Goal: Contribute content: Contribute content

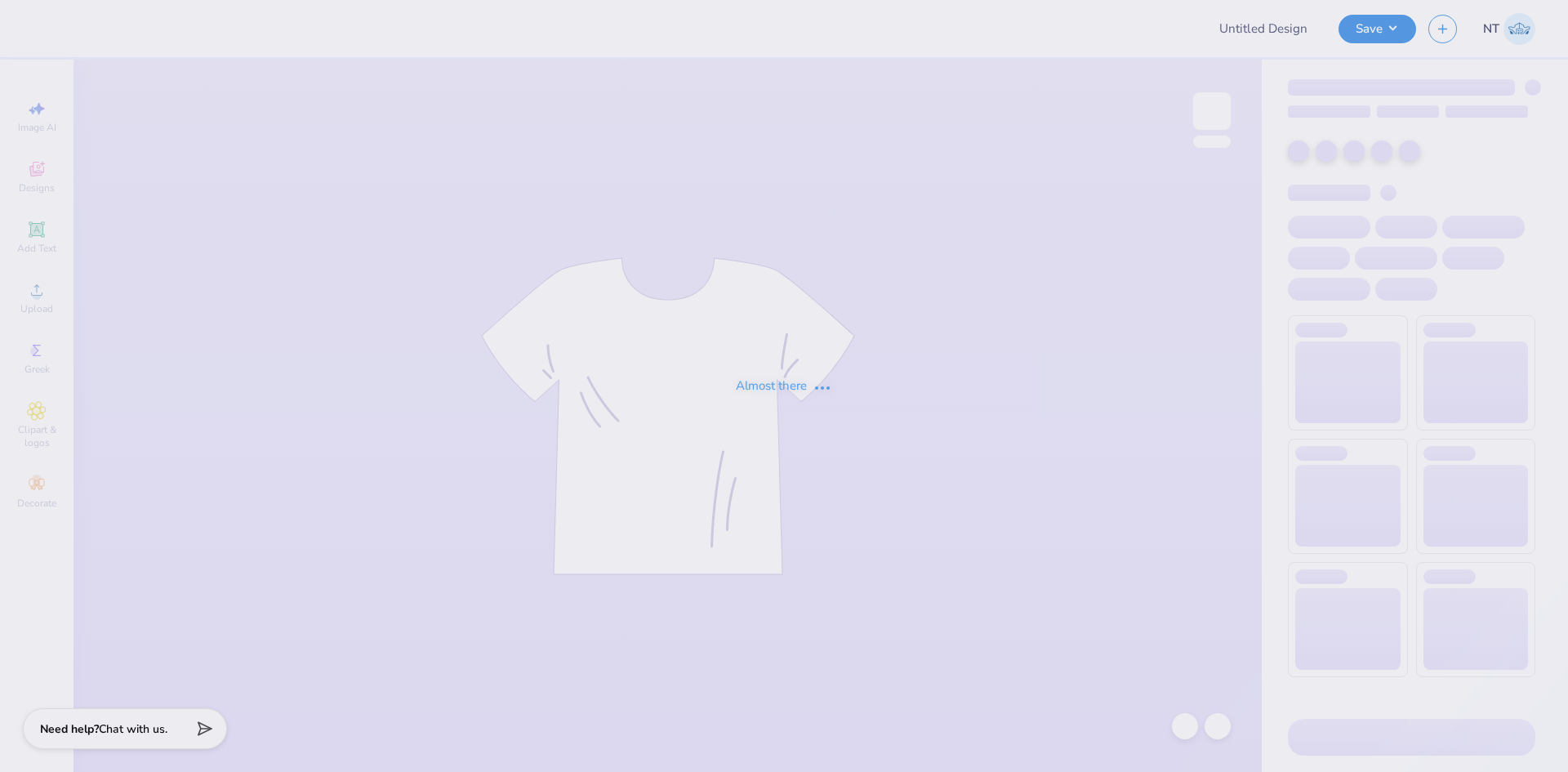
type input "scatter tones"
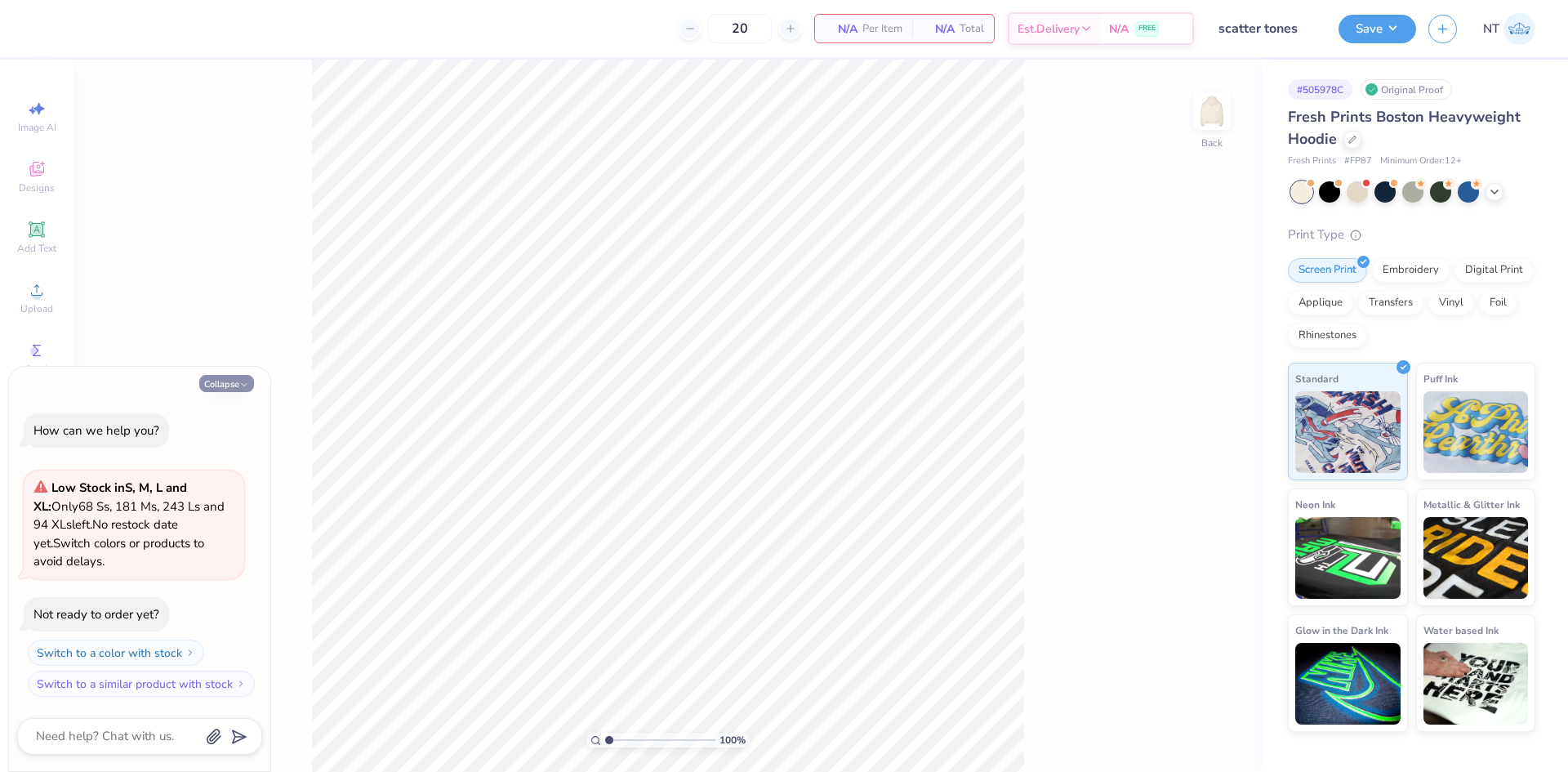
click at [236, 379] on button "Collapse" at bounding box center [227, 383] width 55 height 17
type textarea "x"
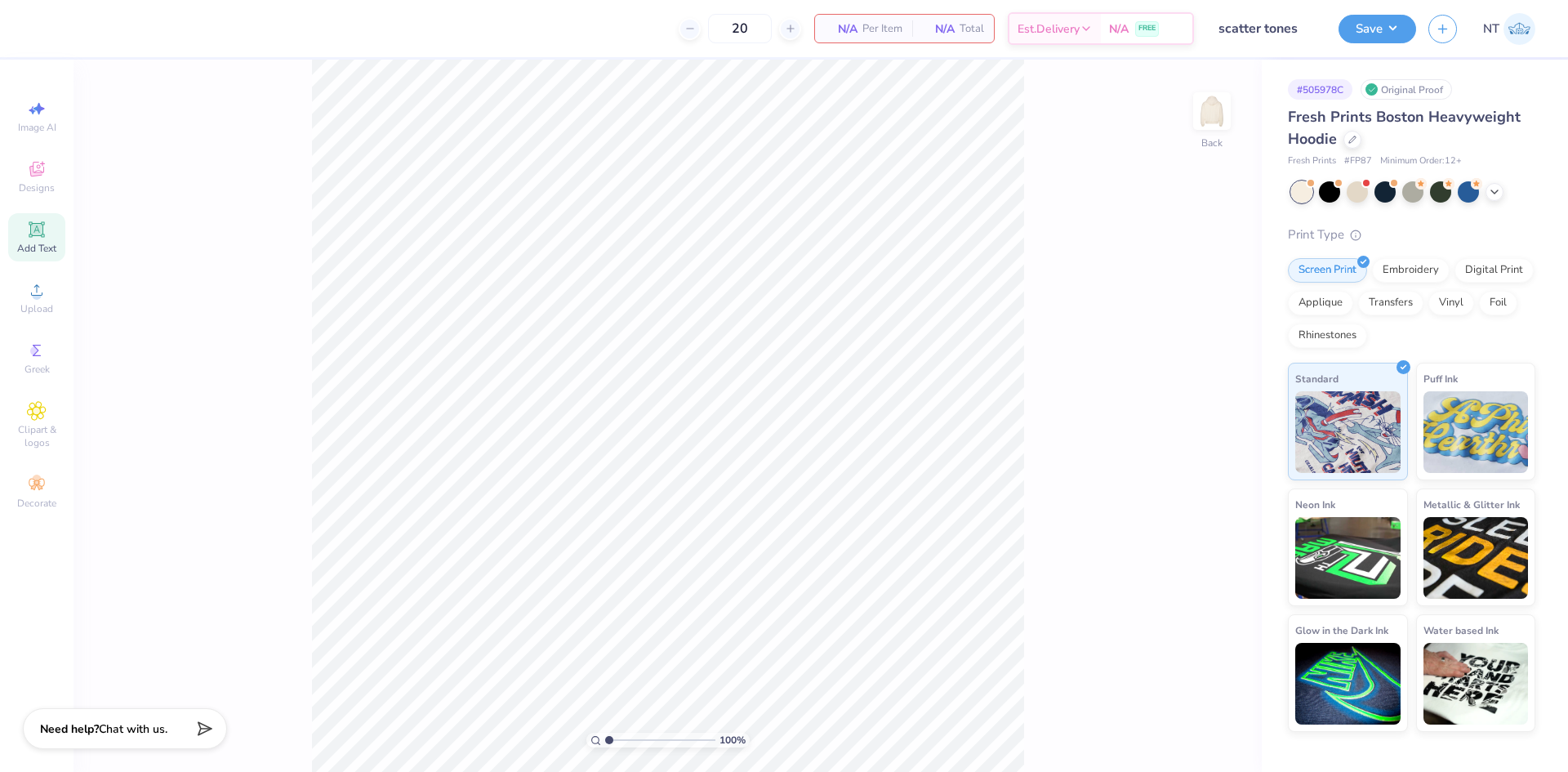
click at [19, 243] on span "Add Text" at bounding box center [37, 248] width 39 height 13
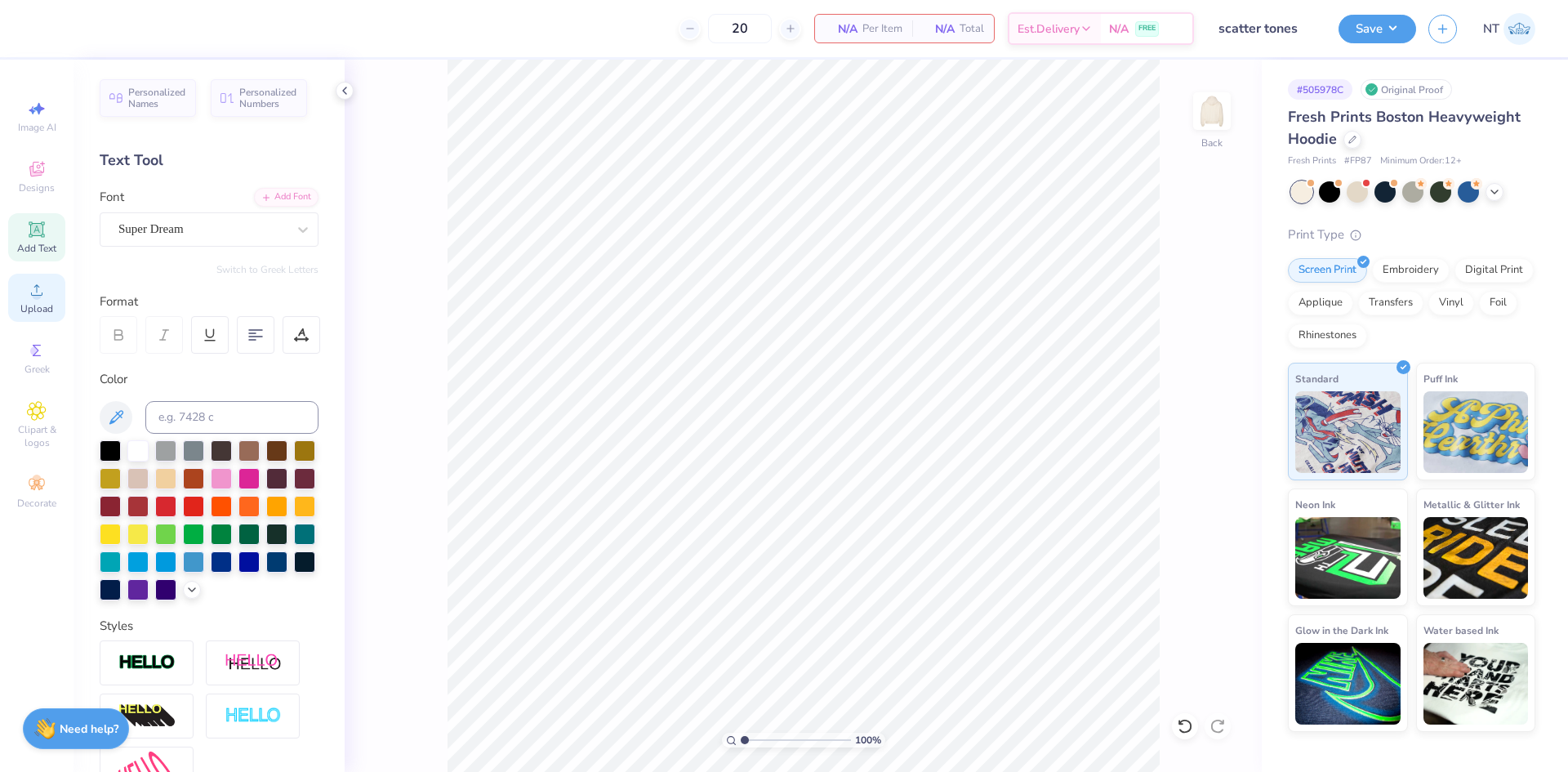
click at [41, 317] on div "Upload" at bounding box center [37, 298] width 57 height 49
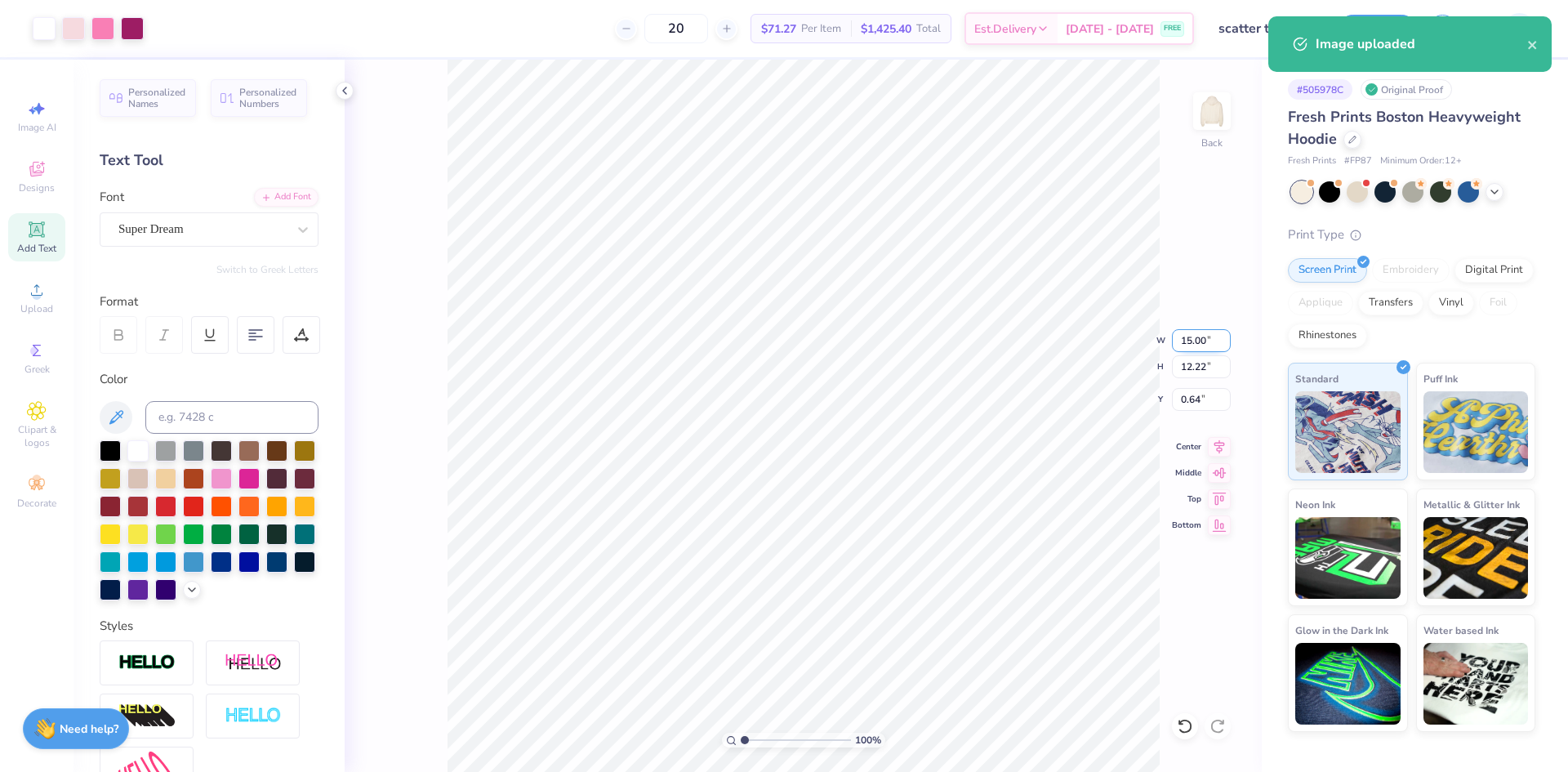
click at [1178, 337] on input "15.00" at bounding box center [1202, 340] width 59 height 23
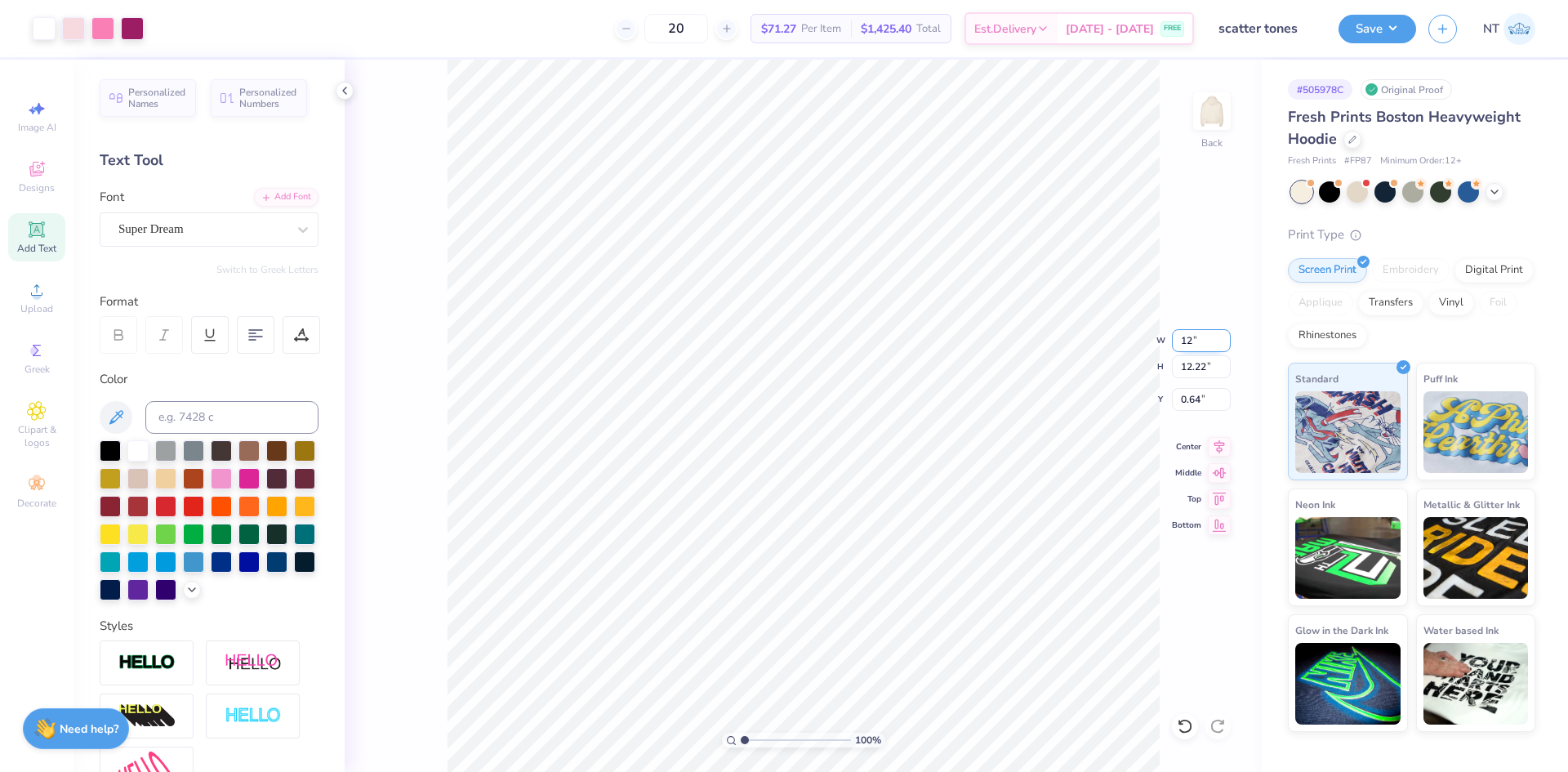
type input "1"
type input "8.00"
type input "6.52"
click at [1187, 398] on input "3.49" at bounding box center [1202, 399] width 59 height 23
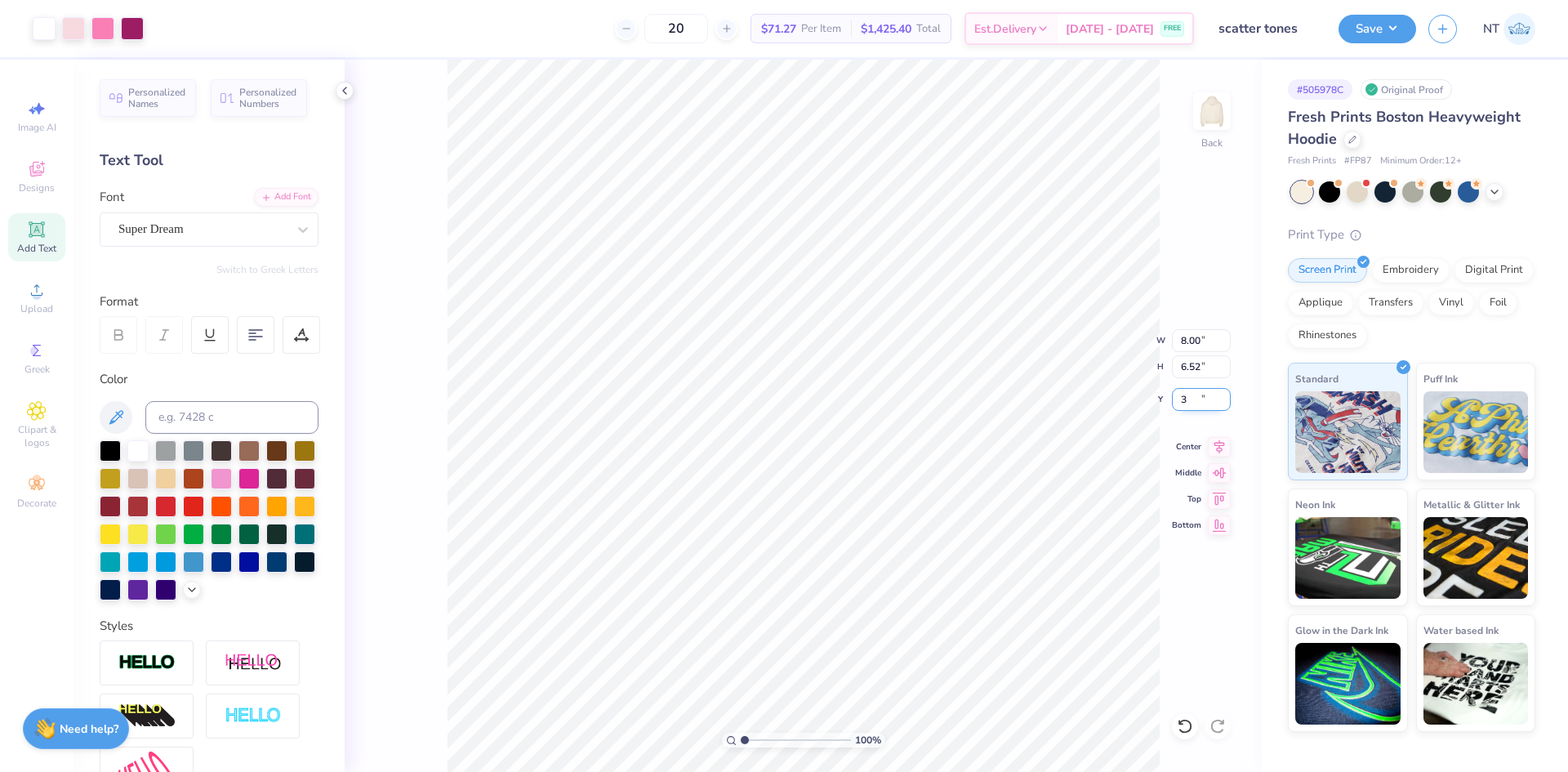
type input "3.00"
click at [29, 231] on icon at bounding box center [36, 229] width 19 height 19
type input "2.71964205036602"
type input "9.93"
type input "2.71964205036602"
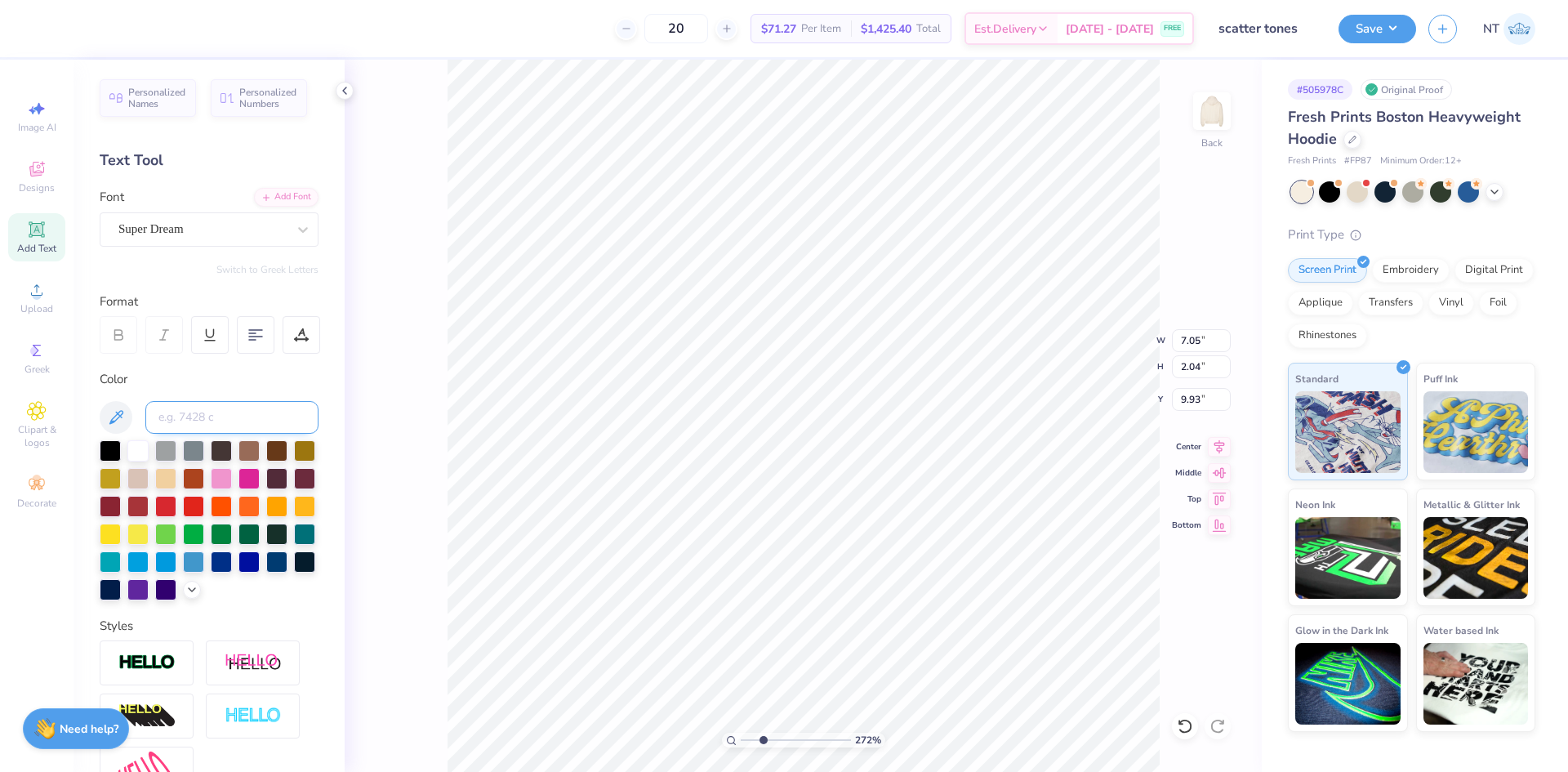
click at [179, 415] on input at bounding box center [232, 418] width 173 height 33
type input "211"
type input "2.71964205036602"
type textarea "S"
type input "2.71964205036602"
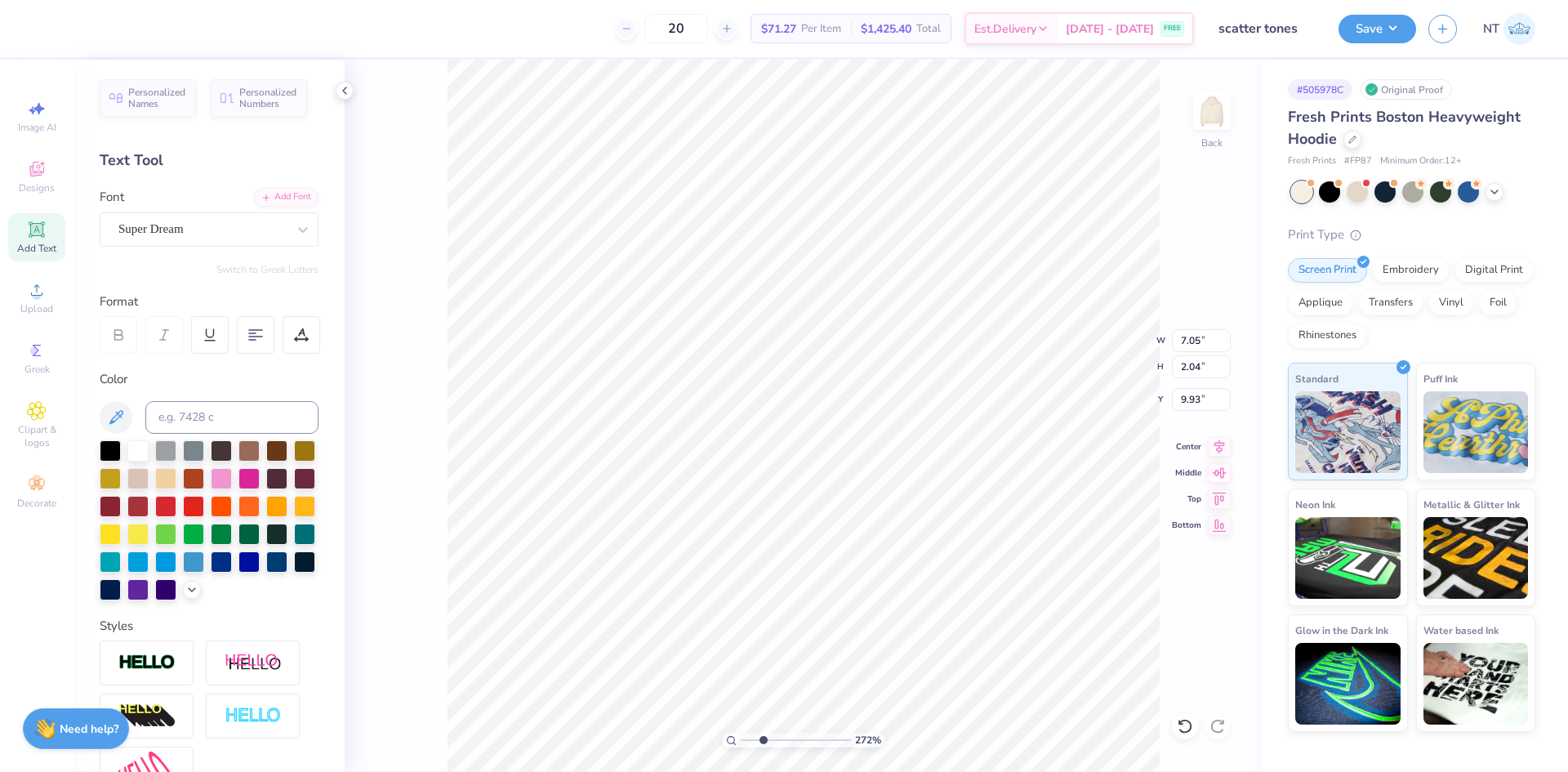
type textarea "SC"
type input "2.71964205036602"
type textarea "SCA"
type input "2.71964205036602"
type textarea "SCAT"
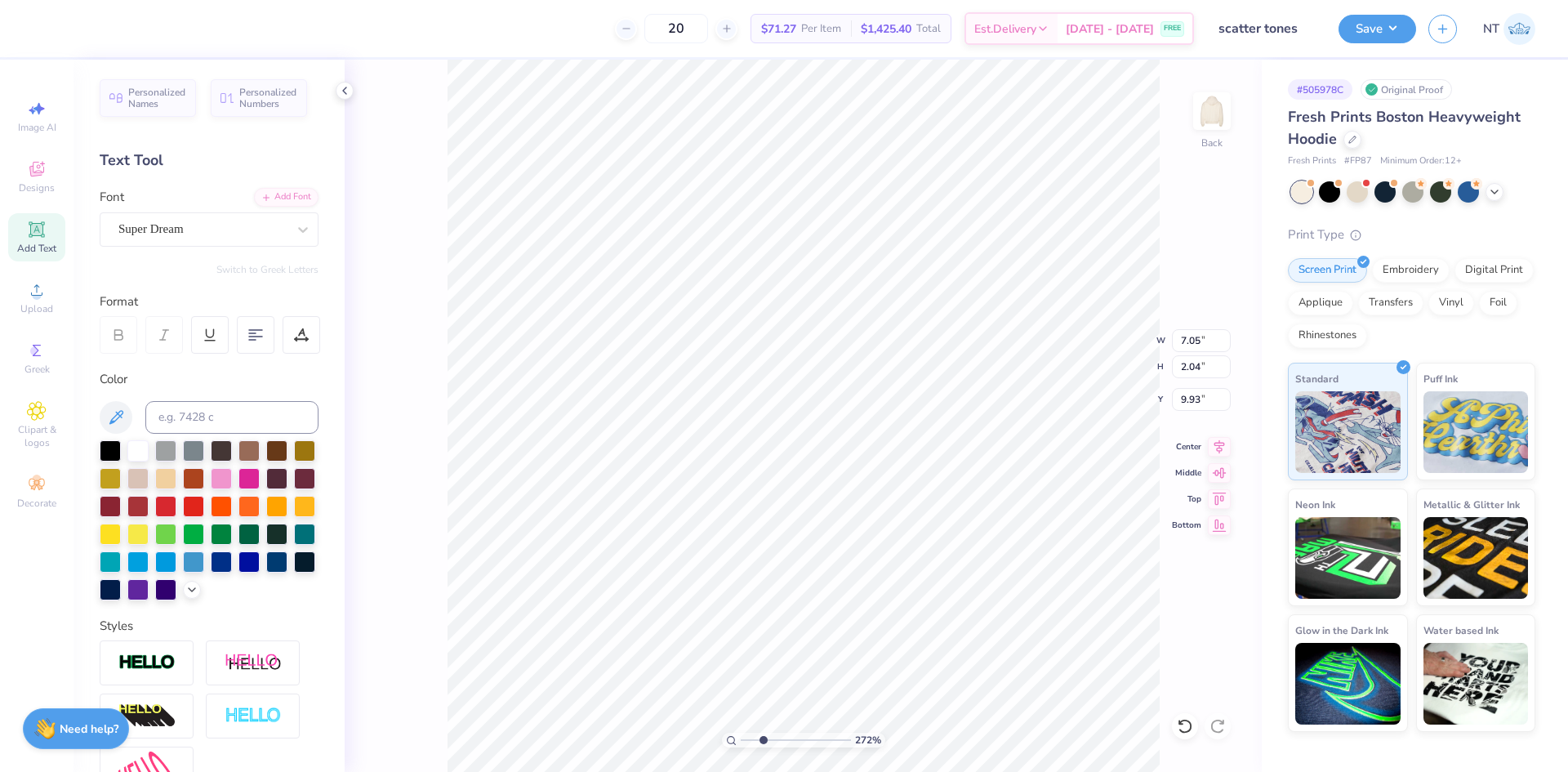
type input "2.71964205036602"
type textarea "SCATT"
type input "2.71964205036602"
type textarea "SCATTE"
type input "2.71964205036602"
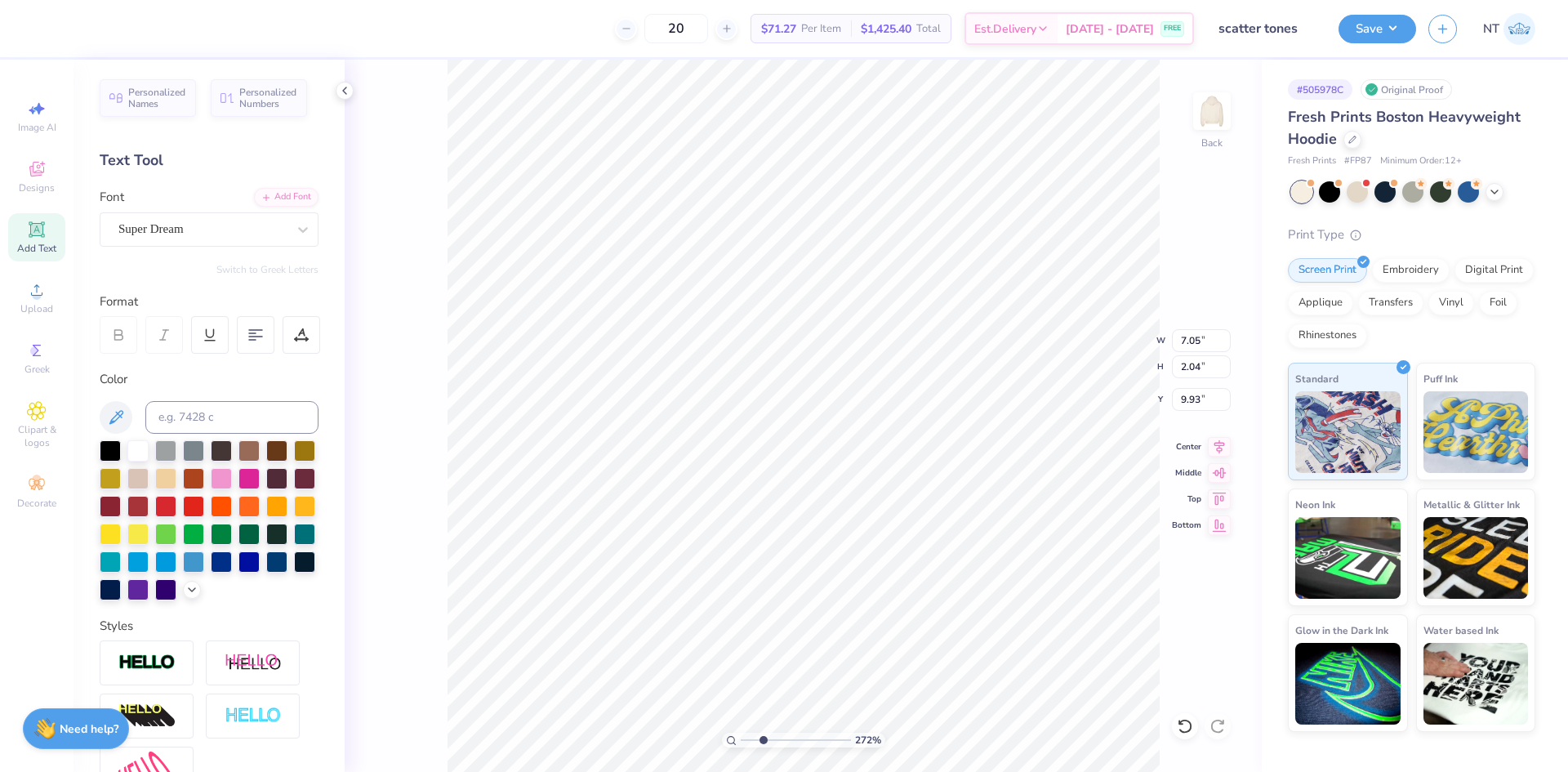
type textarea "SCATTER"
type input "2.71964205036602"
type textarea "SCATTER"
type input "2.71964205036602"
type textarea "SCATTER T"
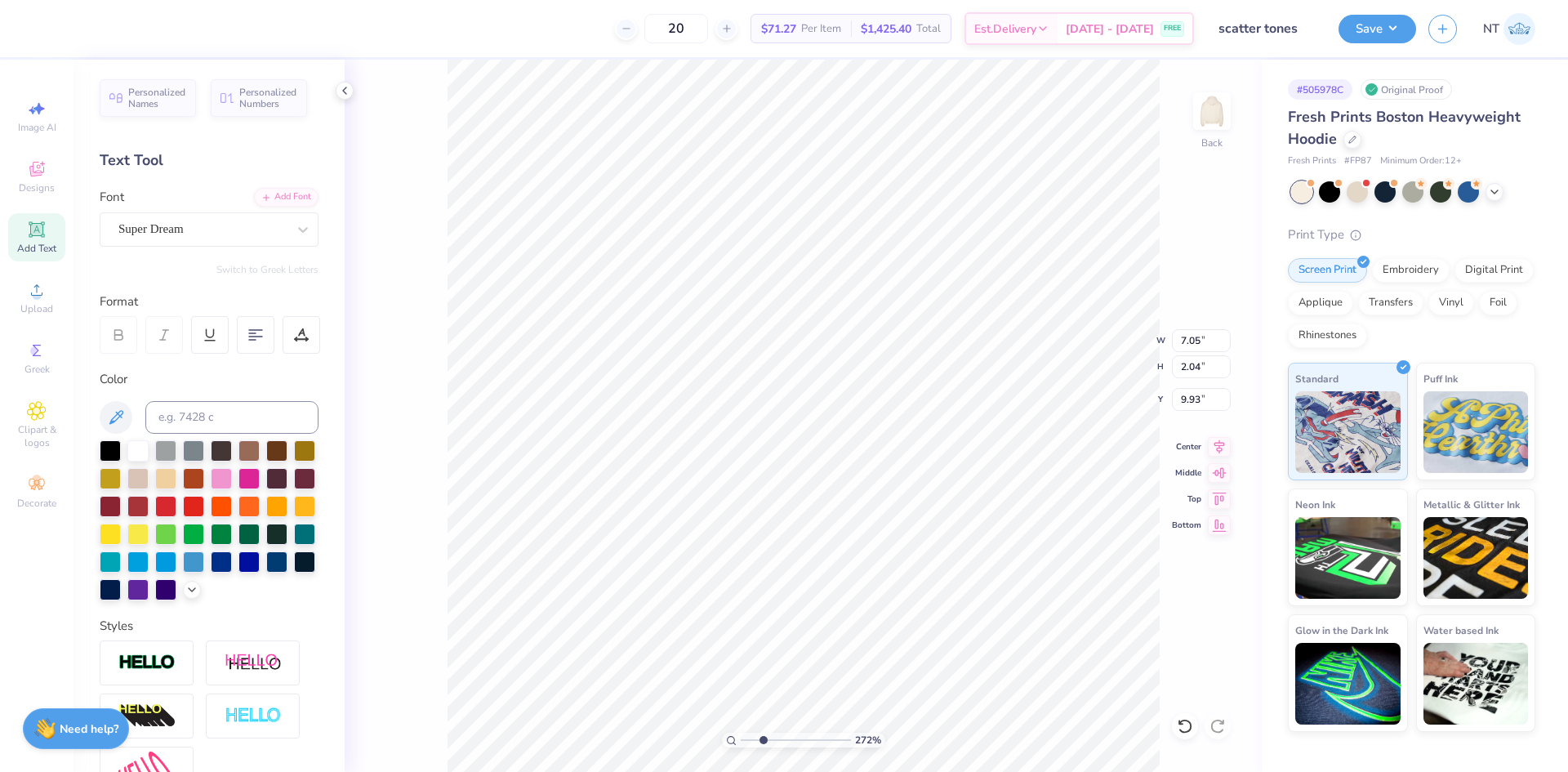
type input "2.71964205036602"
type textarea "SCATTER TO"
type input "2.71964205036602"
type textarea "SCATTER TON"
type input "2.71964205036602"
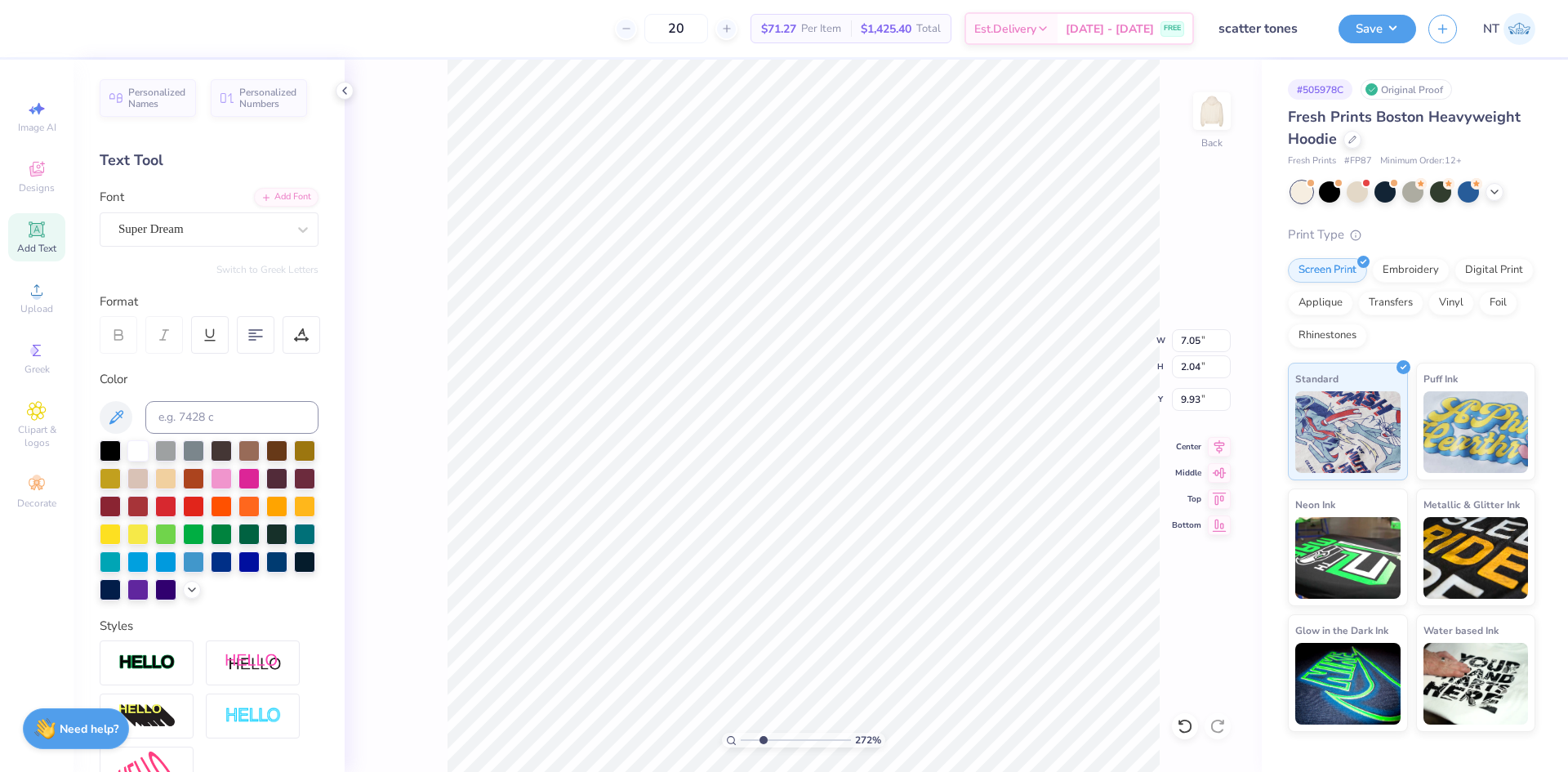
type textarea "SCATTER TONES"
type input "2.71964205036602"
type textarea "SCATTER TONES"
type input "2.71964205036602"
type textarea "SCATTER TONES"
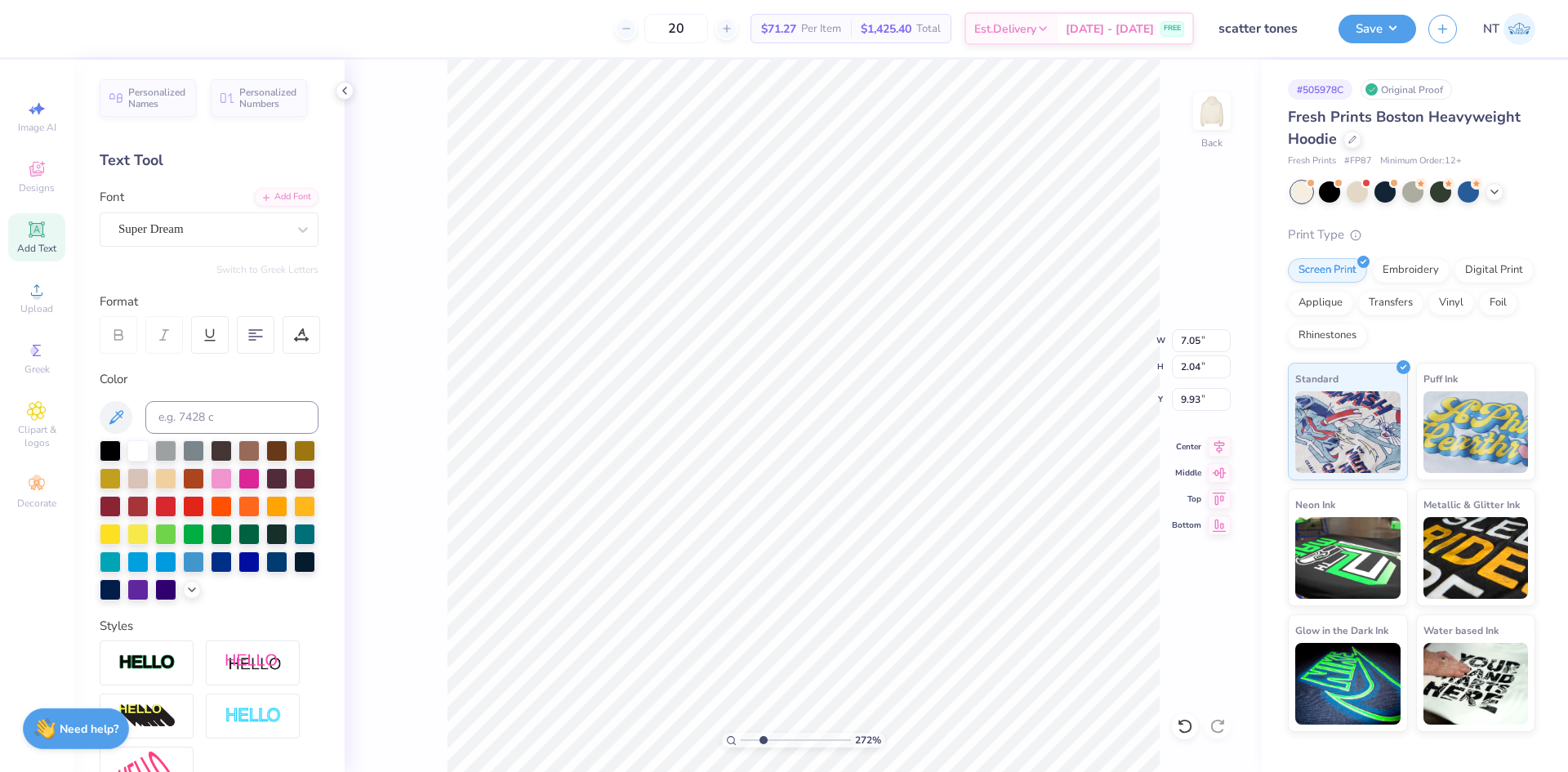
scroll to position [14, 6]
type input "2.71964205036602"
type input "18.86"
type input "1.84"
type input "10.03"
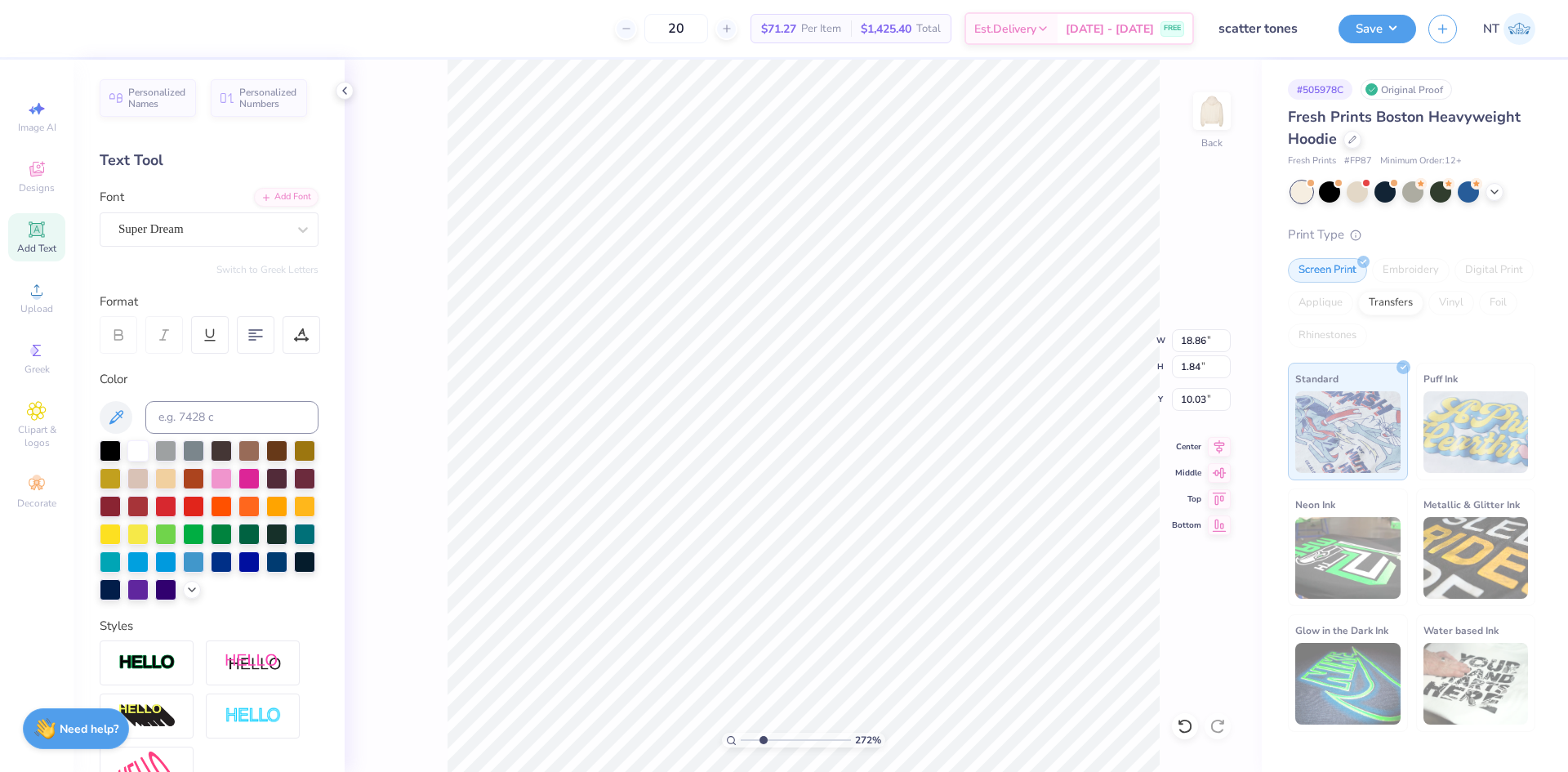
type input "2.71964205036602"
type input "8.04"
type input "0.78"
type input "11.09"
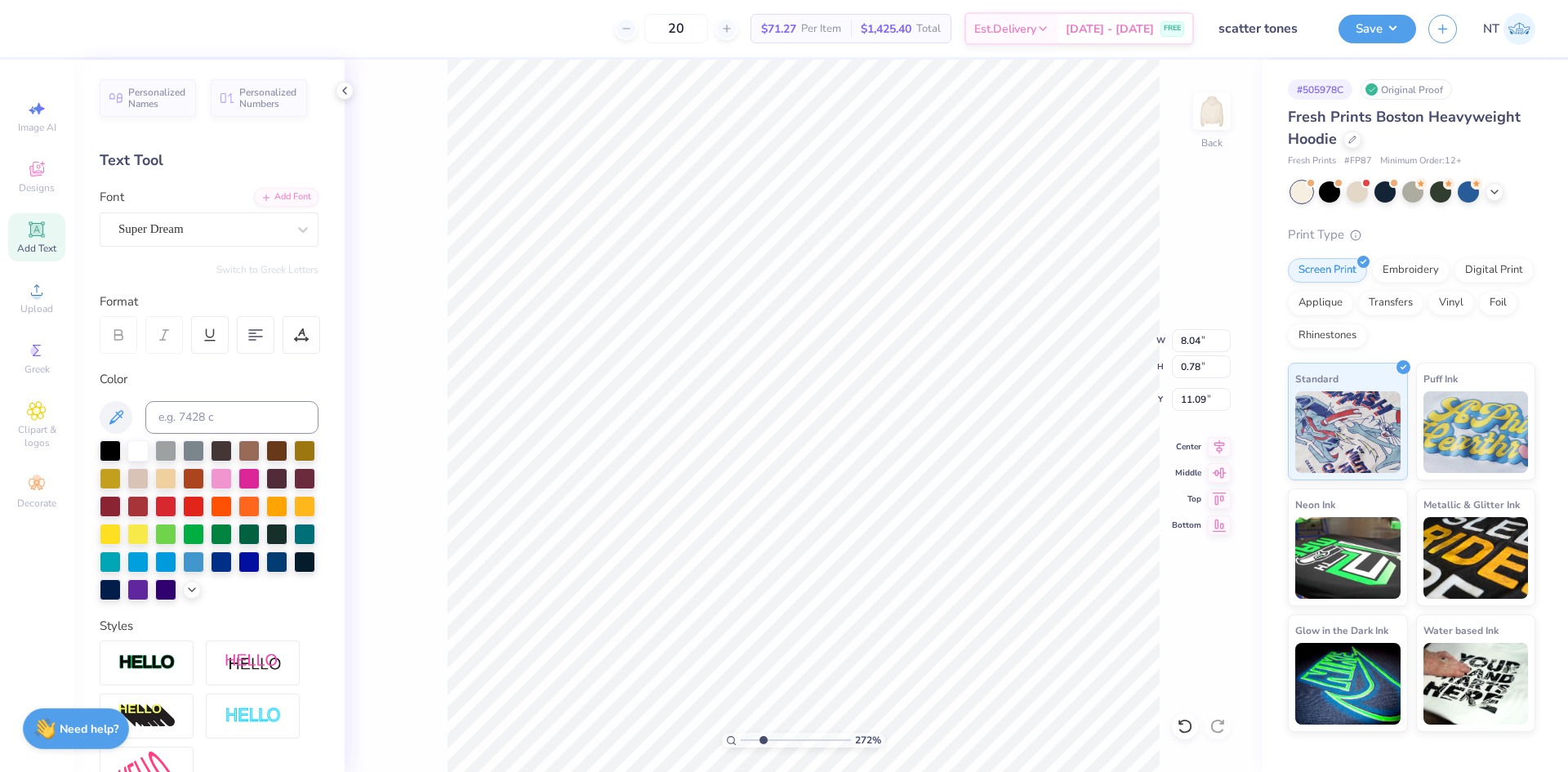
type input "2.71964205036602"
type input "9.91"
click at [283, 195] on div "Add Font" at bounding box center [286, 195] width 64 height 19
click at [289, 238] on div at bounding box center [303, 230] width 29 height 29
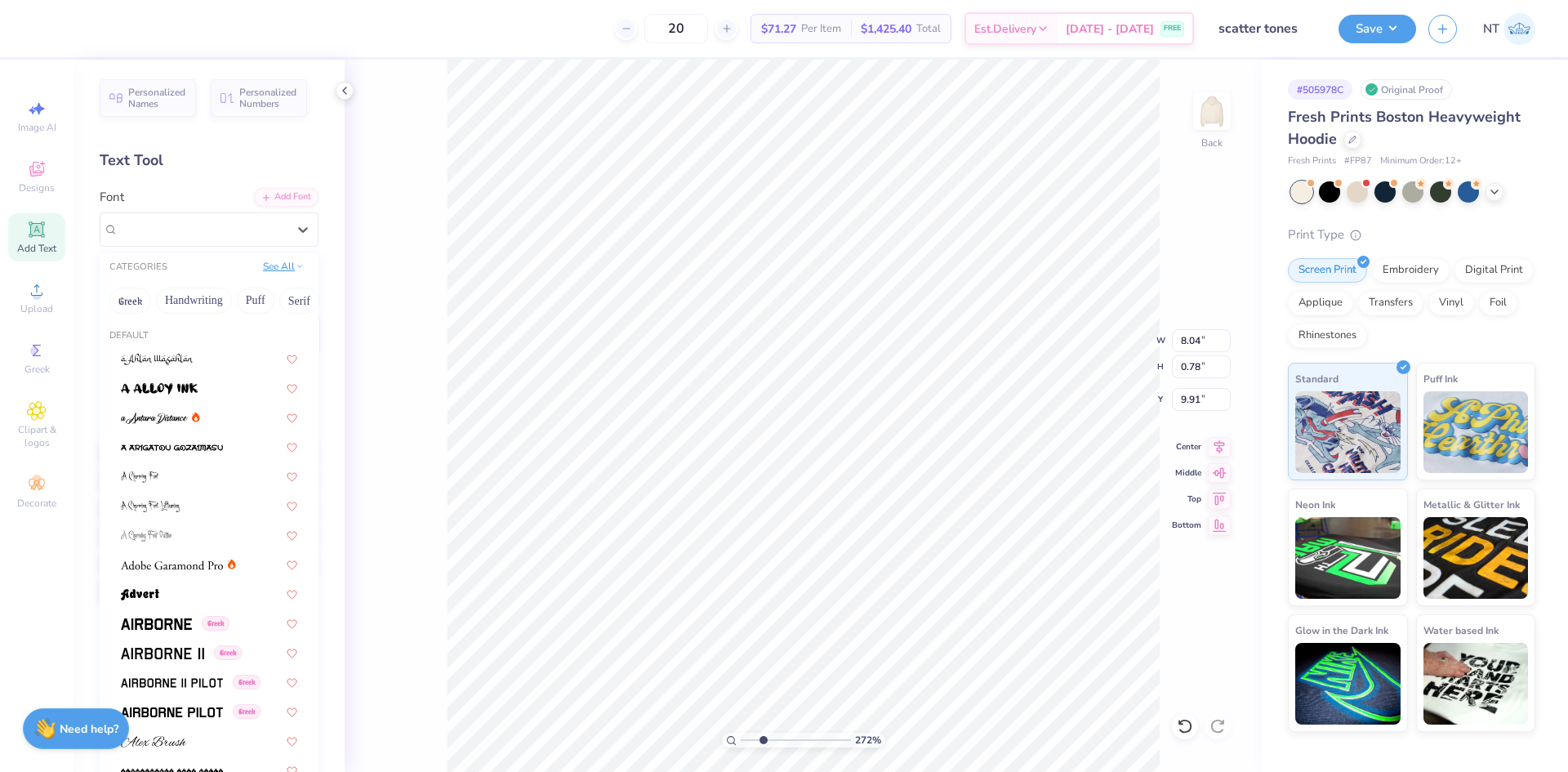
click at [274, 262] on button "See All" at bounding box center [283, 266] width 50 height 16
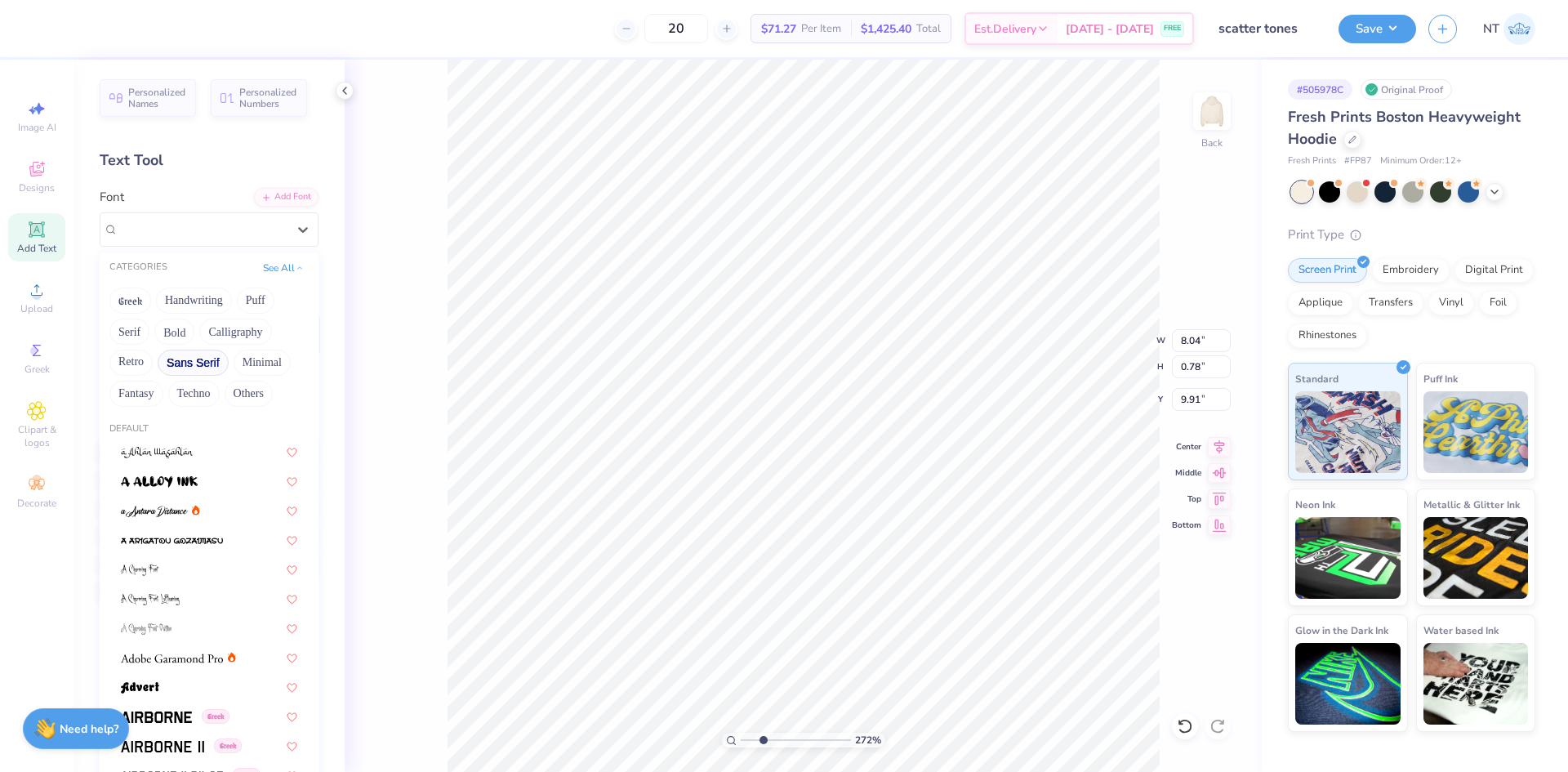
click at [203, 355] on button "Sans Serif" at bounding box center [193, 363] width 71 height 27
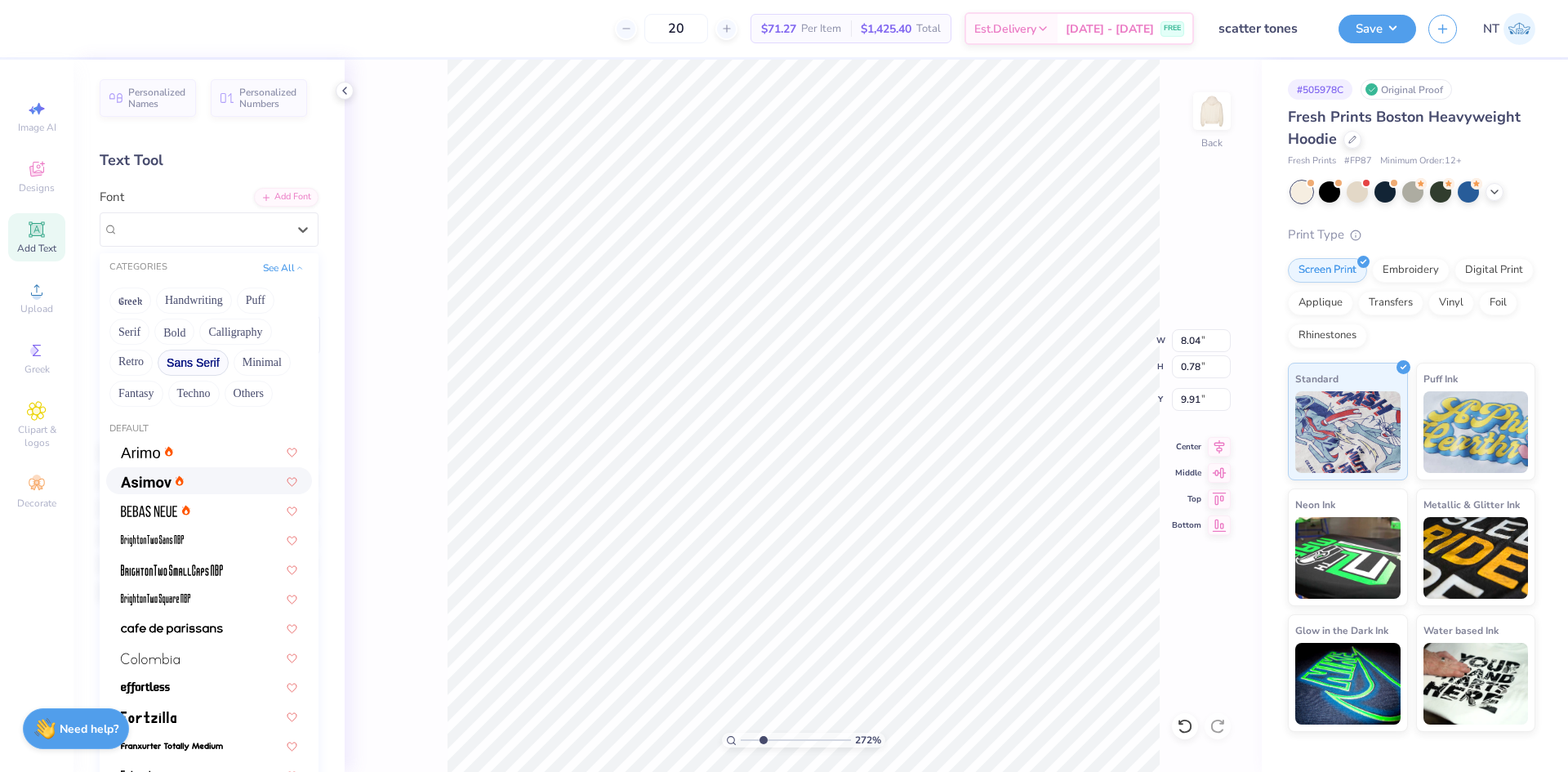
click at [128, 479] on img at bounding box center [146, 482] width 50 height 11
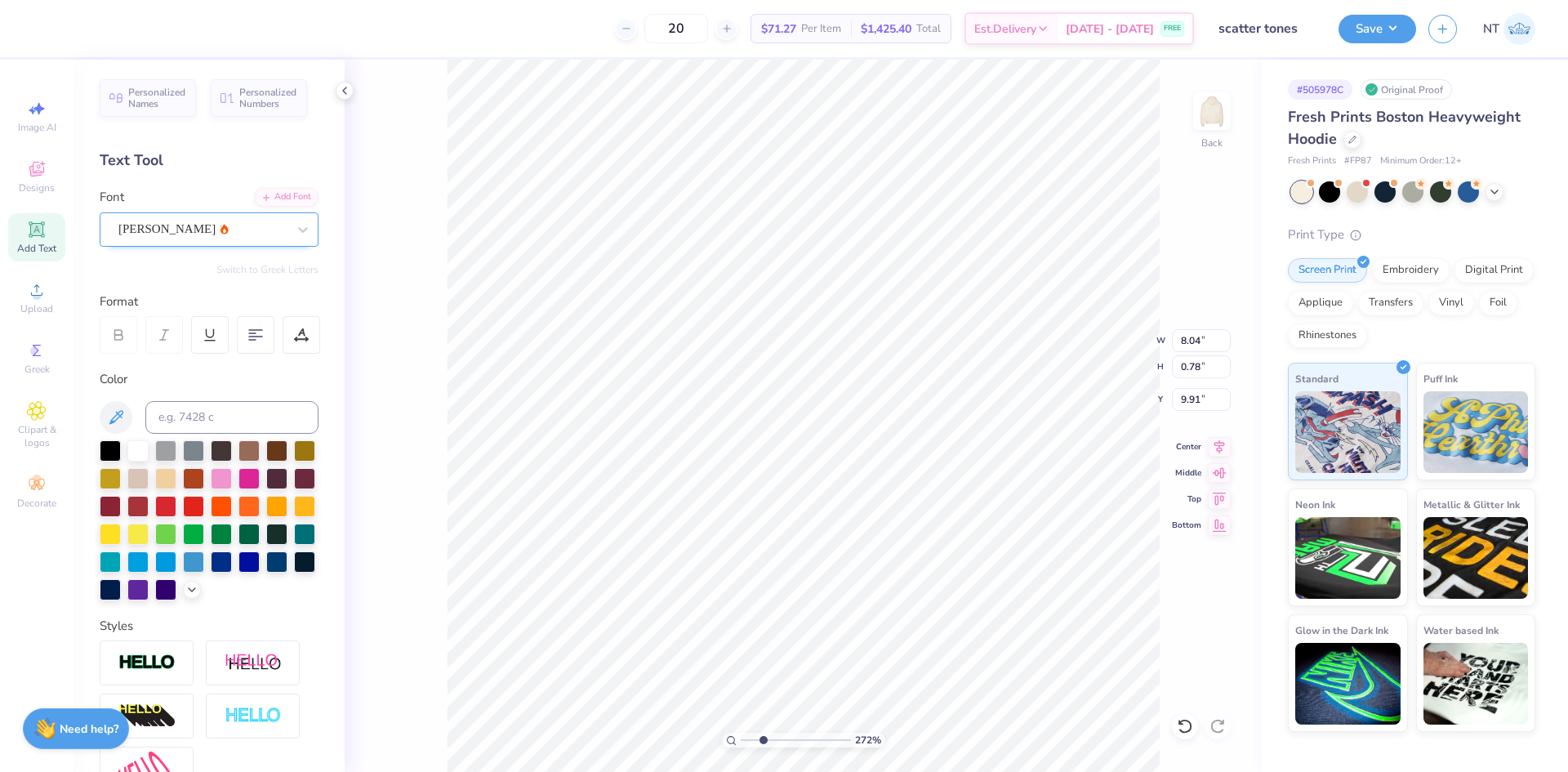
drag, startPoint x: 269, startPoint y: 219, endPoint x: 267, endPoint y: 238, distance: 19.1
click at [268, 219] on div at bounding box center [202, 229] width 169 height 22
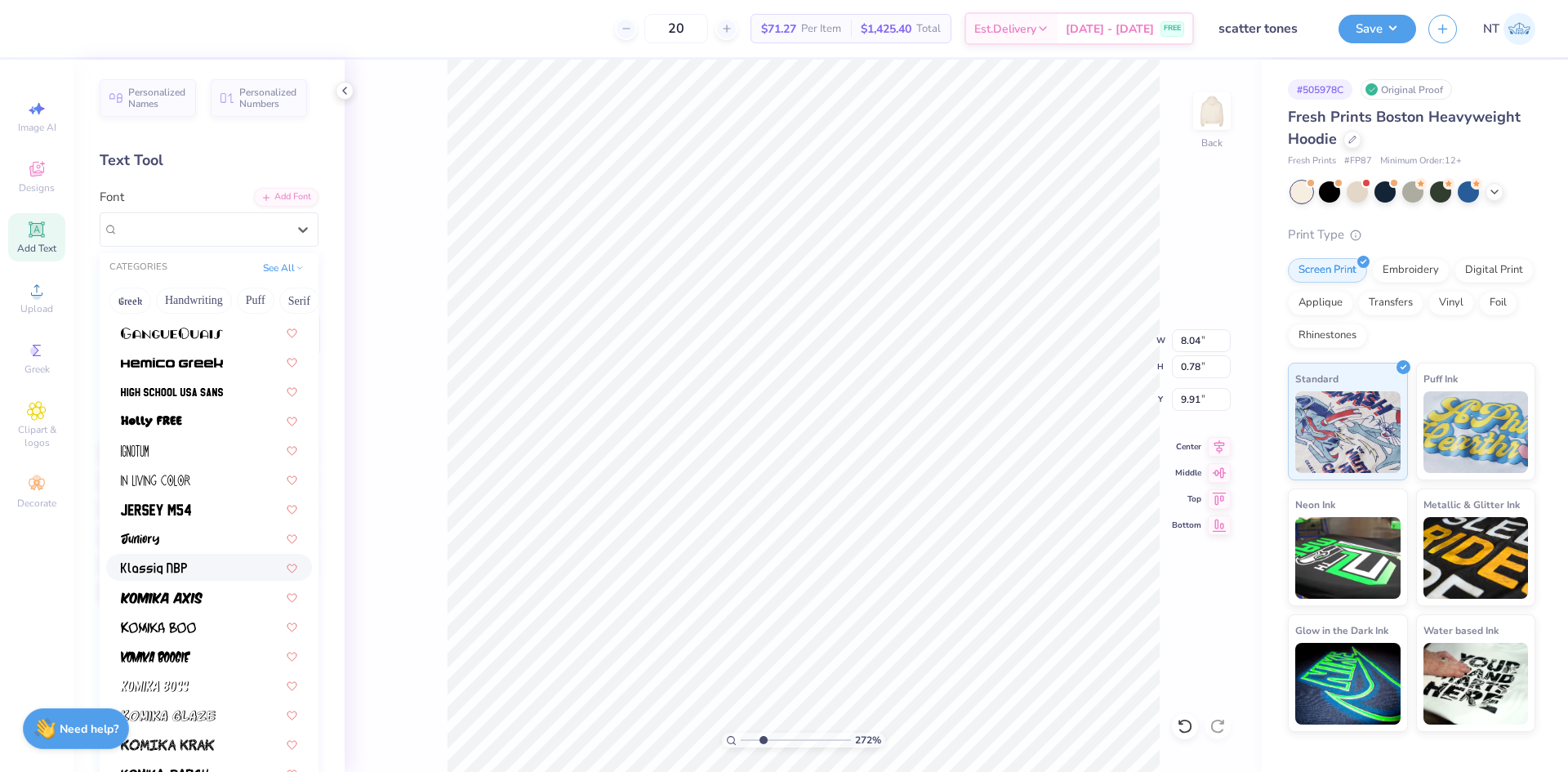
scroll to position [545, 0]
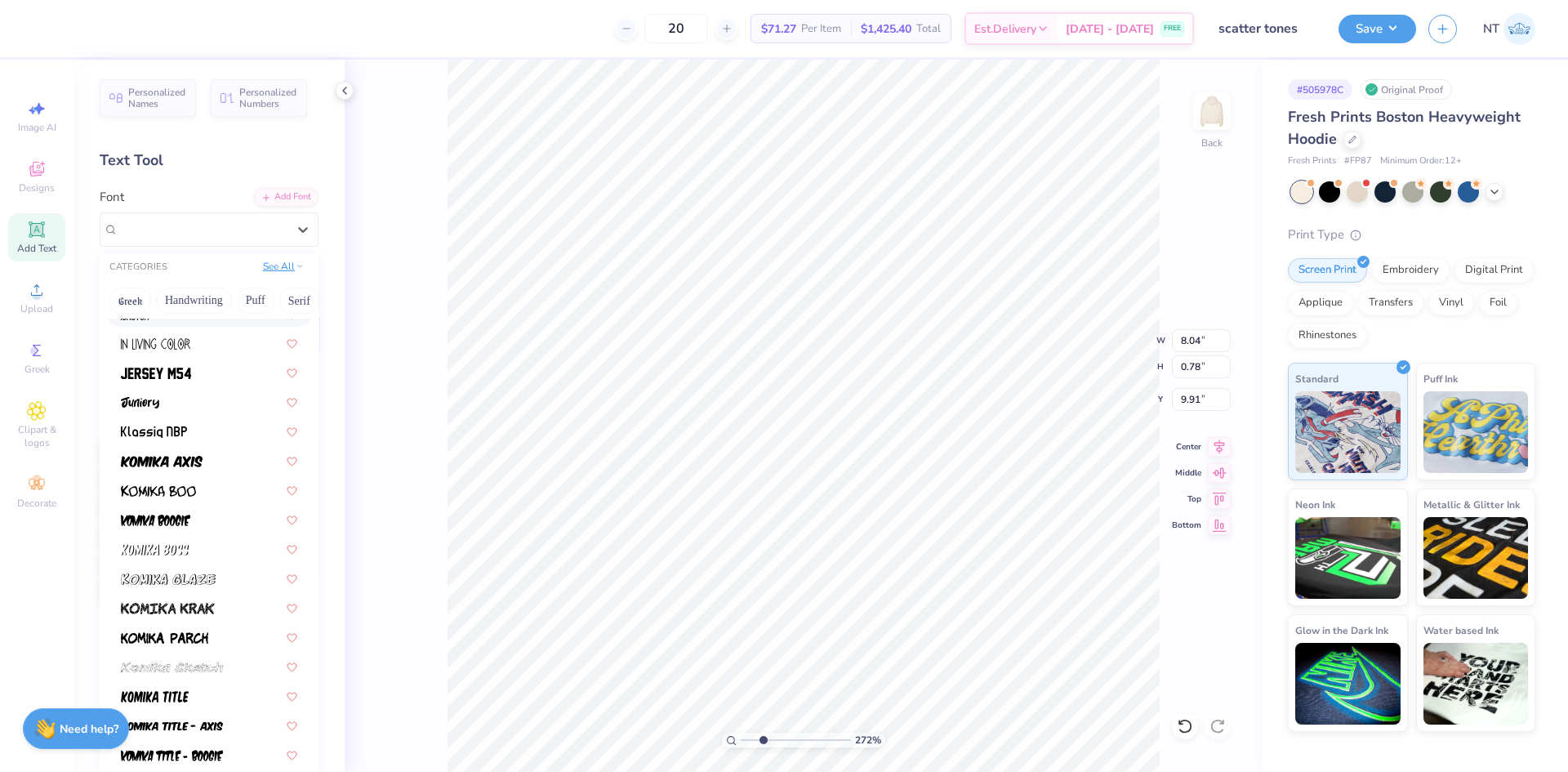
click at [276, 267] on button "See All" at bounding box center [283, 266] width 50 height 16
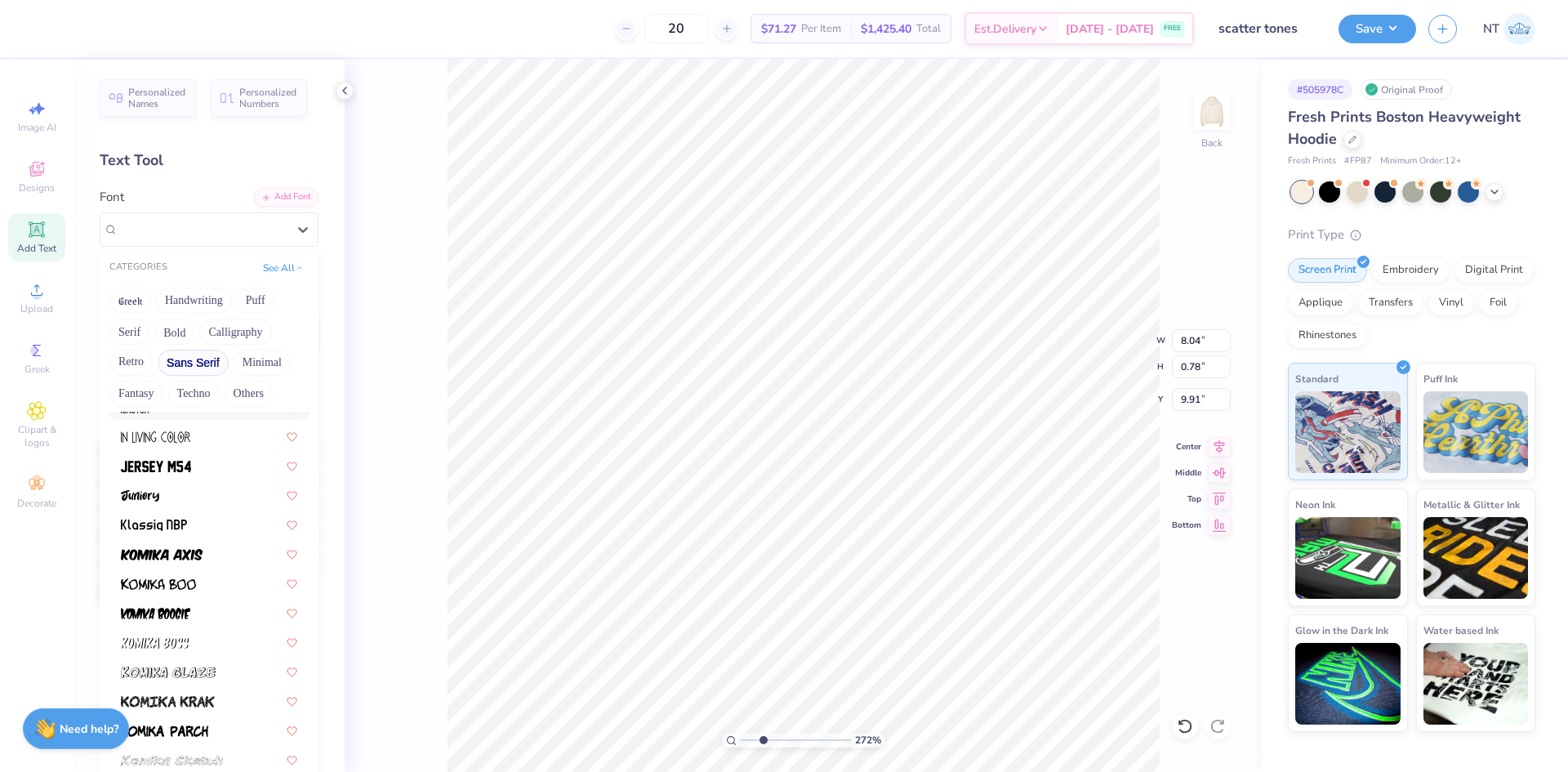
click at [191, 356] on button "Sans Serif" at bounding box center [193, 363] width 71 height 27
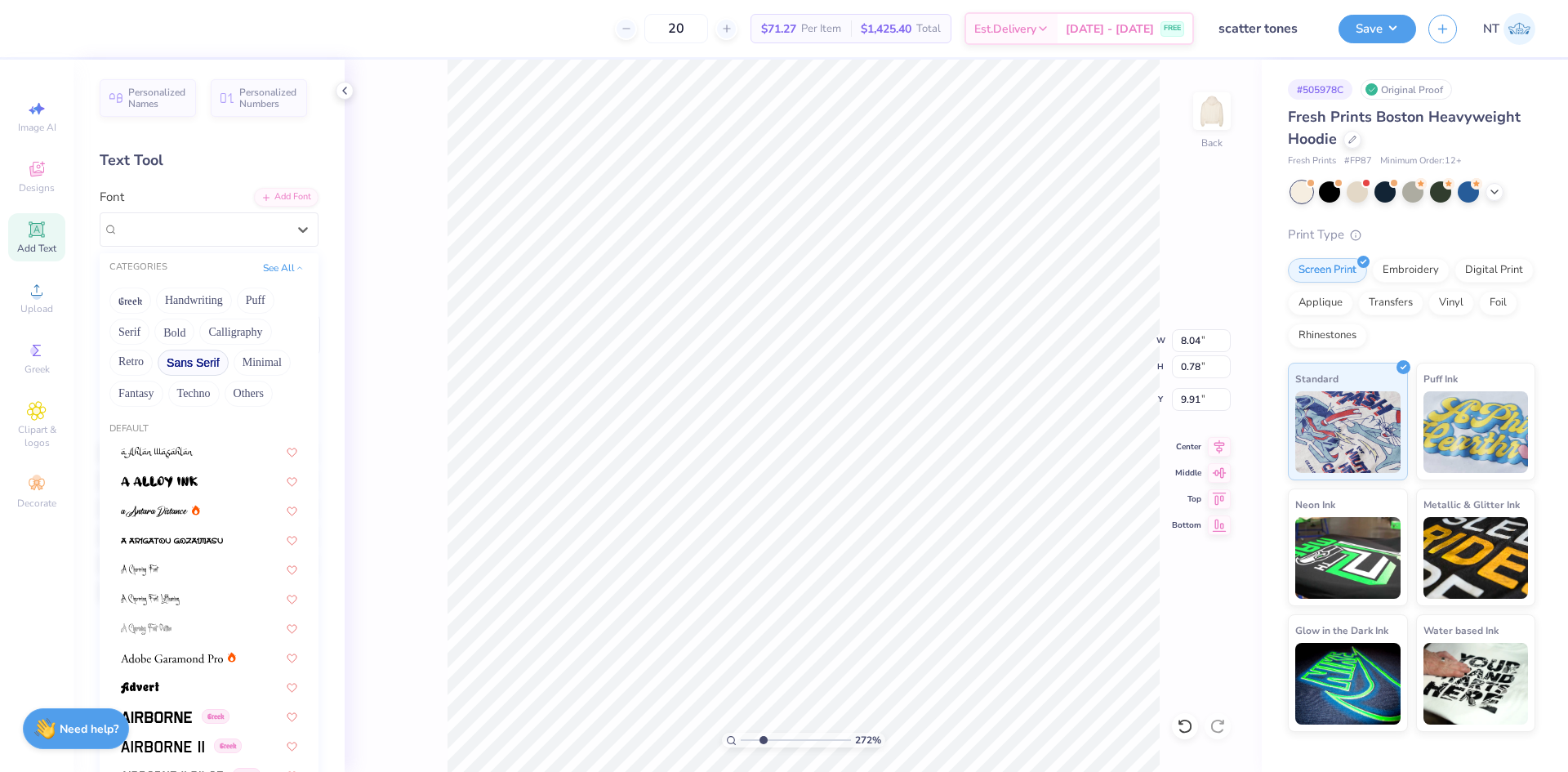
click at [191, 356] on button "Sans Serif" at bounding box center [193, 363] width 71 height 27
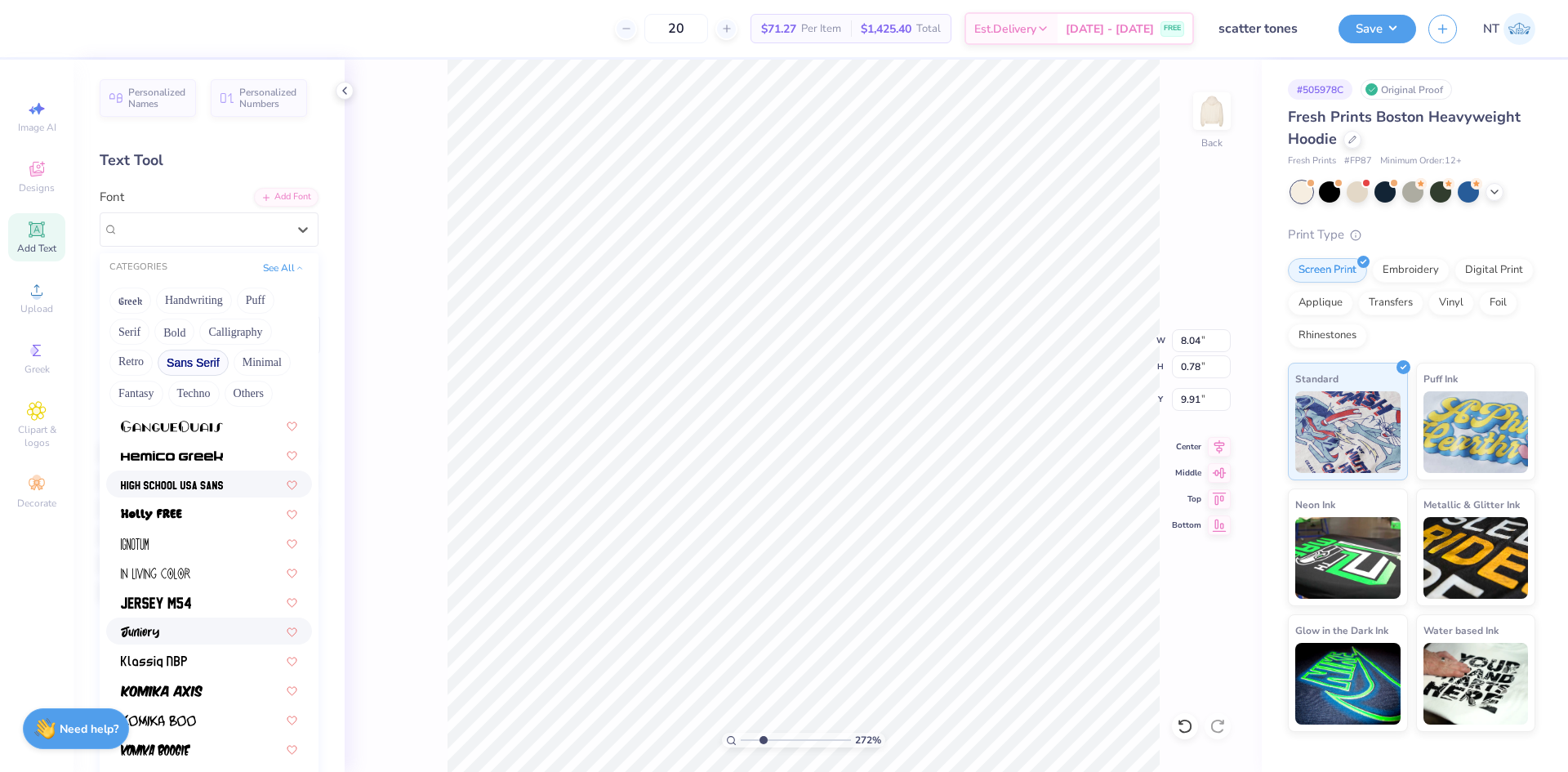
scroll to position [0, 0]
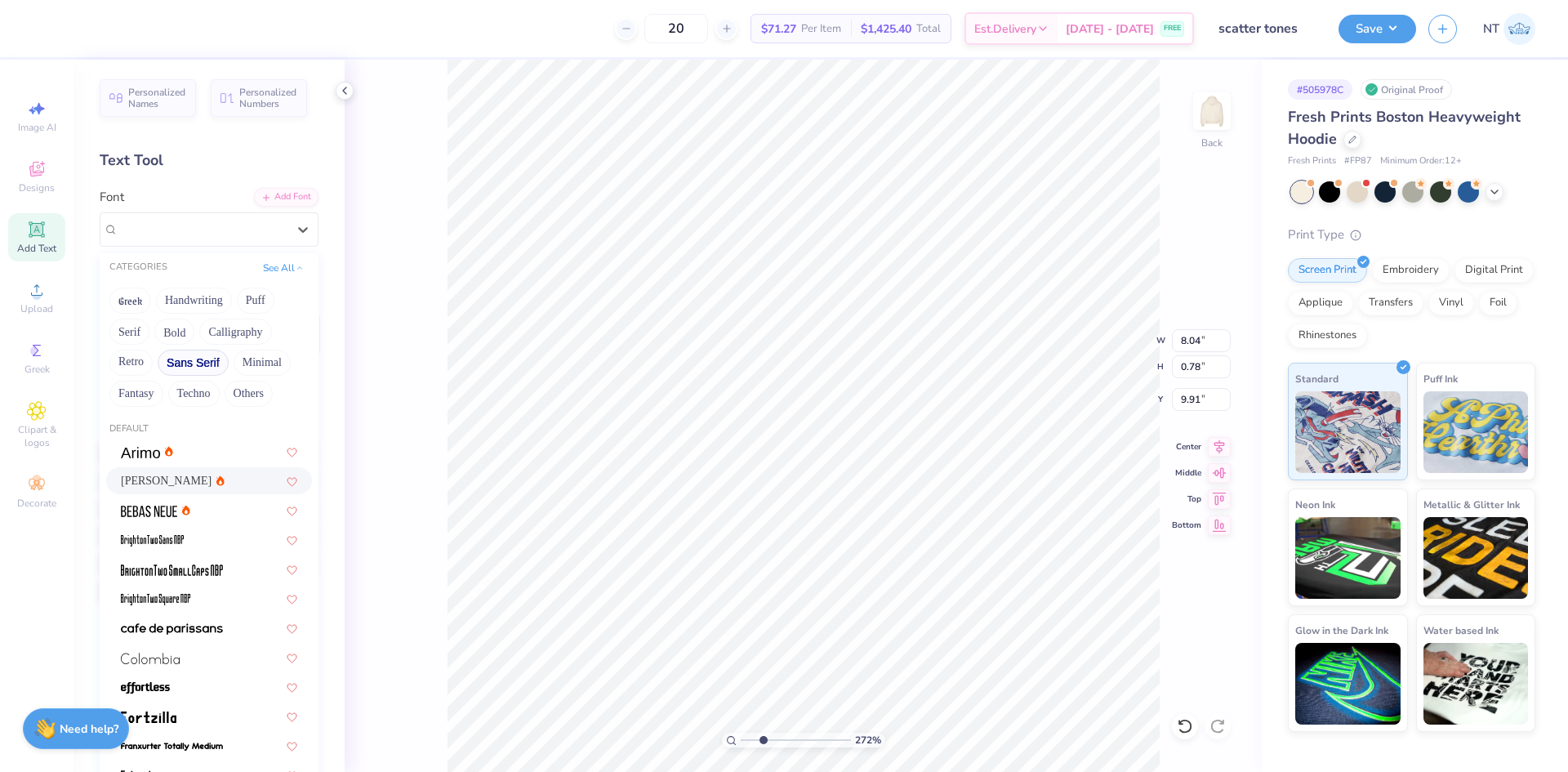
click at [139, 480] on span "Asimov" at bounding box center [166, 480] width 91 height 17
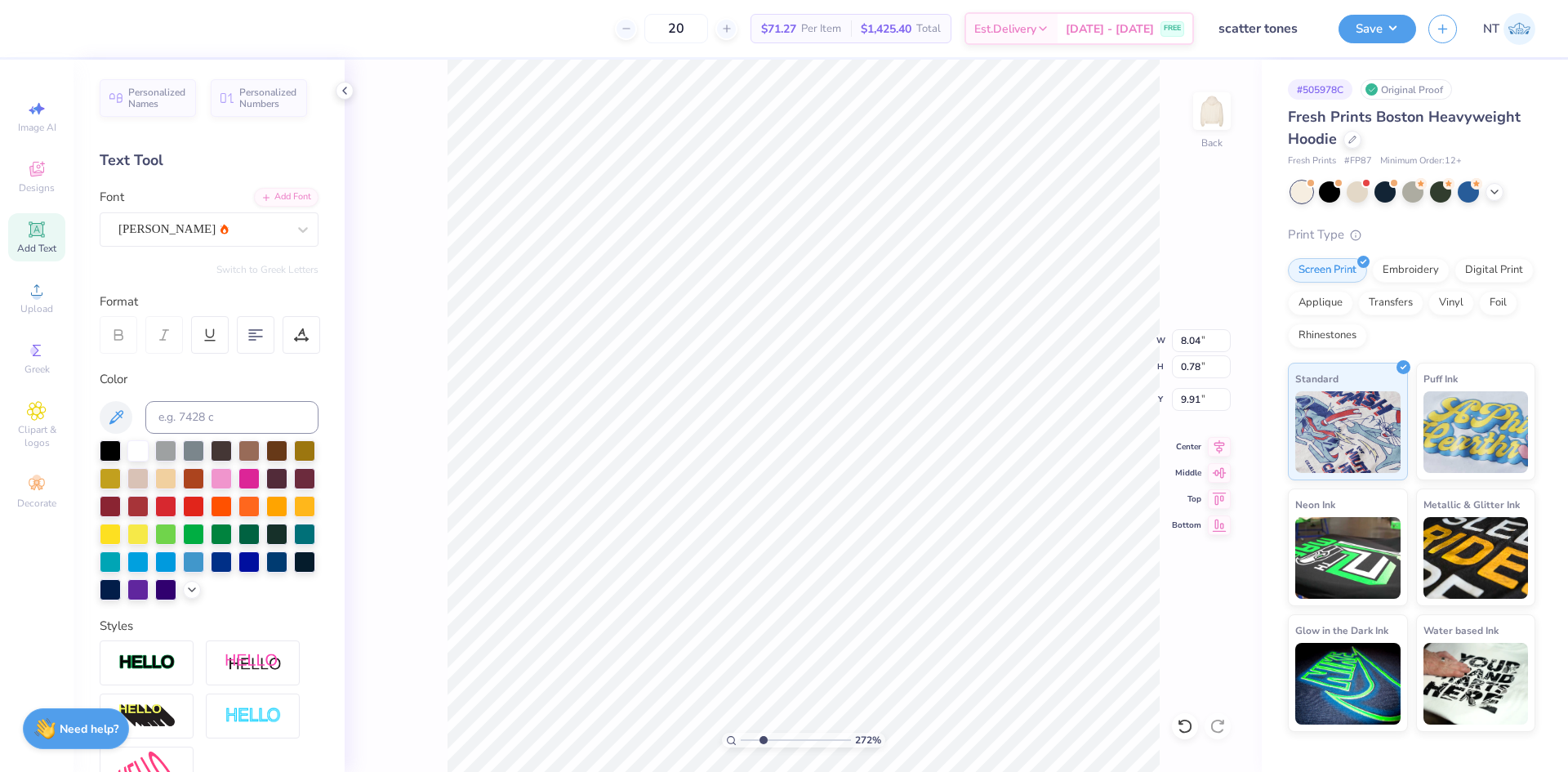
click at [112, 339] on icon at bounding box center [118, 335] width 15 height 15
click at [289, 213] on div at bounding box center [303, 230] width 29 height 33
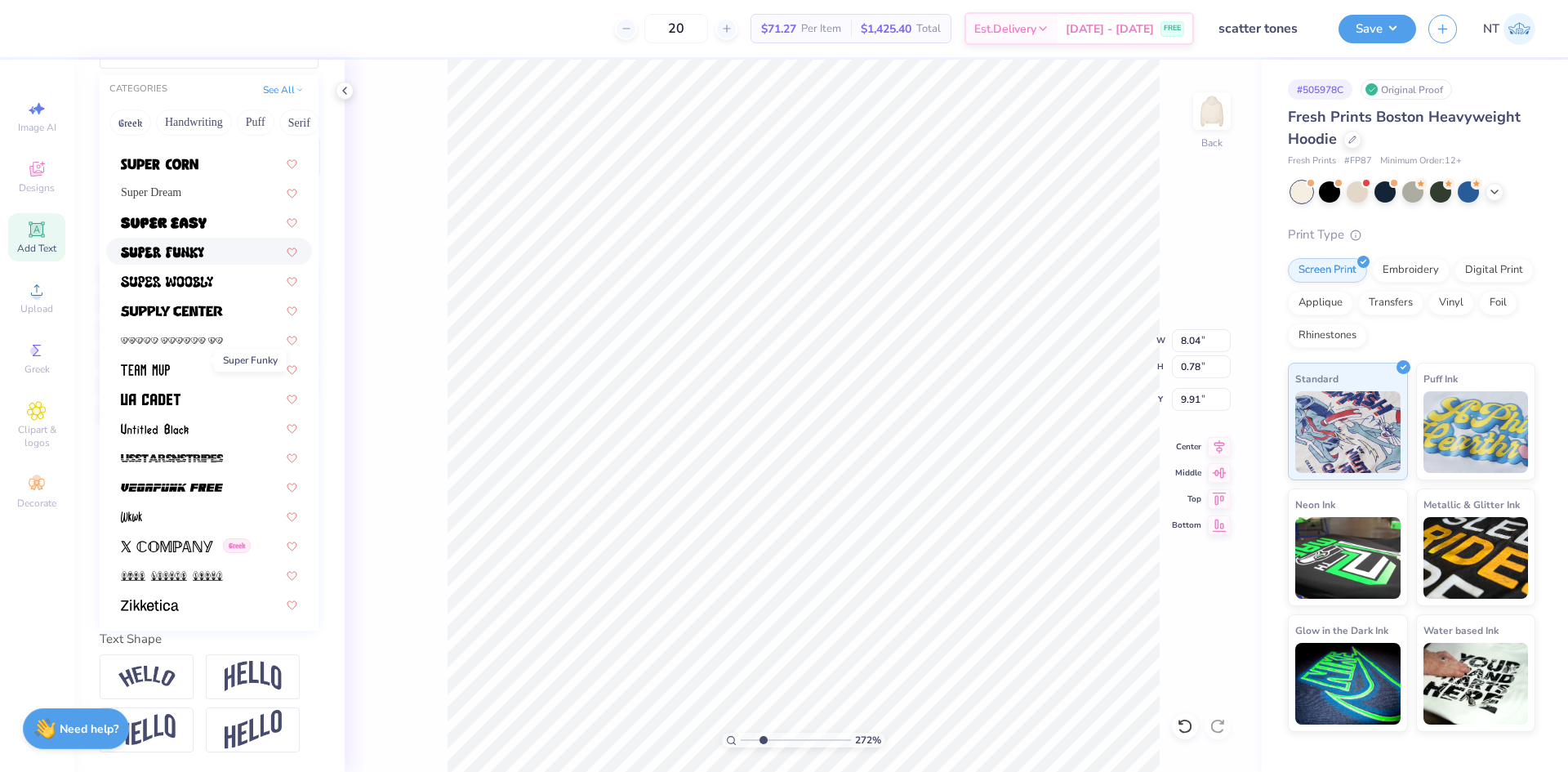
scroll to position [1821, 0]
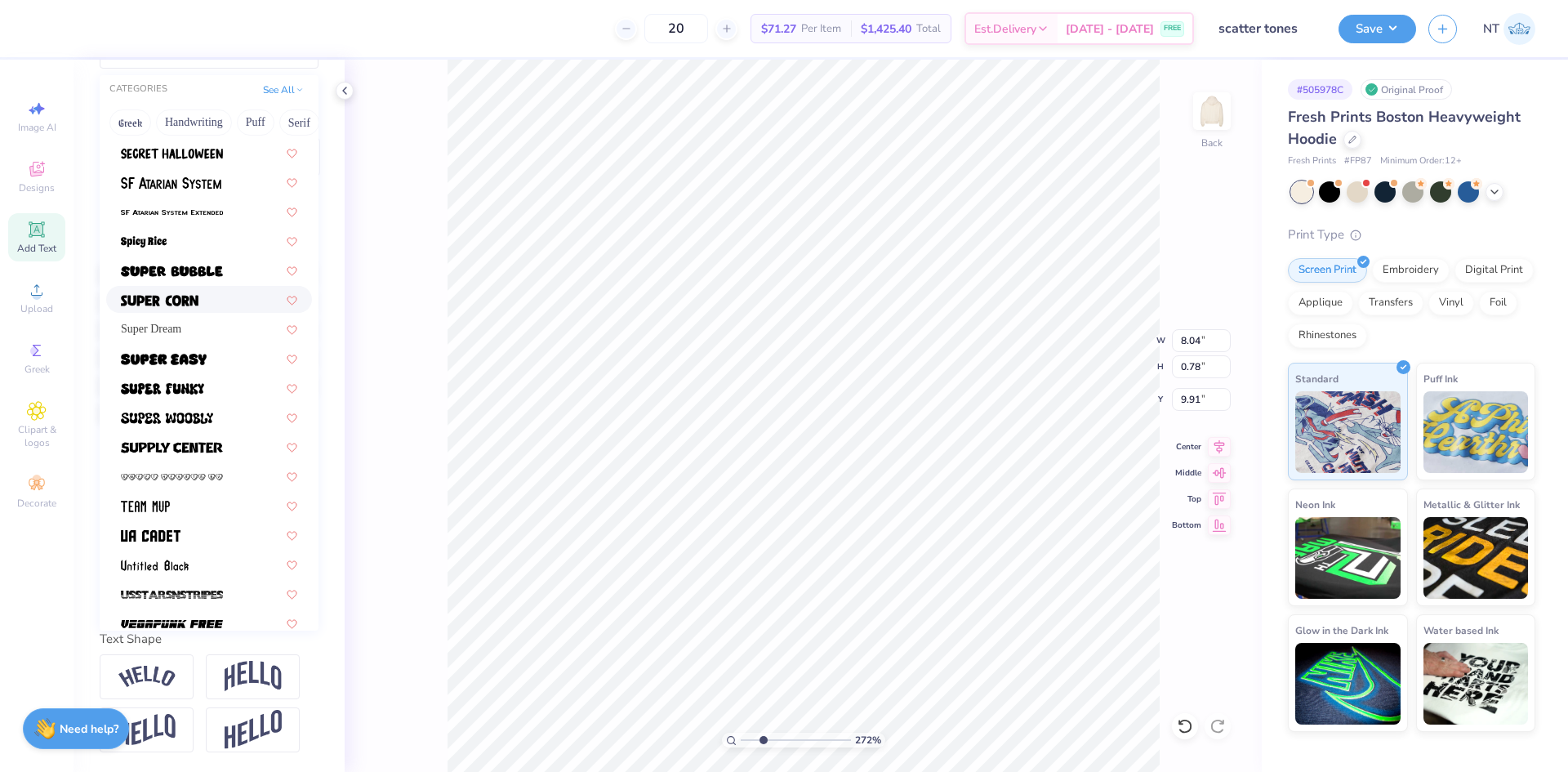
click at [210, 290] on div at bounding box center [209, 299] width 177 height 17
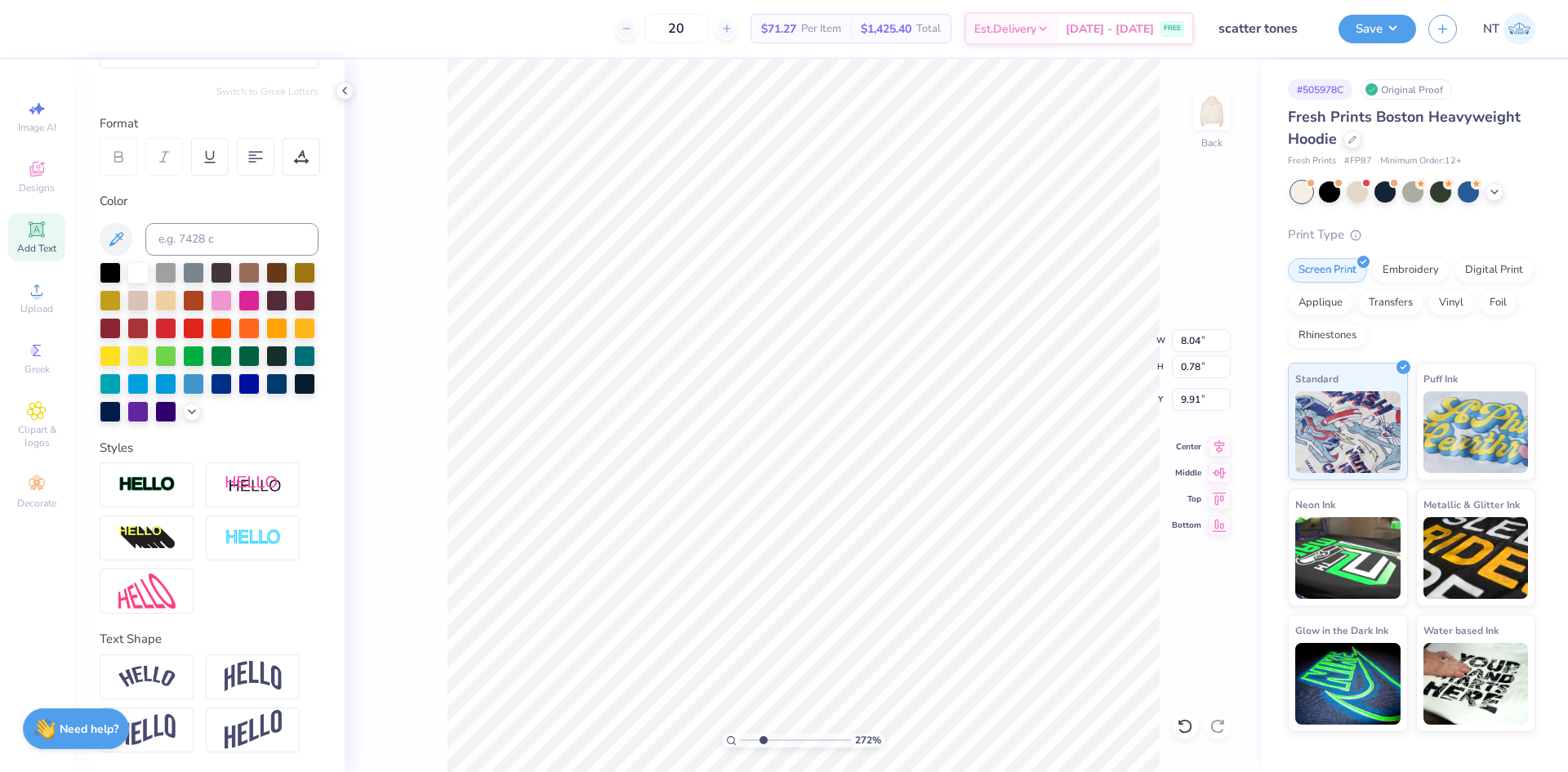
scroll to position [0, 0]
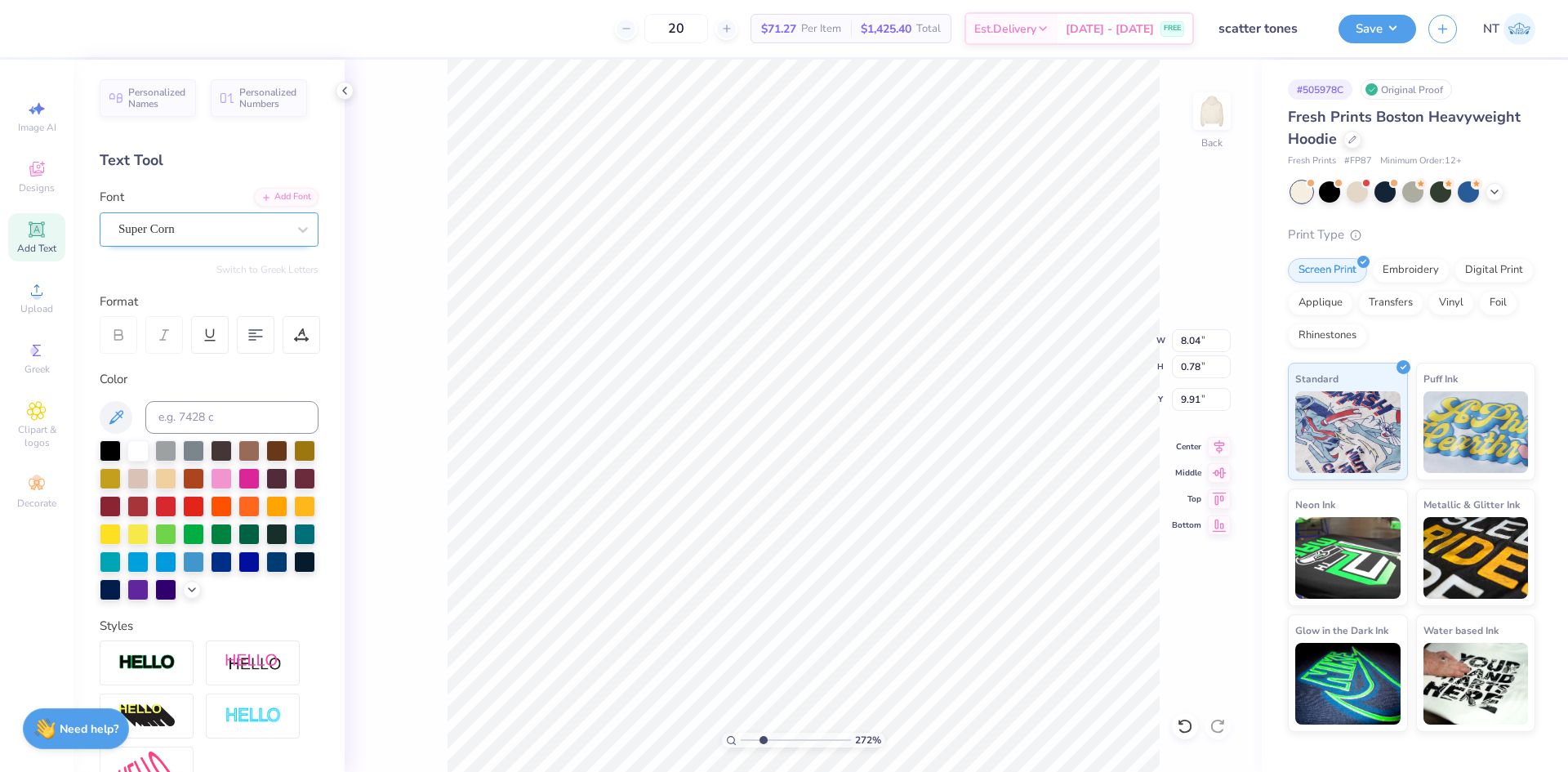
click at [240, 222] on div "Super Corn" at bounding box center [202, 229] width 171 height 26
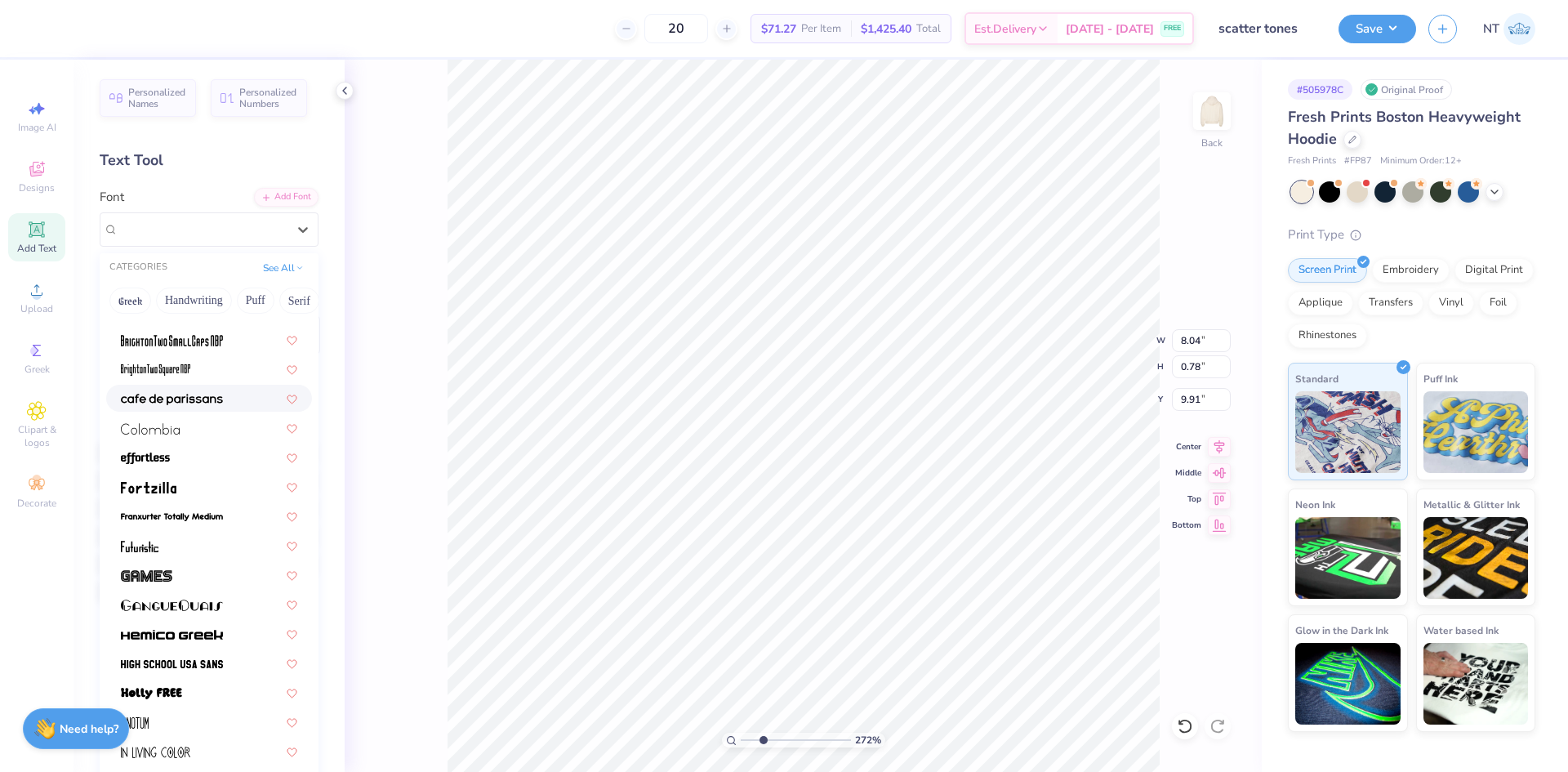
scroll to position [272, 0]
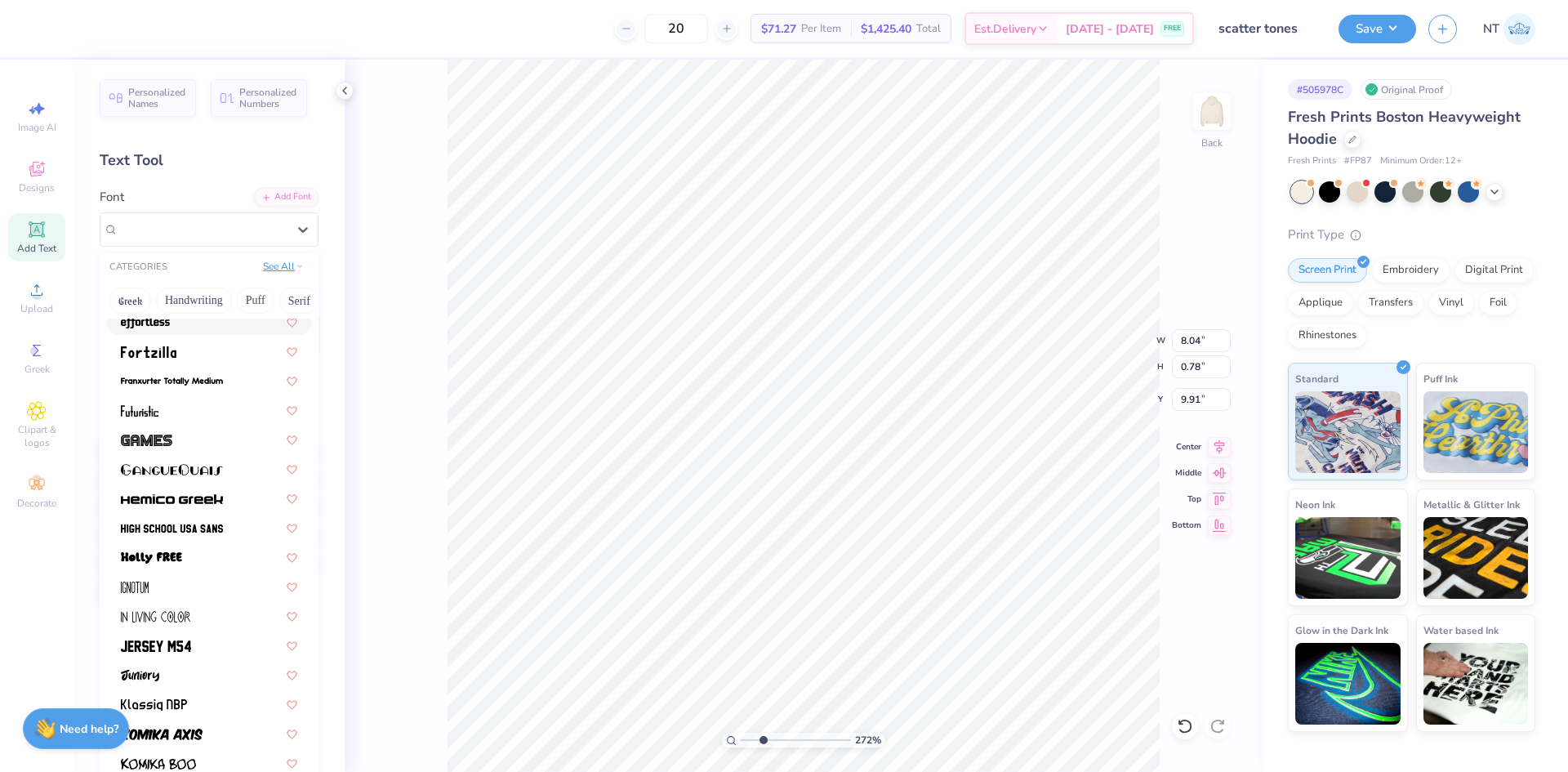
click at [283, 265] on button "See All" at bounding box center [283, 266] width 50 height 16
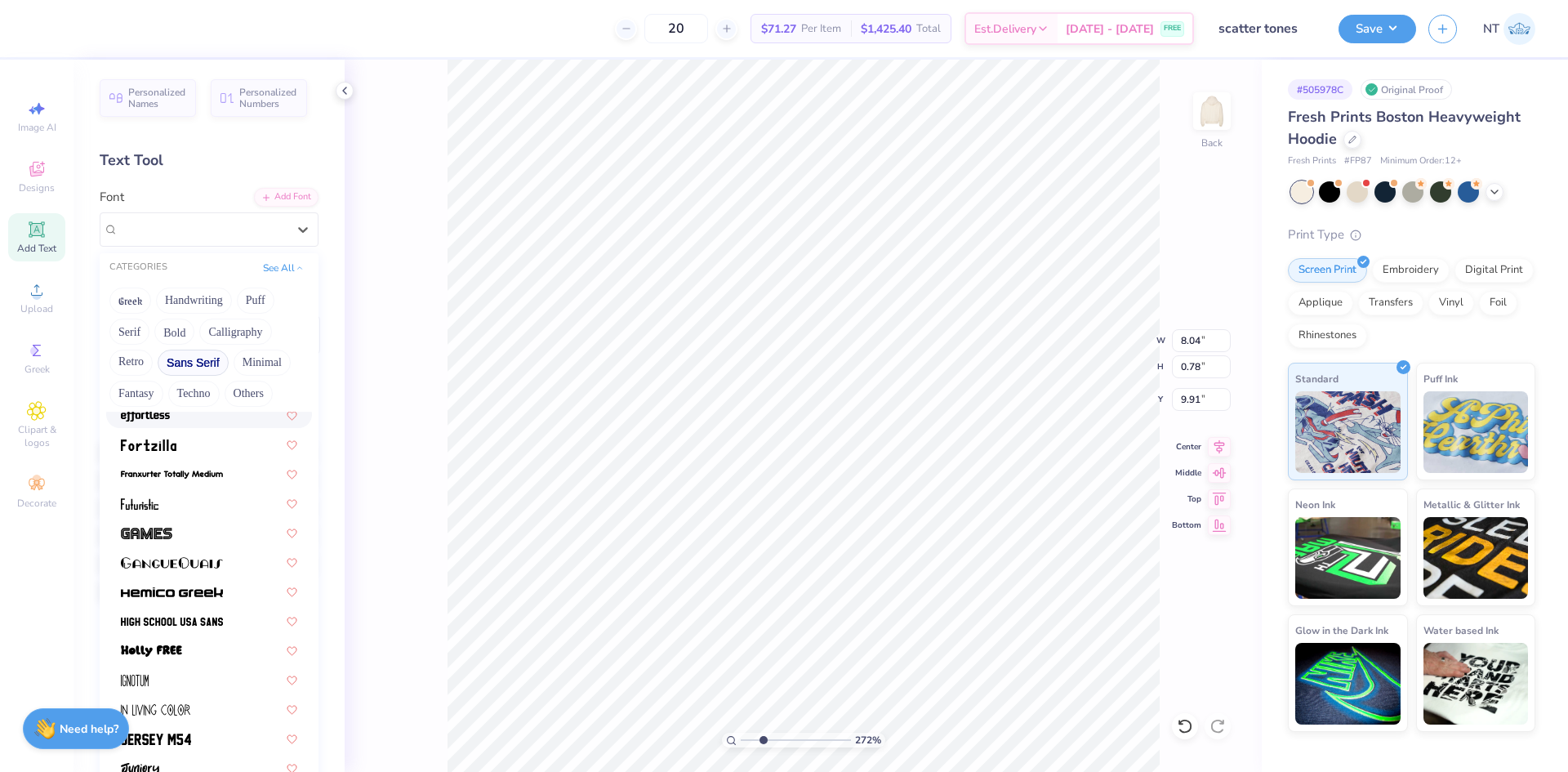
click at [193, 360] on button "Sans Serif" at bounding box center [193, 363] width 71 height 27
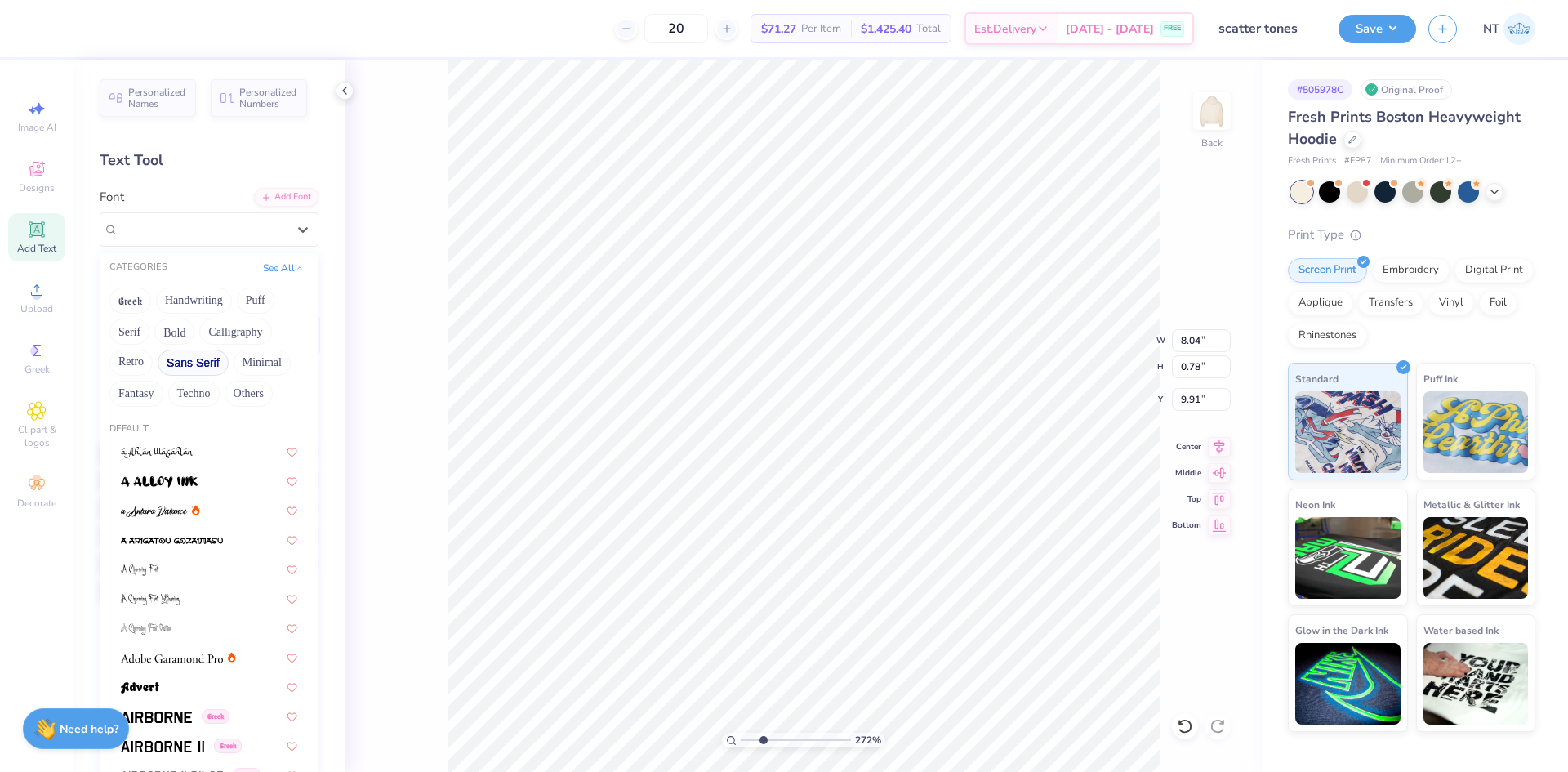
click at [193, 360] on button "Sans Serif" at bounding box center [193, 363] width 71 height 27
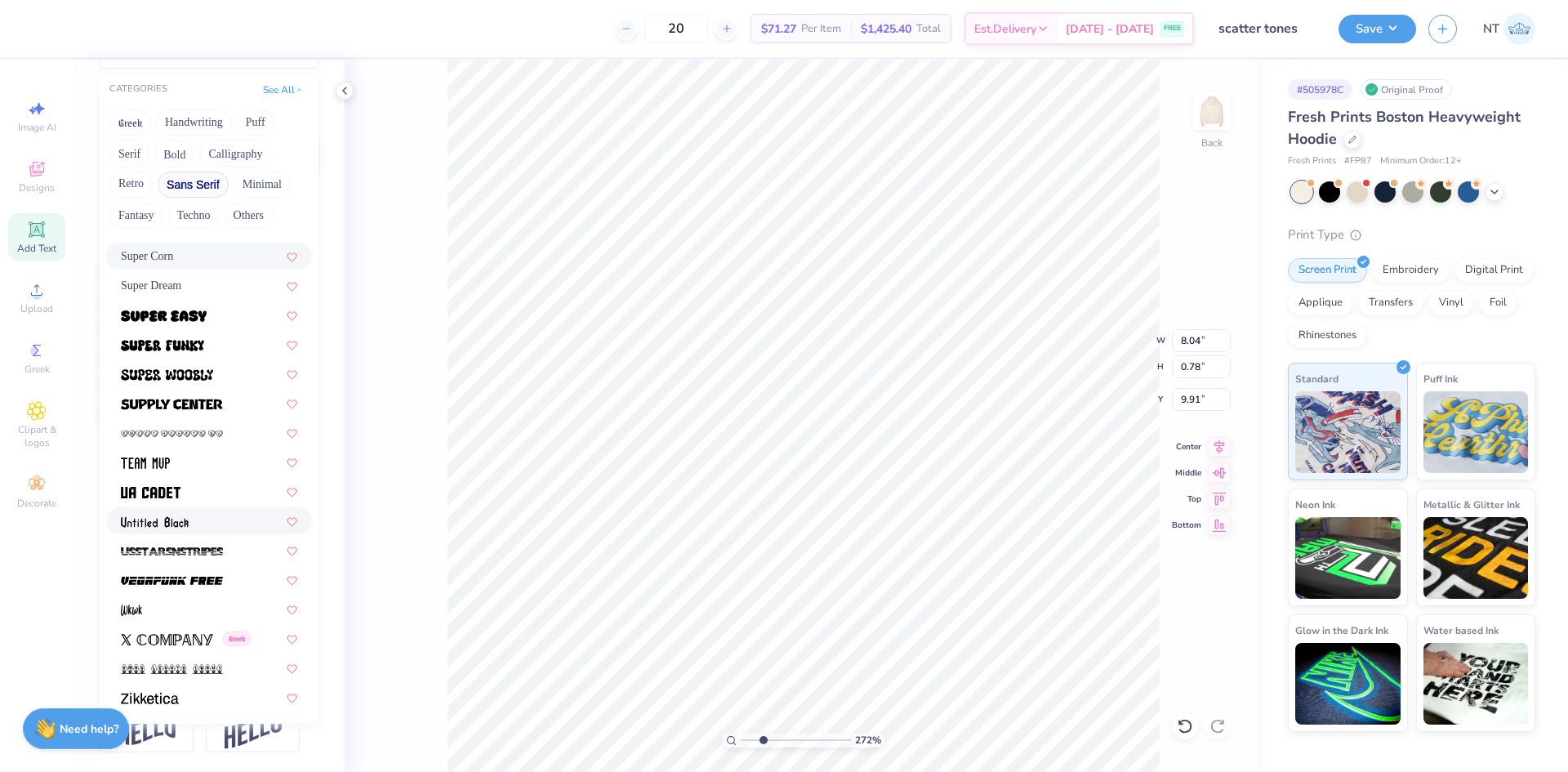
scroll to position [0, 0]
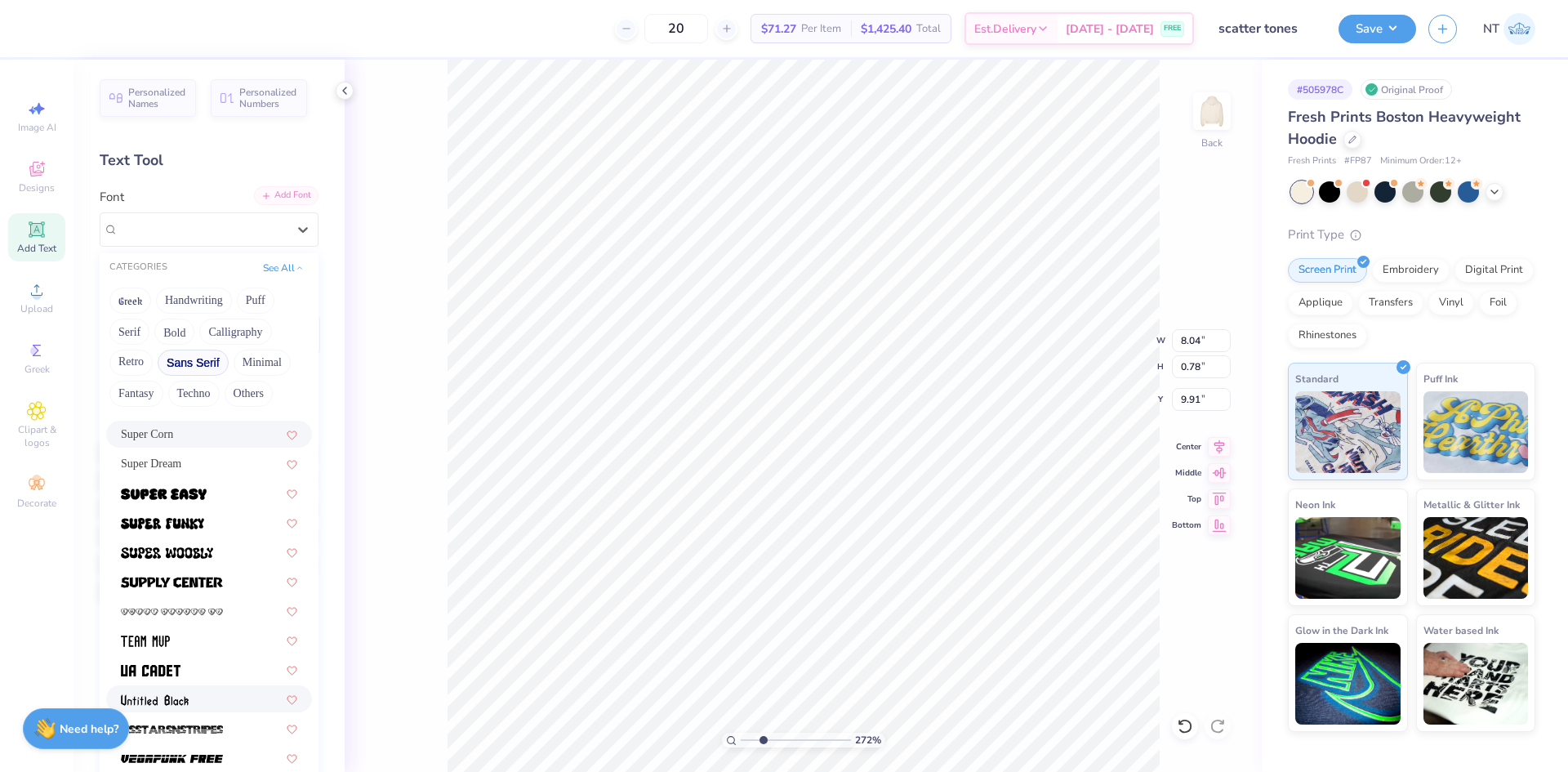
click at [278, 193] on div "Add Font" at bounding box center [286, 195] width 64 height 19
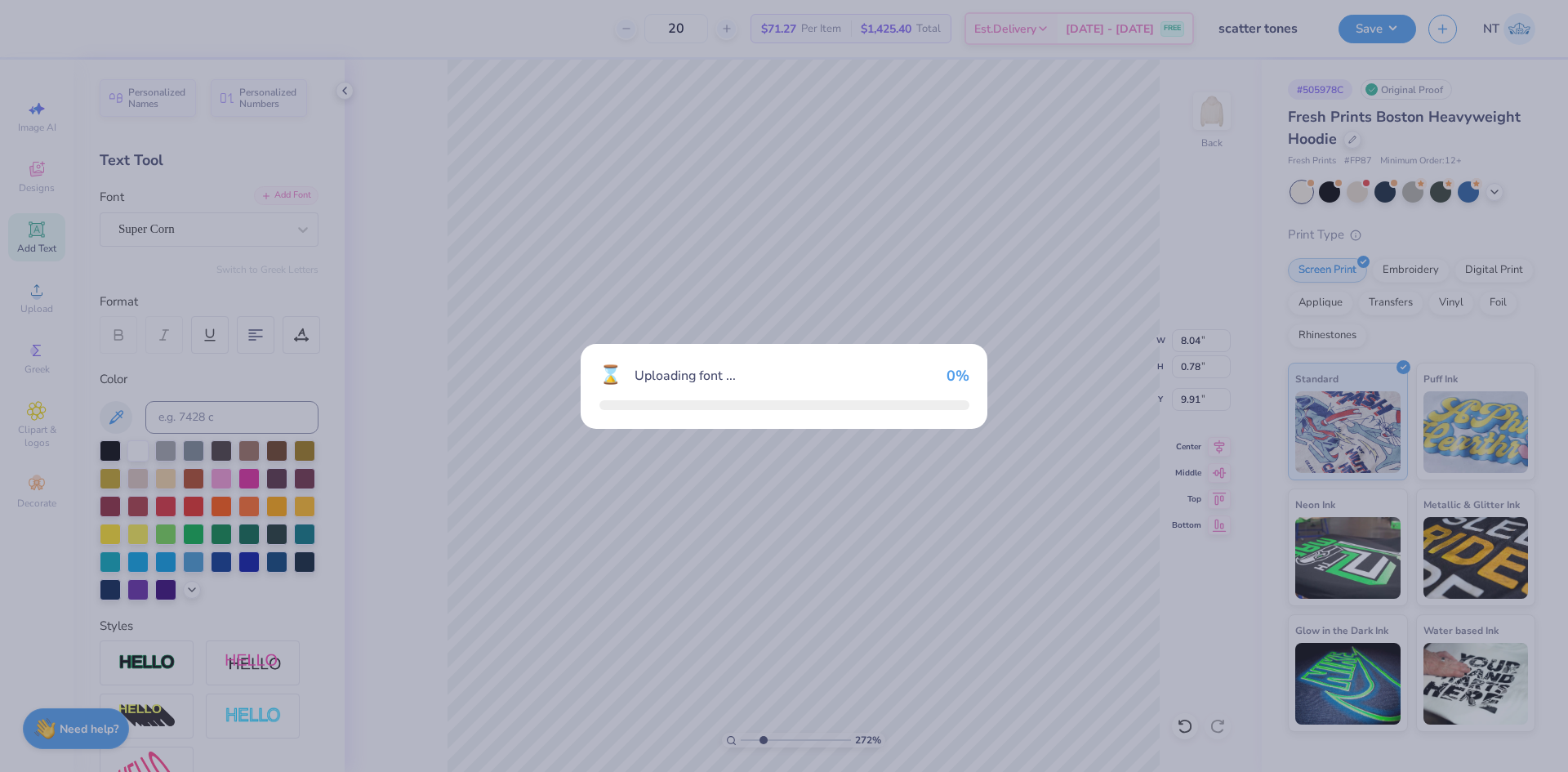
type input "2.71964205036602"
type input "6.09"
type input "0.72"
type input "9.94"
type input "2.71964205036602"
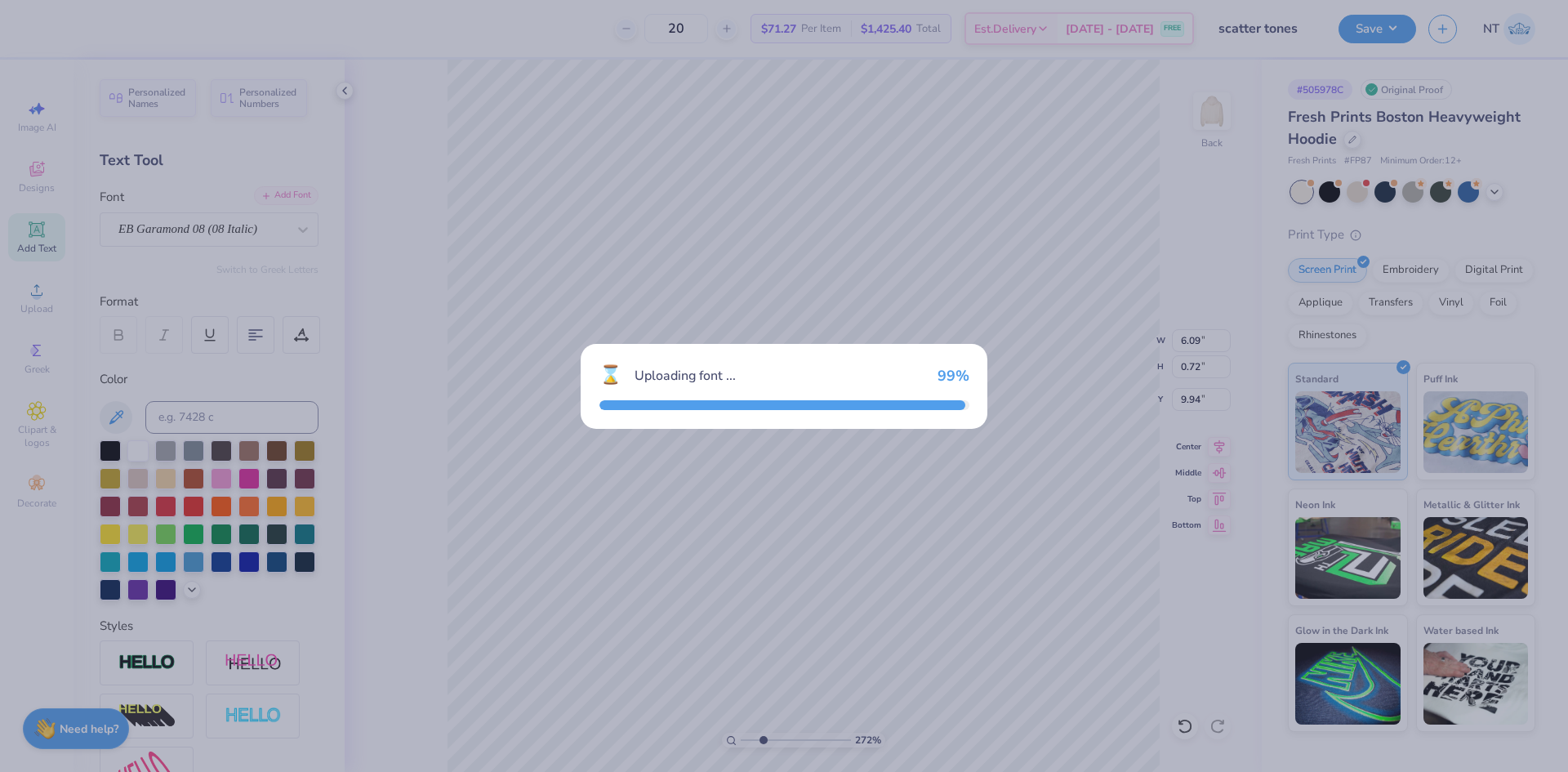
type input "8.18"
type input "0.70"
type input "9.95"
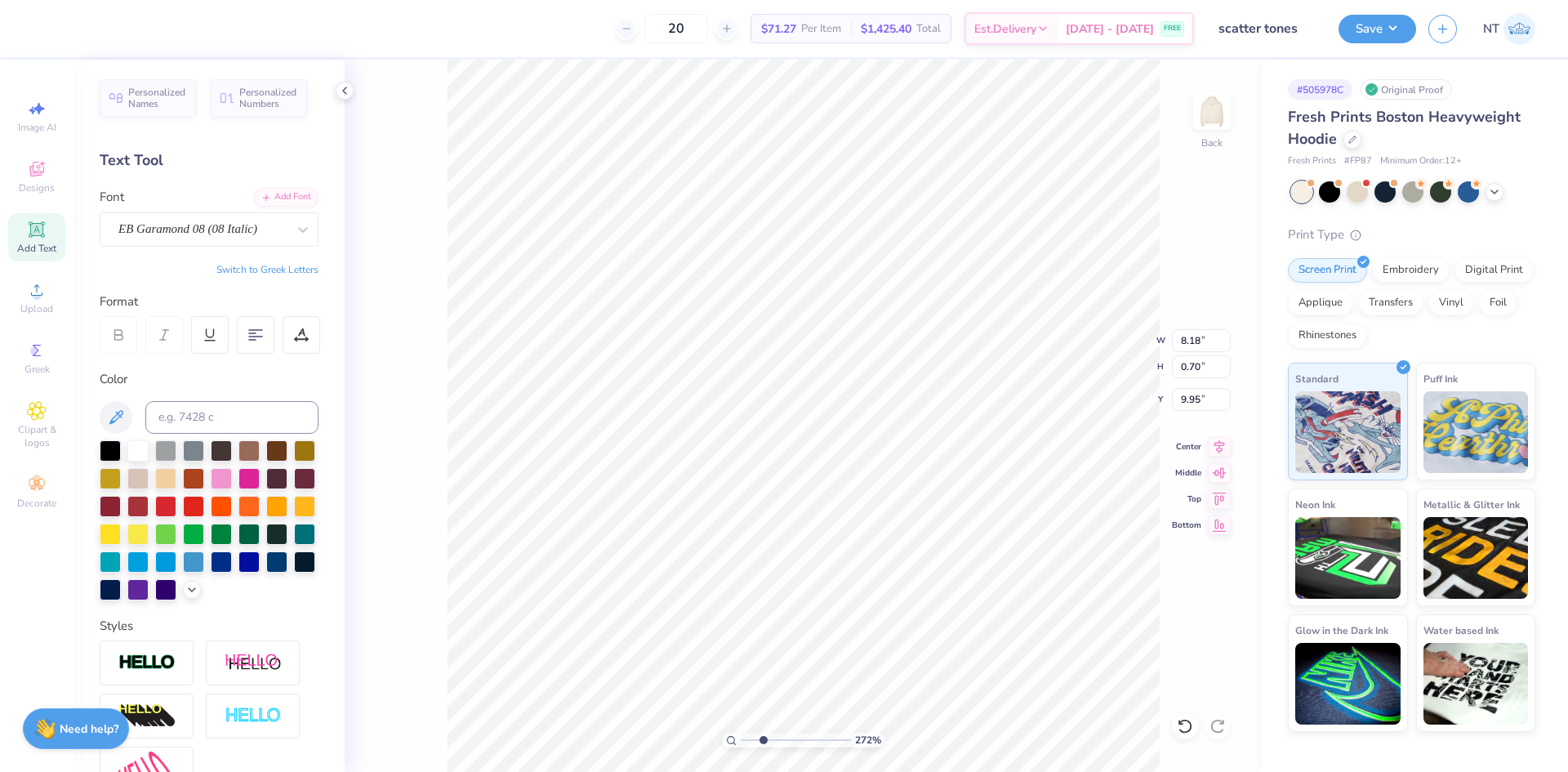
click at [267, 167] on div "Text Tool" at bounding box center [209, 160] width 219 height 22
click at [262, 178] on div "Personalized Names Personalized Numbers Text Tool Add Font Font EB Garamond 08 …" at bounding box center [209, 416] width 271 height 712
click at [261, 196] on icon at bounding box center [266, 196] width 10 height 10
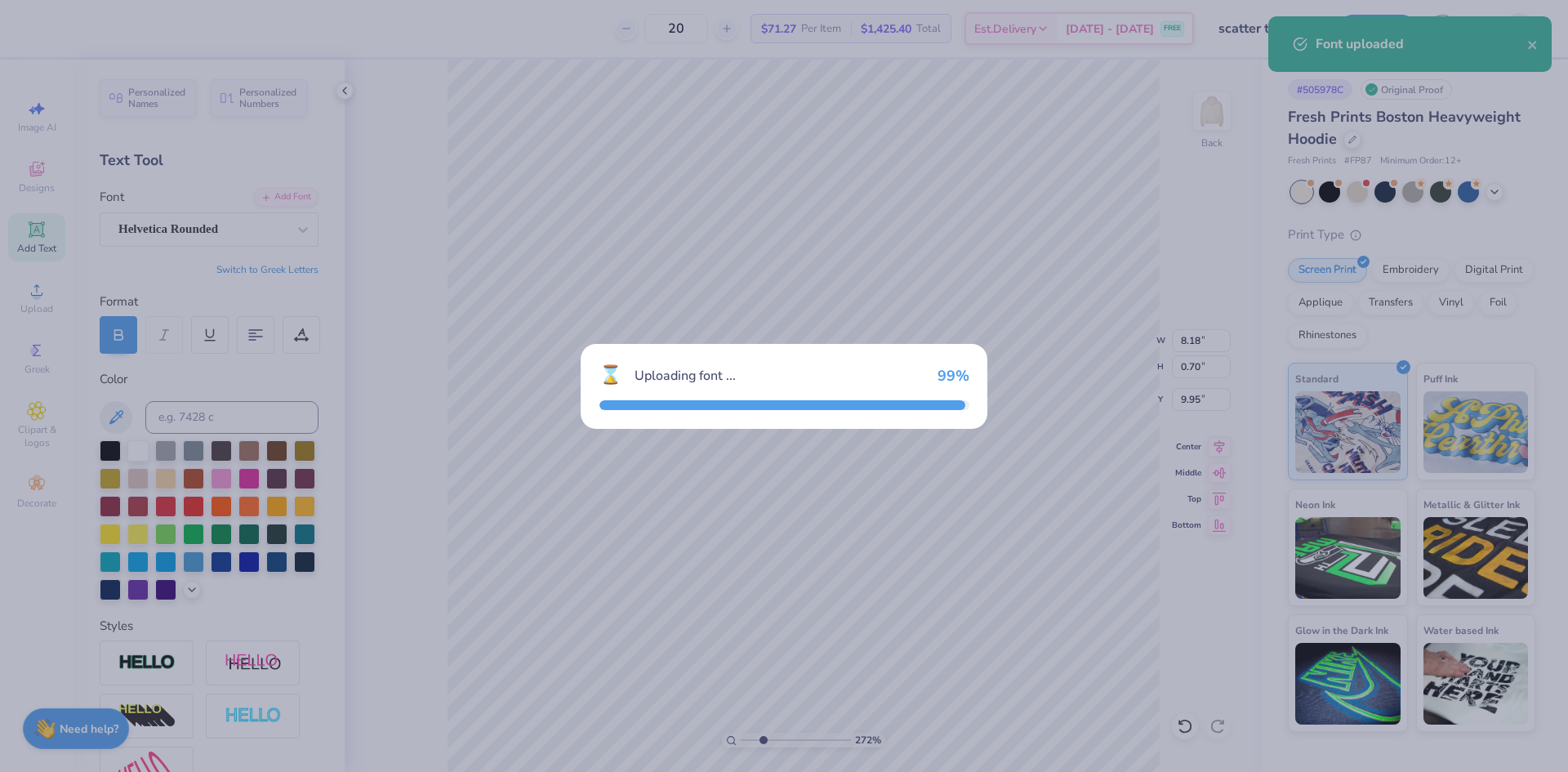
type input "2.71964205036602"
type input "9.26"
type input "0.81"
type input "9.89"
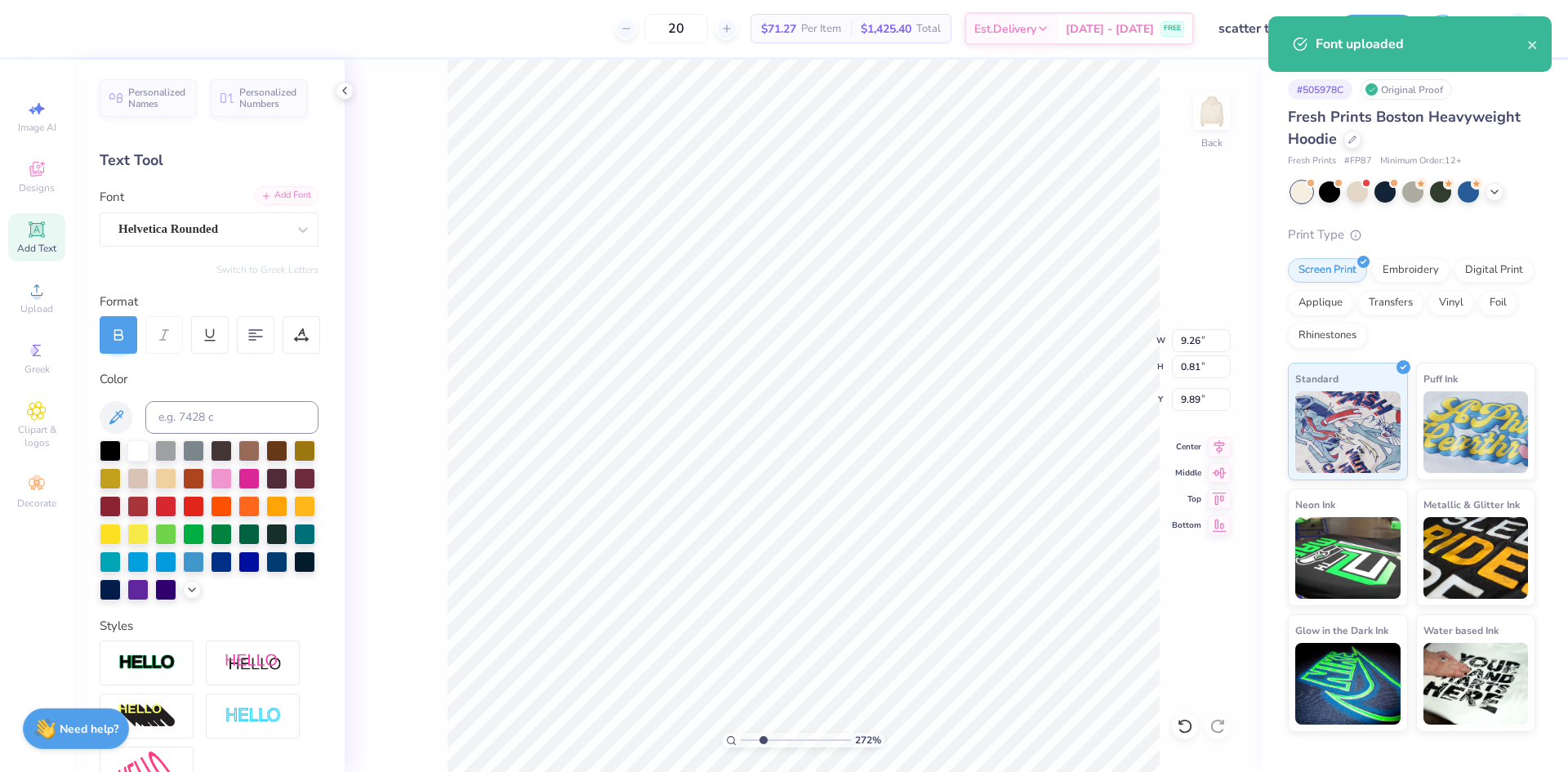
click at [254, 203] on div "Add Font" at bounding box center [286, 195] width 64 height 19
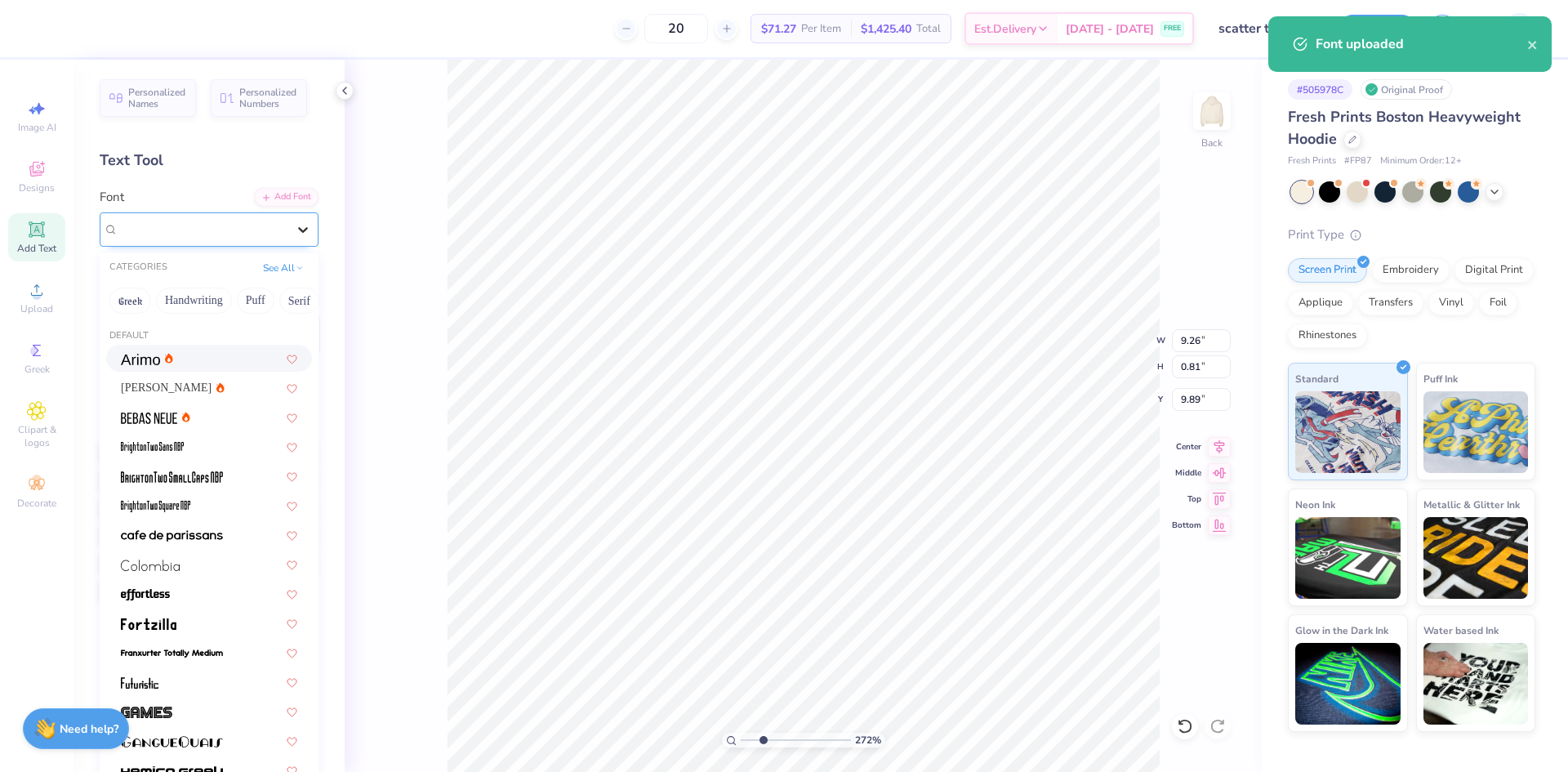
click at [303, 230] on div at bounding box center [303, 230] width 29 height 29
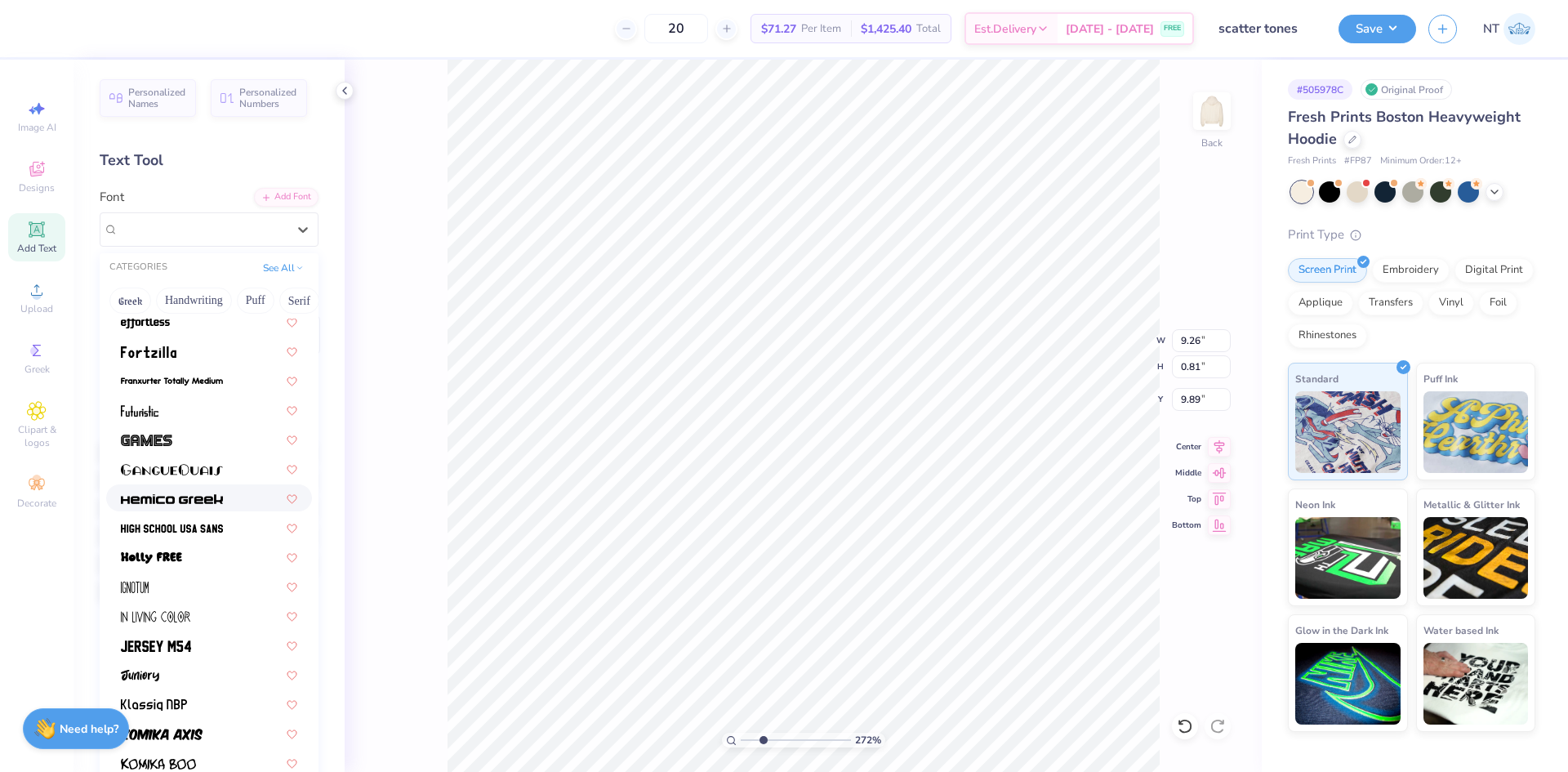
scroll to position [408, 0]
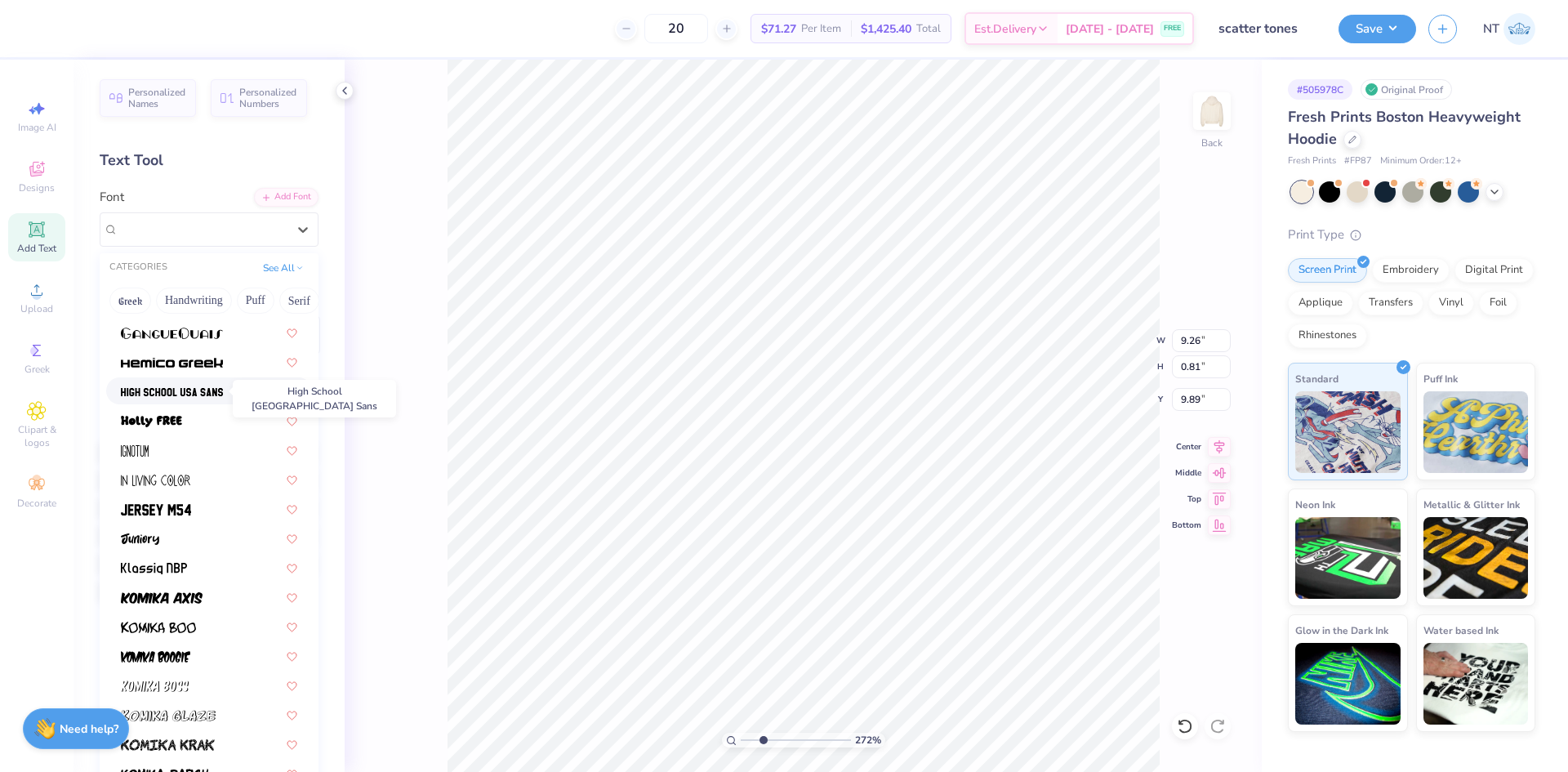
click at [193, 394] on img at bounding box center [171, 392] width 102 height 11
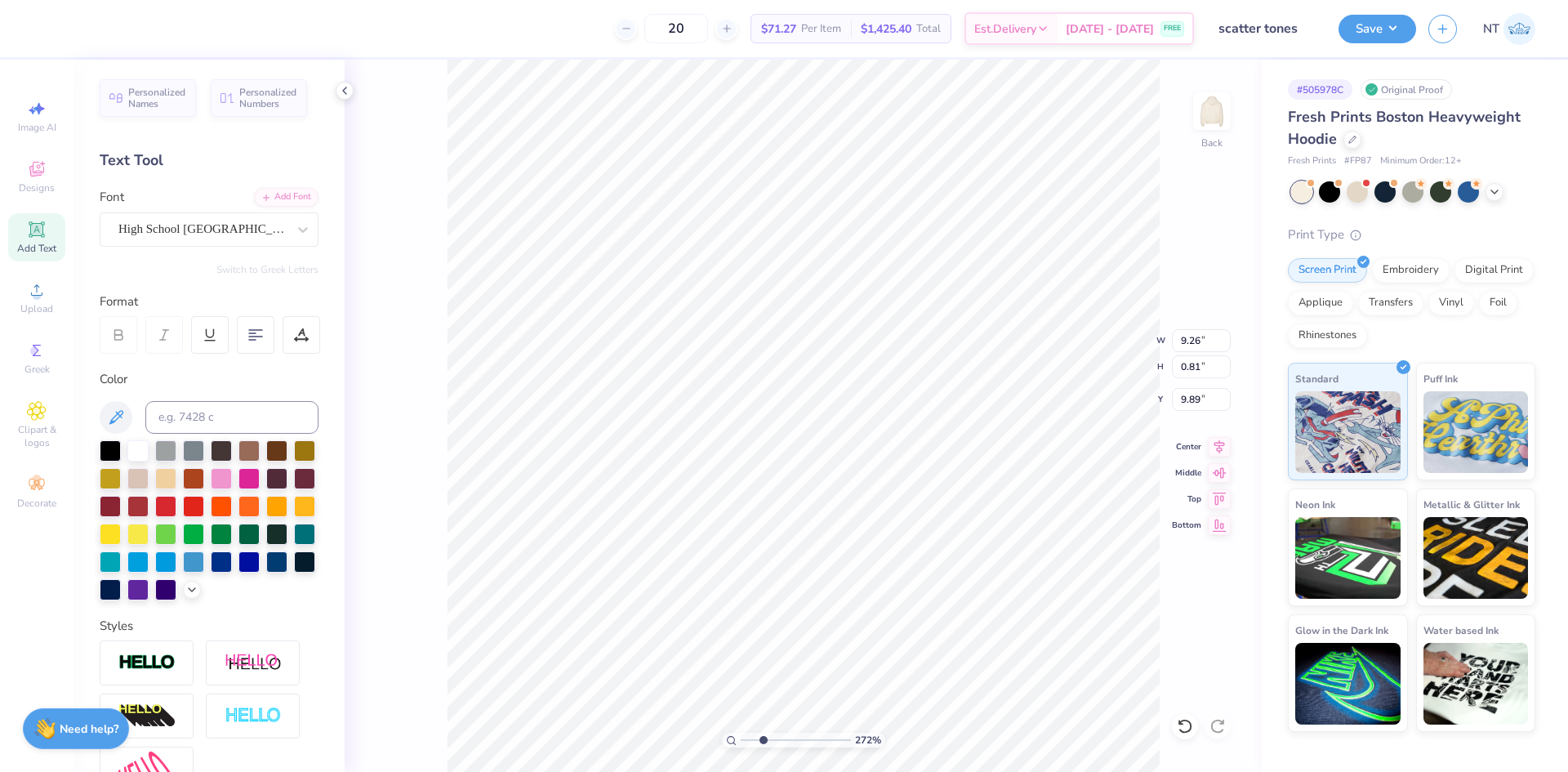
type input "2.71964205036602"
type input "7.27"
type input "0.85"
type input "9.87"
click at [261, 209] on div "Font High School USA Sans" at bounding box center [209, 217] width 219 height 59
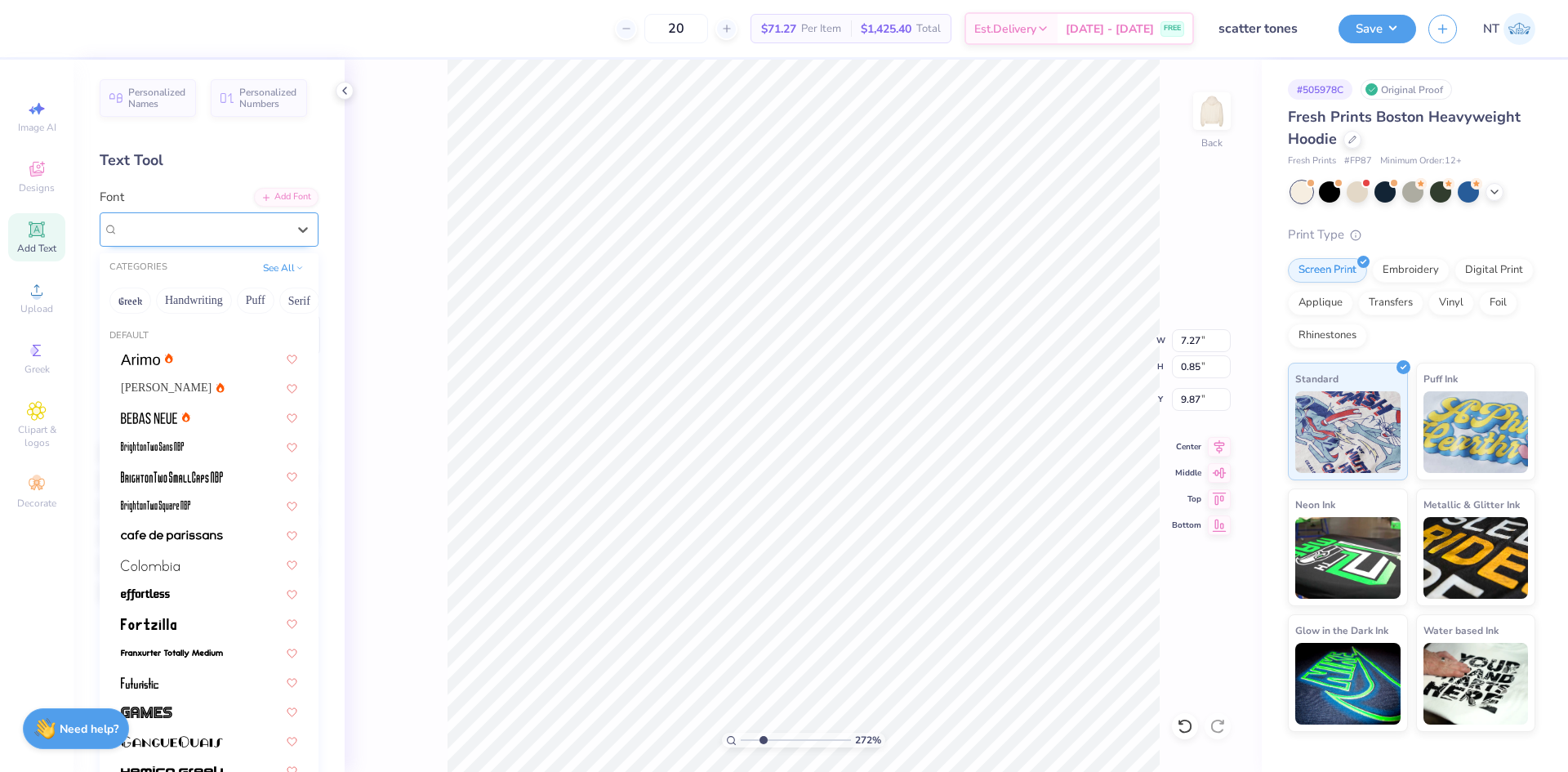
click at [238, 228] on div "High School USA Sans" at bounding box center [202, 229] width 171 height 26
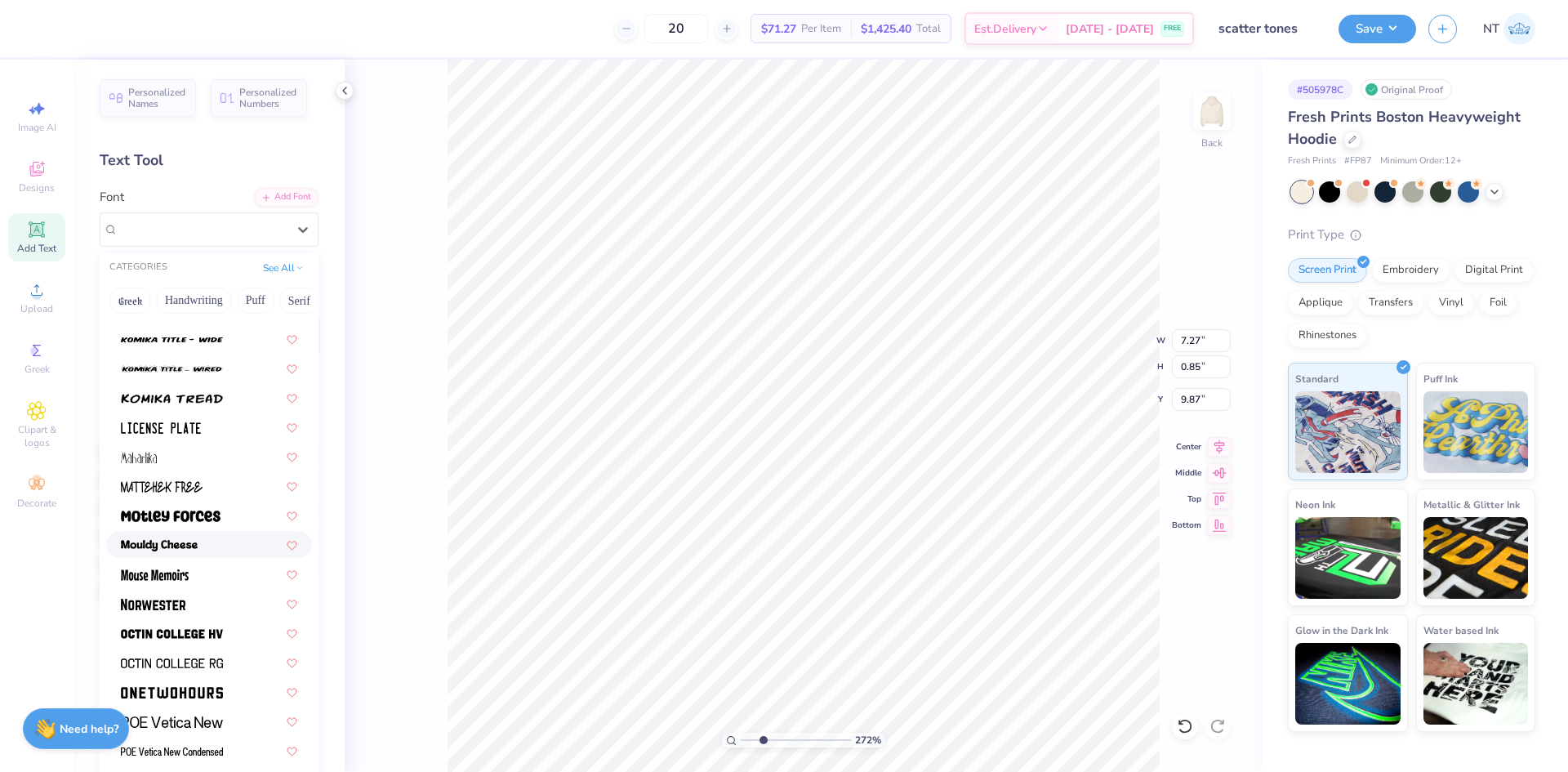
scroll to position [1362, 0]
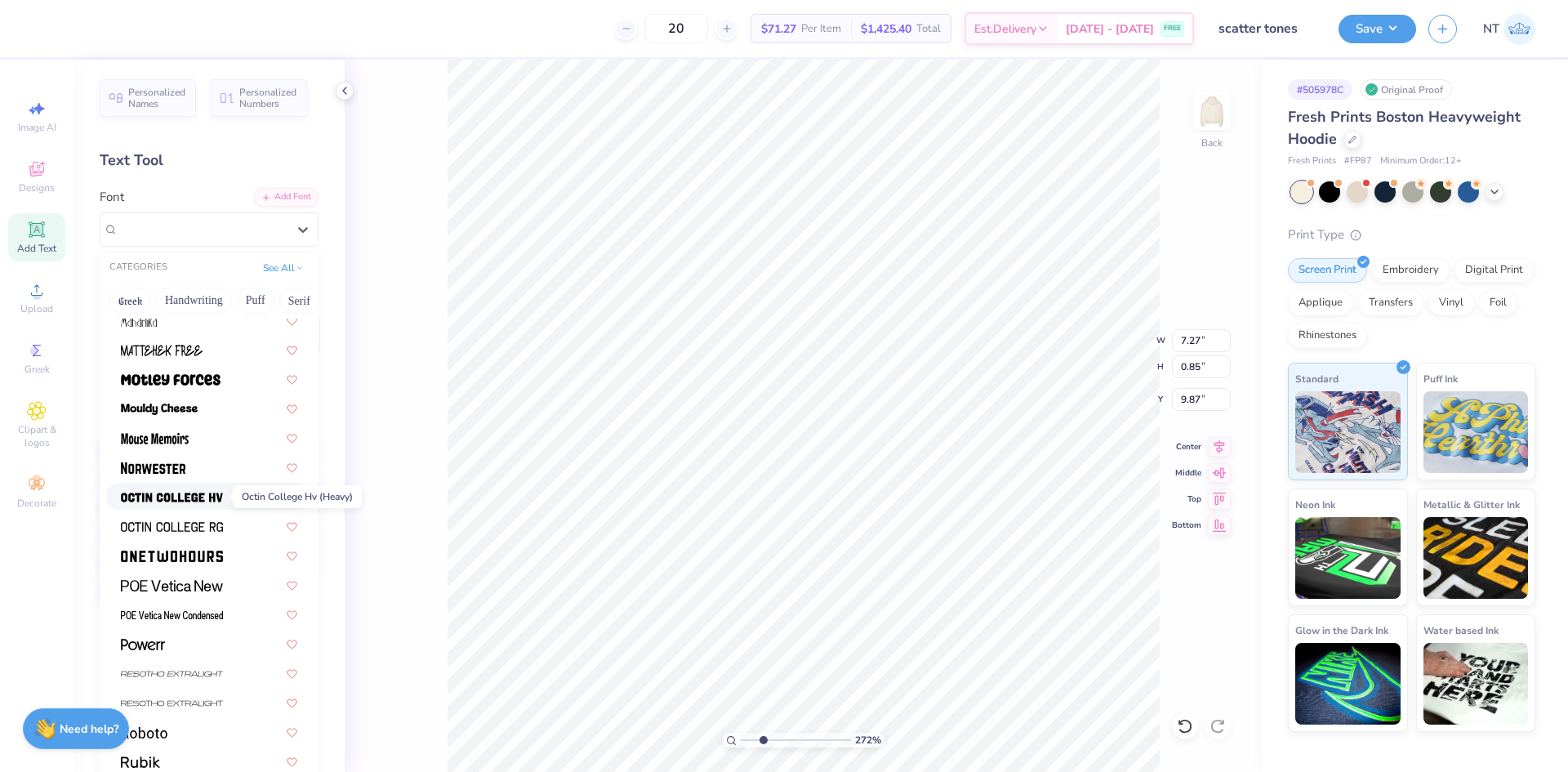
click at [185, 494] on img at bounding box center [171, 497] width 102 height 11
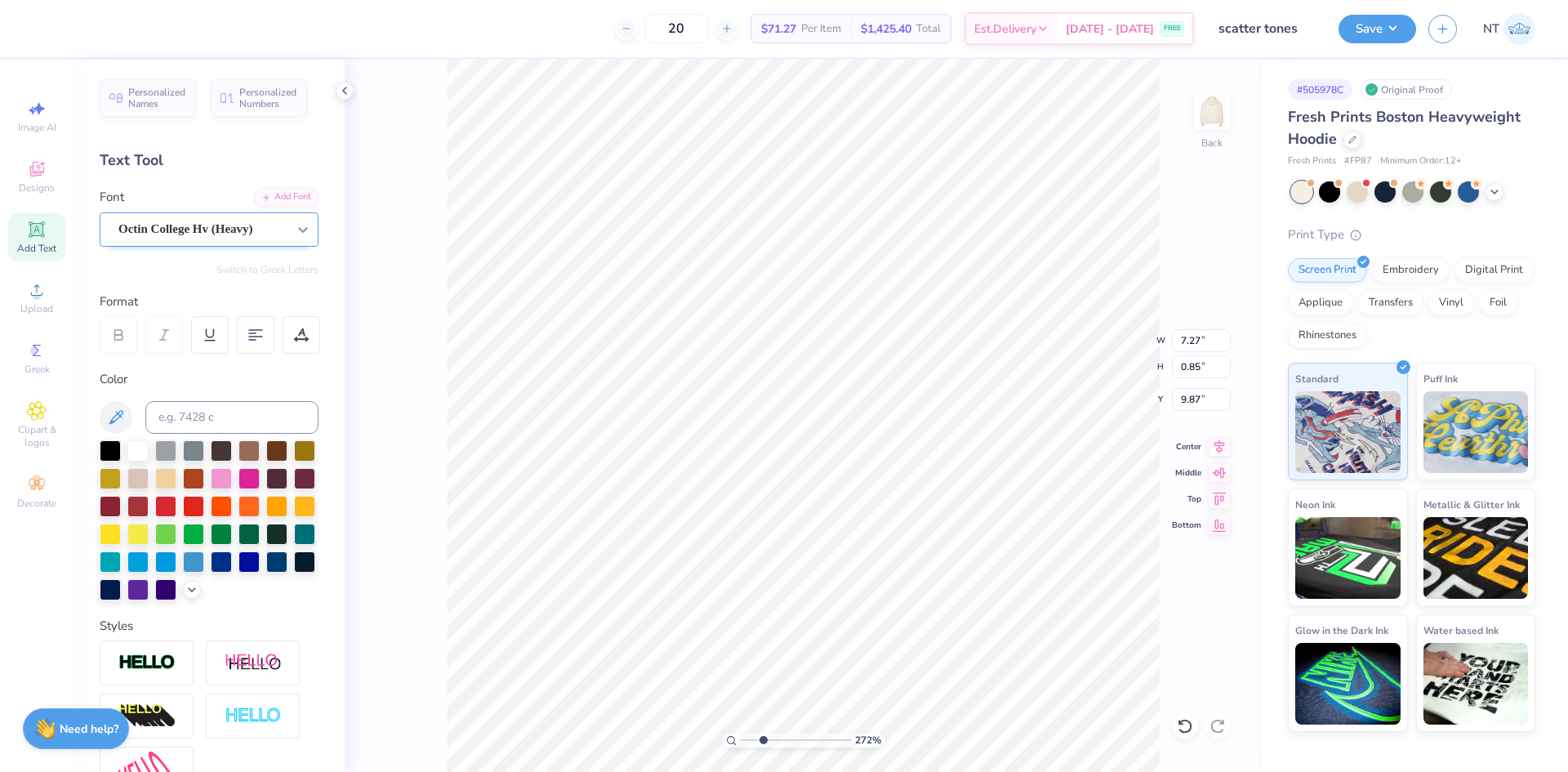
click at [295, 225] on icon at bounding box center [303, 230] width 16 height 16
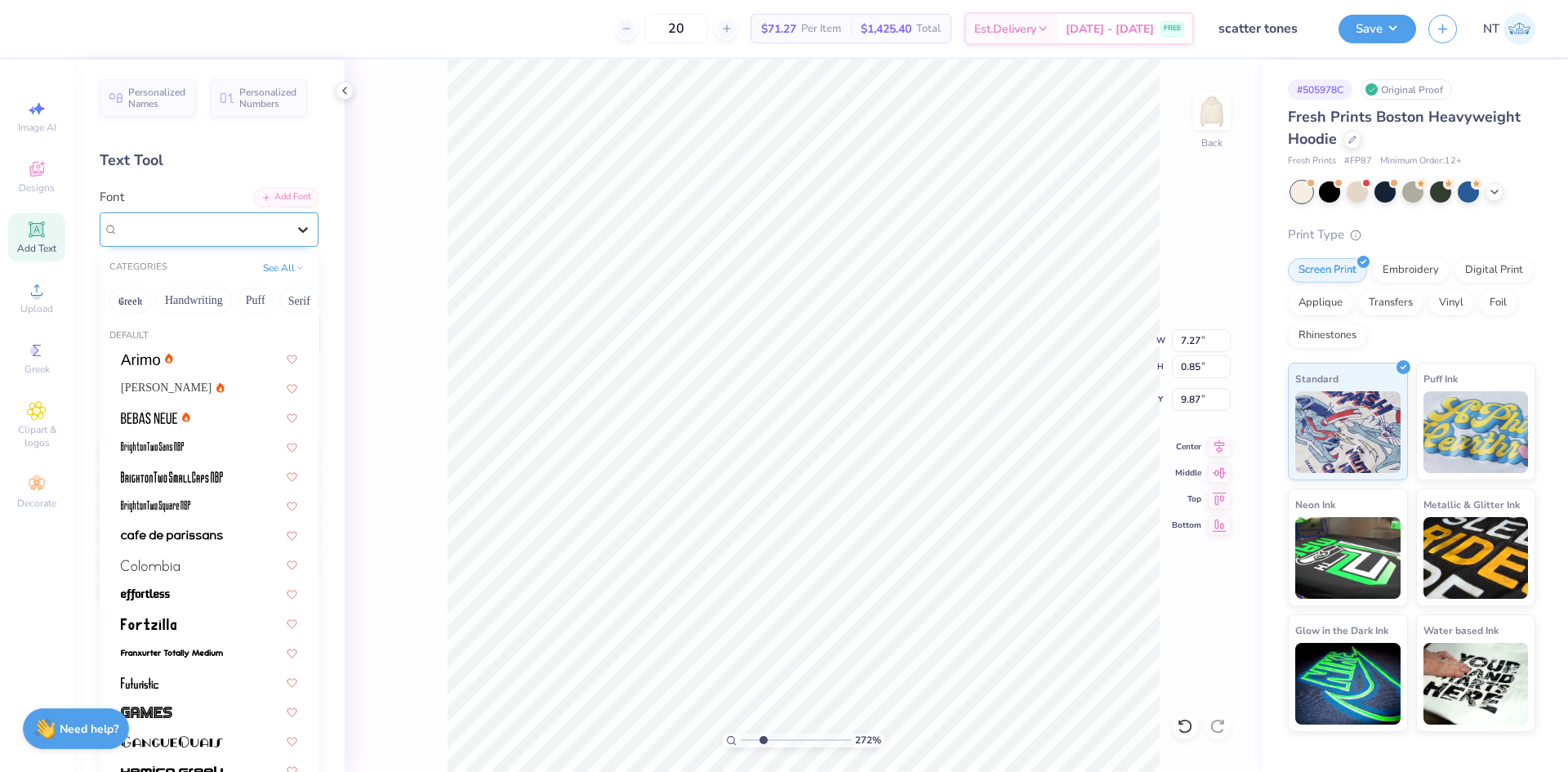
type input "2.71964205036602"
type input "0.75"
type input "9.92"
click at [278, 258] on button "See All" at bounding box center [283, 266] width 50 height 16
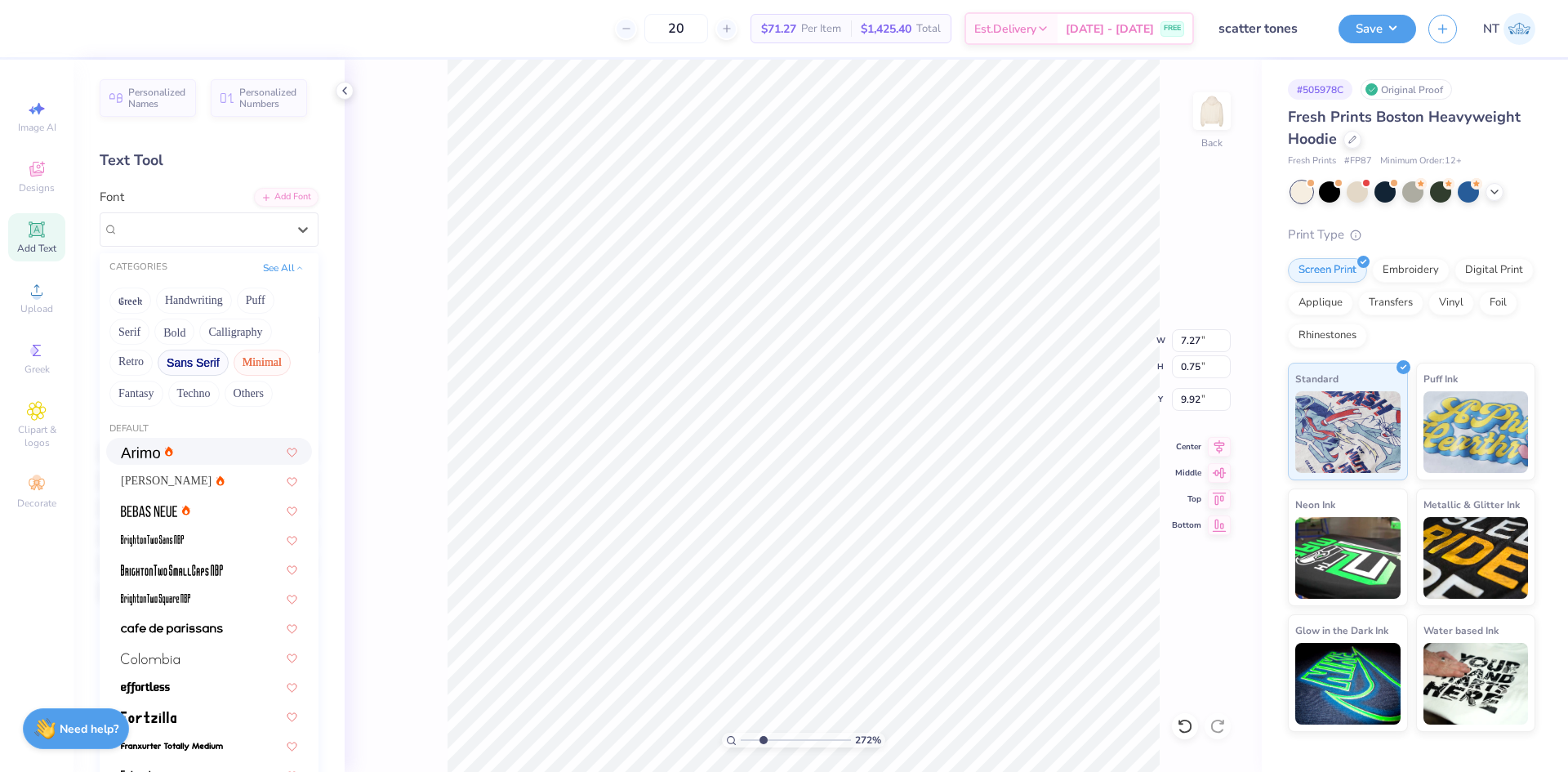
click at [254, 352] on button "Minimal" at bounding box center [262, 363] width 57 height 27
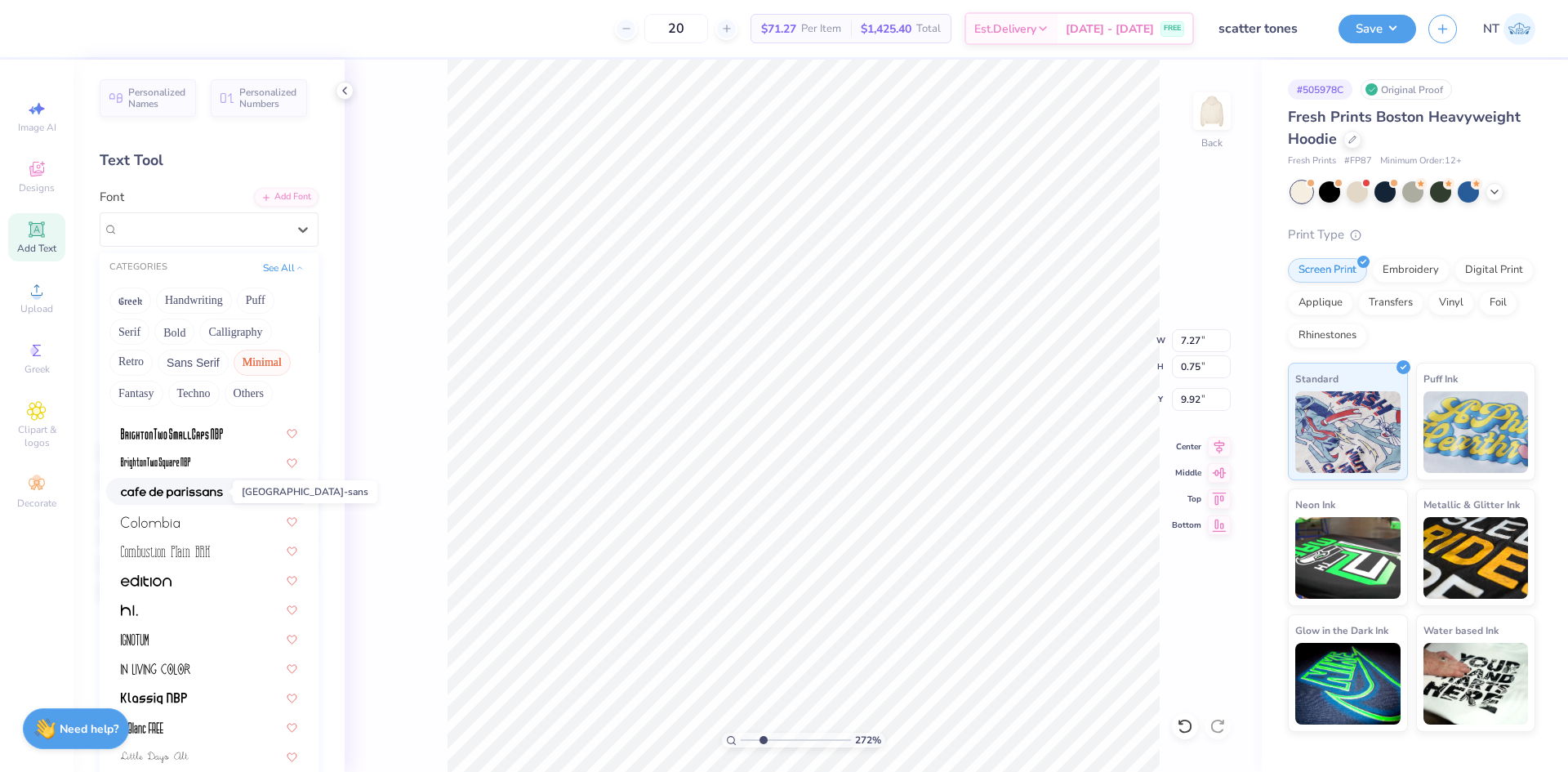
click at [181, 499] on span at bounding box center [171, 491] width 102 height 17
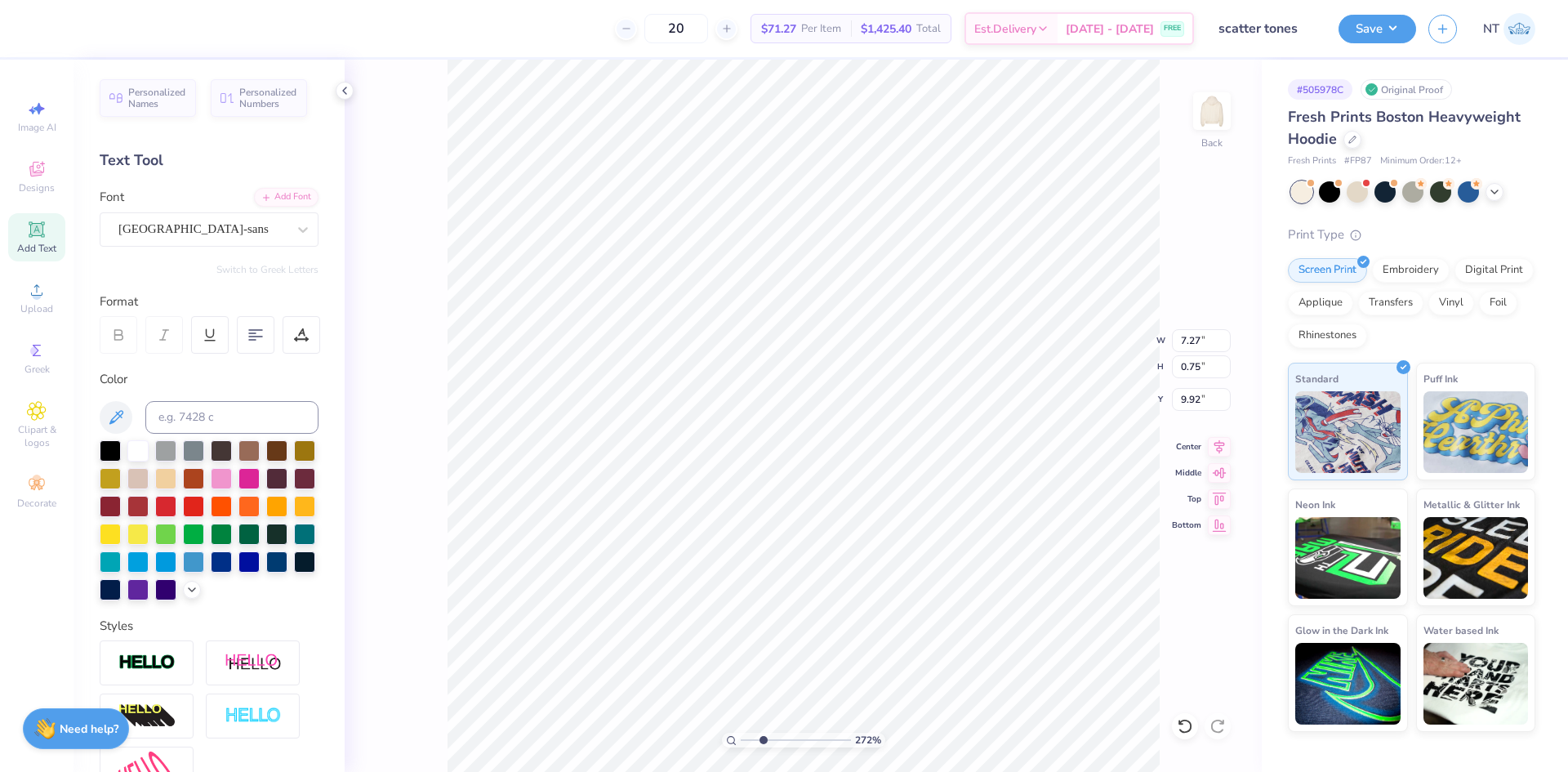
type input "2.71964205036602"
type input "5.59"
type input "0.55"
type input "10.03"
click at [289, 200] on div "Add Font" at bounding box center [286, 195] width 64 height 19
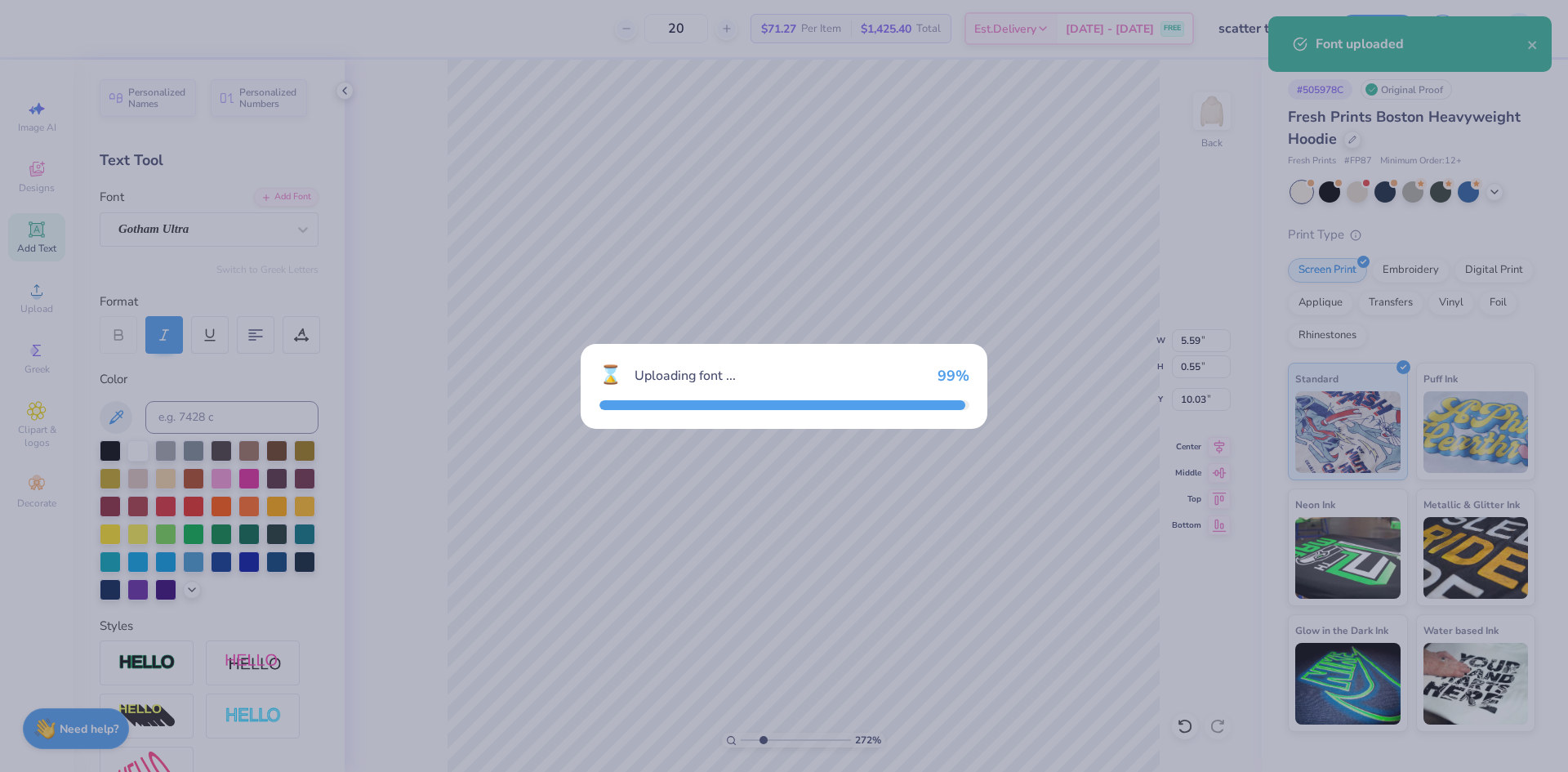
type input "2.71964205036602"
type input "9.49"
type input "0.79"
type input "9.91"
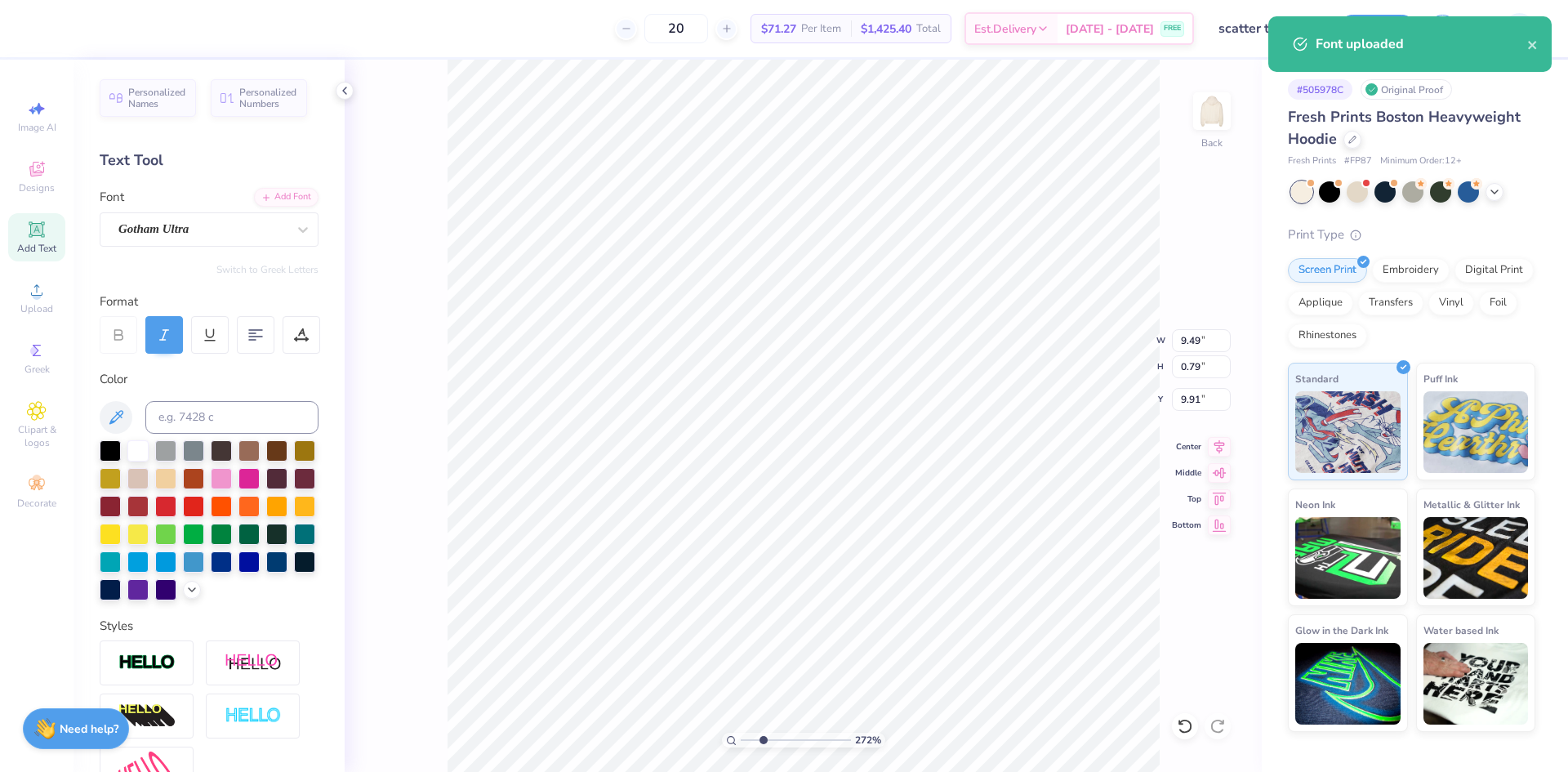
type input "2.71964205036602"
type input "9.89"
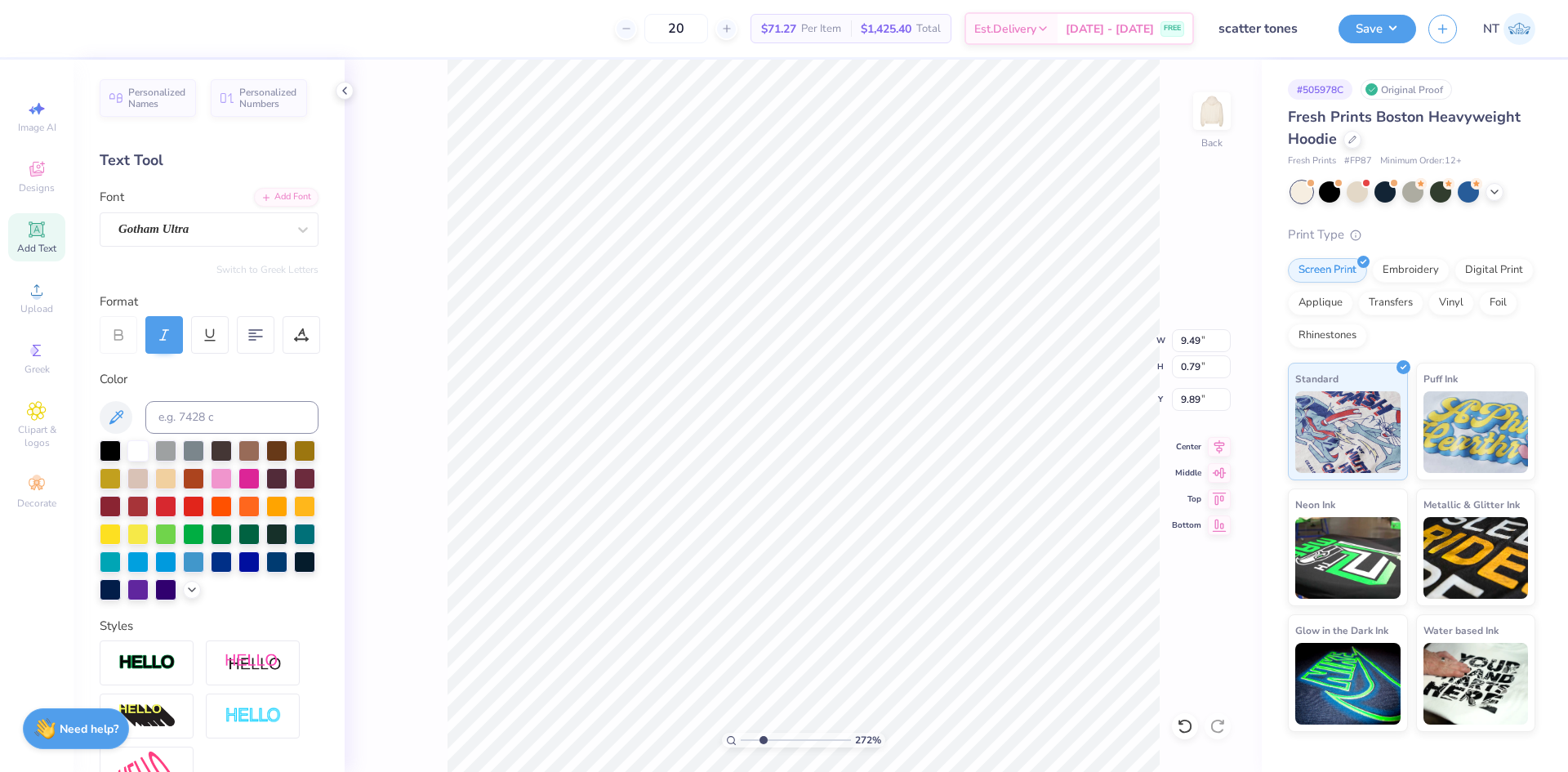
type input "2.71964205036602"
type textarea "S"
type input "2.71964205036602"
type textarea "Sca"
type input "2.71964205036602"
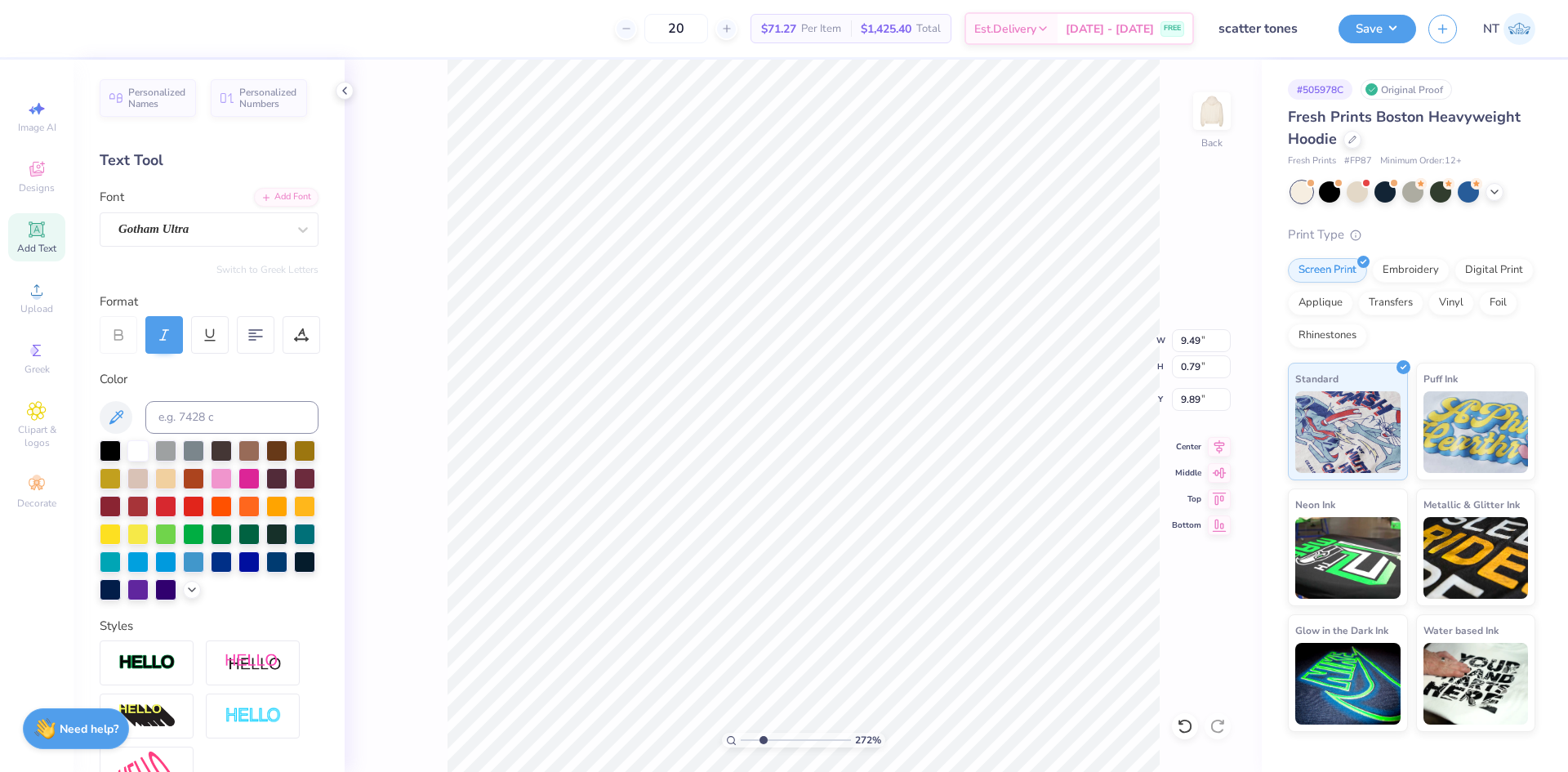
type textarea "Scat"
type input "2.71964205036602"
type textarea "Scatt"
type input "2.71964205036602"
type textarea "Scatte"
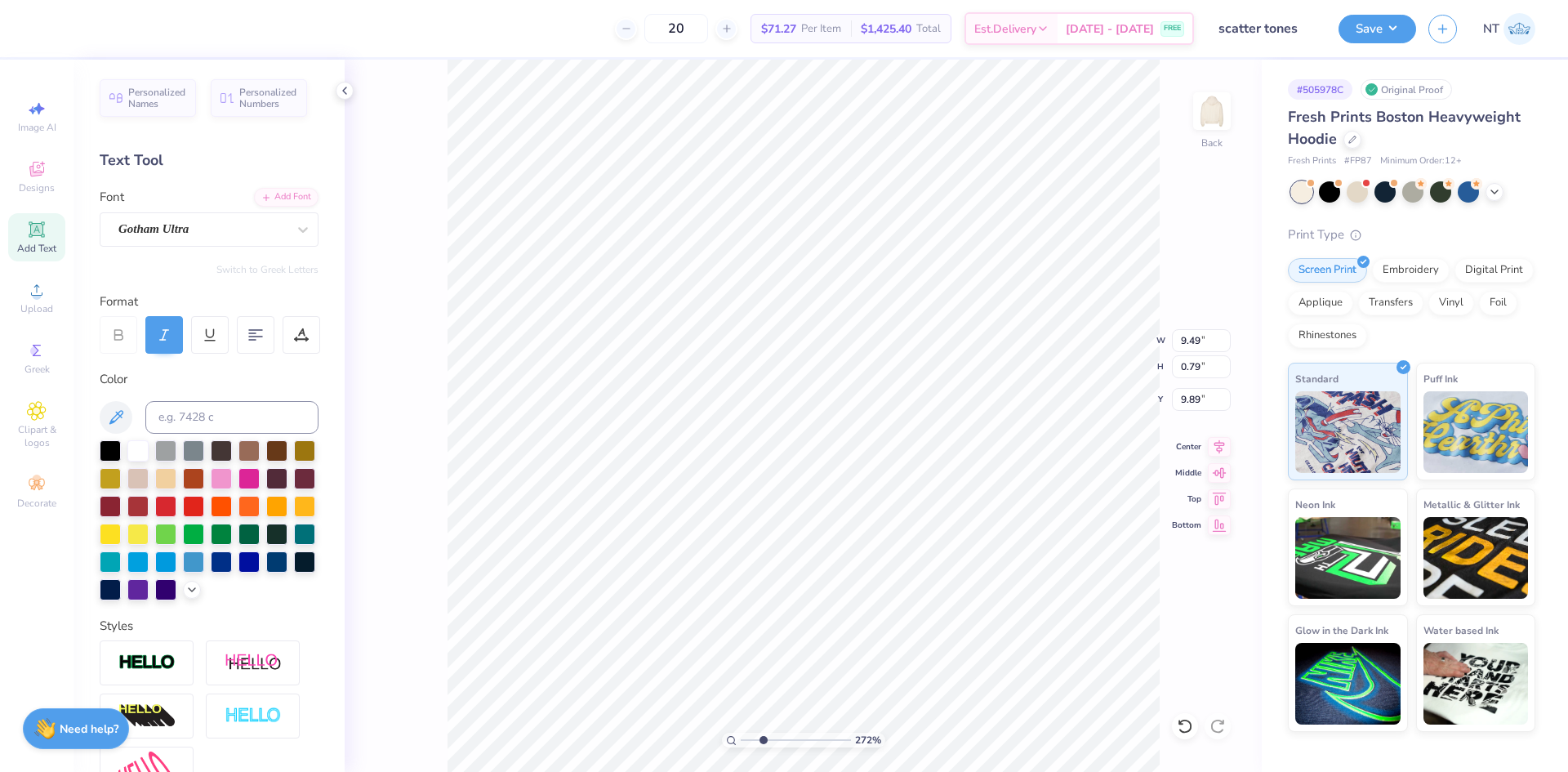
type input "2.71964205036602"
type textarea "Scatter"
type input "2.71964205036602"
type textarea "ScatterT"
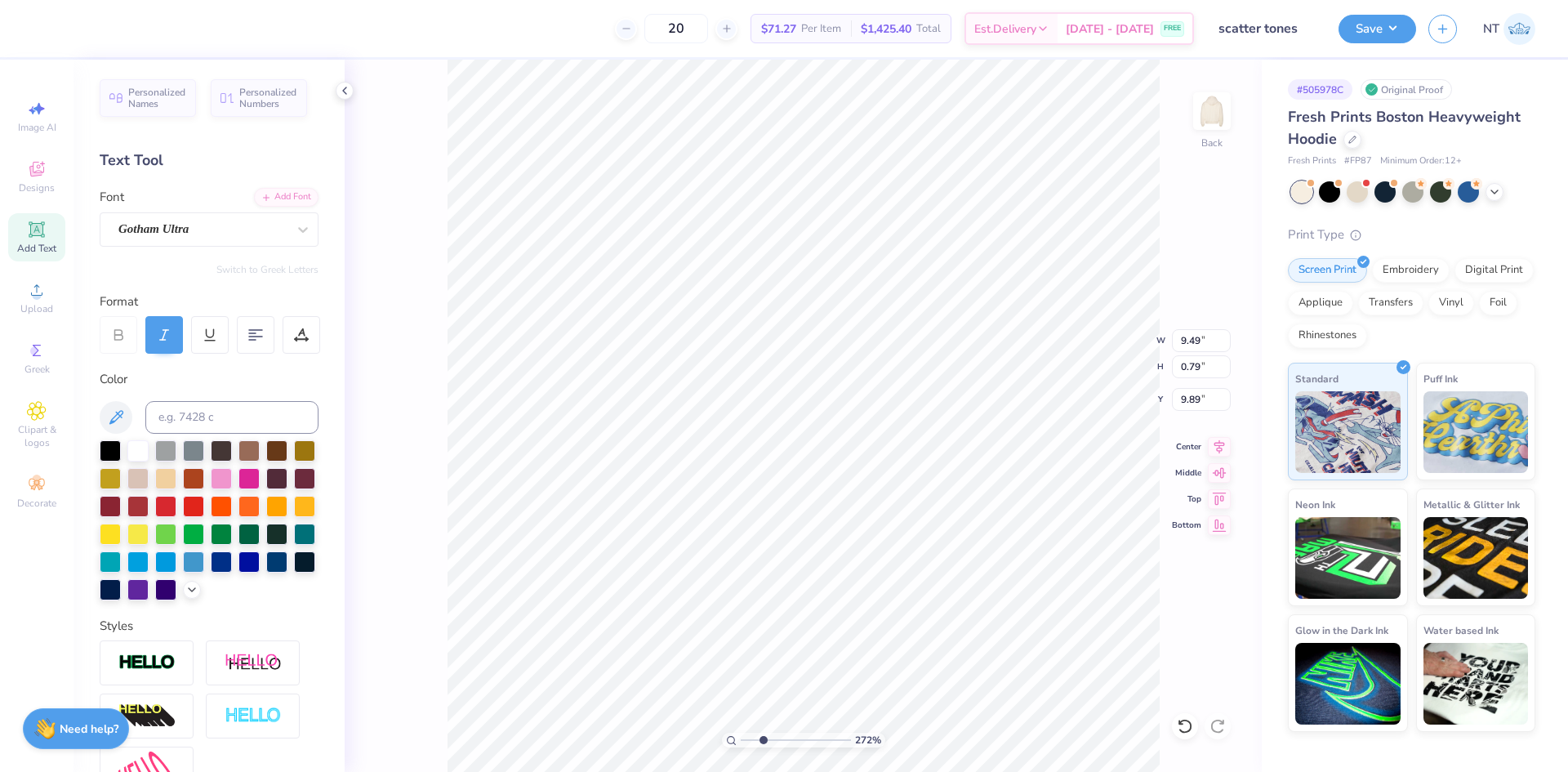
type input "2.71964205036602"
type textarea "ScatterTo"
type input "2.71964205036602"
type textarea "ScatterTon"
type input "2.71964205036602"
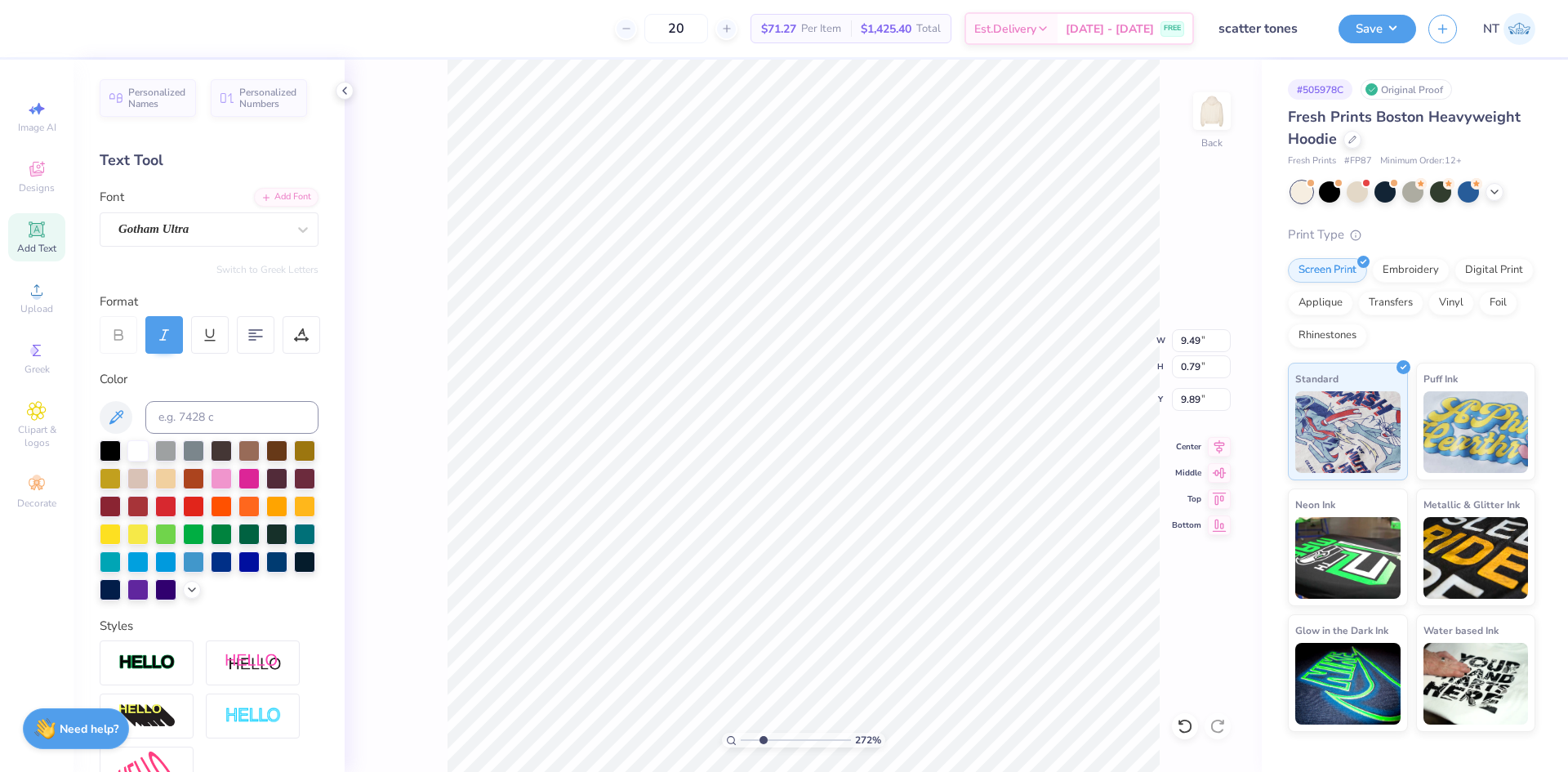
type textarea "ScatterTone"
type input "2.71964205036602"
type textarea "ScatterTones"
type input "2.71964205036602"
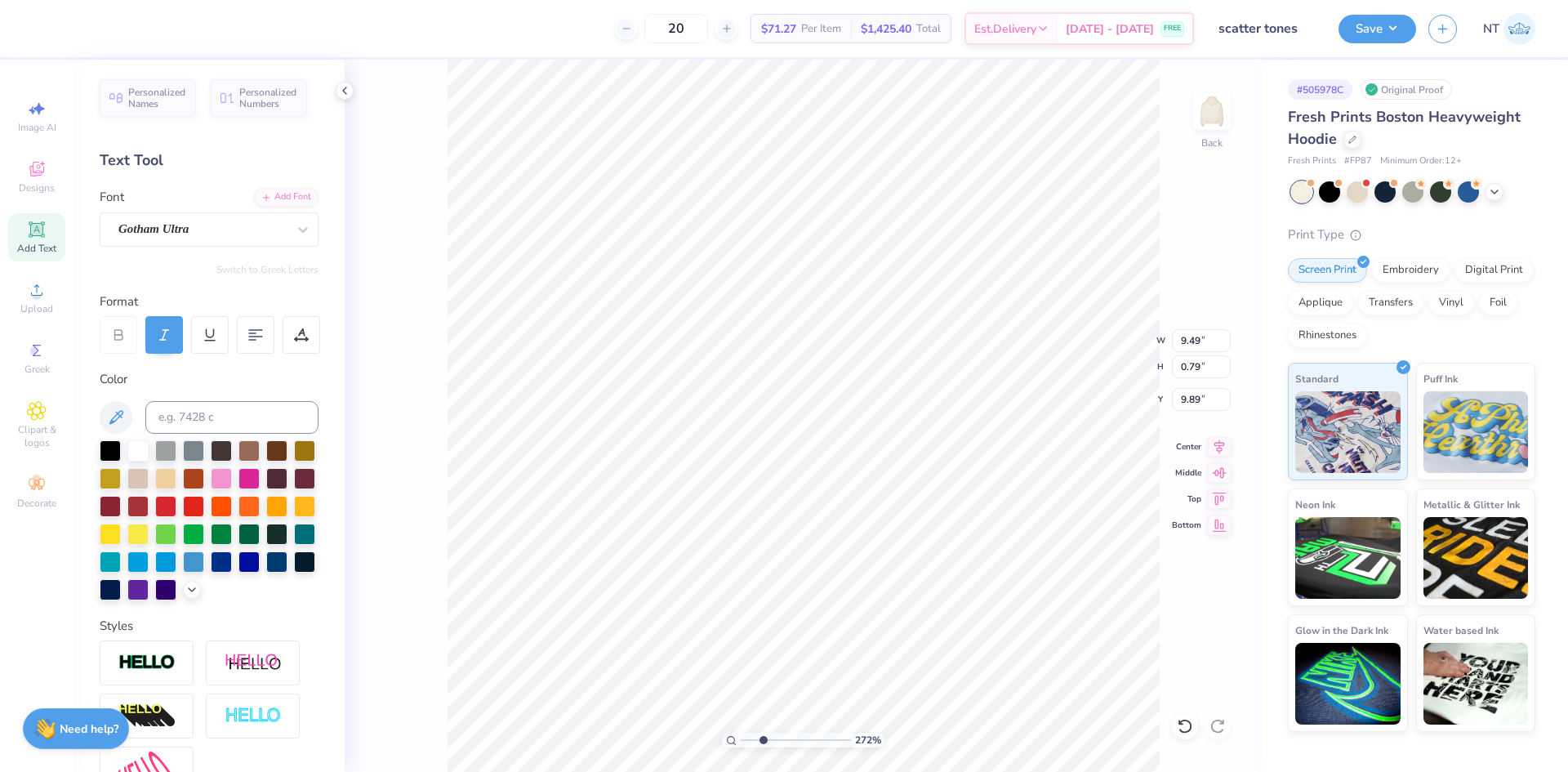
type textarea "Scatter Tones"
type input "2.71964205036602"
type input "7.70"
type input "0.78"
type input "2.71964205036602"
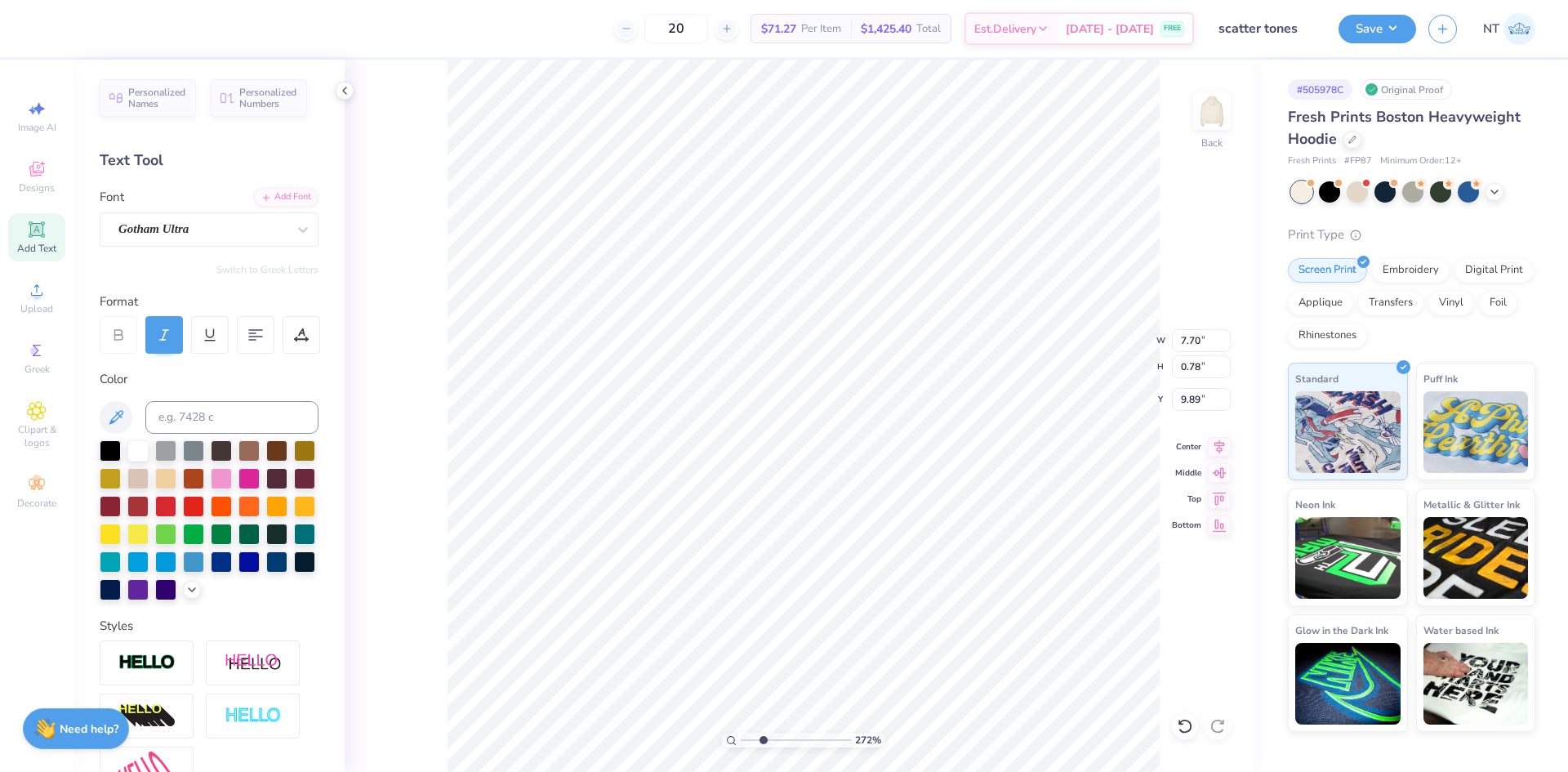
type input "2.78"
type input "0.28"
type input "10.39"
type input "6.26044018427074"
type input "8.89"
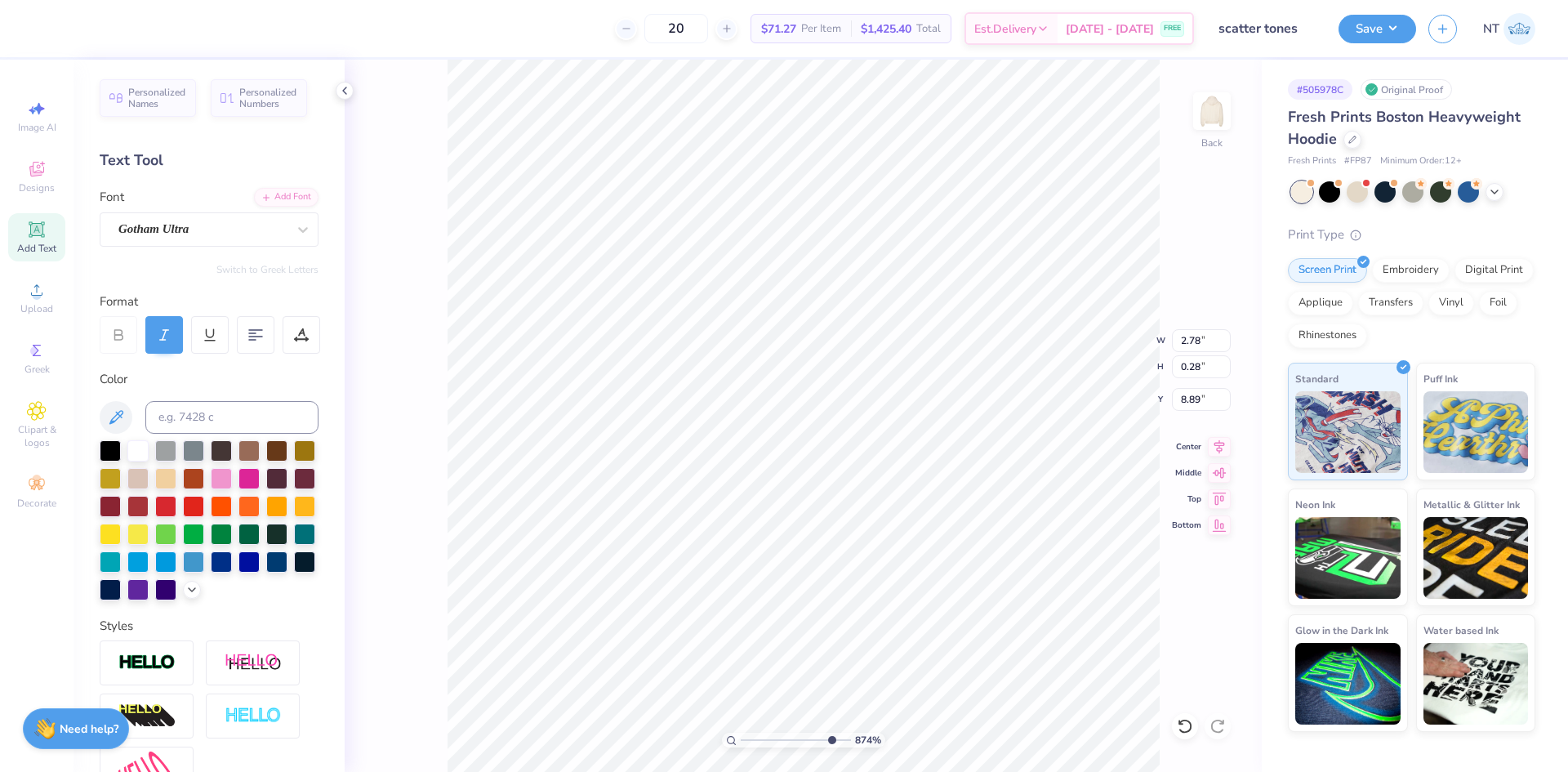
type input "3.21314545045764"
type input "3.53"
type input "0.36"
type input "3.21314545045764"
type input "9.78"
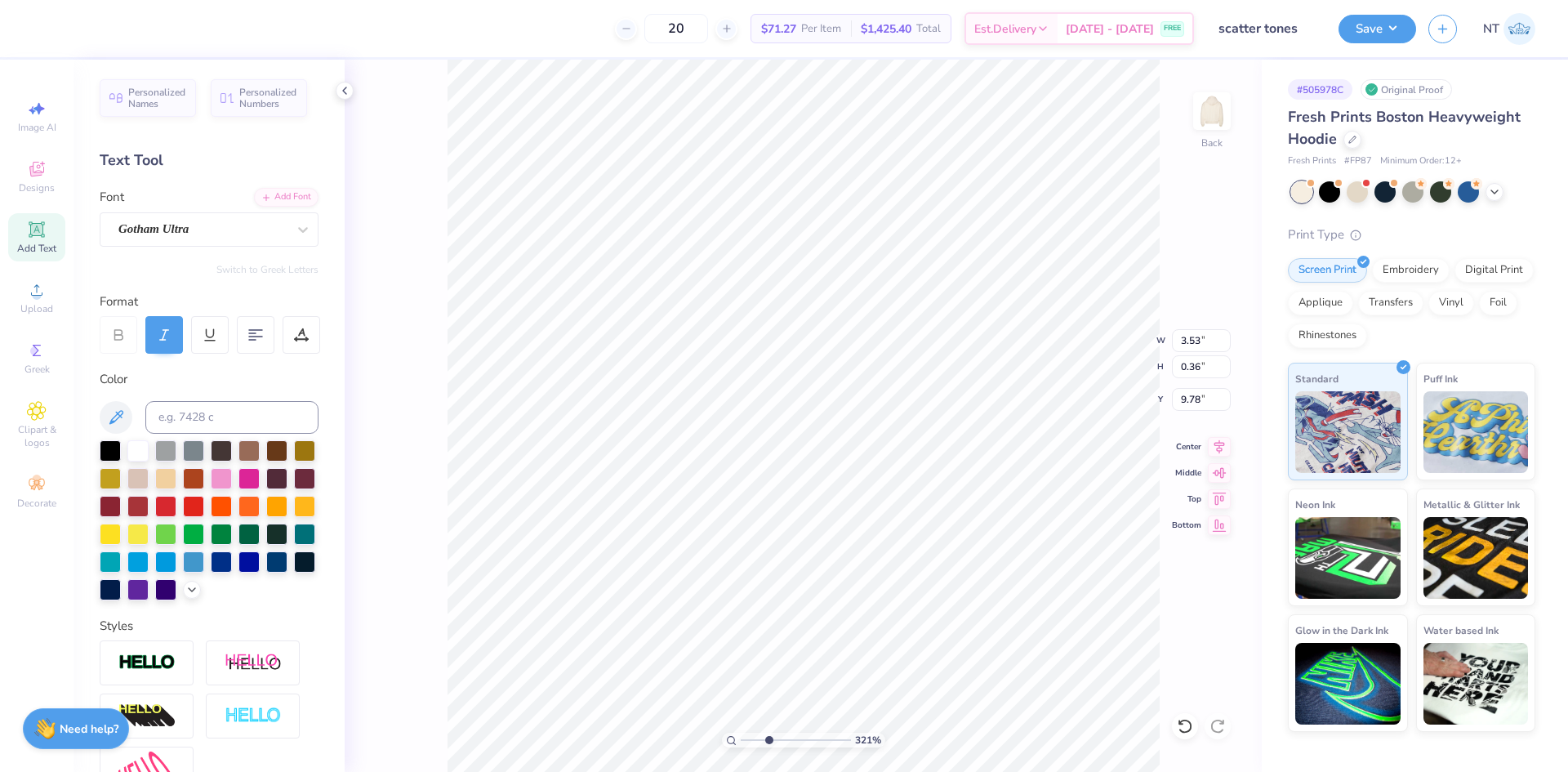
type input "3.21314545045764"
type input "3.64"
type input "0.37"
type input "2.71964213340443"
type input "9.67"
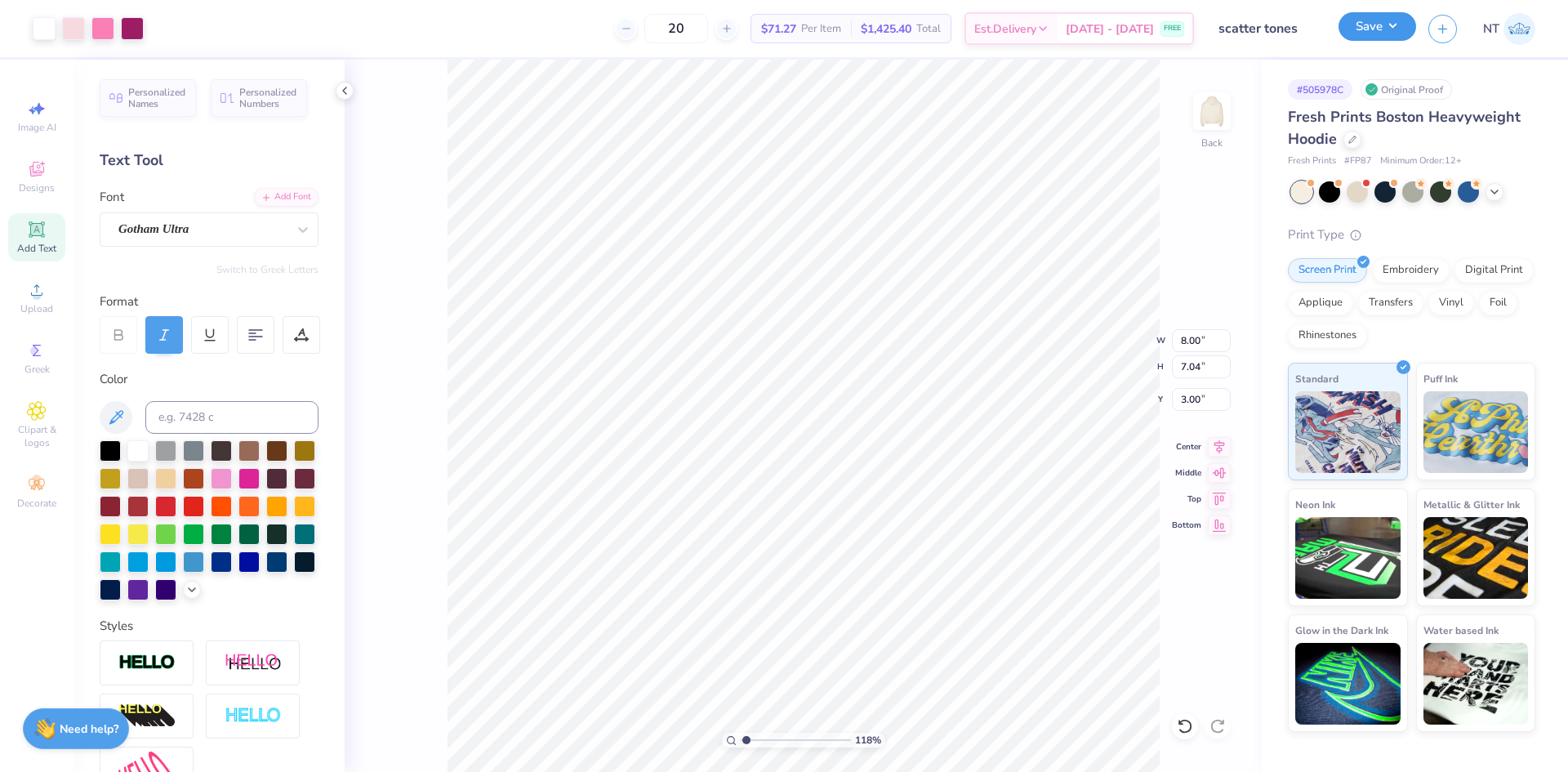
click at [1395, 27] on button "Save" at bounding box center [1377, 26] width 78 height 28
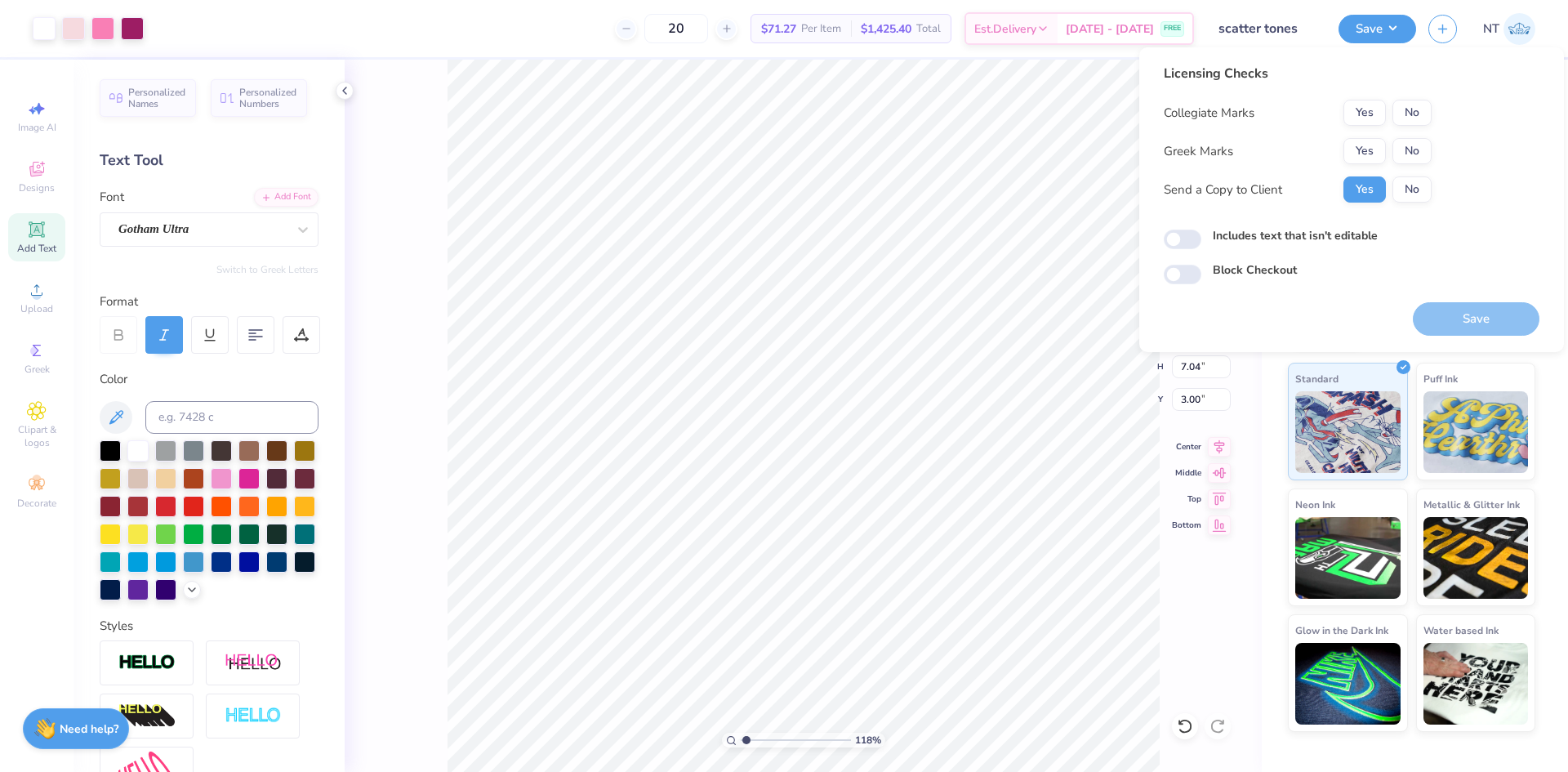
click at [1416, 125] on div "Collegiate Marks Yes No Greek Marks Yes No Send a Copy to Client Yes No" at bounding box center [1298, 151] width 268 height 103
click at [1415, 140] on button "No" at bounding box center [1412, 151] width 39 height 27
click at [1417, 103] on button "No" at bounding box center [1412, 113] width 39 height 27
click at [1485, 312] on button "Save" at bounding box center [1476, 319] width 126 height 34
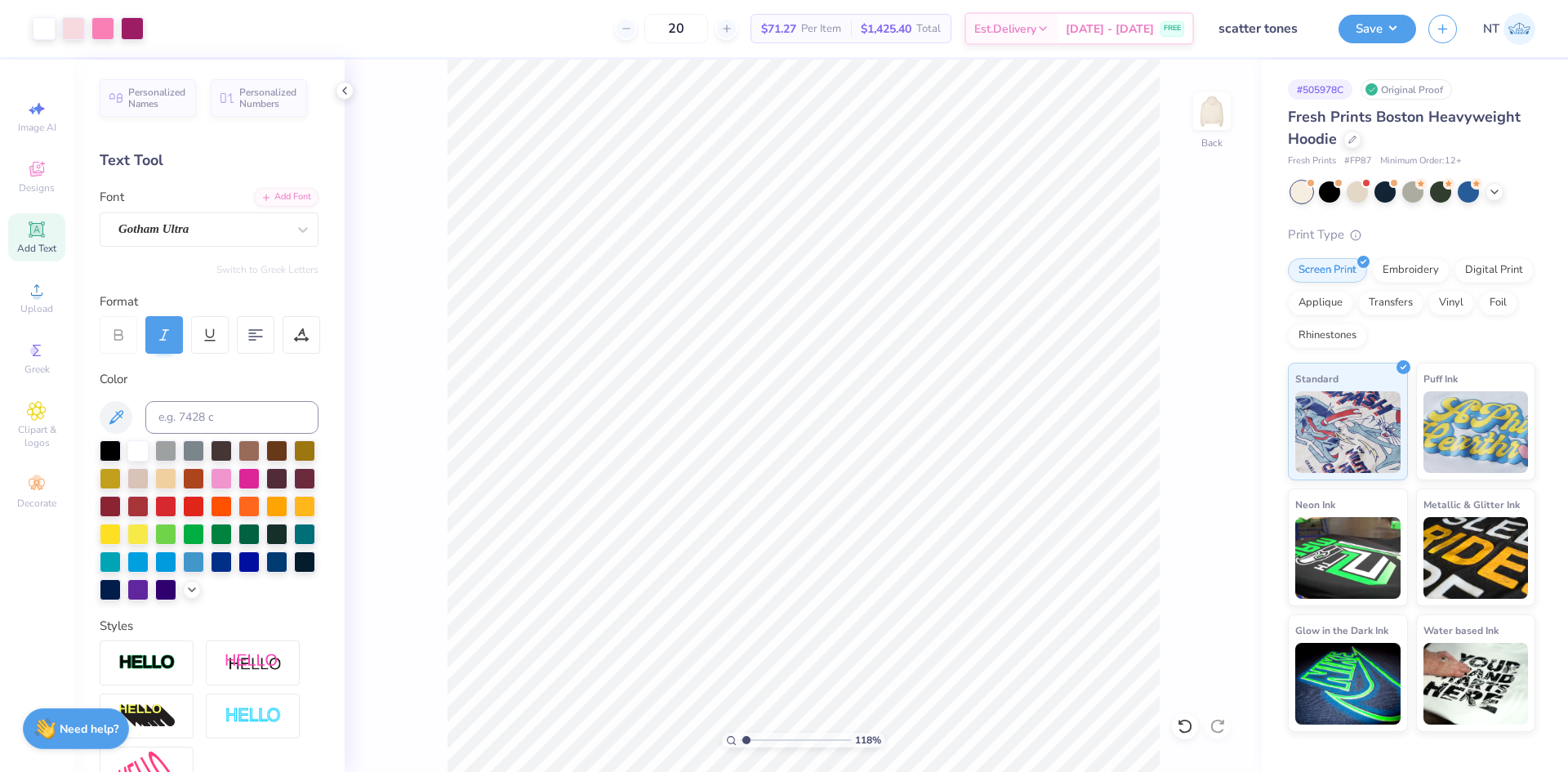
type input "1.18145895340352"
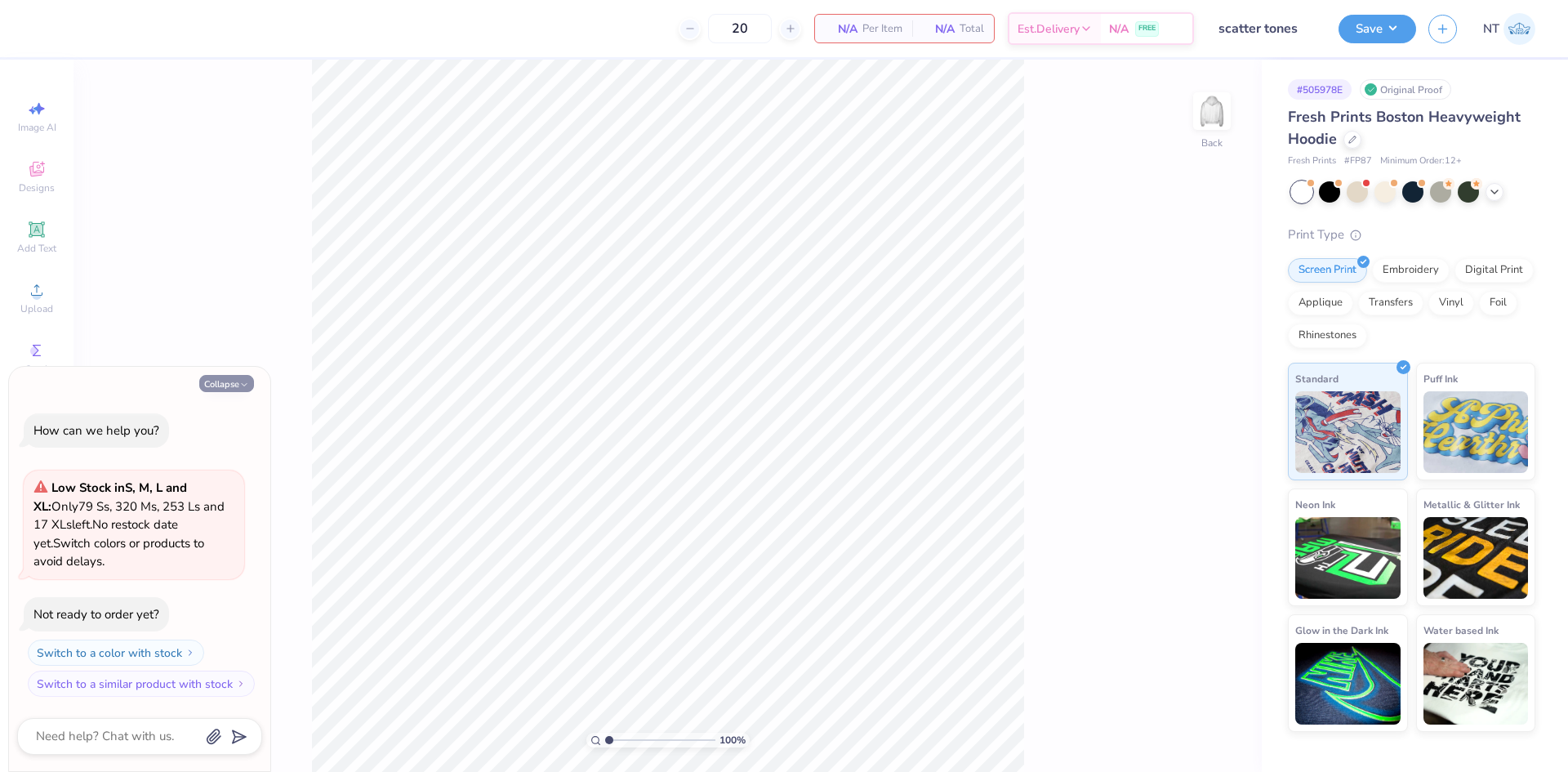
click at [231, 379] on button "Collapse" at bounding box center [227, 383] width 55 height 17
type textarea "x"
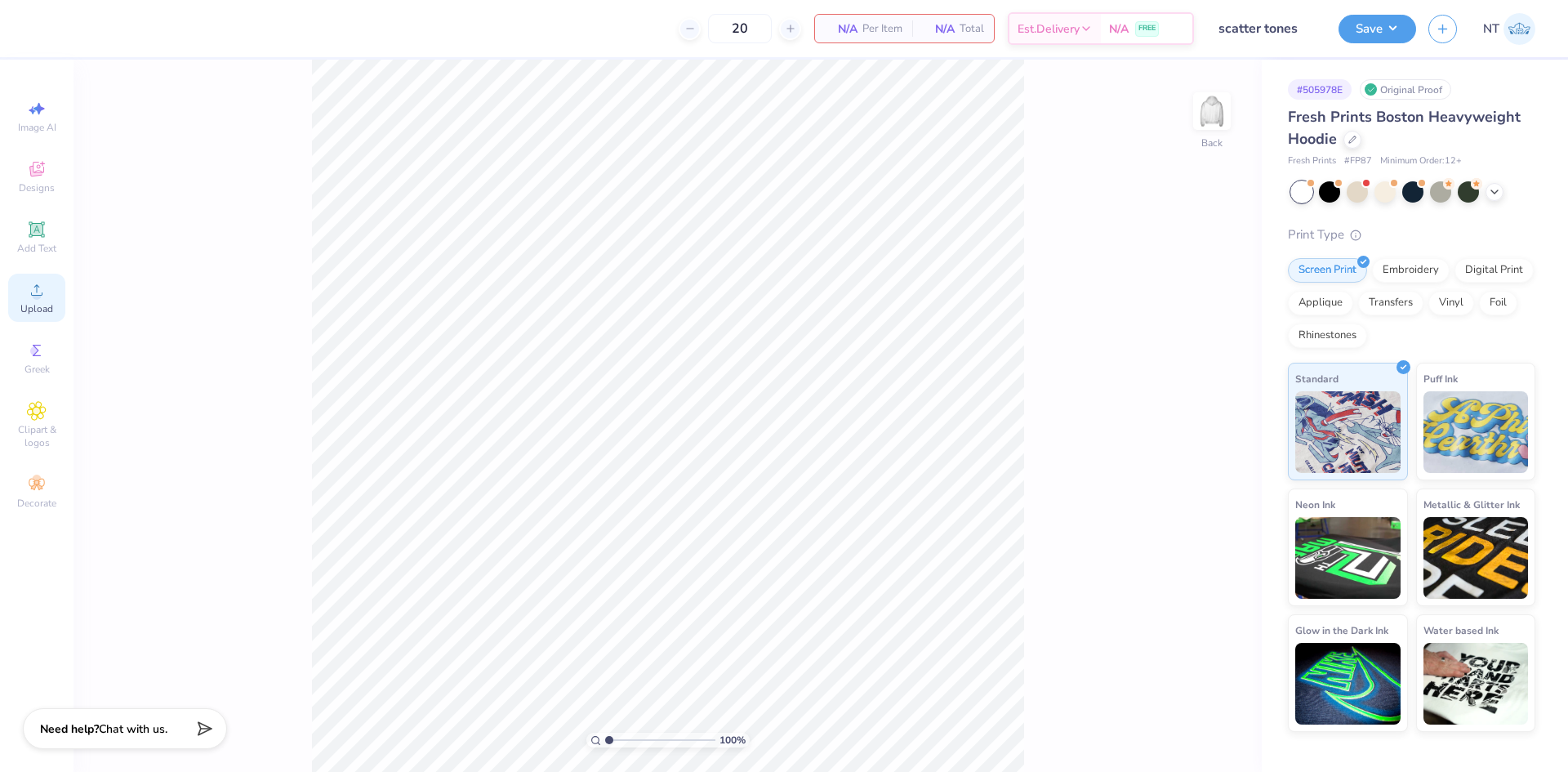
click at [29, 299] on icon at bounding box center [36, 289] width 19 height 19
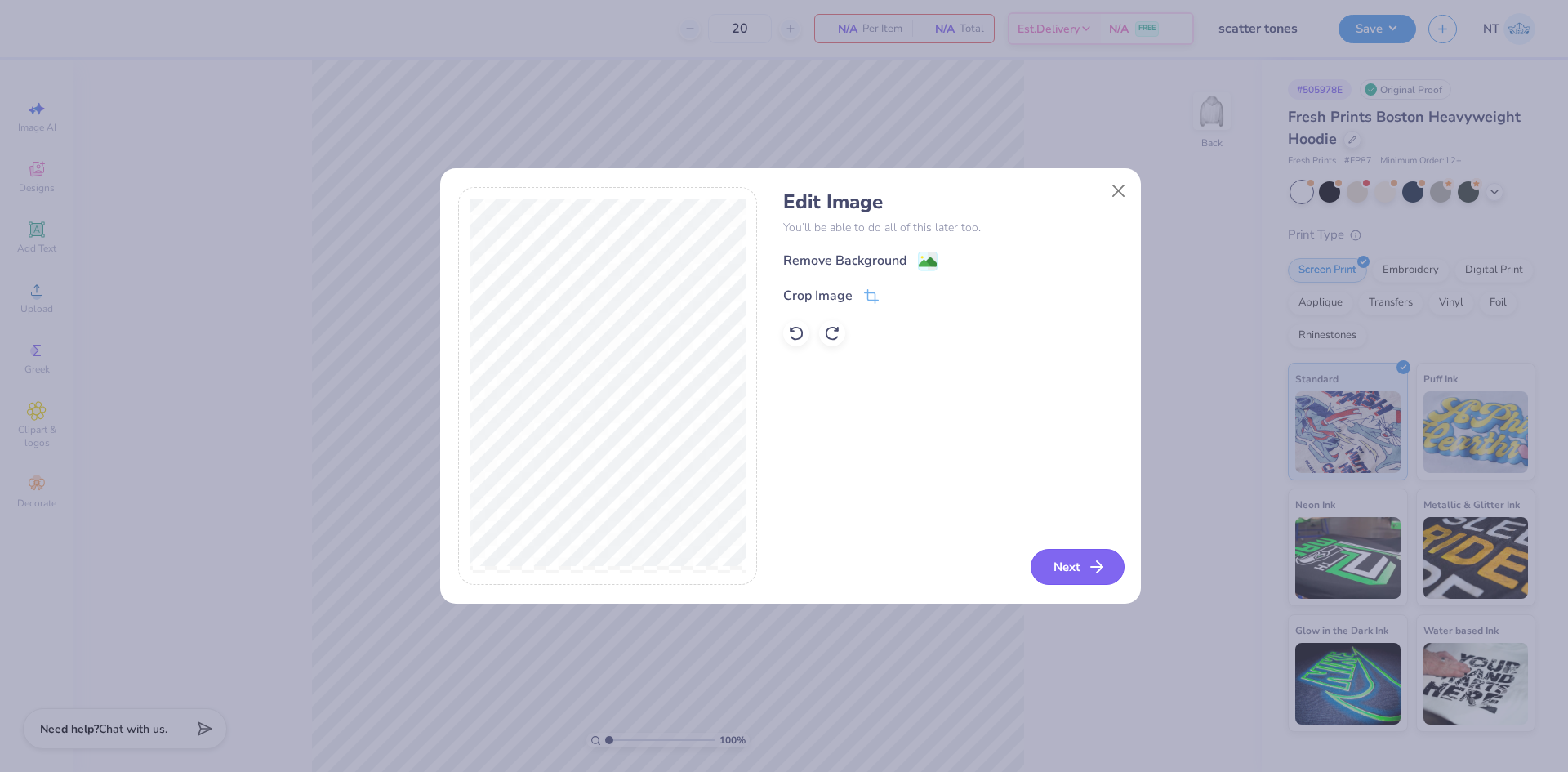
click at [1071, 568] on button "Next" at bounding box center [1077, 566] width 94 height 36
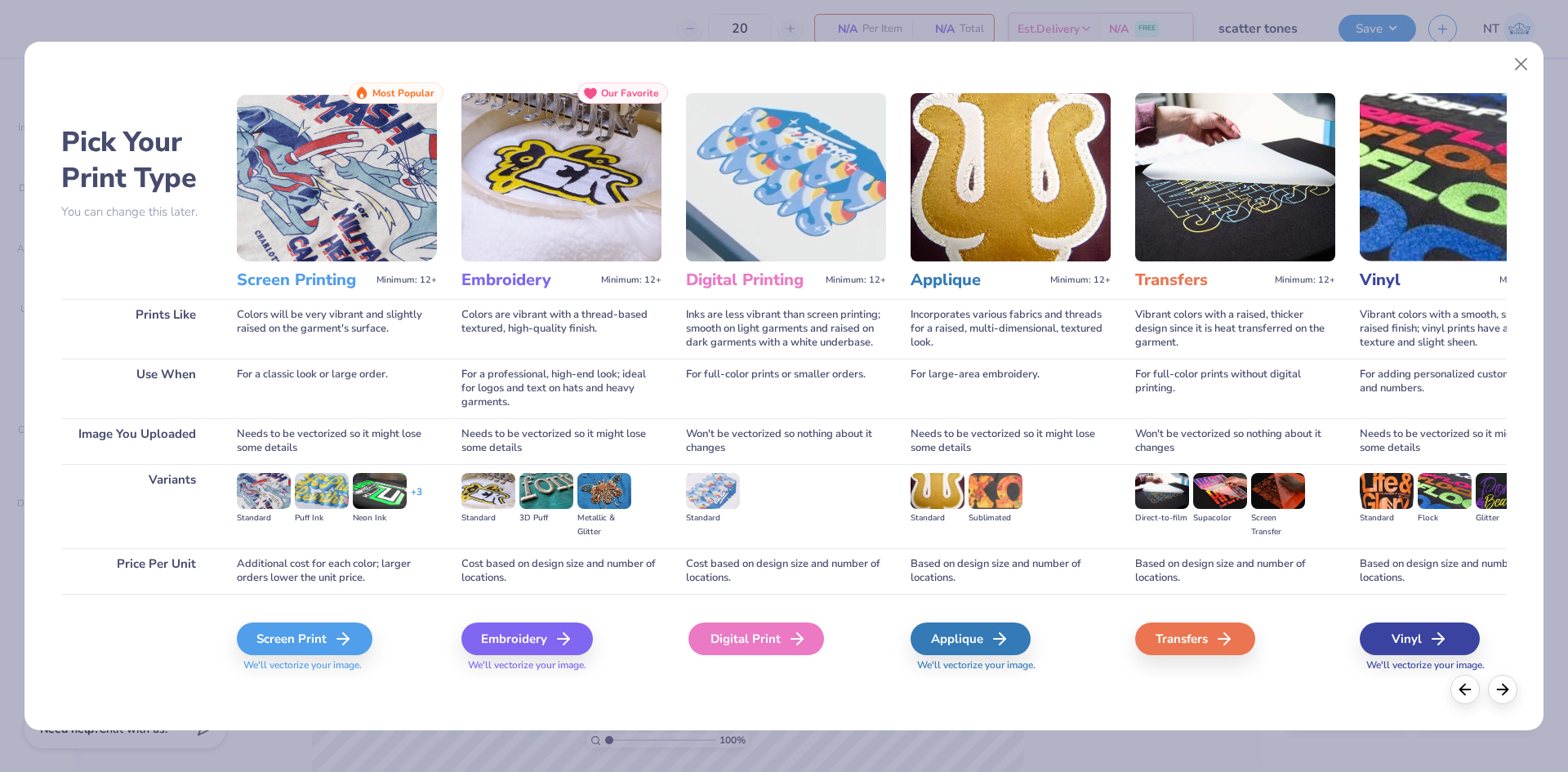
click at [768, 638] on div "Digital Print" at bounding box center [757, 639] width 136 height 33
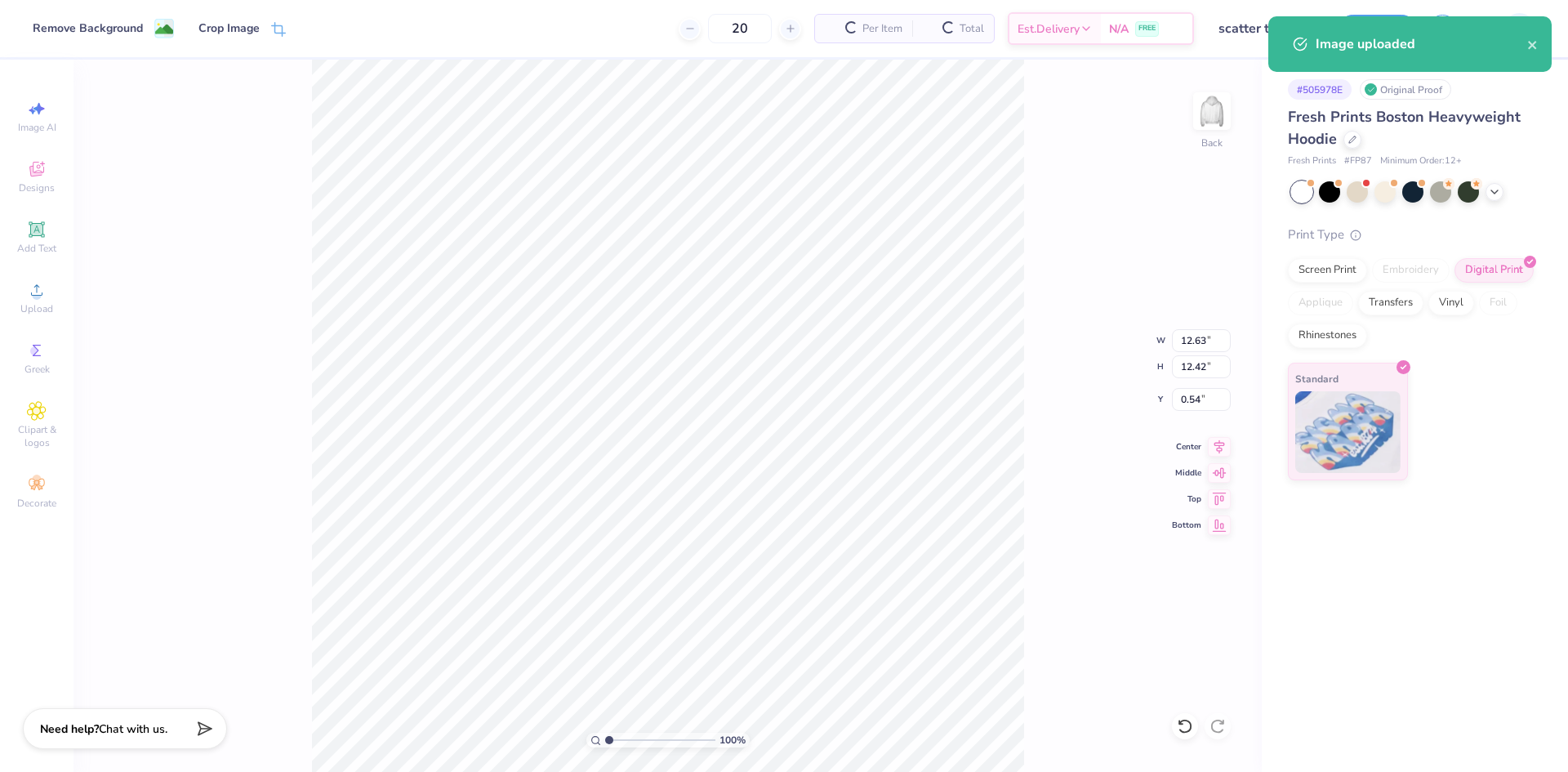
click at [901, 379] on div "Edit Image You’ll be able to do all of this later too. Next" at bounding box center [953, 345] width 339 height 398
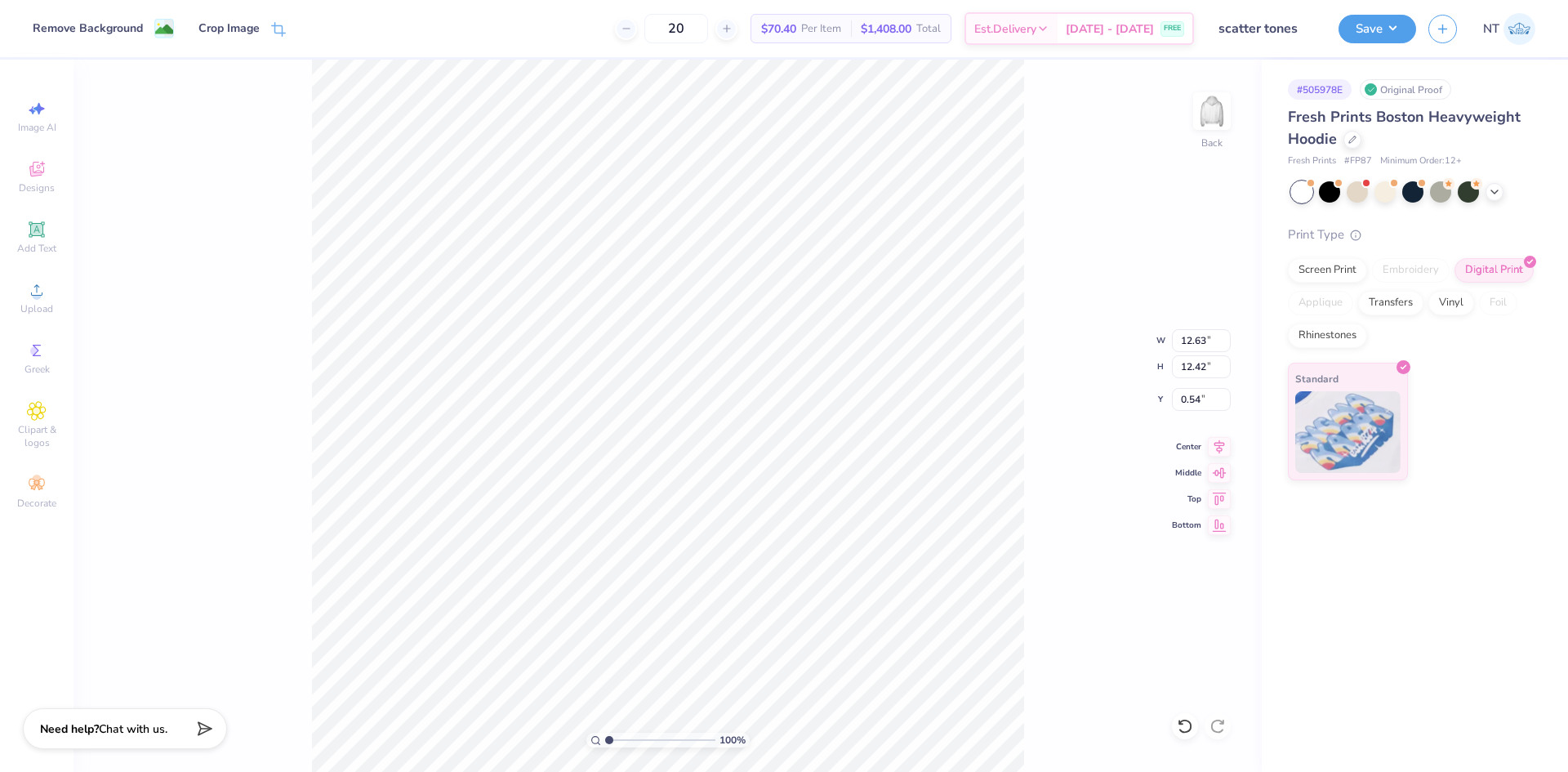
click at [776, 217] on div "Edit Image You’ll be able to do all of this later too. Next" at bounding box center [789, 345] width 664 height 398
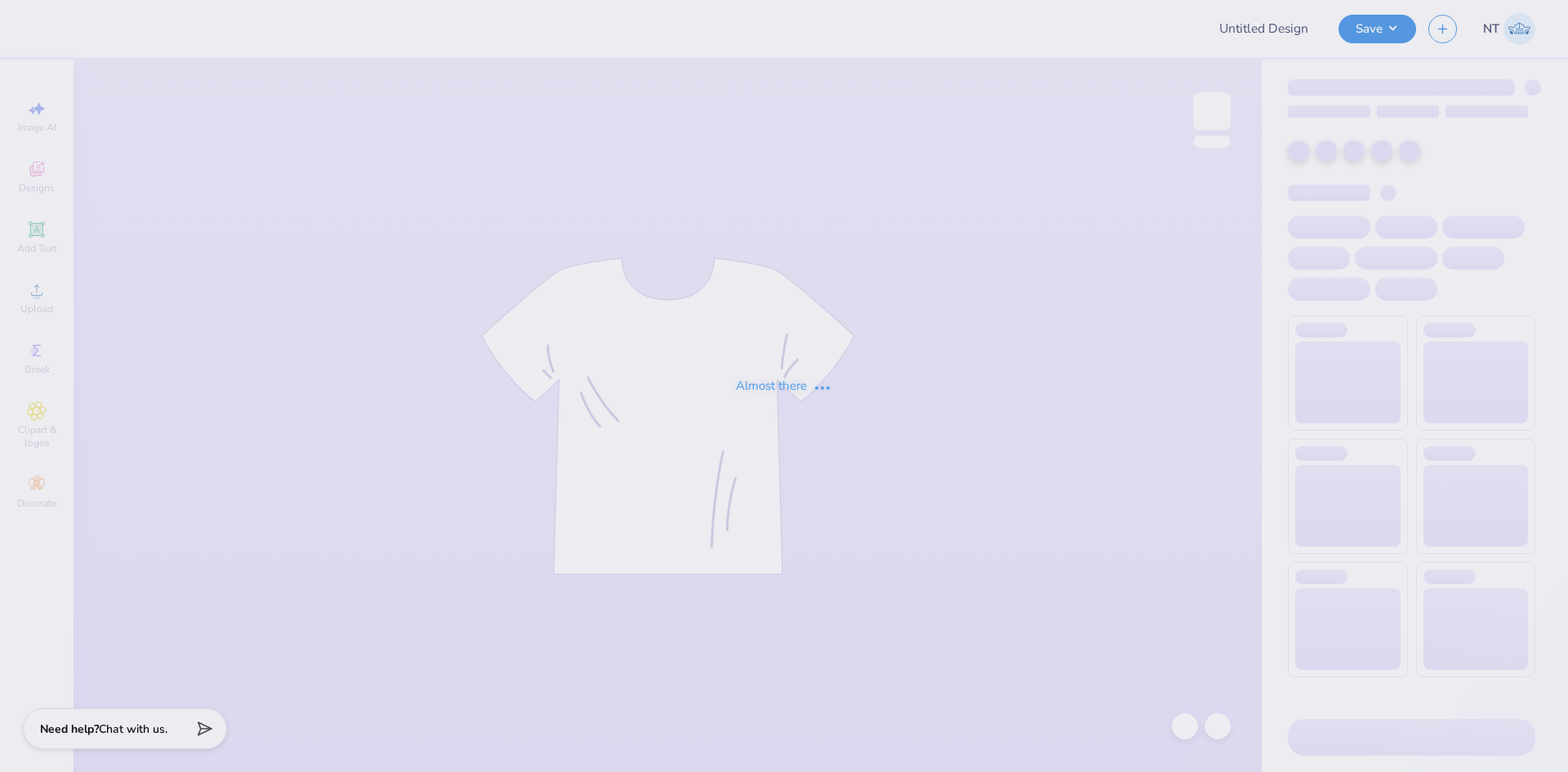
type input "scatter tones"
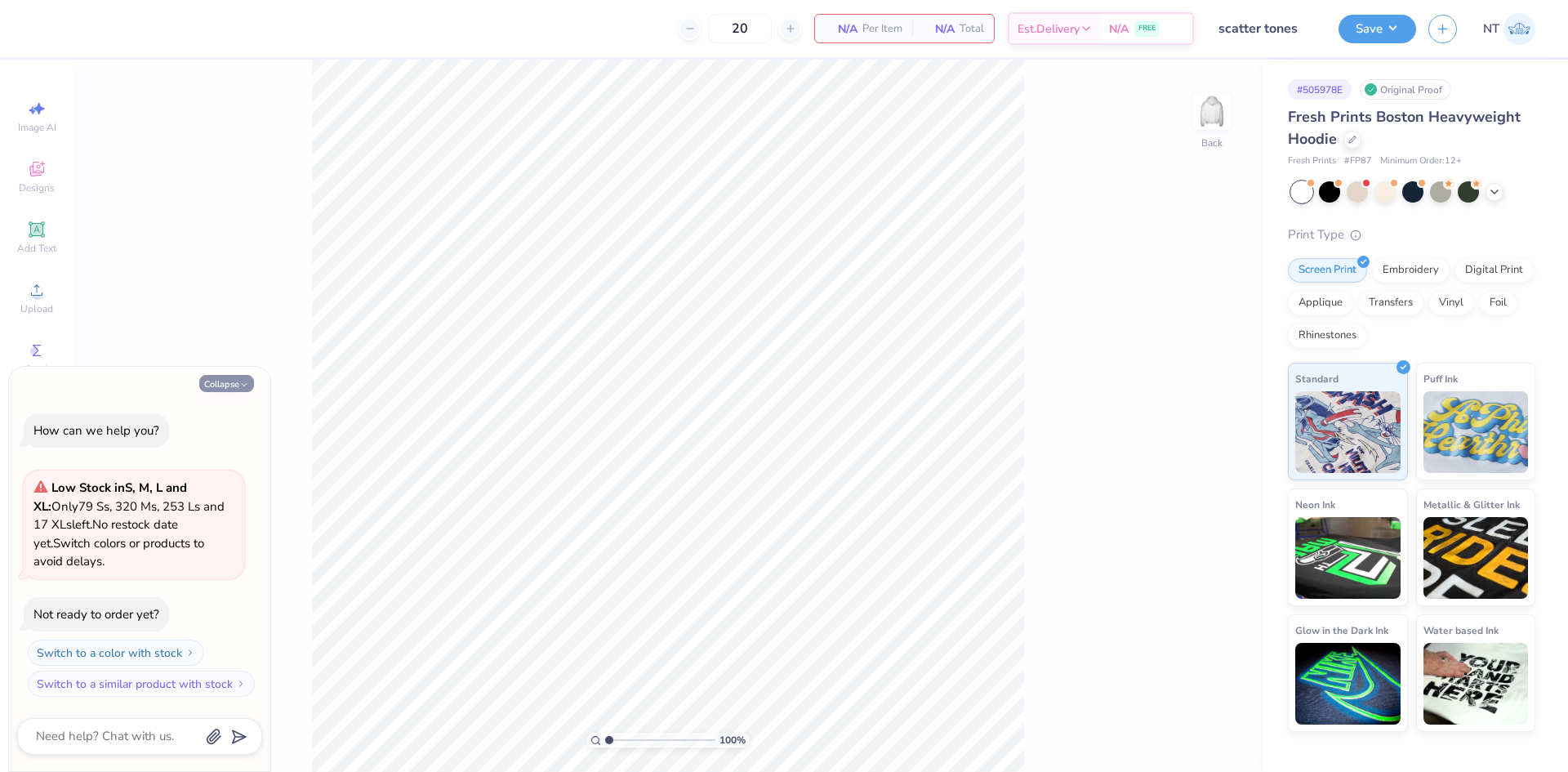
click at [245, 382] on icon "button" at bounding box center [244, 385] width 10 height 10
type textarea "x"
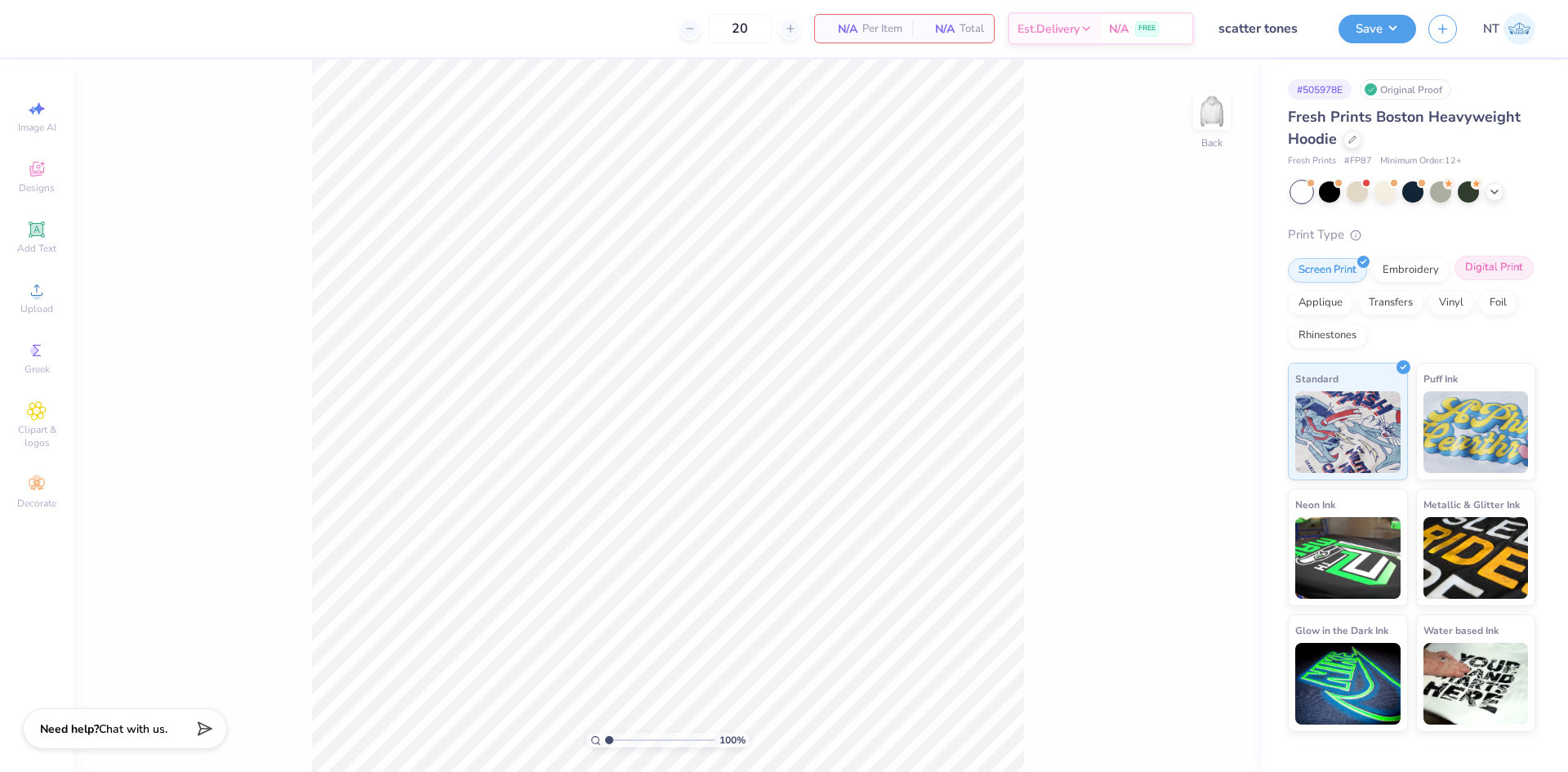
click at [1494, 270] on div "Digital Print" at bounding box center [1494, 267] width 80 height 25
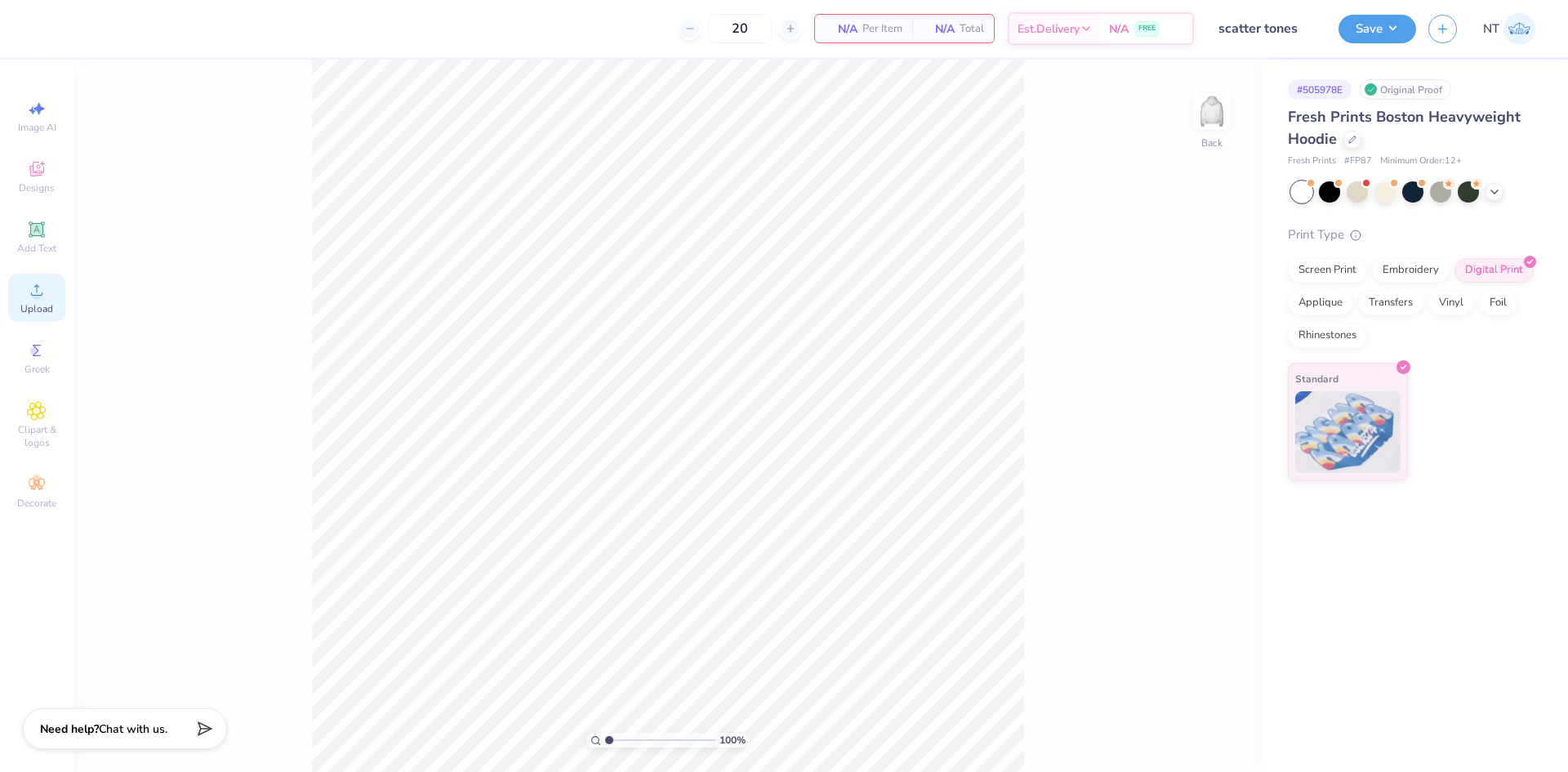
click at [30, 296] on icon at bounding box center [36, 289] width 19 height 19
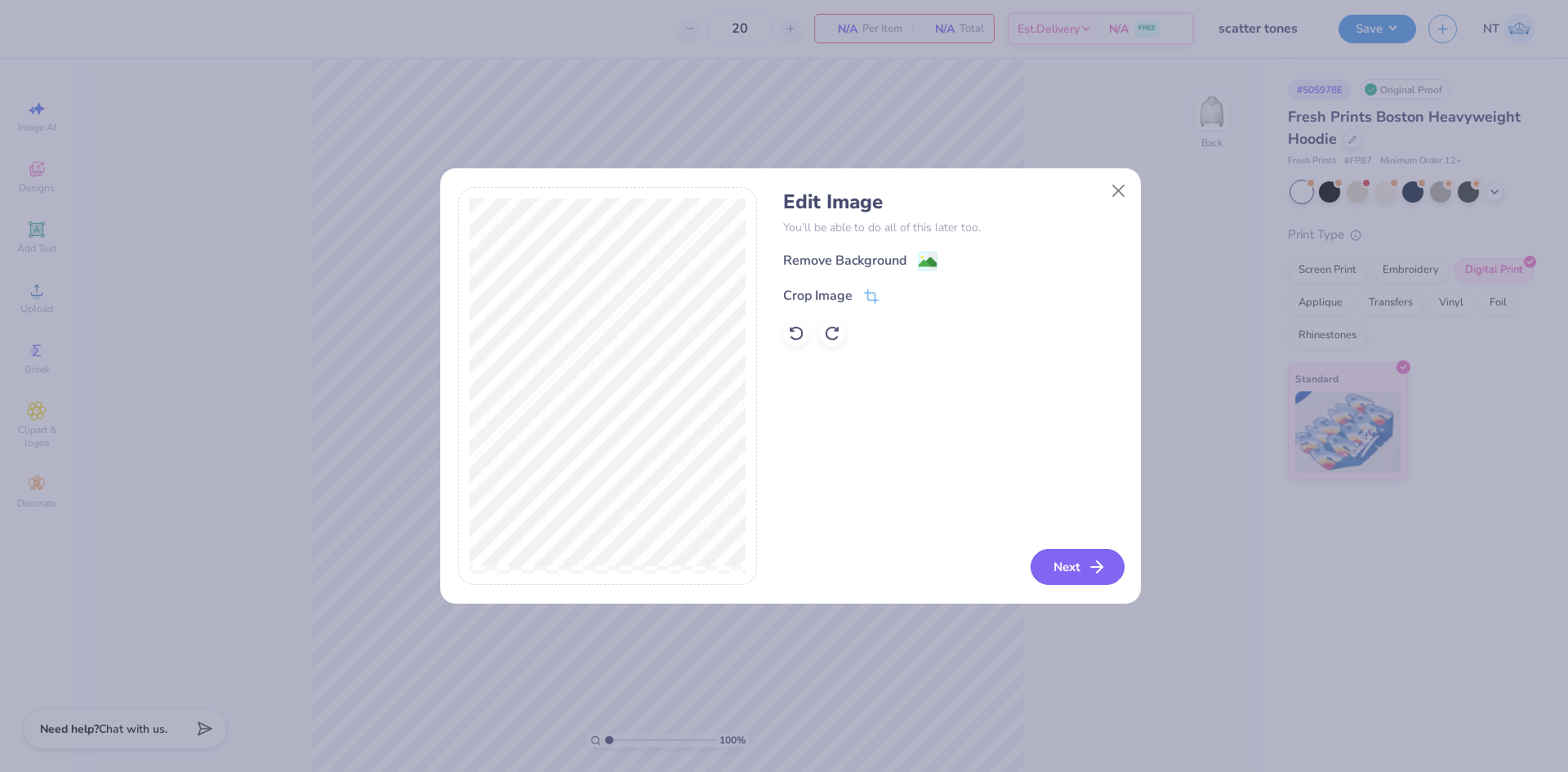
click at [1076, 560] on button "Next" at bounding box center [1077, 566] width 94 height 36
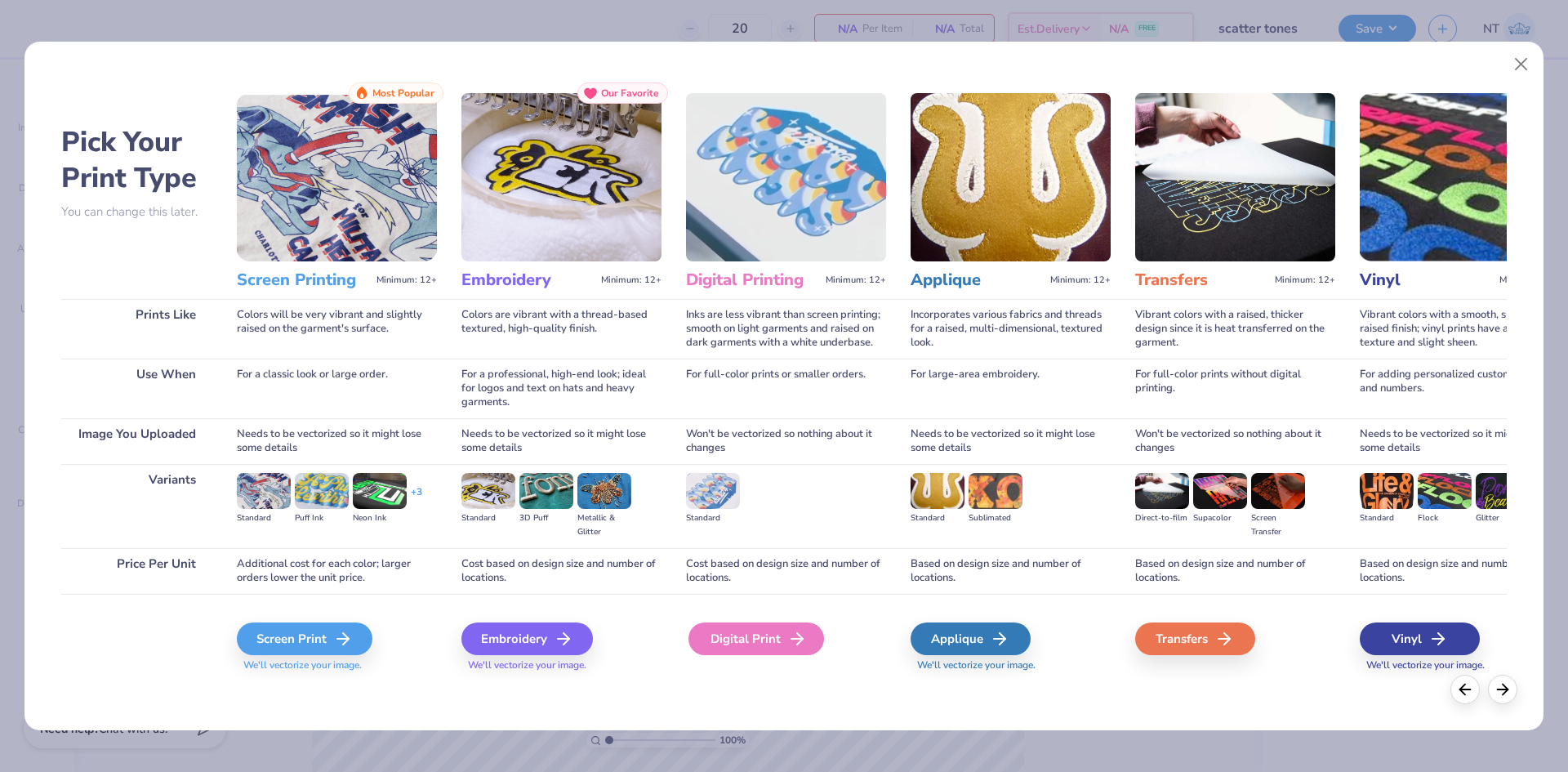
click at [762, 633] on div "Digital Print" at bounding box center [757, 639] width 136 height 33
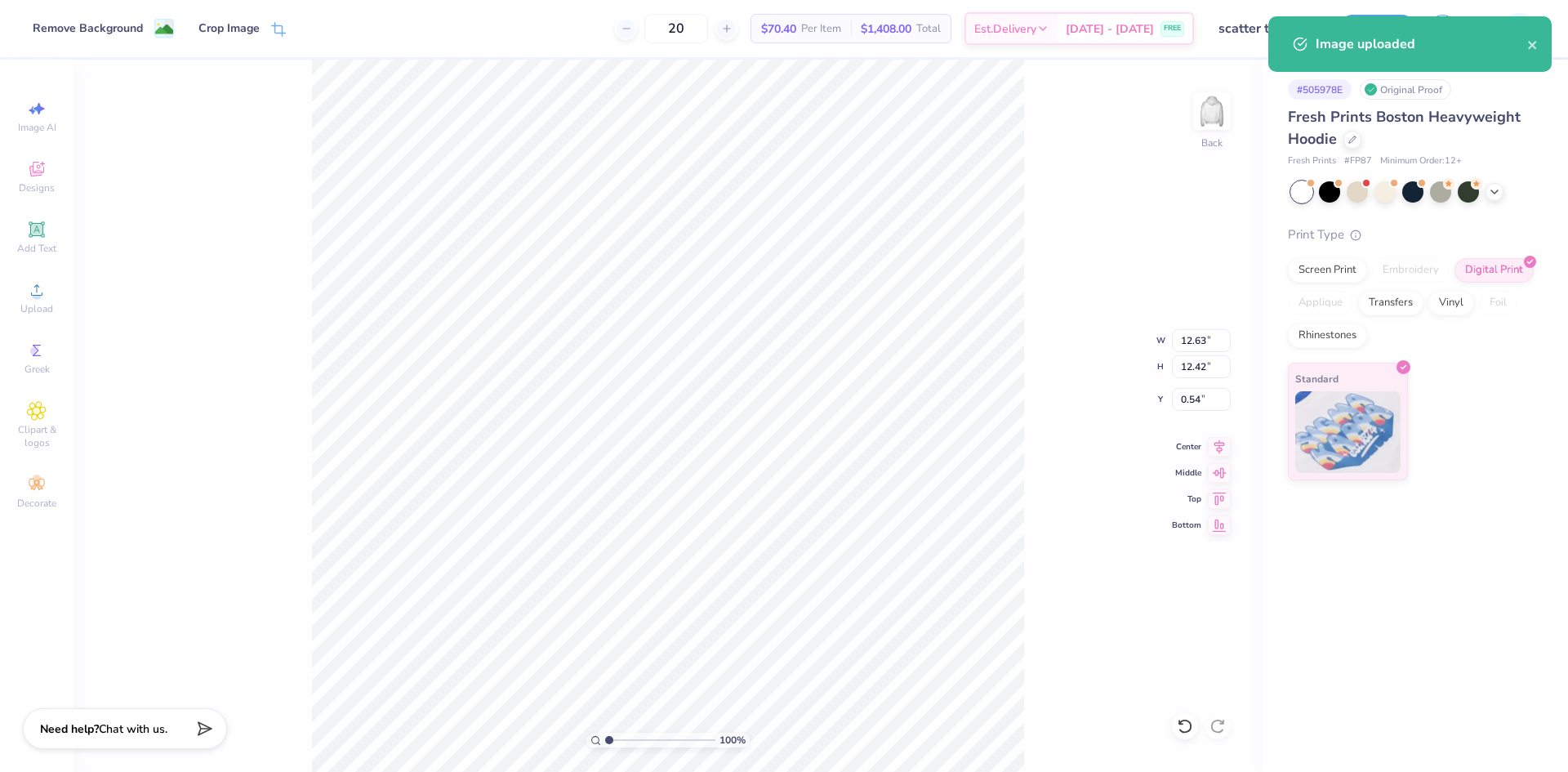
type input "8.89"
type input "8.75"
type input "3.00"
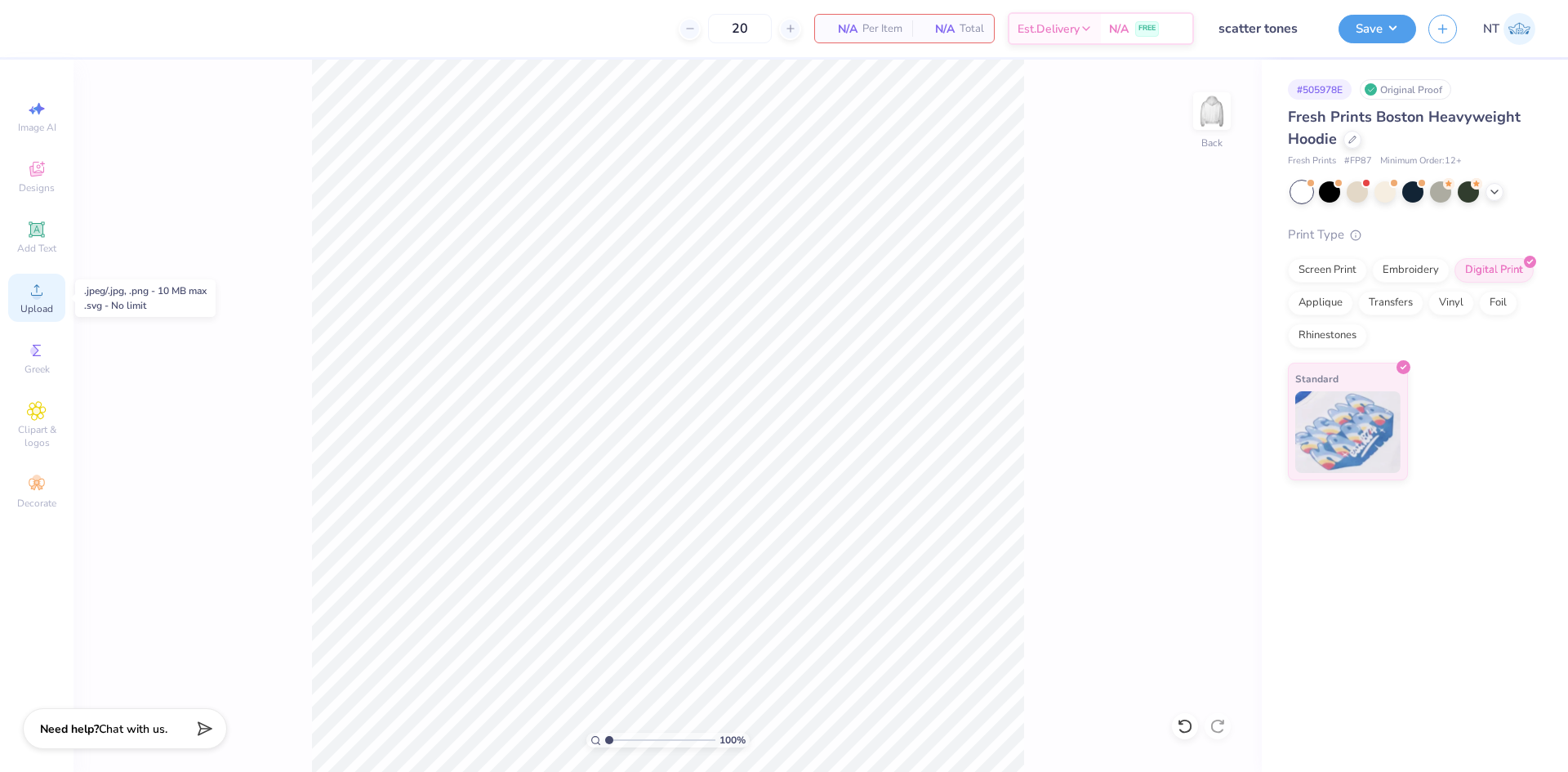
click at [10, 311] on div "Upload" at bounding box center [37, 298] width 57 height 49
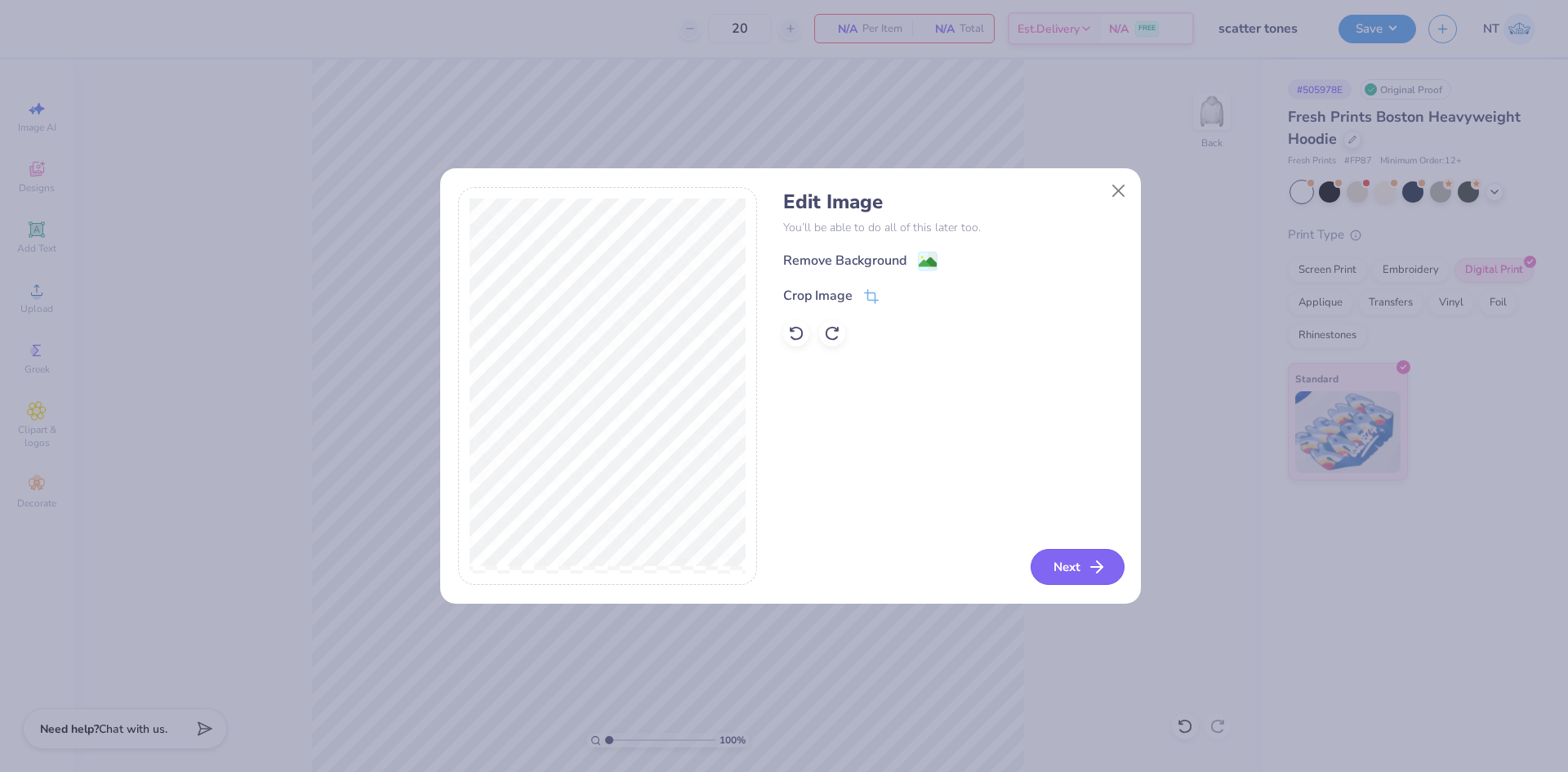
click at [1082, 558] on button "Next" at bounding box center [1077, 566] width 94 height 36
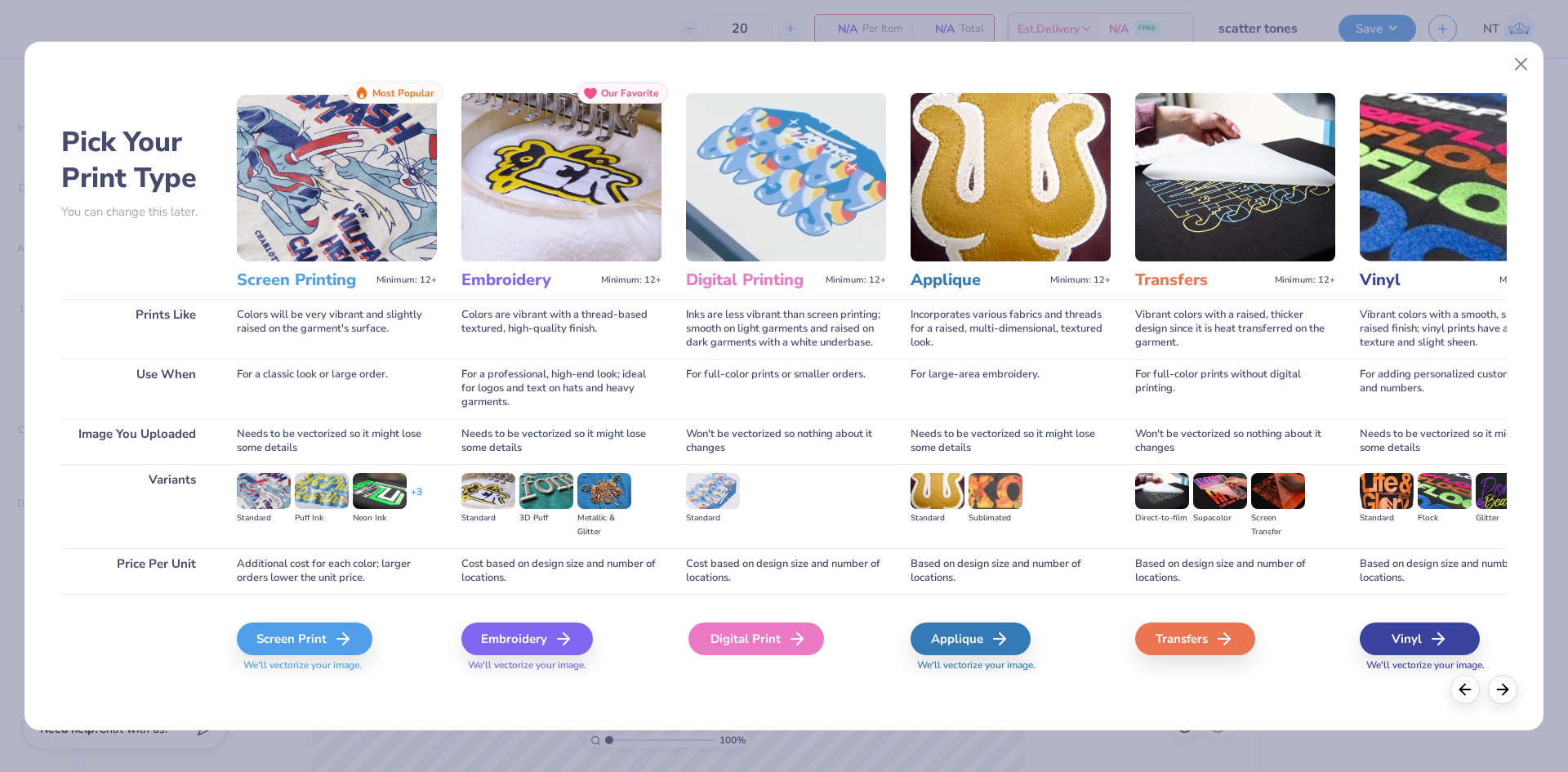
click at [801, 646] on icon at bounding box center [797, 638] width 19 height 19
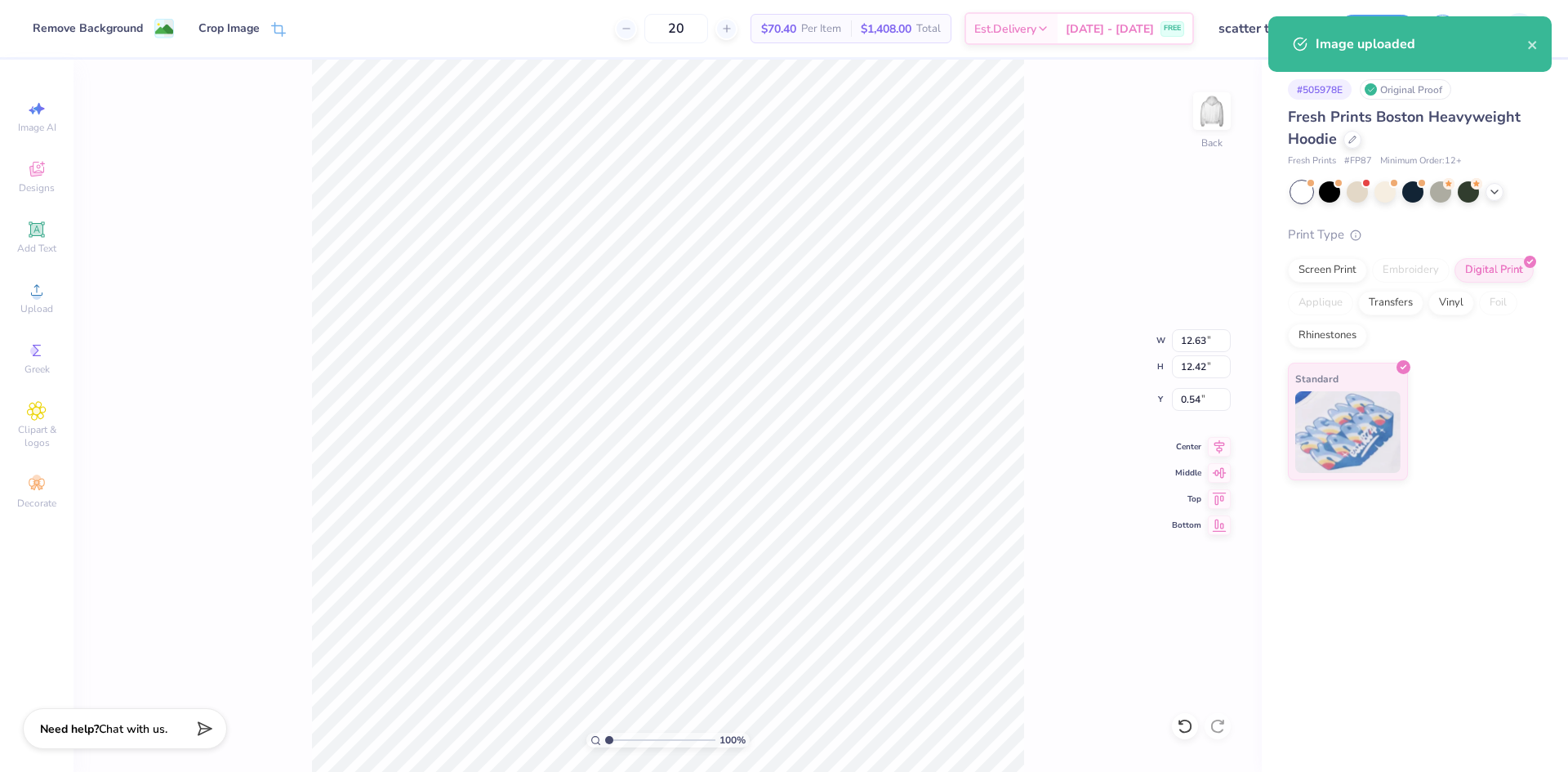
type input "8.92"
type input "8.77"
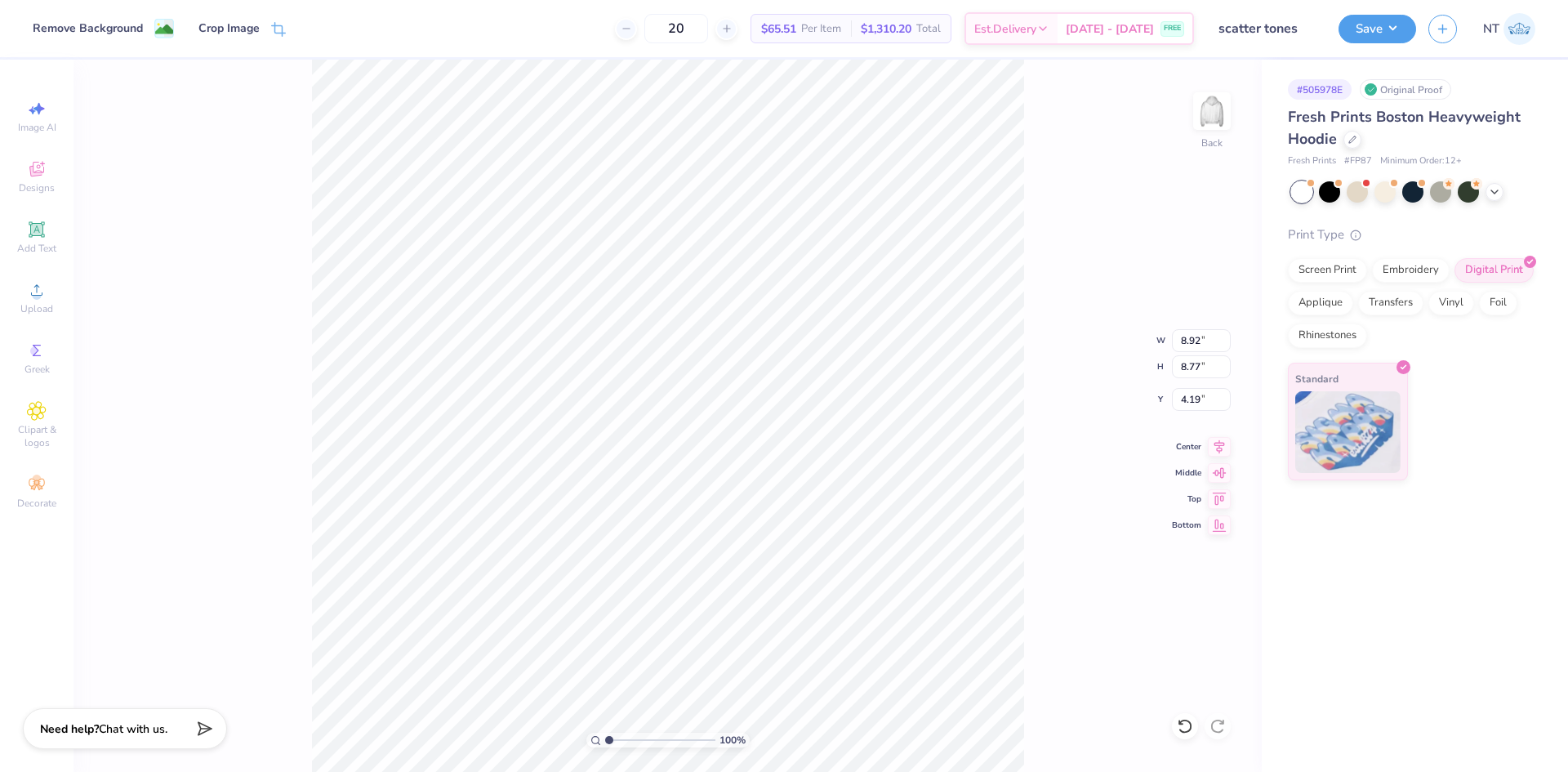
type input "3.00"
click at [1170, 328] on div "100 % Back W 8.92 8.92 " H 8.77 8.77 " Y 3.00 3.00 " Center Middle Top Bottom" at bounding box center [668, 416] width 1189 height 712
click at [1179, 340] on input "8.92" at bounding box center [1202, 340] width 59 height 23
type input "8.00"
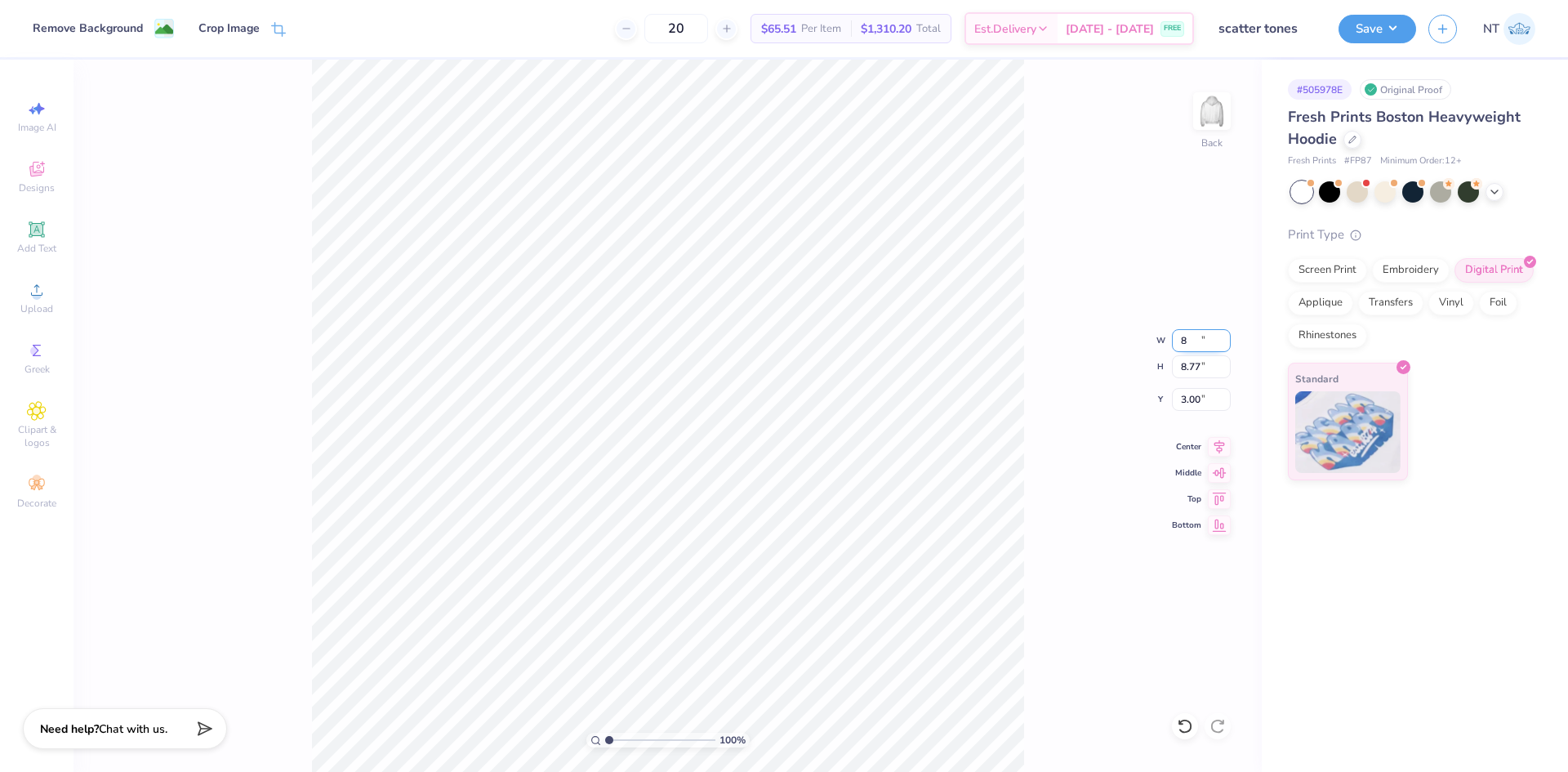
type input "7.87"
click at [1196, 400] on input "3.45" at bounding box center [1202, 399] width 59 height 23
type input "3.00"
type input "1"
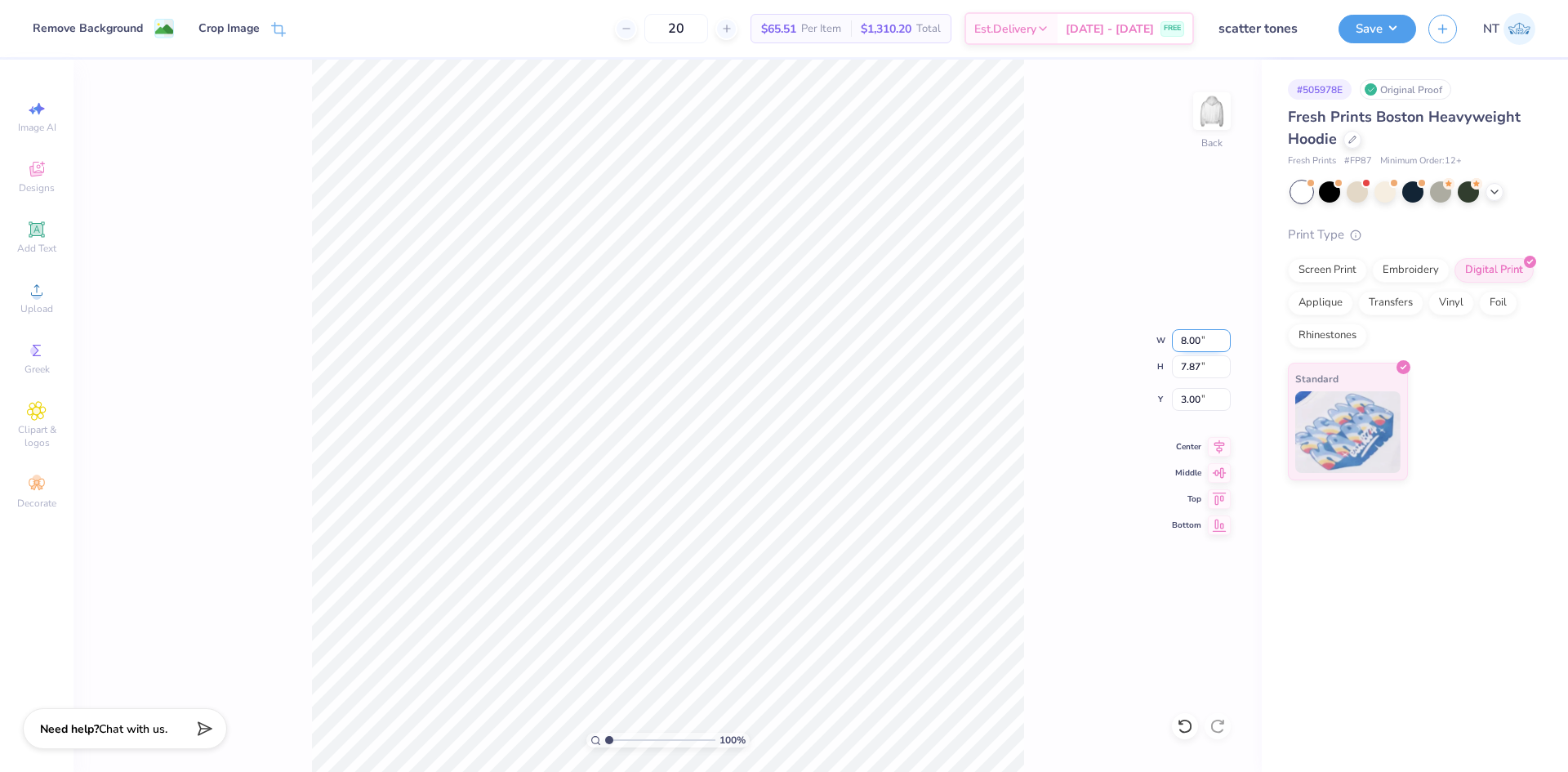
click at [1179, 348] on input "8.00" at bounding box center [1202, 340] width 59 height 23
type input "9.00"
type input "8.85"
click at [1189, 399] on input "2.51" at bounding box center [1202, 399] width 59 height 23
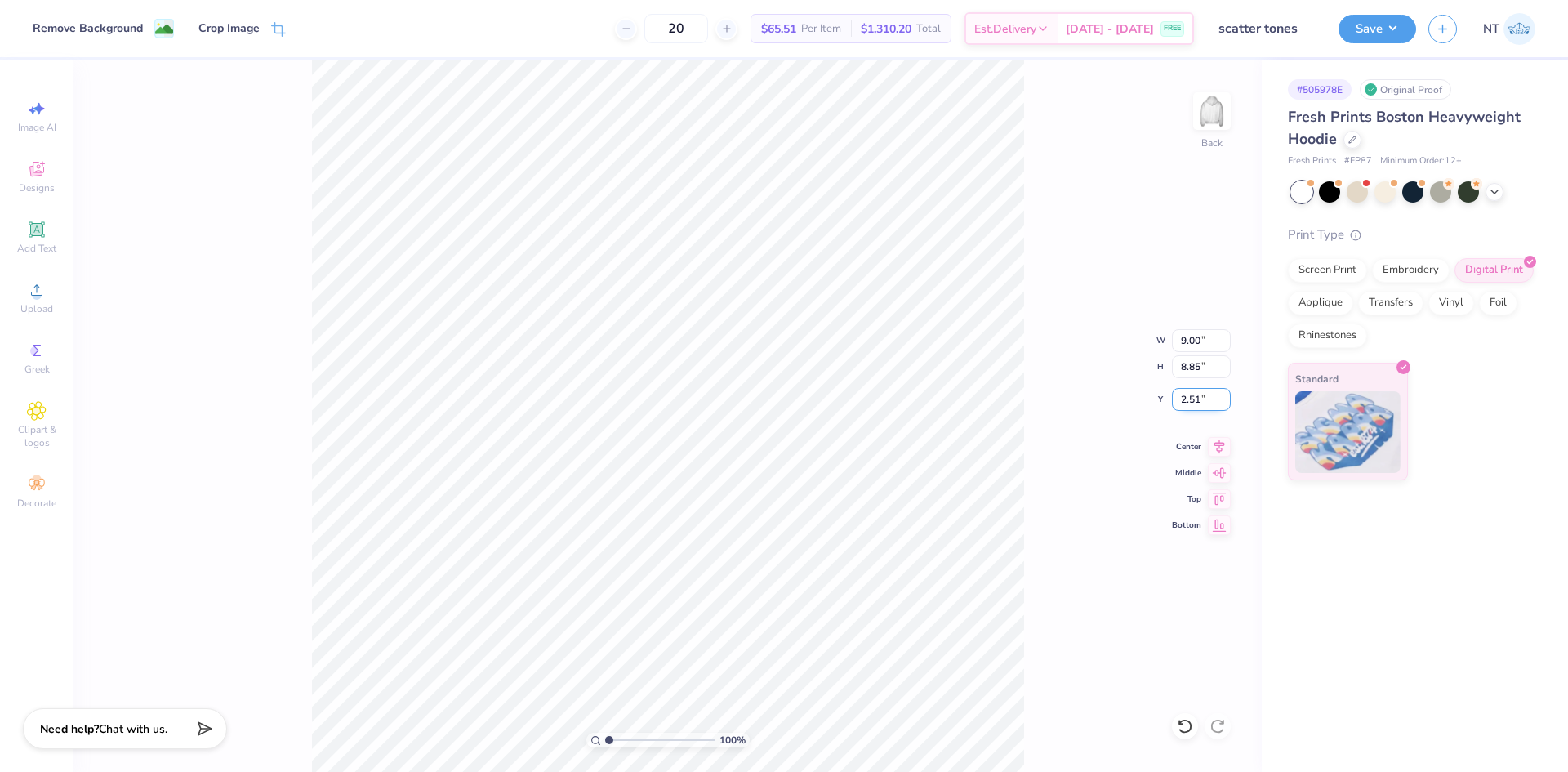
click at [1189, 399] on input "2.51" at bounding box center [1202, 399] width 59 height 23
type input "2.00"
click at [1182, 339] on input "9.00" at bounding box center [1202, 340] width 59 height 23
type input "8.00"
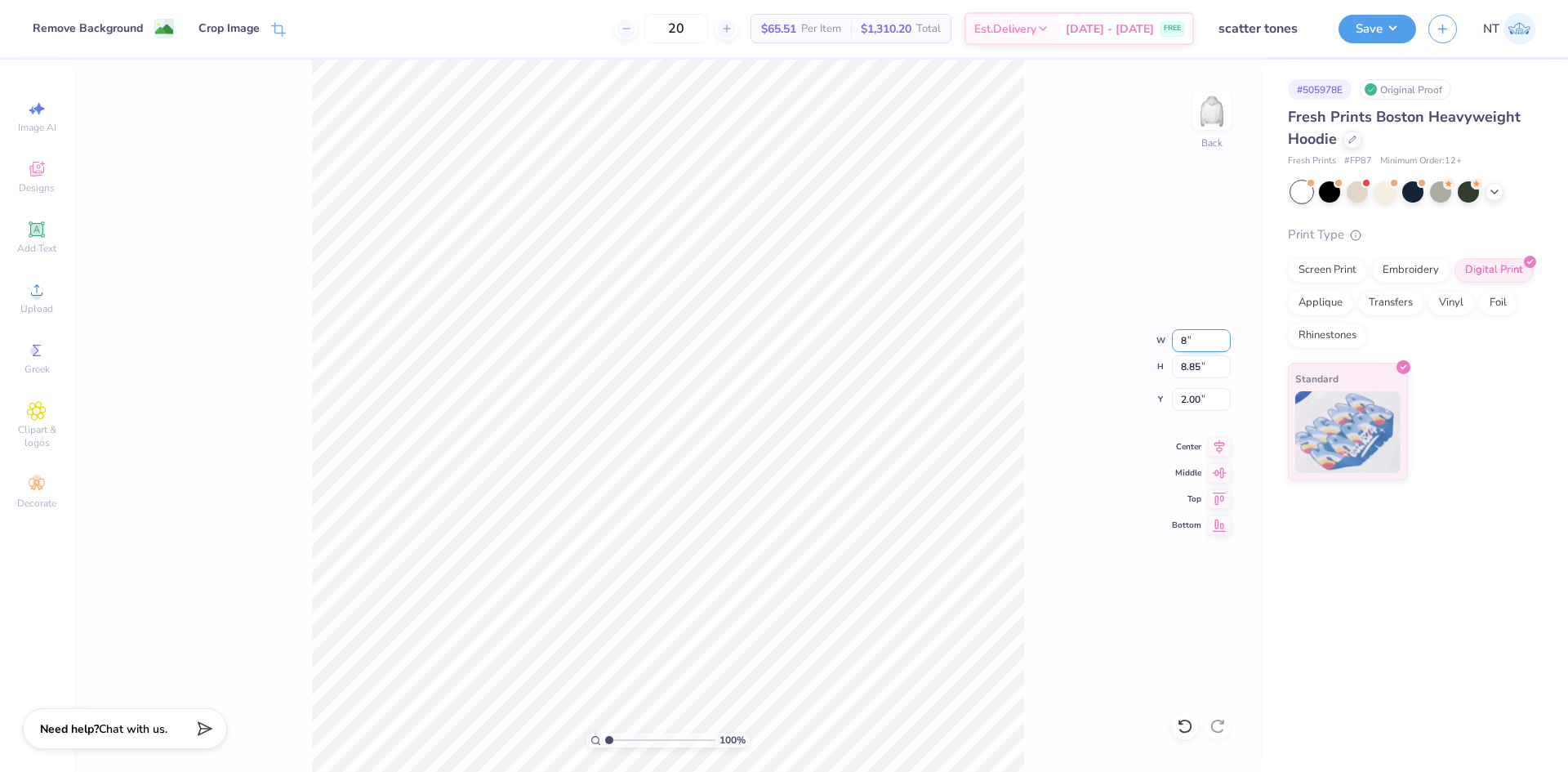
type input "7.87"
click at [1191, 389] on input "2.49" at bounding box center [1202, 399] width 59 height 23
type input "2.50"
type input "1"
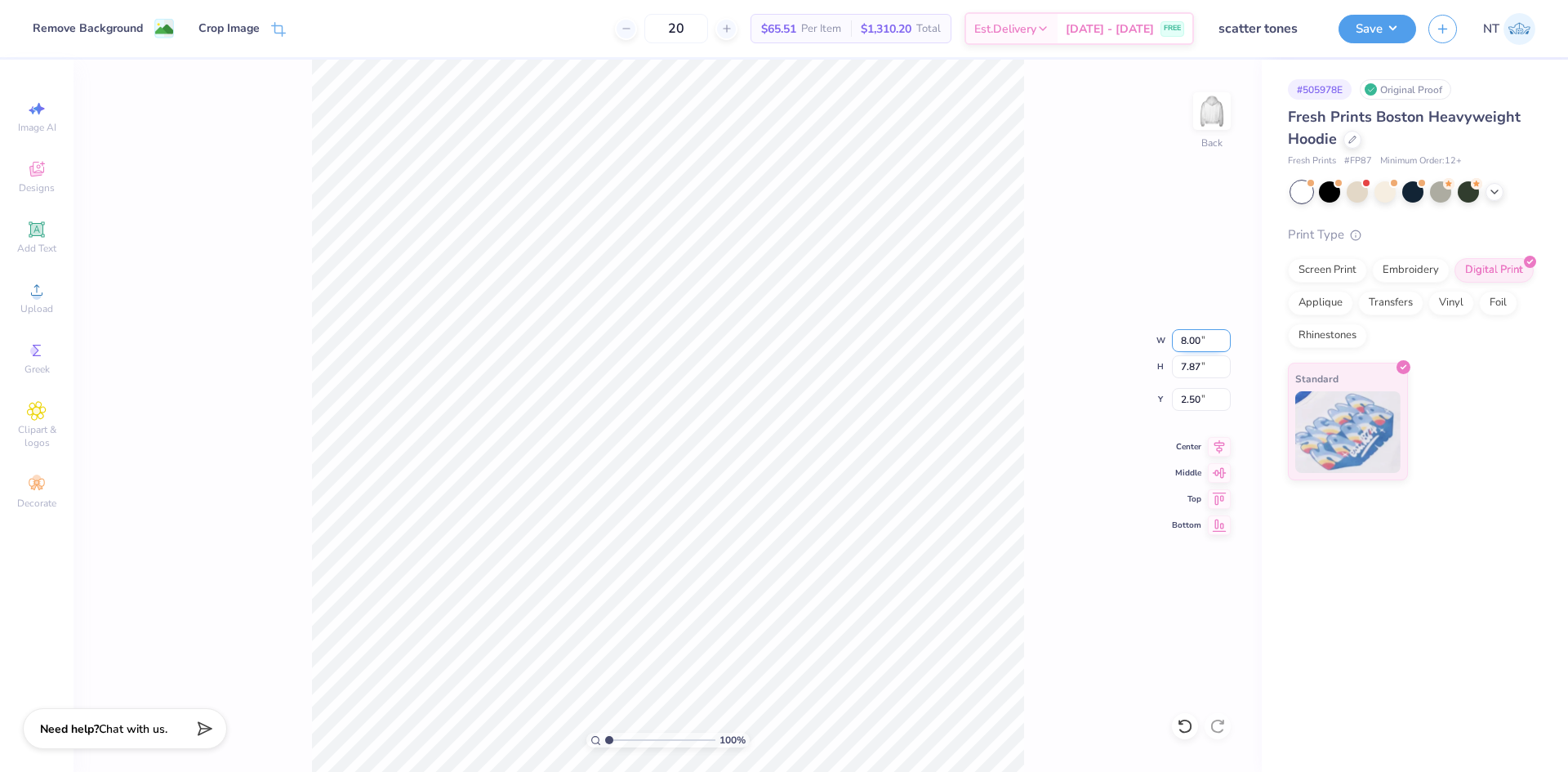
click at [1189, 337] on input "8.00" at bounding box center [1202, 340] width 59 height 23
type input "9.00"
type input "8.85"
click at [1186, 402] on input "2.01" at bounding box center [1202, 399] width 59 height 23
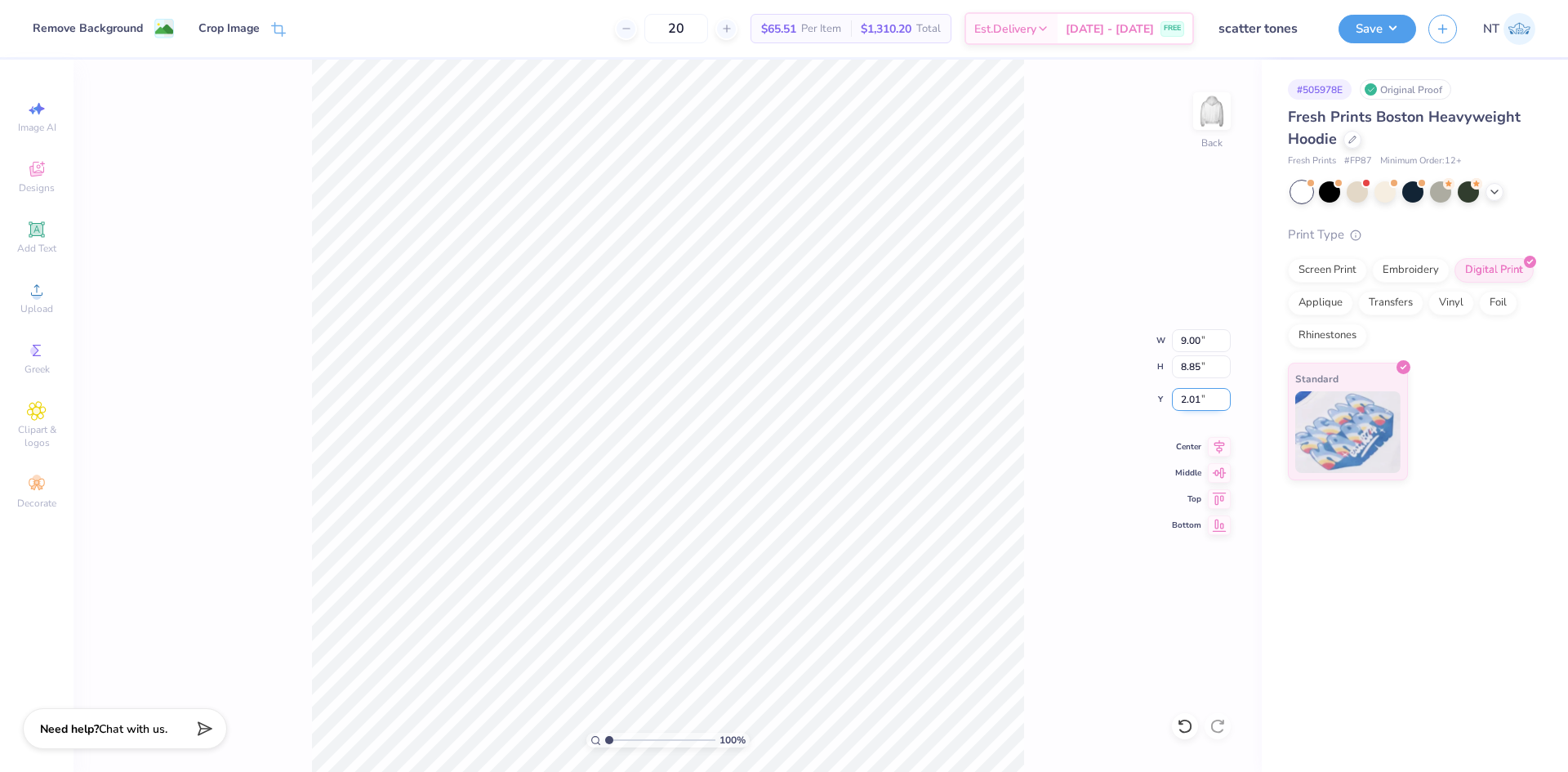
click at [1186, 402] on input "2.01" at bounding box center [1202, 399] width 59 height 23
type input "2.00"
click at [1025, 444] on div "100 % Back W 9.00 9.00 " H 8.85 8.85 " Y 2.00 2.00 " Center Middle Top Bottom" at bounding box center [668, 416] width 1189 height 712
drag, startPoint x: 1384, startPoint y: 27, endPoint x: 1403, endPoint y: 30, distance: 19.2
click at [1387, 29] on button "Save" at bounding box center [1377, 26] width 78 height 28
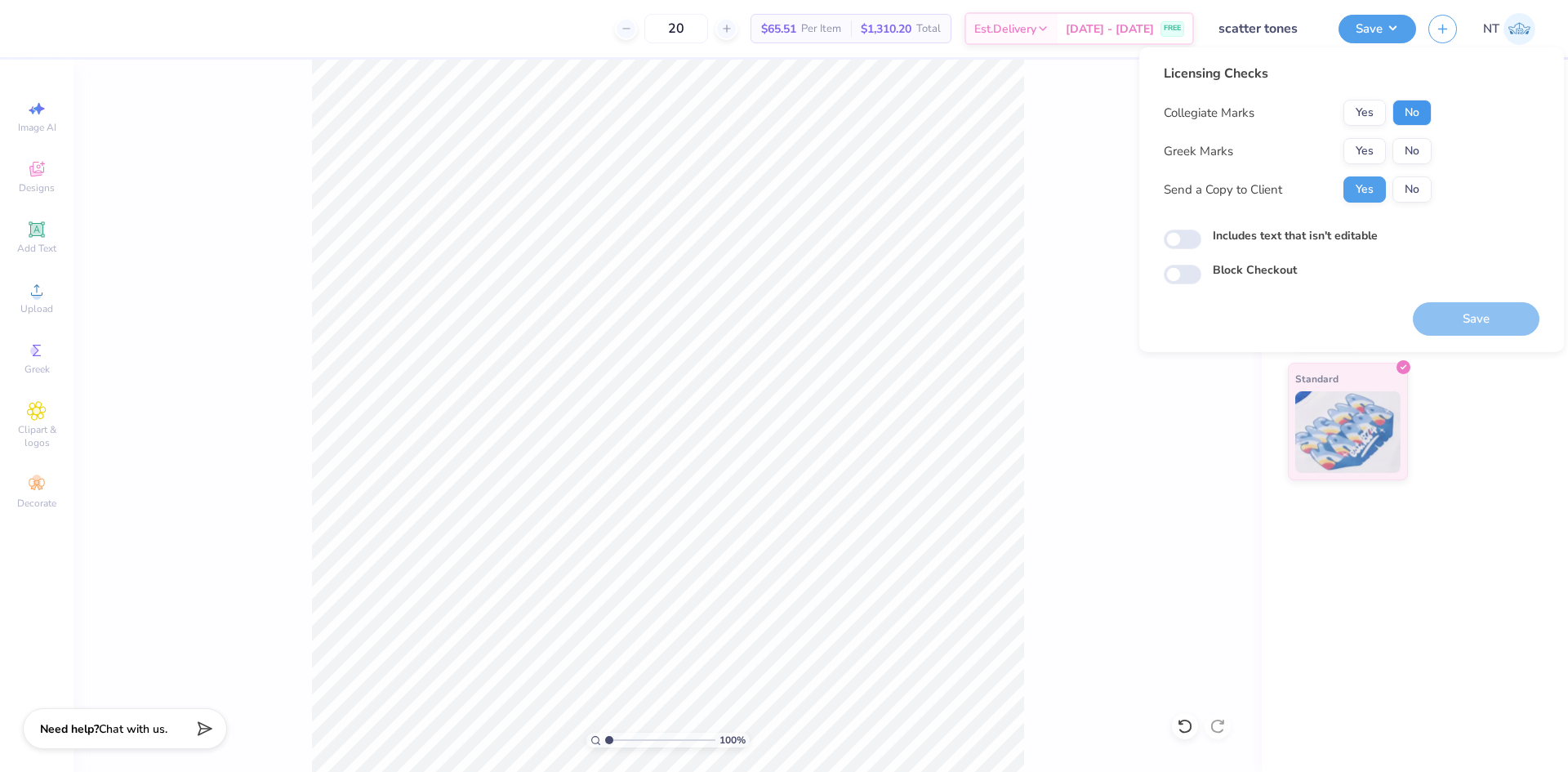
click at [1413, 121] on button "No" at bounding box center [1412, 113] width 39 height 27
click at [1410, 146] on button "No" at bounding box center [1412, 151] width 39 height 27
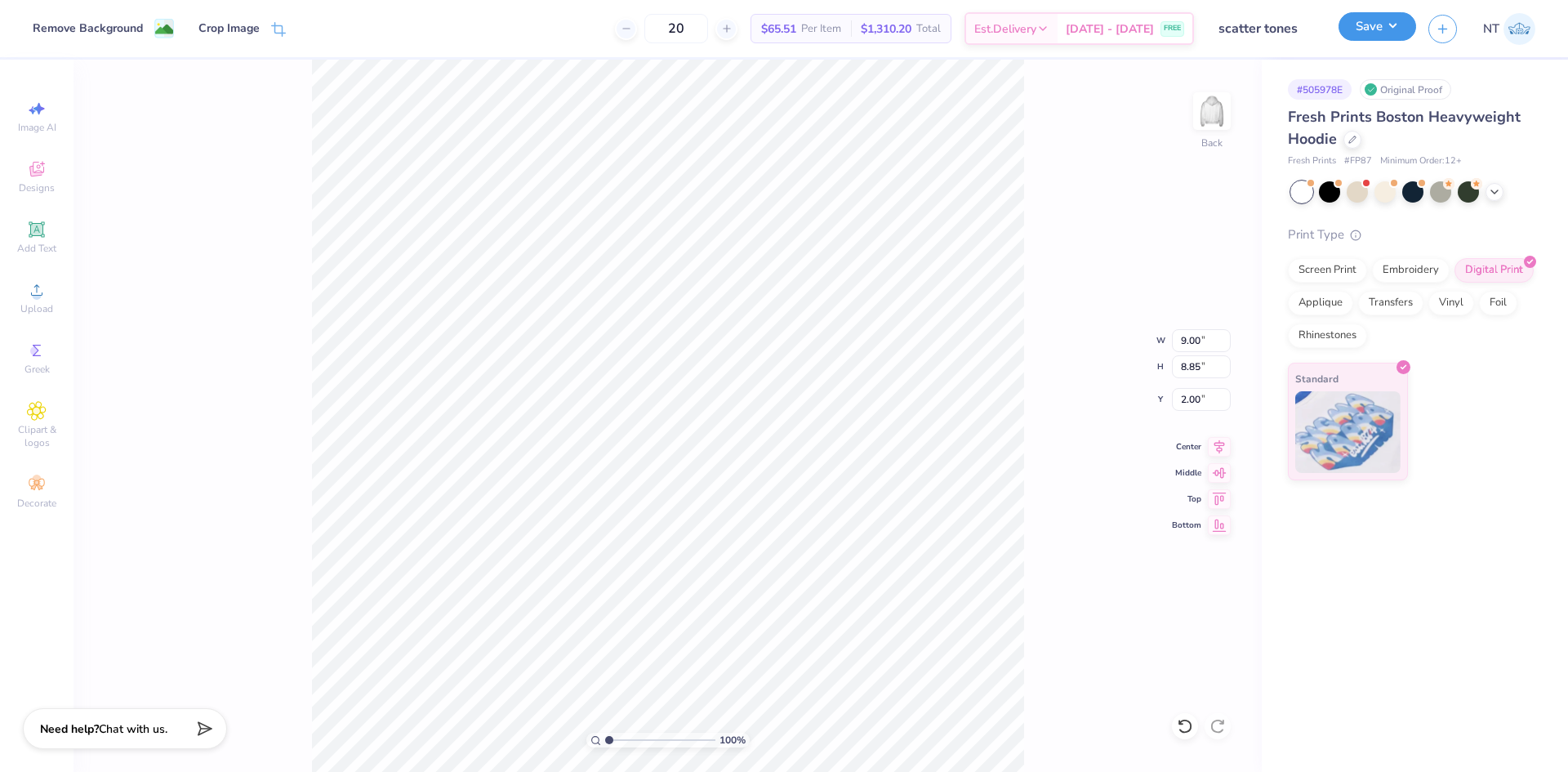
click at [1390, 29] on button "Save" at bounding box center [1377, 26] width 78 height 28
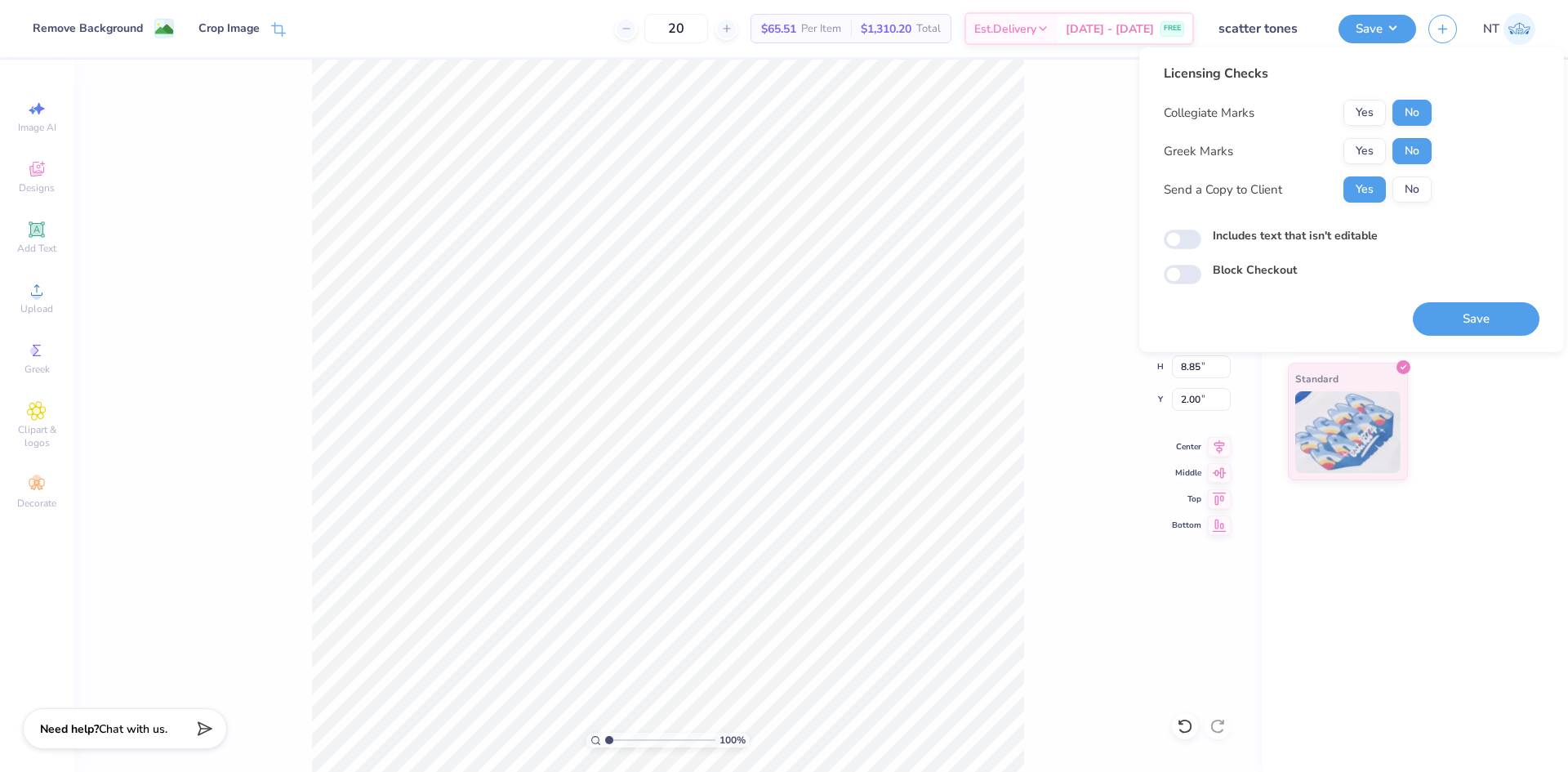
click at [1291, 232] on label "Includes text that isn't editable" at bounding box center [1295, 235] width 165 height 17
click at [1202, 232] on input "Includes text that isn't editable" at bounding box center [1182, 239] width 38 height 19
checkbox input "true"
click at [1450, 332] on button "Save" at bounding box center [1476, 319] width 126 height 34
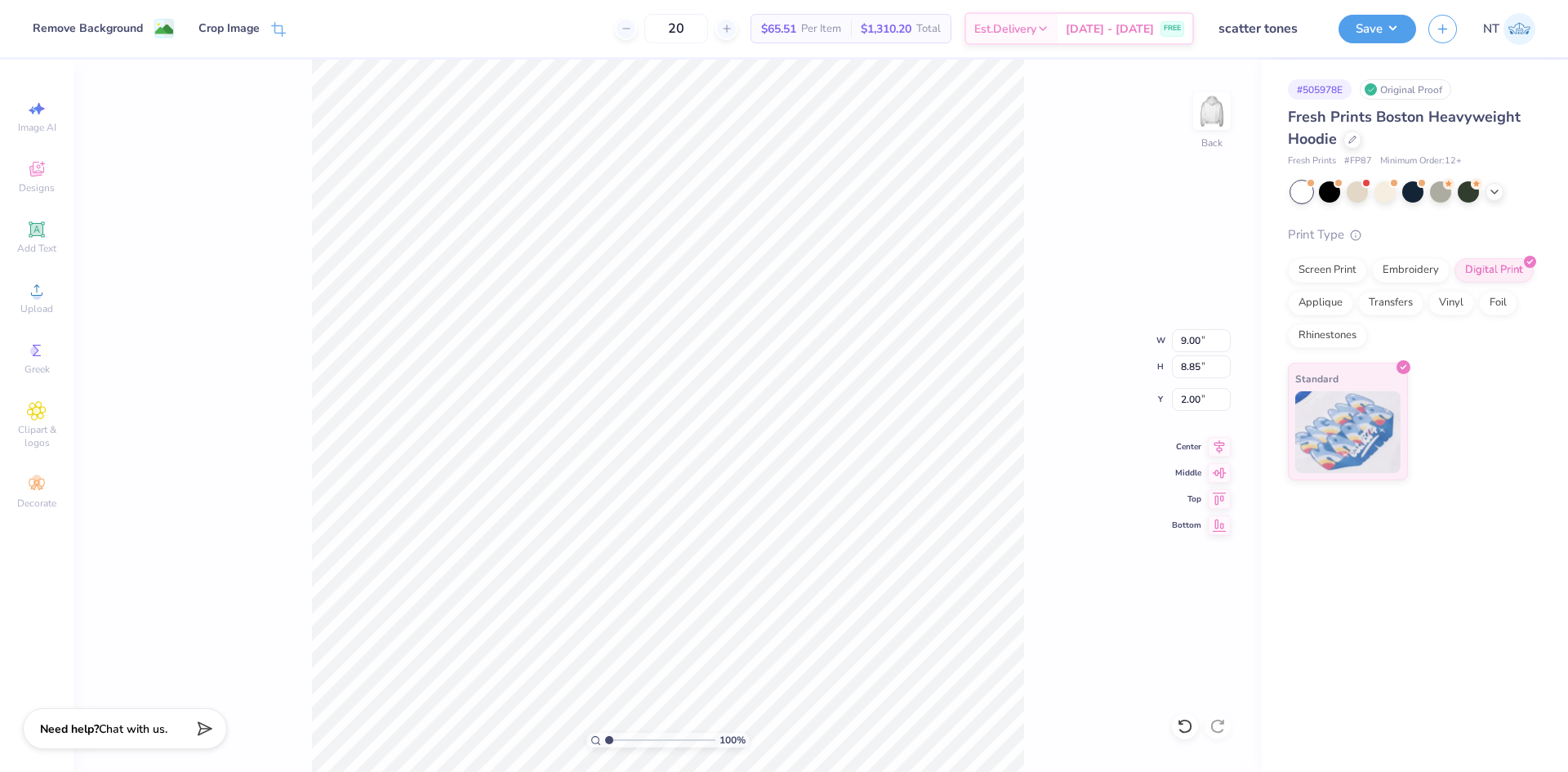
click at [1406, 5] on div "Save NT" at bounding box center [1454, 28] width 230 height 57
click at [1393, 19] on button "Save" at bounding box center [1377, 26] width 78 height 28
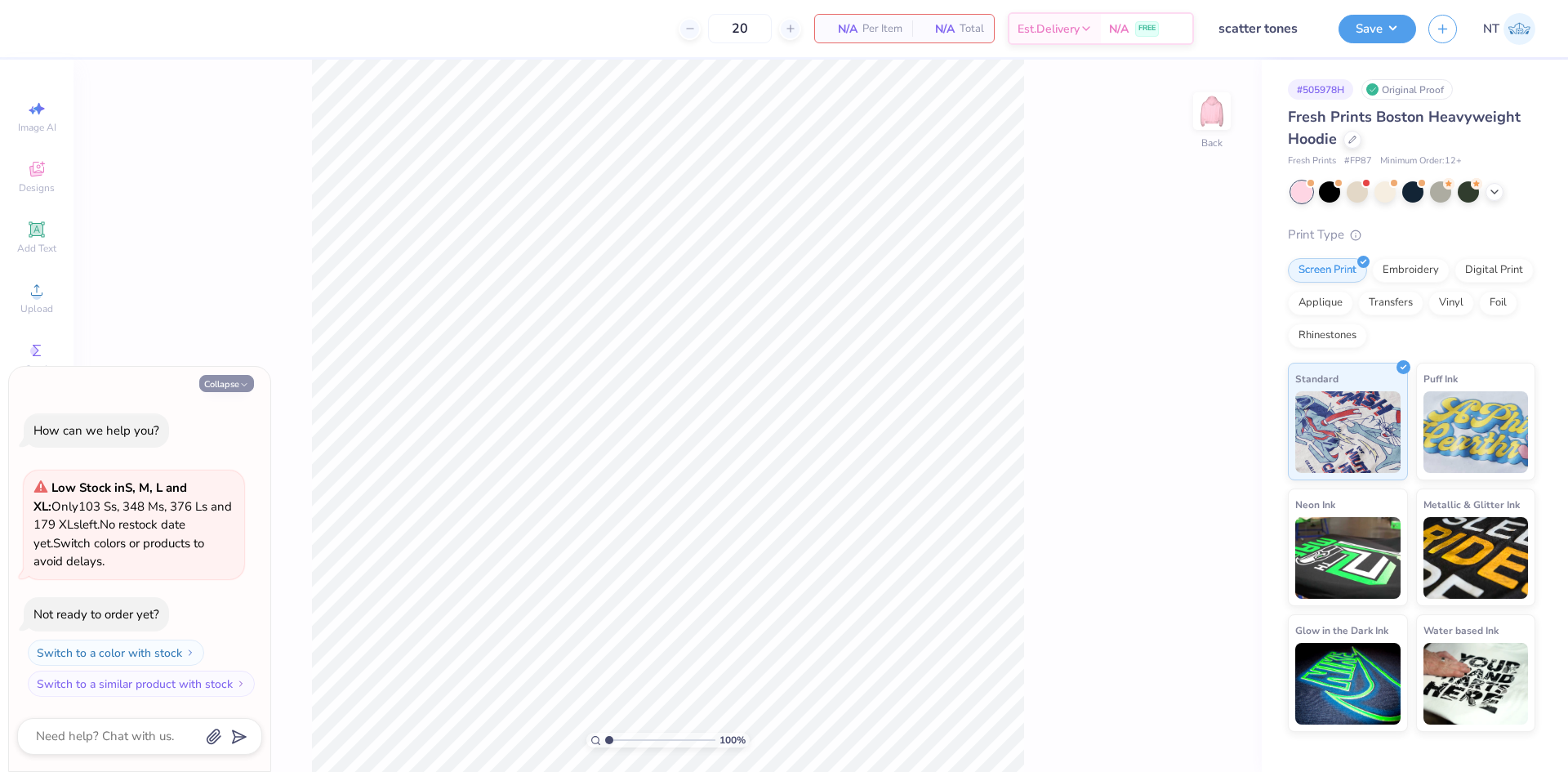
click at [237, 381] on button "Collapse" at bounding box center [227, 383] width 55 height 17
type textarea "x"
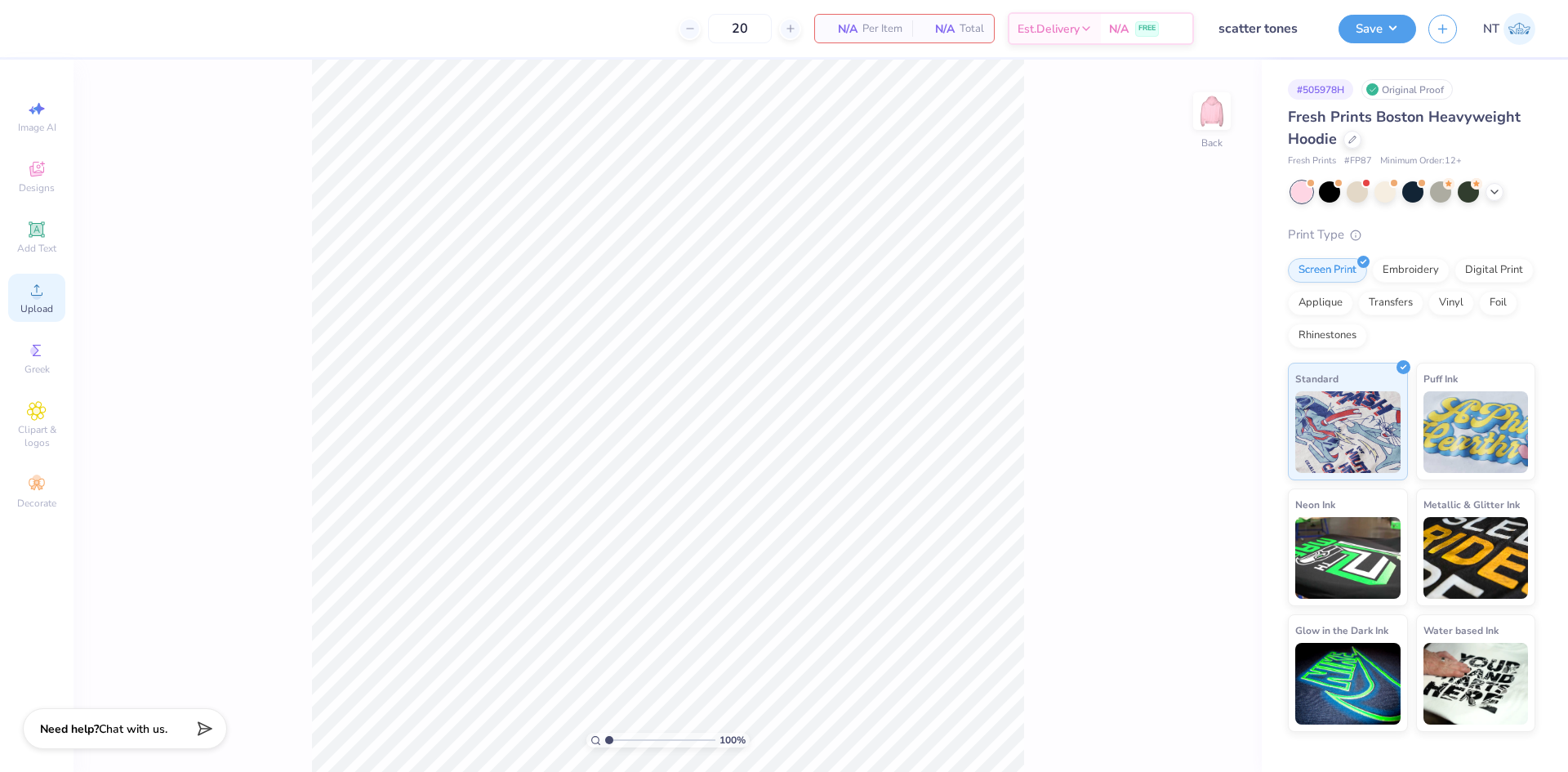
click at [29, 295] on icon at bounding box center [36, 289] width 19 height 19
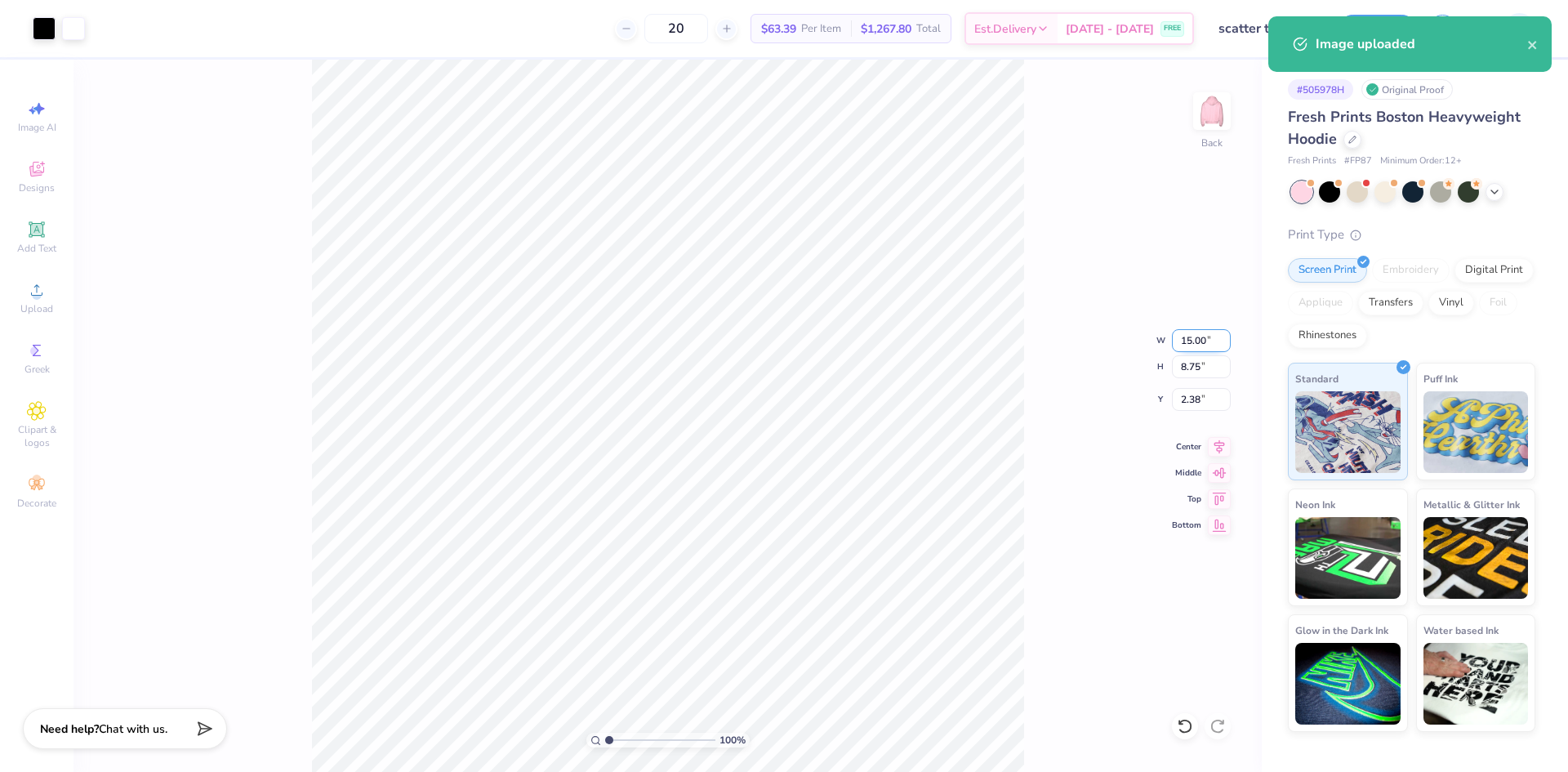
click at [1196, 344] on input "15.00" at bounding box center [1202, 340] width 59 height 23
type input "12.00"
type input "7.00"
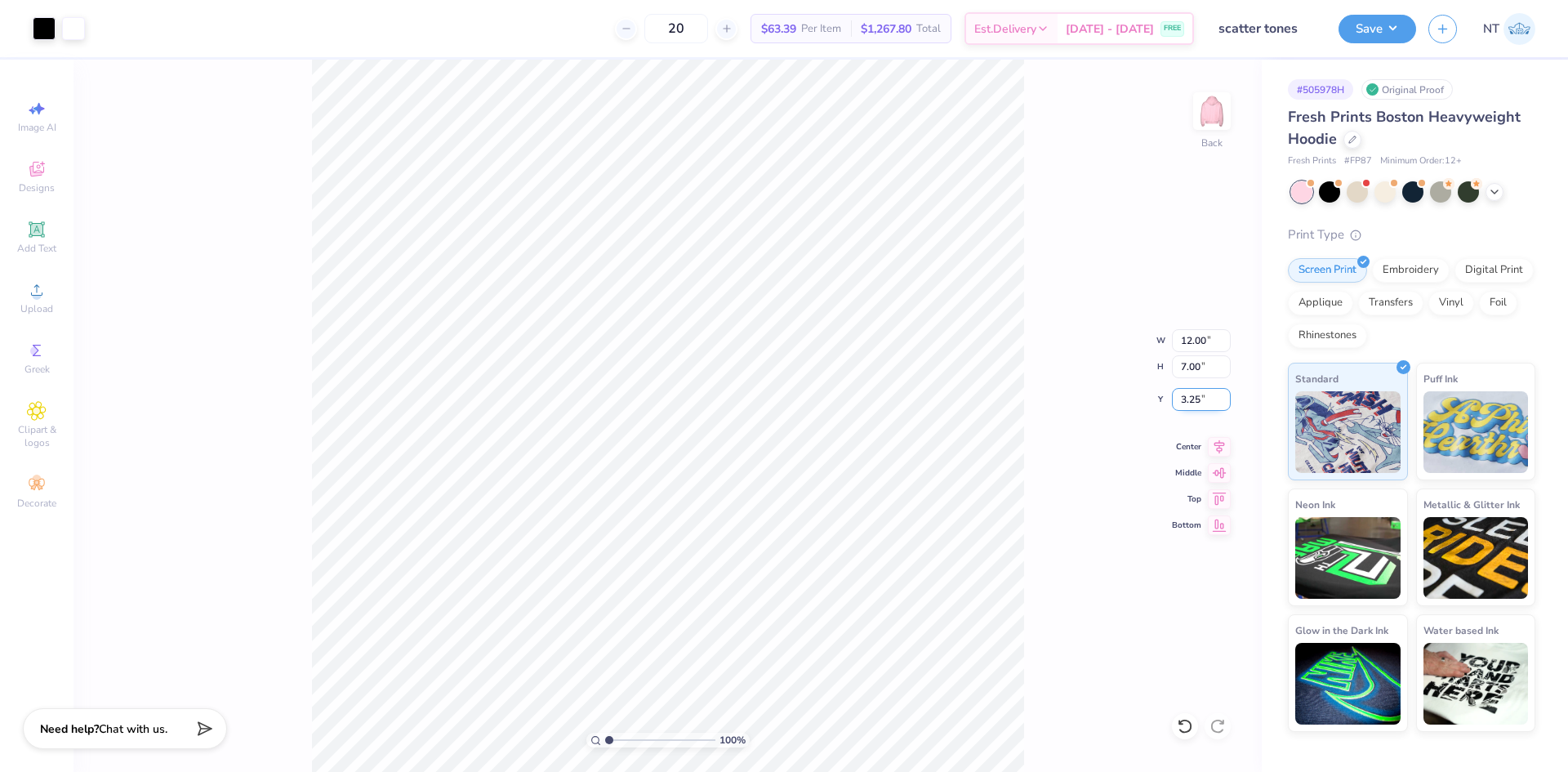
click at [1189, 402] on input "3.25" at bounding box center [1202, 399] width 59 height 23
type input "3.00"
type input "11.97"
type input "2.60"
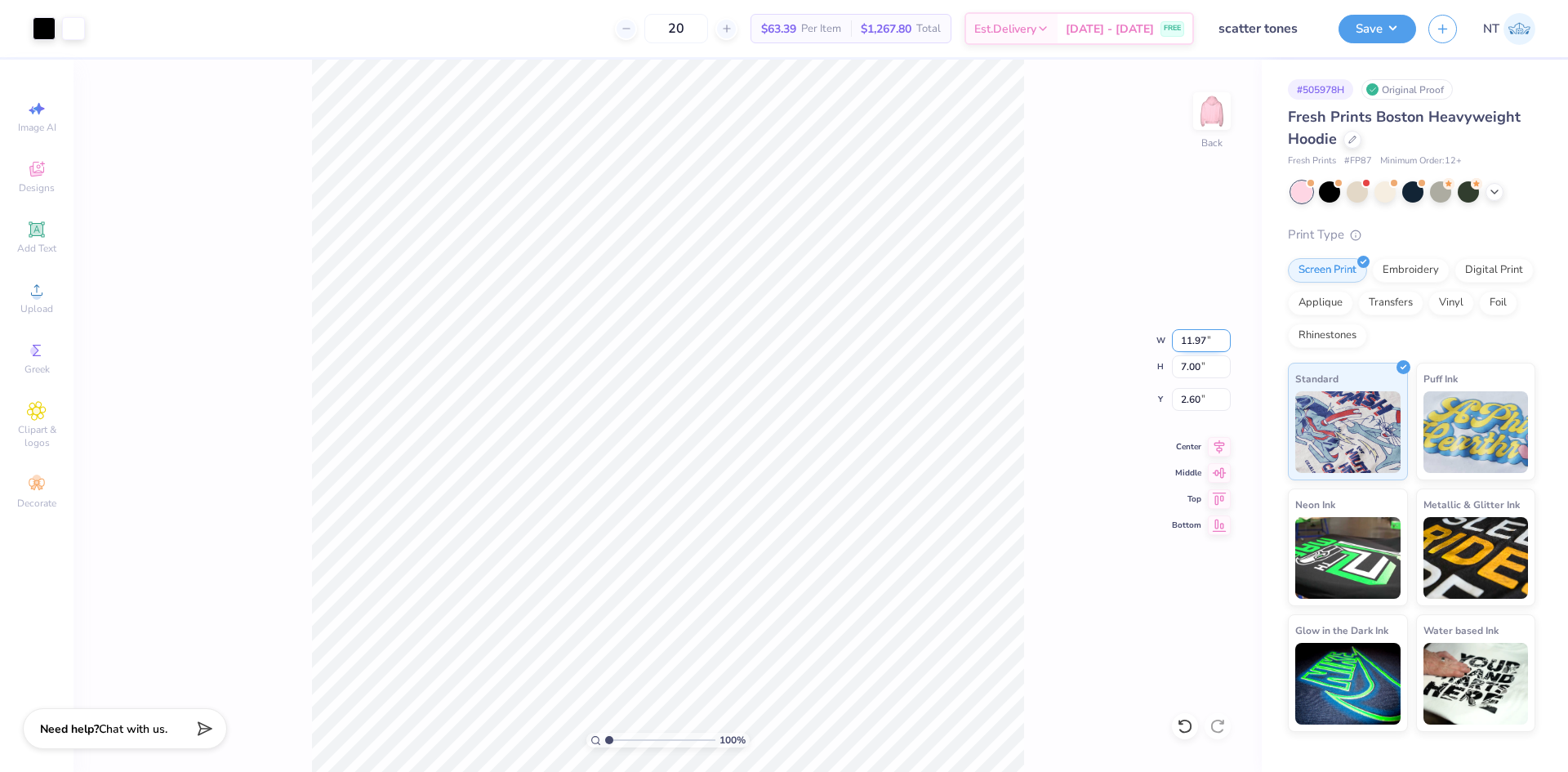
click at [1181, 343] on input "11.97" at bounding box center [1202, 340] width 59 height 23
type input "12.00"
type input "7.02"
click at [1181, 407] on input "2.59" at bounding box center [1202, 399] width 59 height 23
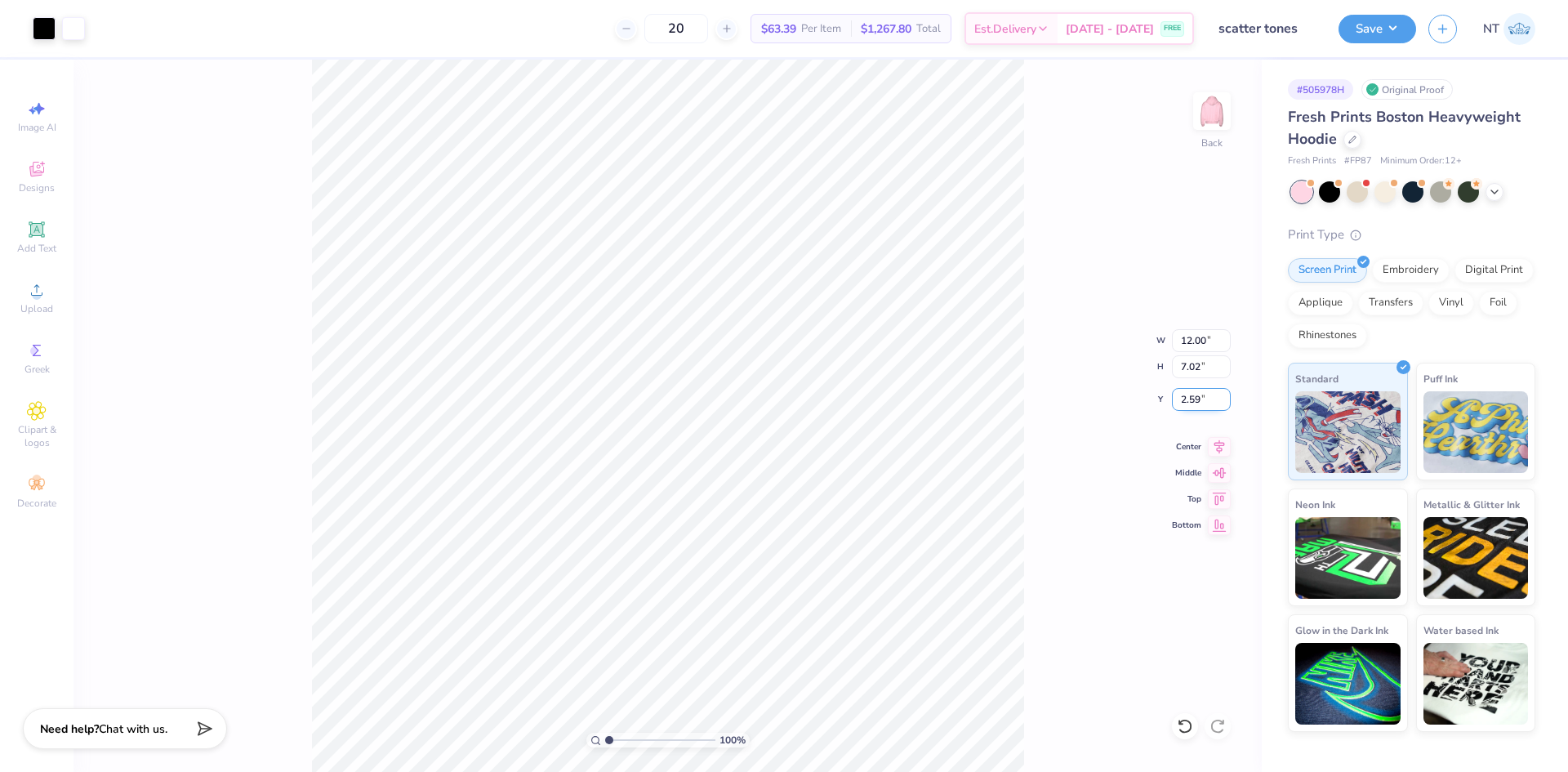
click at [1181, 407] on input "2.59" at bounding box center [1202, 399] width 59 height 23
type input "2.50"
type input "1"
click at [1385, 36] on button "Save" at bounding box center [1377, 26] width 78 height 28
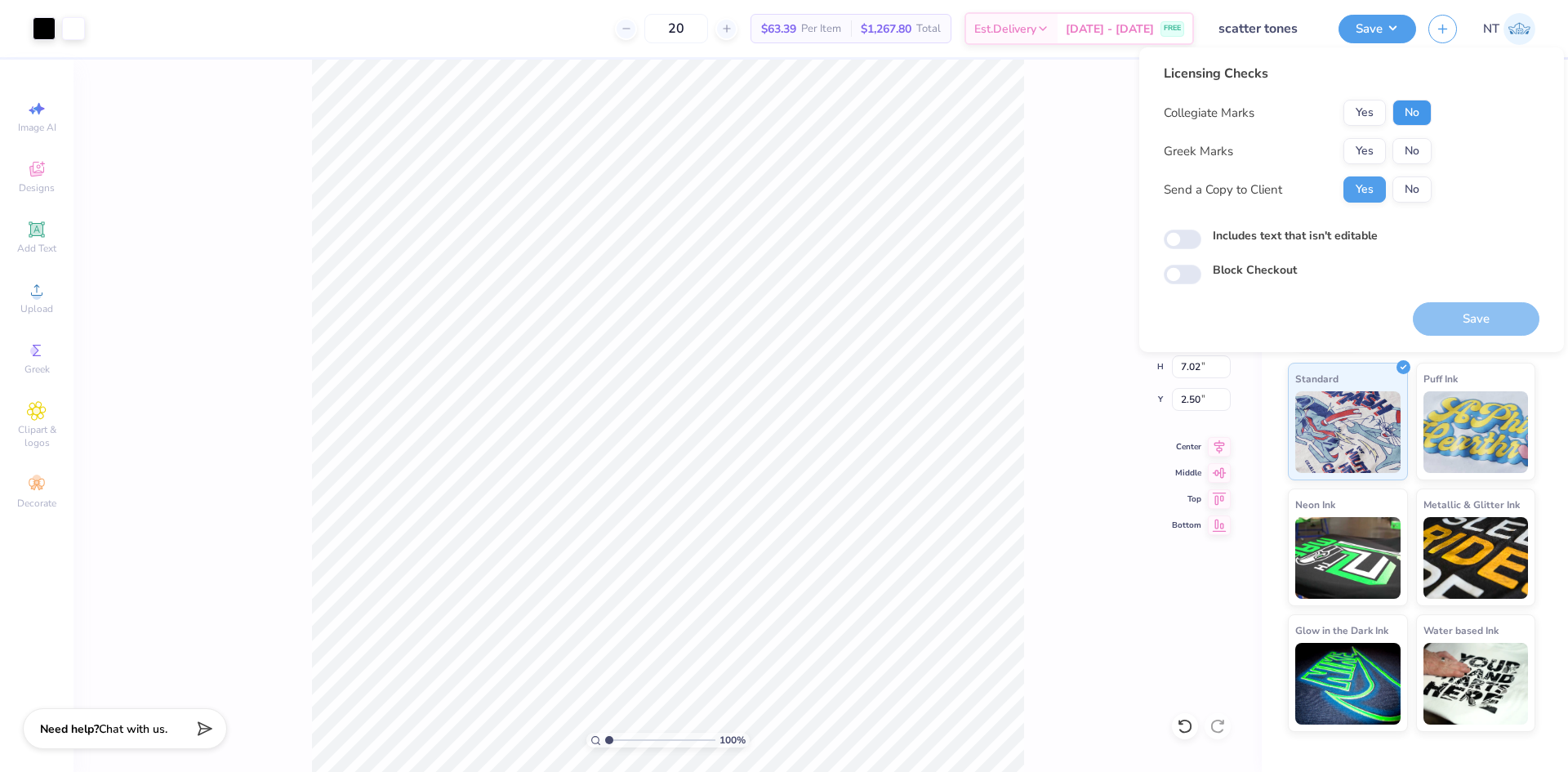
click at [1420, 103] on button "No" at bounding box center [1412, 113] width 39 height 27
click at [1418, 136] on div "Collegiate Marks Yes No Greek Marks Yes No Send a Copy to Client Yes No" at bounding box center [1298, 151] width 268 height 103
click at [1419, 148] on button "No" at bounding box center [1412, 151] width 39 height 27
click at [1288, 240] on label "Includes text that isn't editable" at bounding box center [1295, 235] width 165 height 17
click at [1202, 240] on input "Includes text that isn't editable" at bounding box center [1182, 239] width 38 height 19
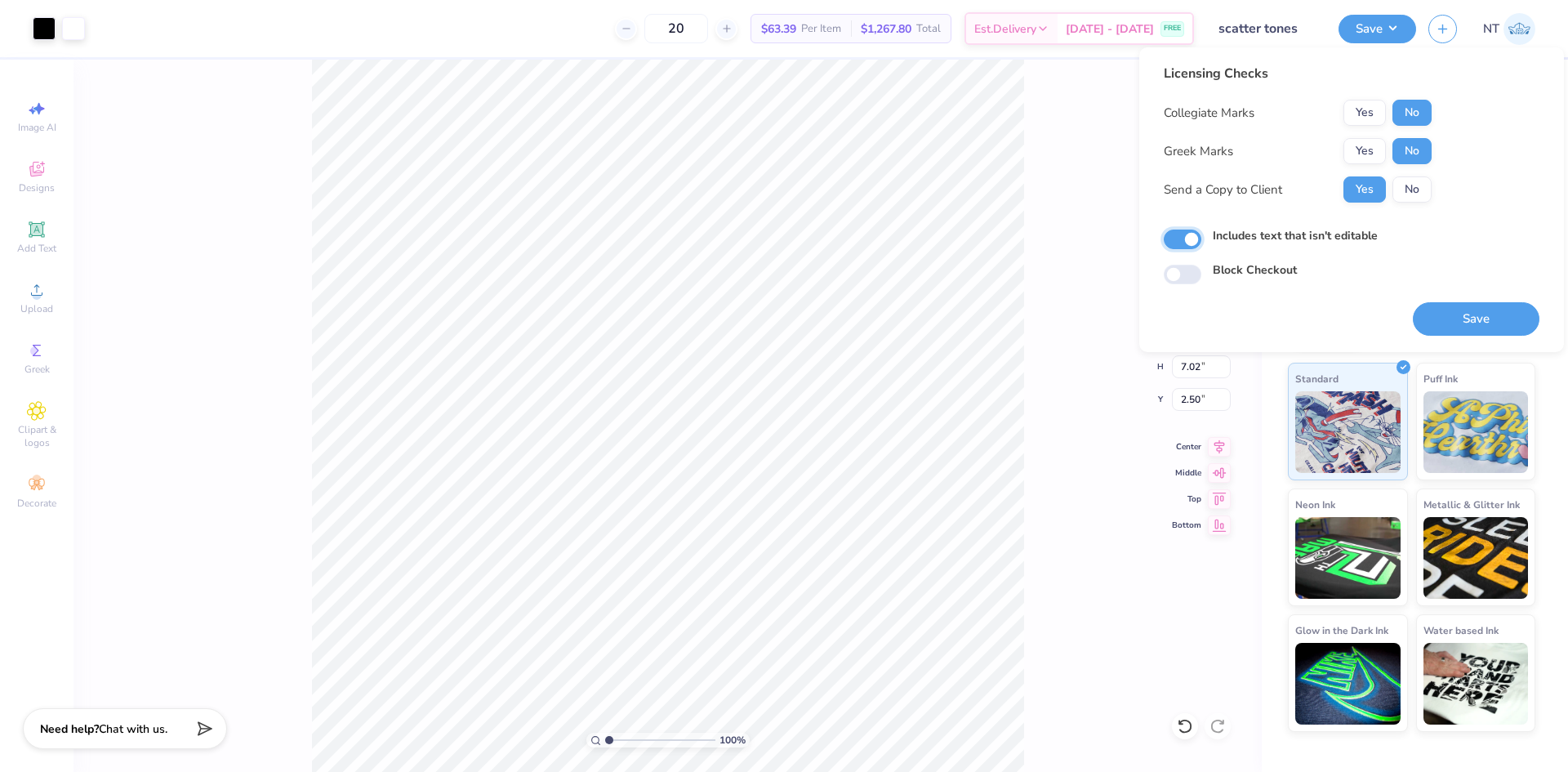
checkbox input "true"
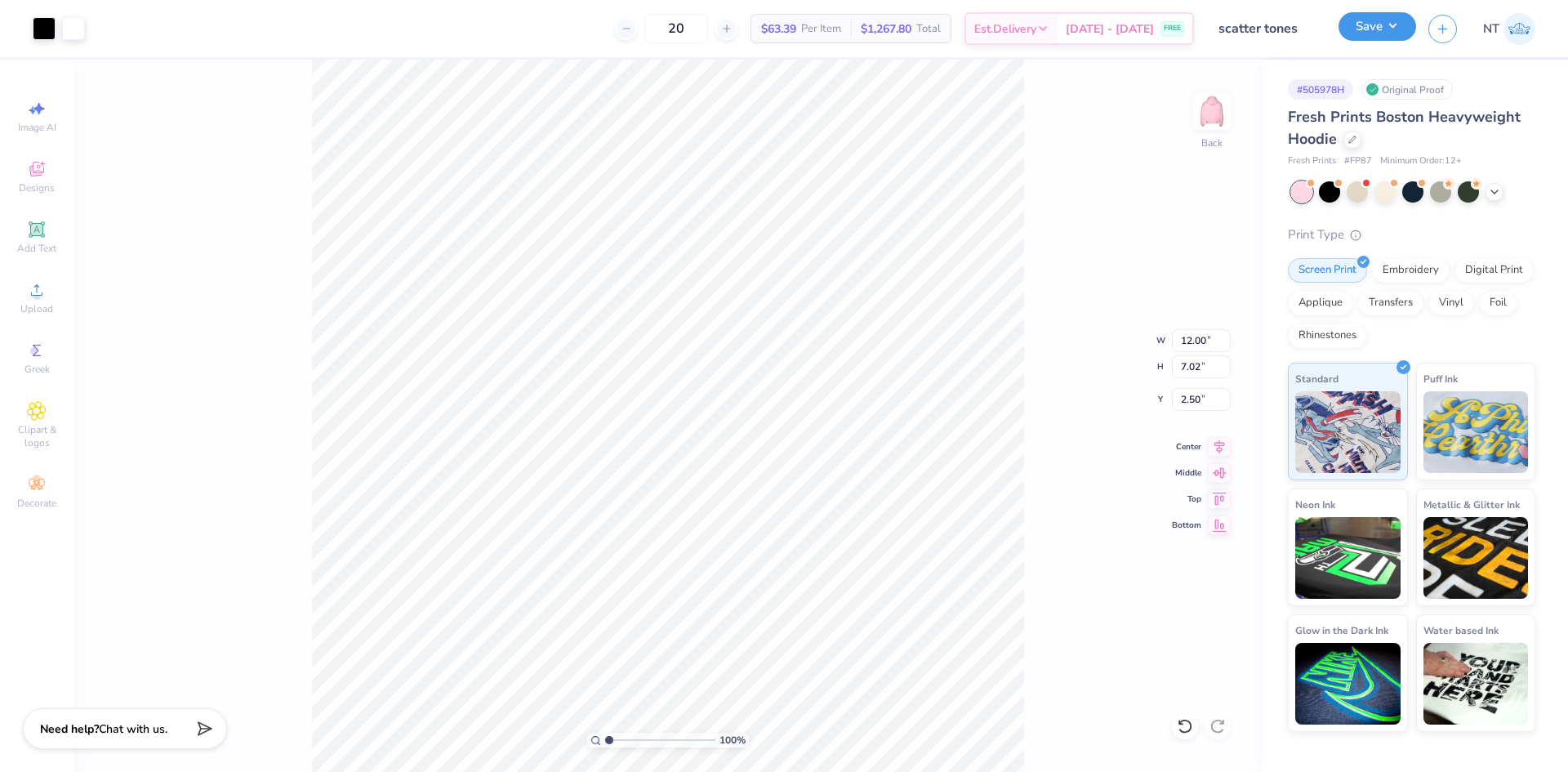
click at [1364, 34] on button "Save" at bounding box center [1377, 26] width 78 height 28
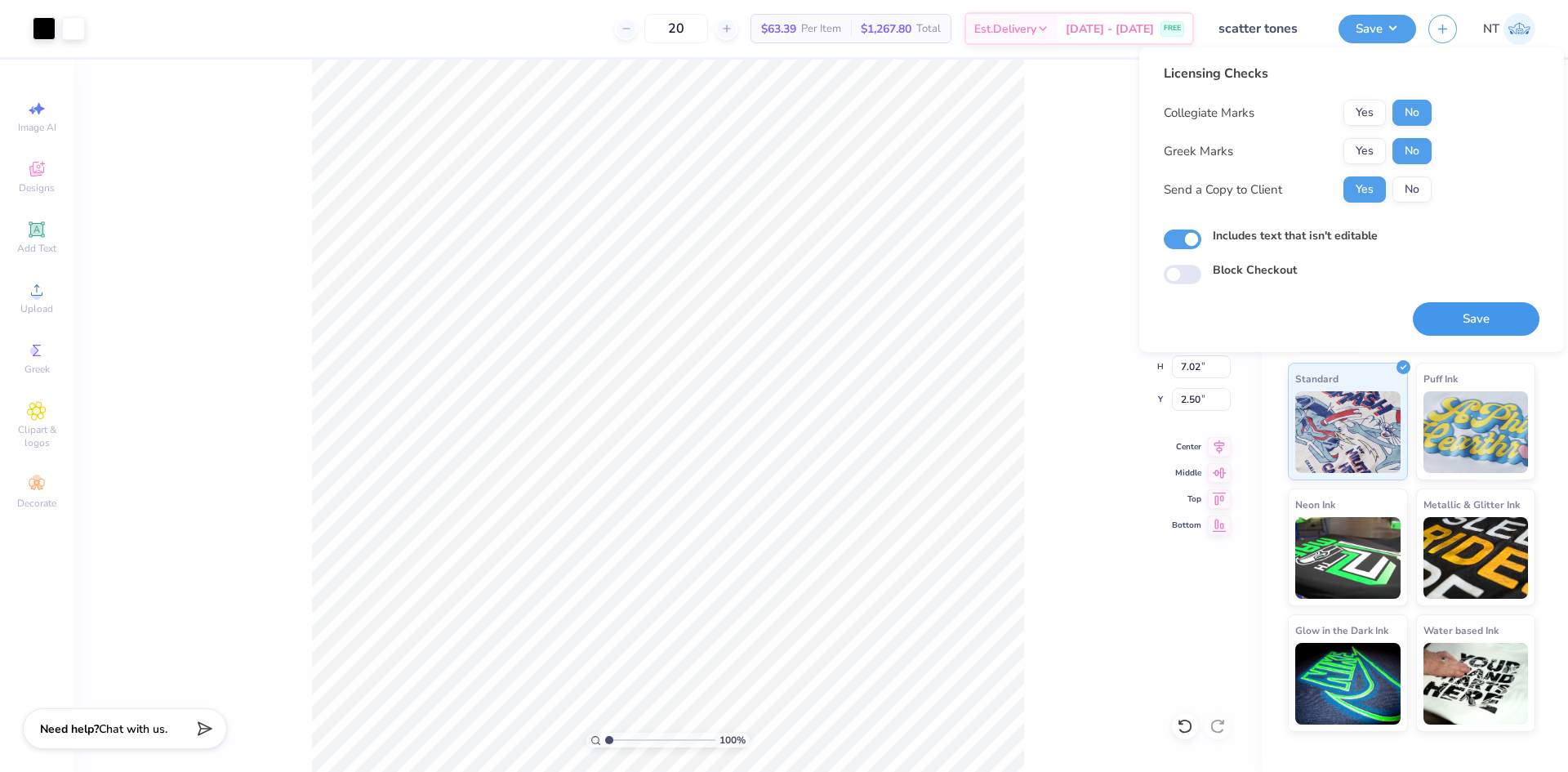
click at [1486, 313] on button "Save" at bounding box center [1476, 319] width 126 height 34
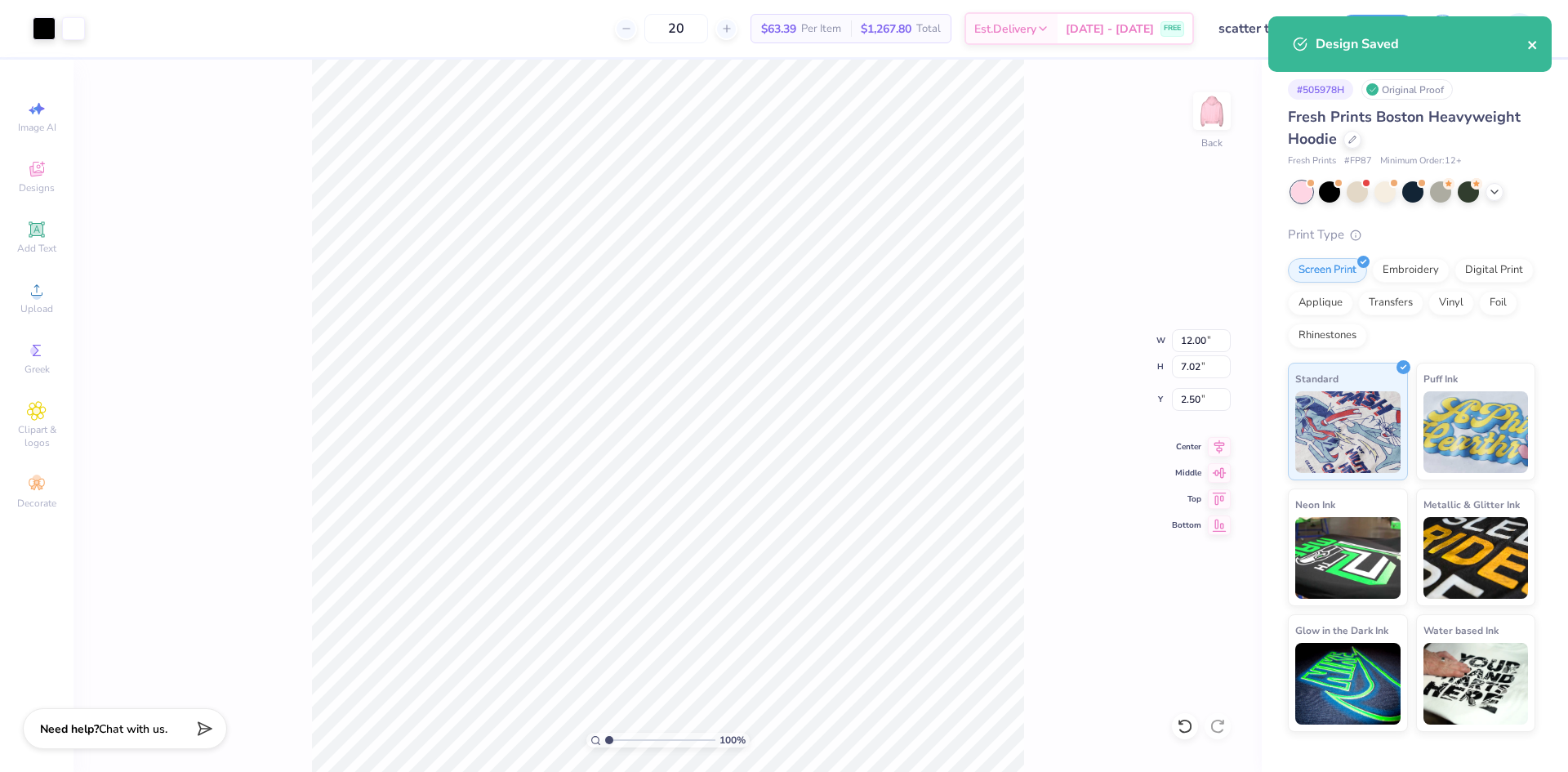
click at [1538, 49] on icon "close" at bounding box center [1533, 45] width 11 height 13
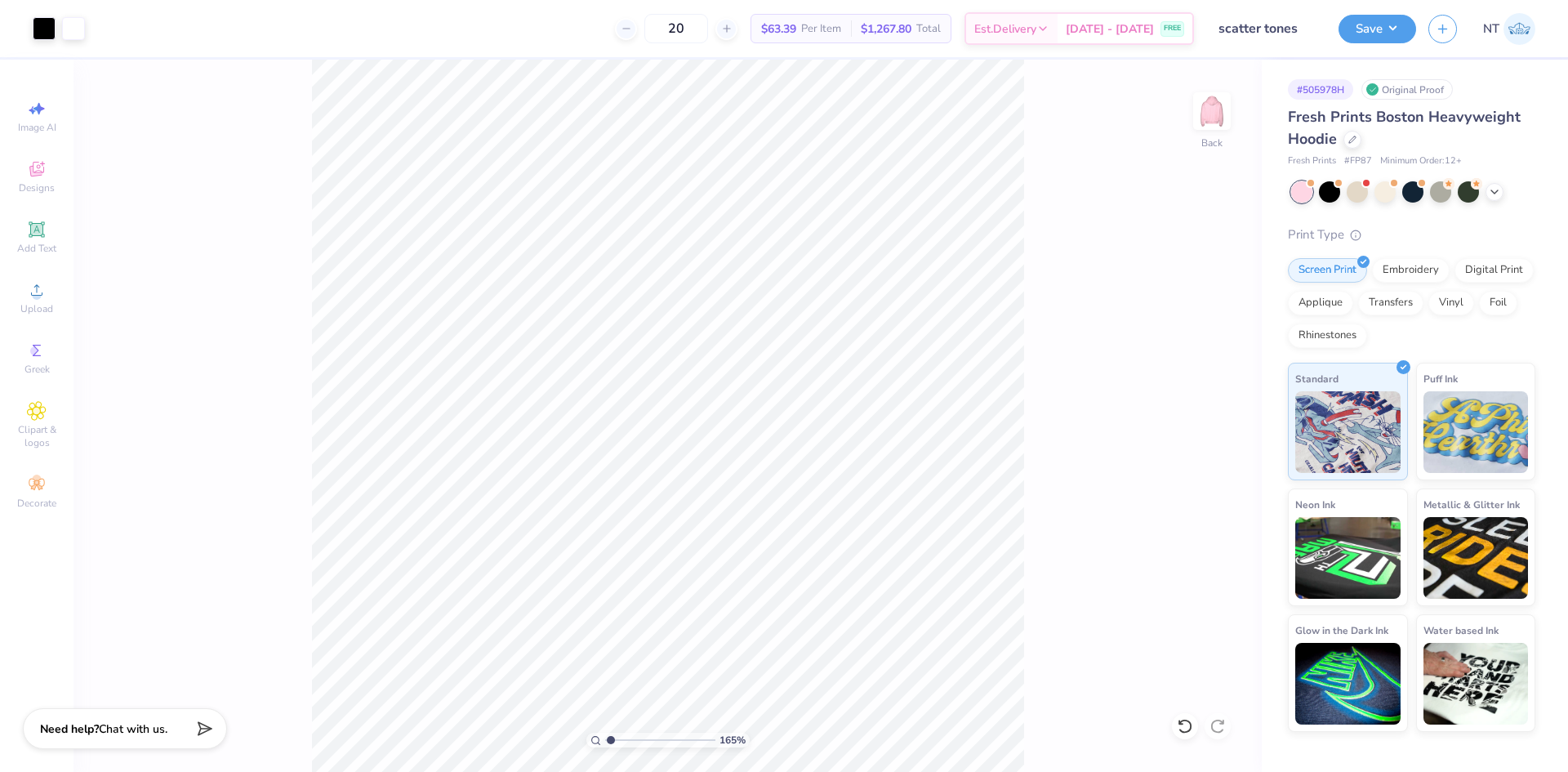
type input "1"
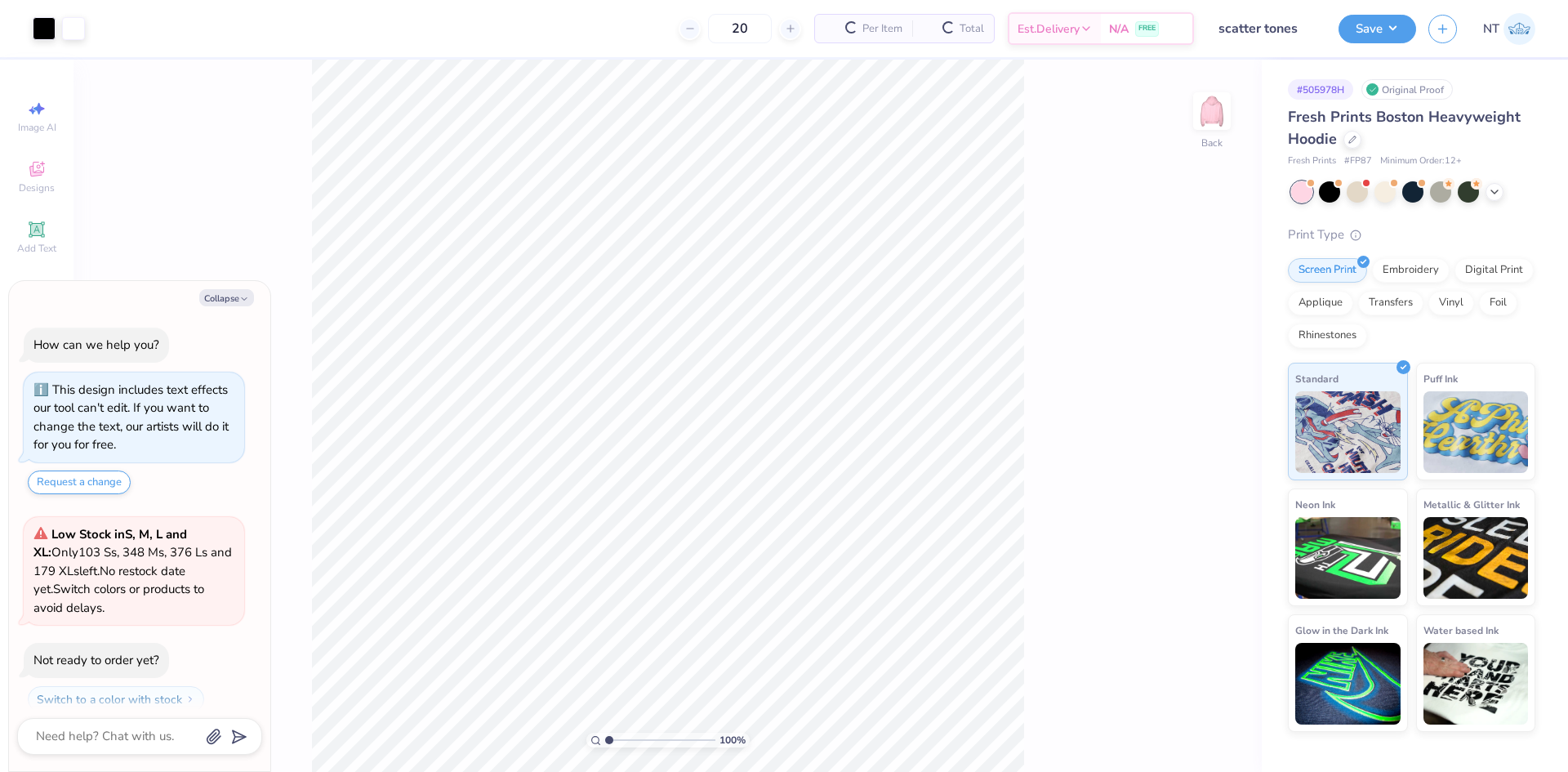
scroll to position [47, 0]
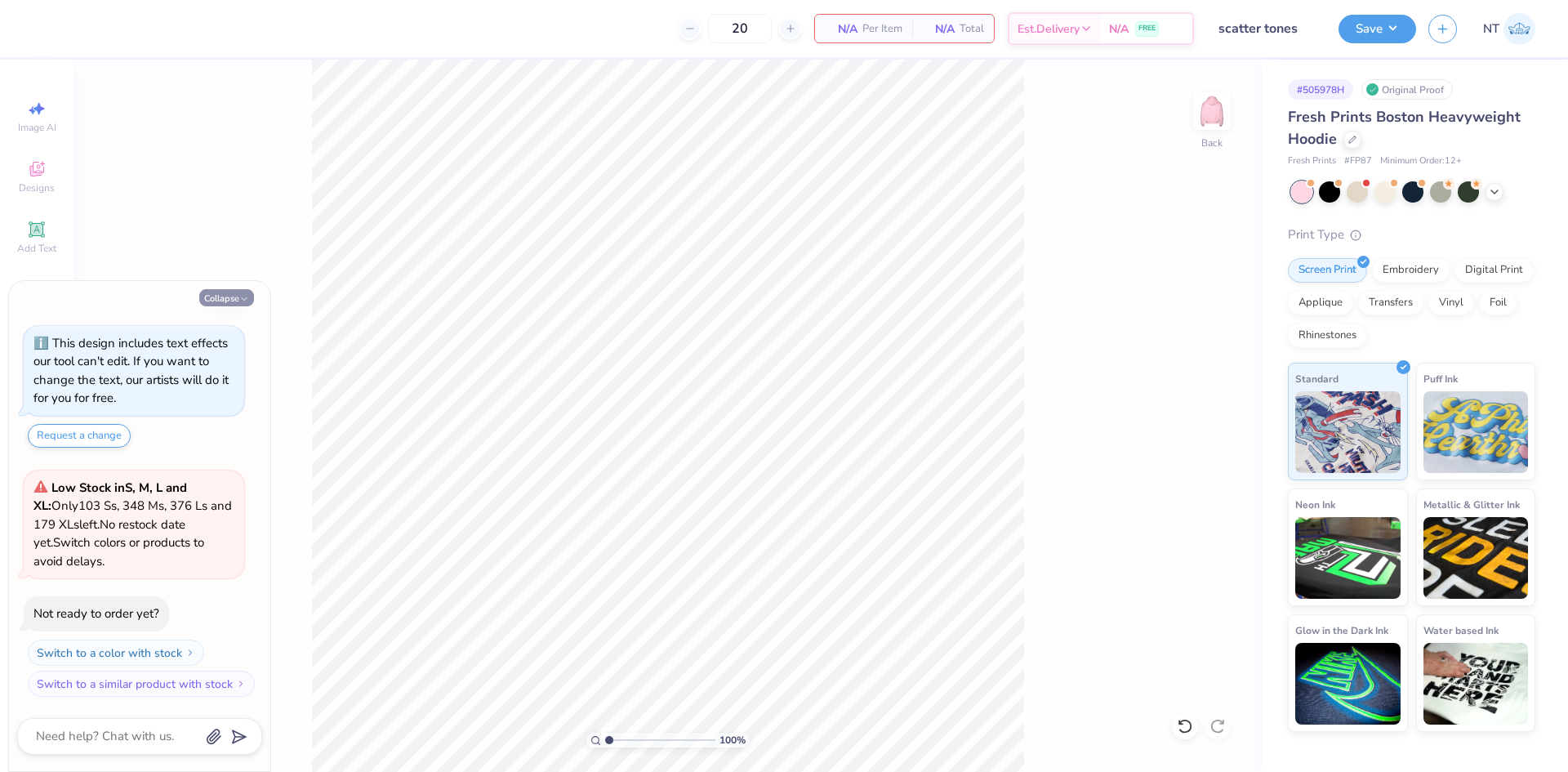
click at [223, 295] on button "Collapse" at bounding box center [227, 298] width 55 height 17
type textarea "x"
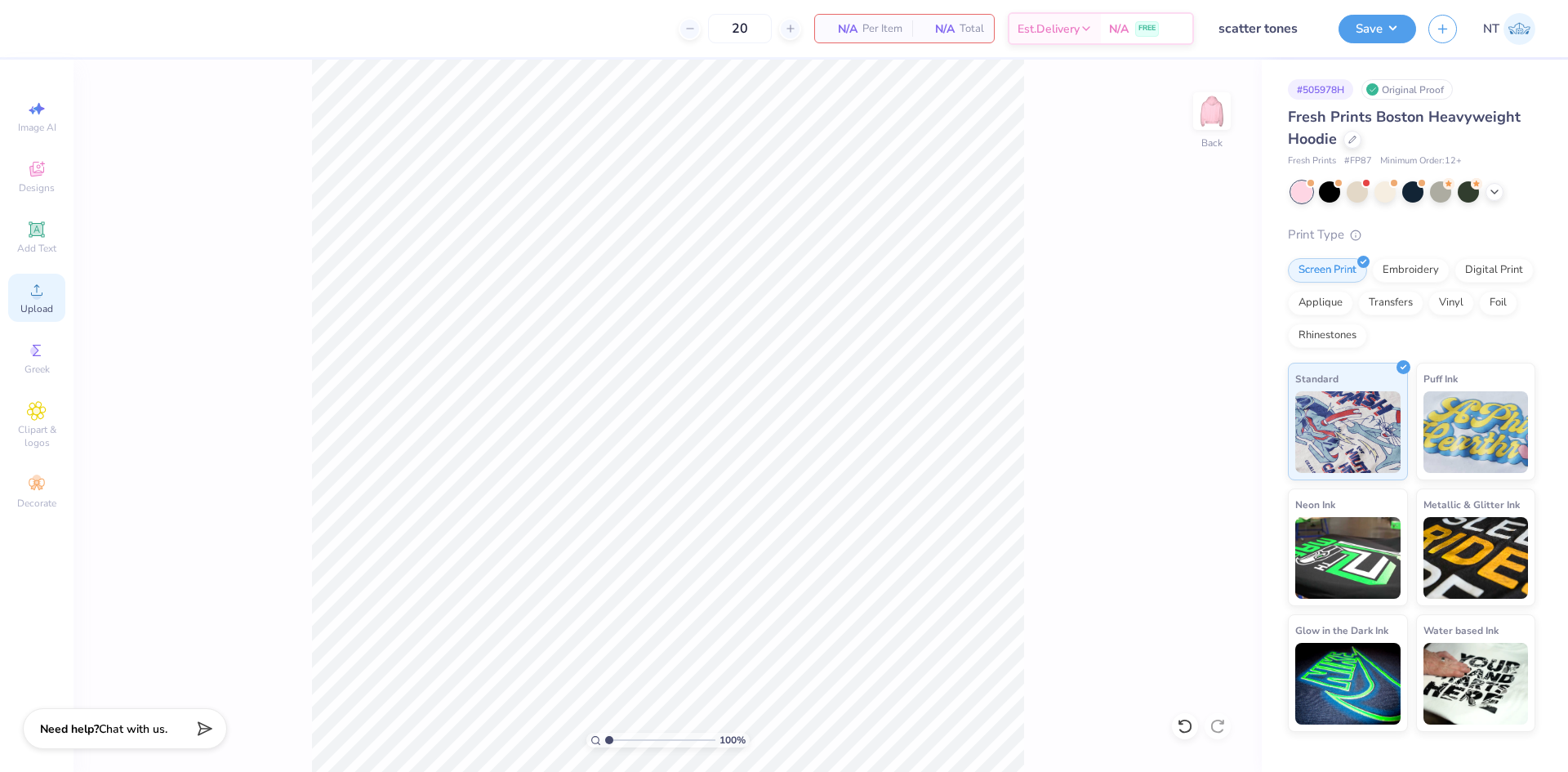
click at [37, 299] on circle at bounding box center [37, 295] width 9 height 9
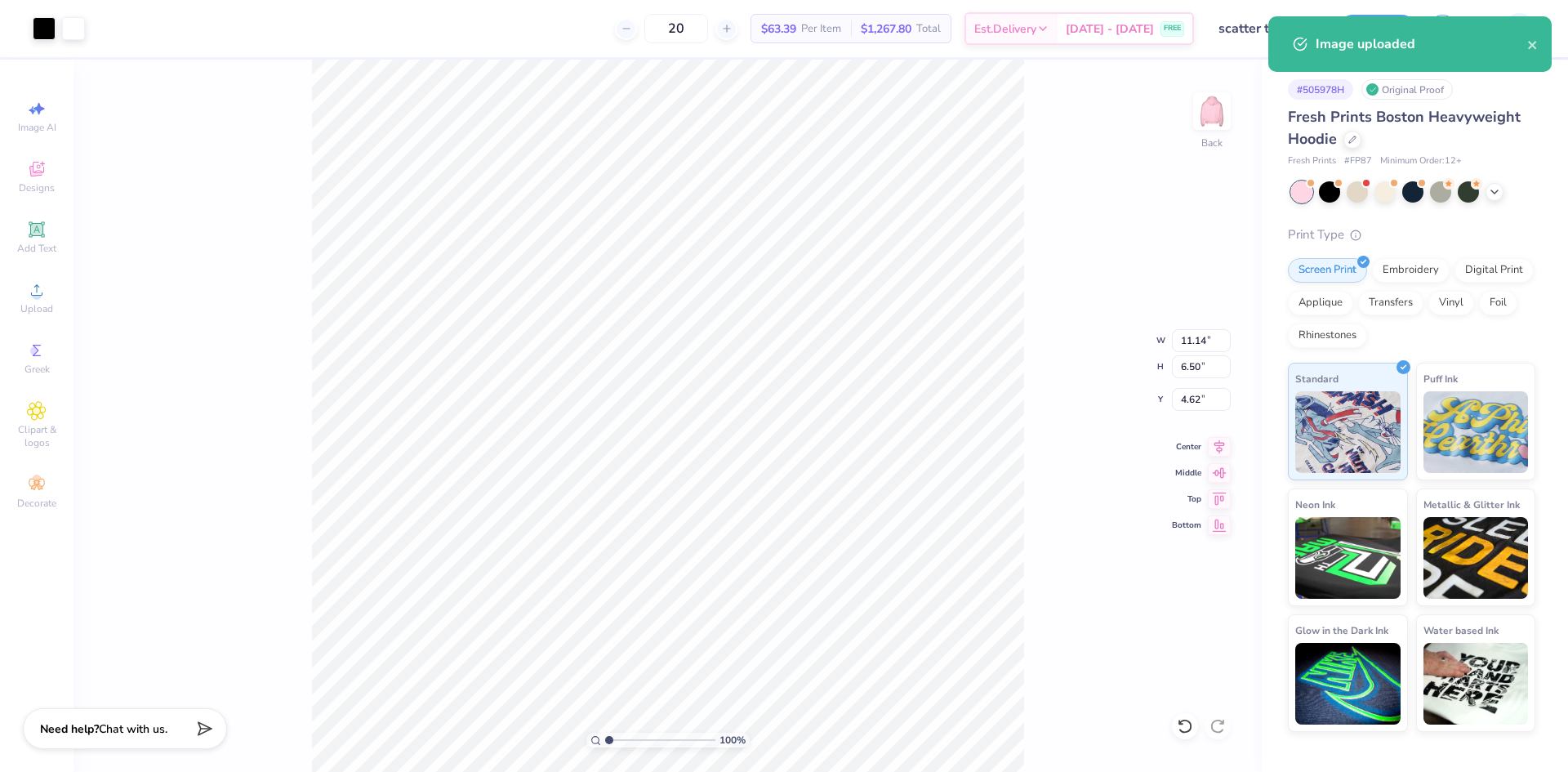
type input "11.14"
type input "6.50"
type input "2.73"
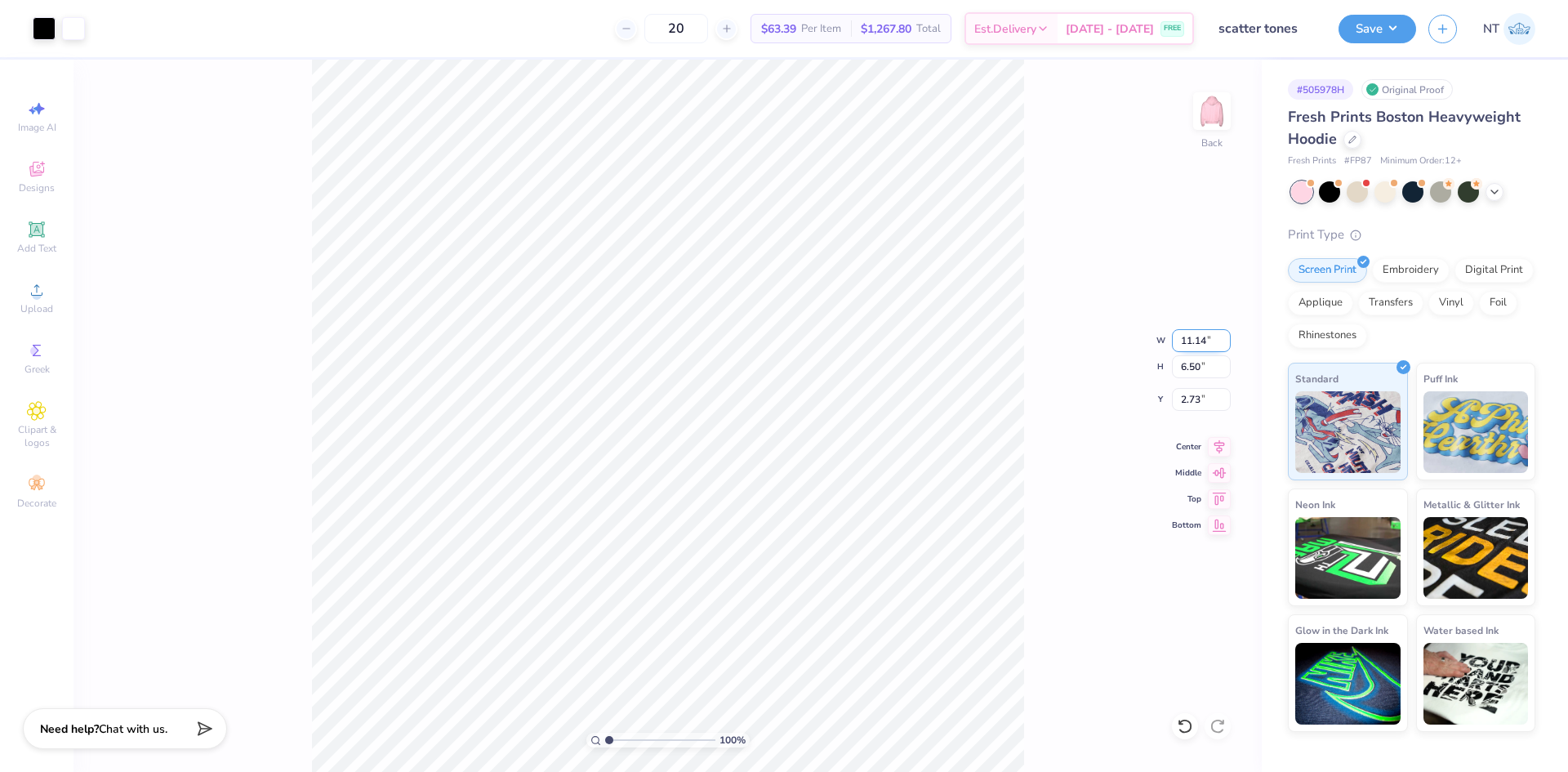
click at [1185, 343] on input "11.14" at bounding box center [1202, 340] width 59 height 23
click at [1186, 343] on input "11.14" at bounding box center [1202, 340] width 59 height 23
type input "12.00"
type input "7.00"
type input "2.48"
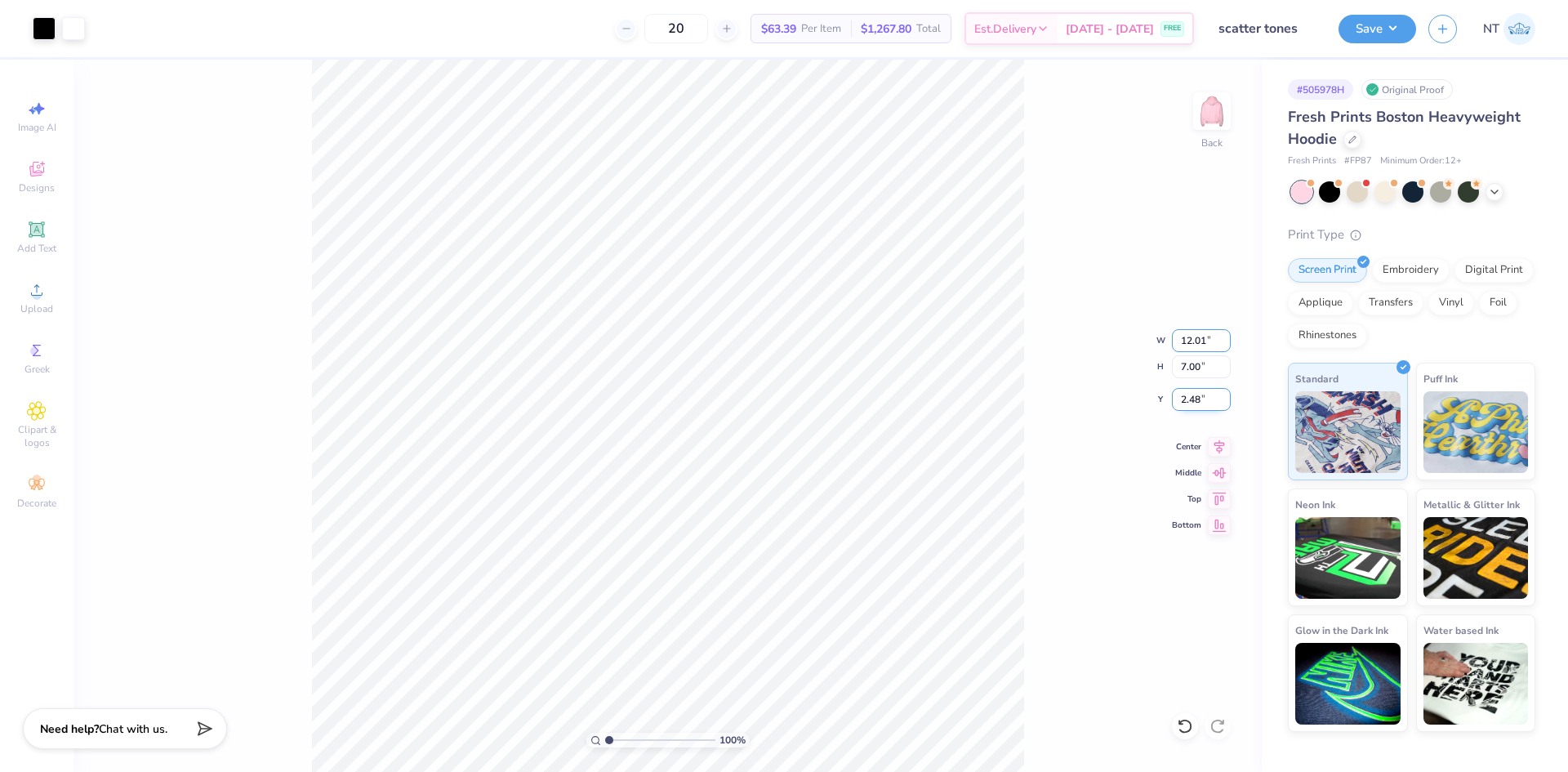
type input "12.01"
click at [1196, 397] on input "2.48" at bounding box center [1202, 399] width 59 height 23
type input "7.01"
click at [1196, 397] on input "2.48" at bounding box center [1202, 399] width 59 height 23
type input "3.00"
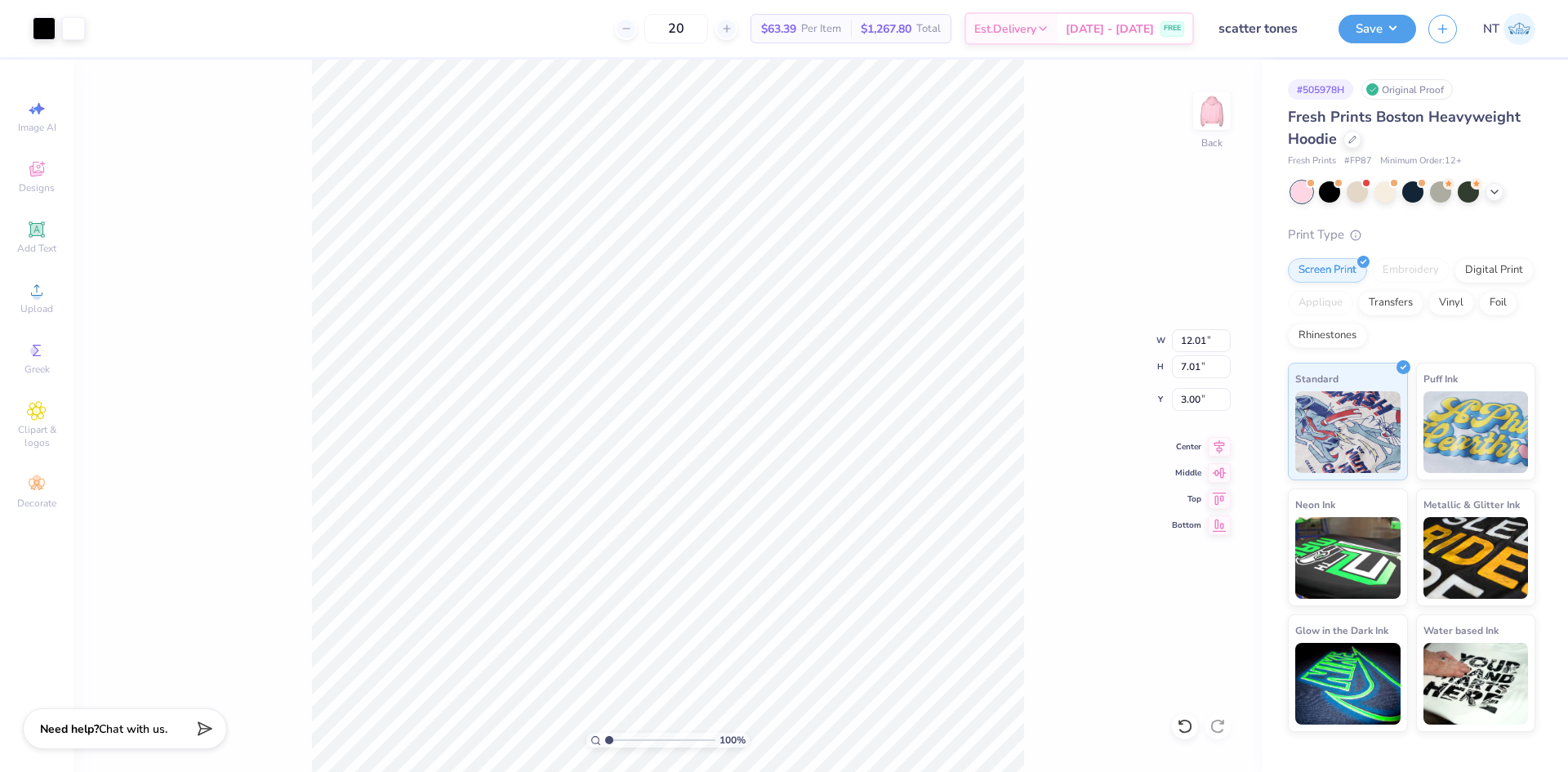
click at [1170, 331] on div "100 % Back W 12.01 12.01 " H 7.01 7.01 " Y 3.00 3.00 " Center Middle Top Bottom" at bounding box center [668, 416] width 1189 height 712
click at [1183, 337] on div "100 % Back" at bounding box center [668, 416] width 1189 height 712
click at [1196, 336] on input "12.01" at bounding box center [1202, 340] width 59 height 23
type input "12.00"
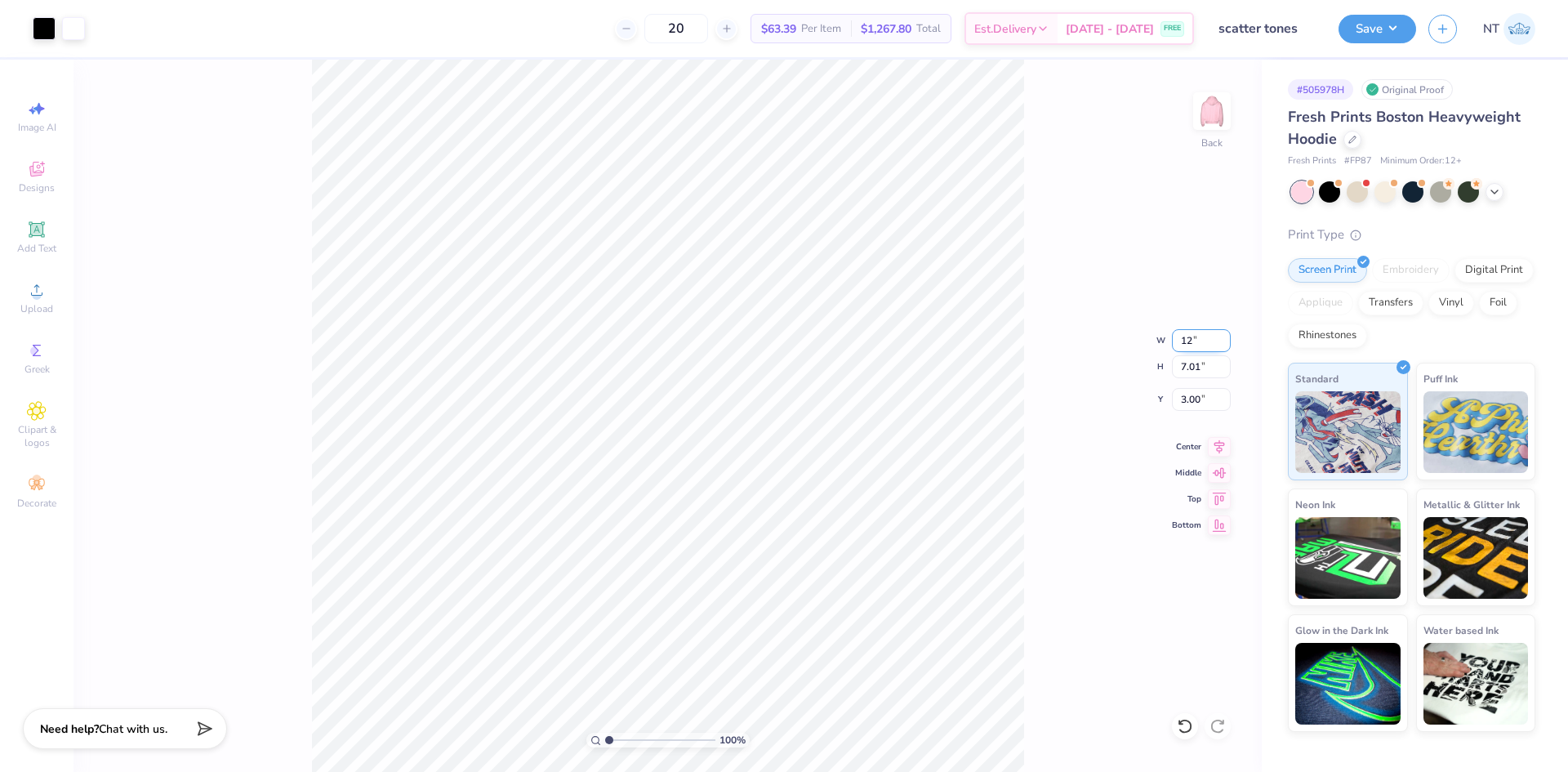
type input "7.00"
click at [34, 221] on icon at bounding box center [36, 229] width 19 height 19
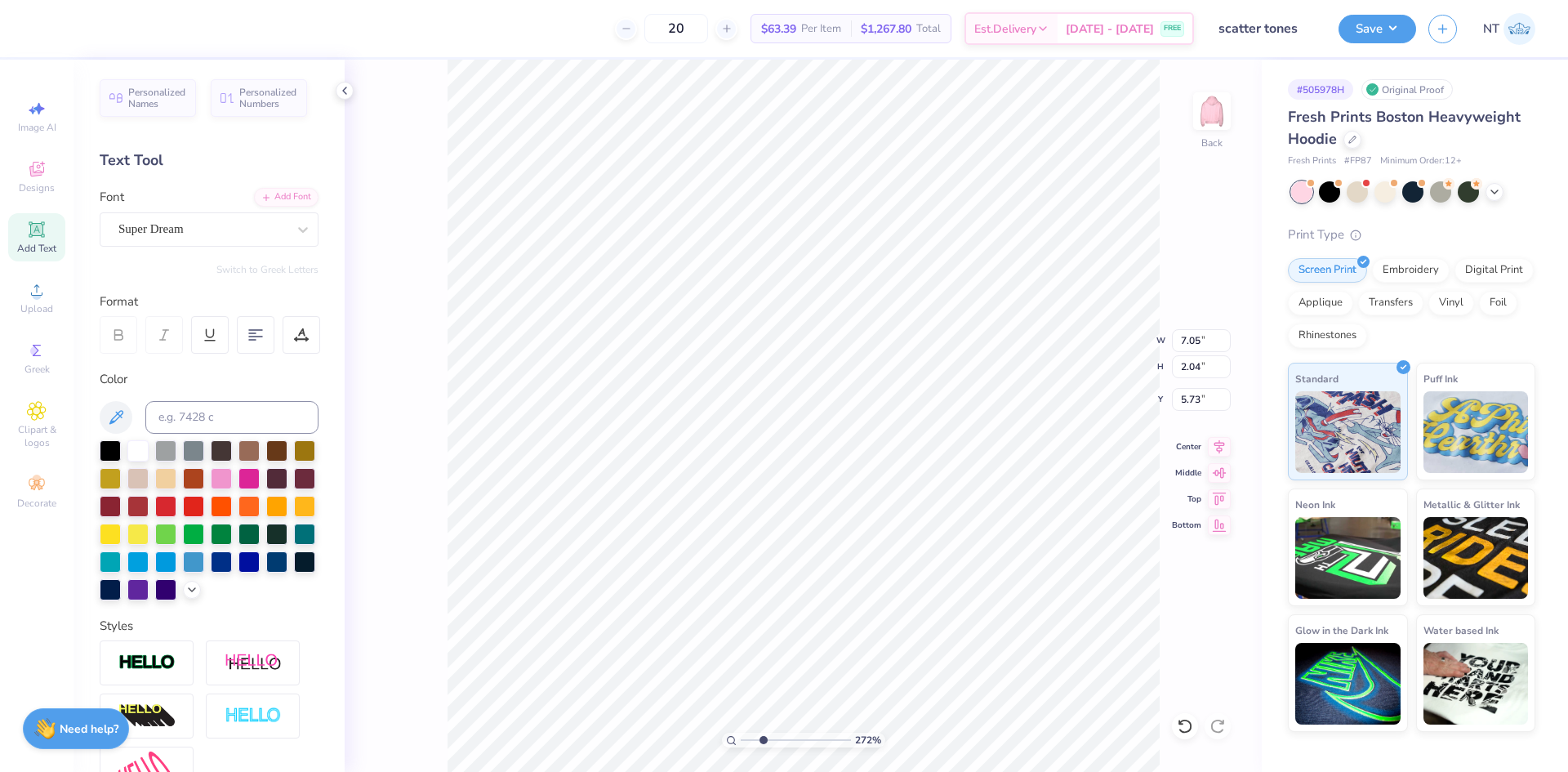
type input "2.71964205036602"
type input "4.46"
click at [116, 441] on div at bounding box center [110, 449] width 21 height 21
type input "2.71964205036602"
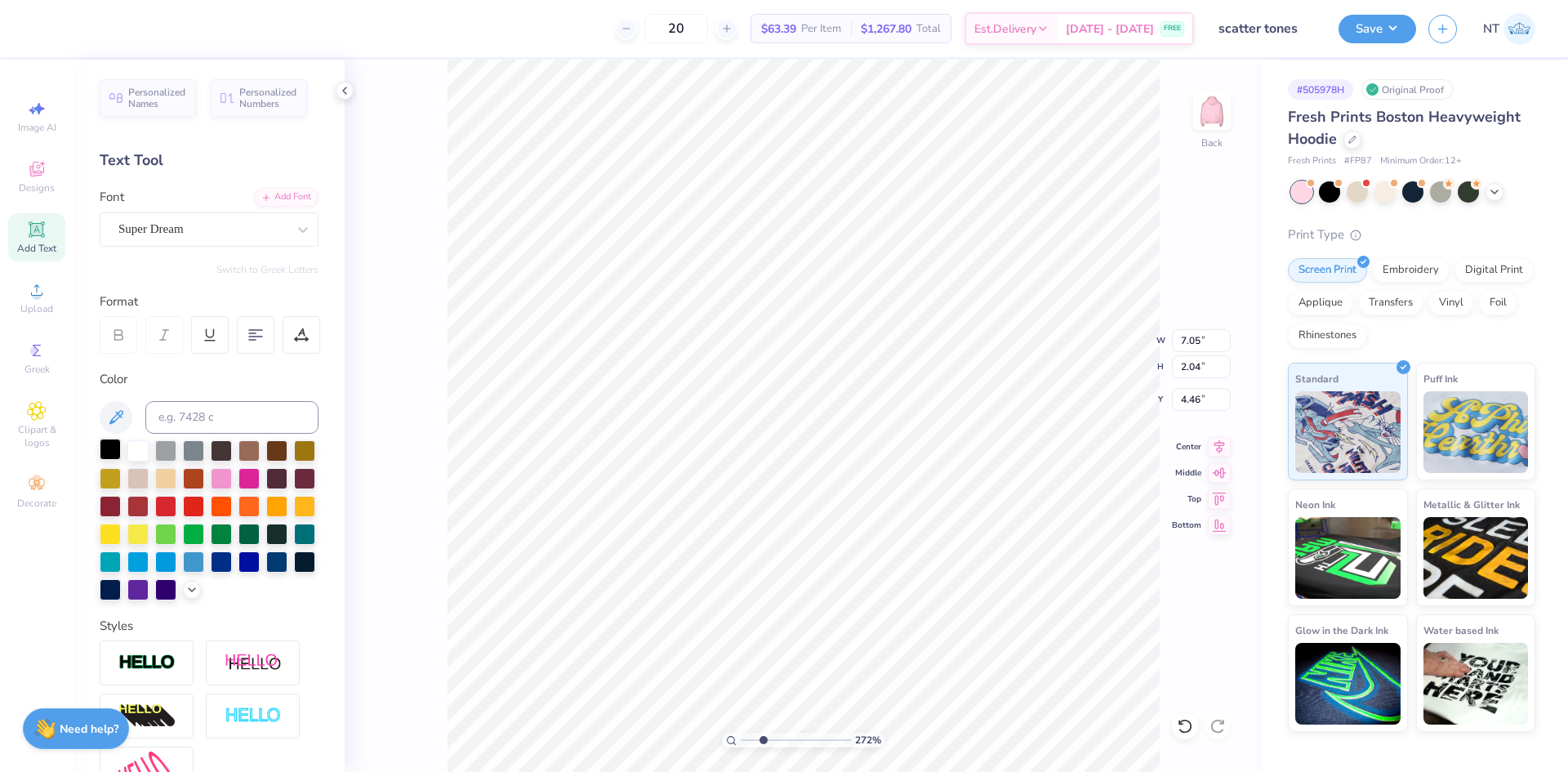
type textarea "t"
type input "2.71964205036602"
type textarea "th"
type input "2.71964205036602"
type textarea "the"
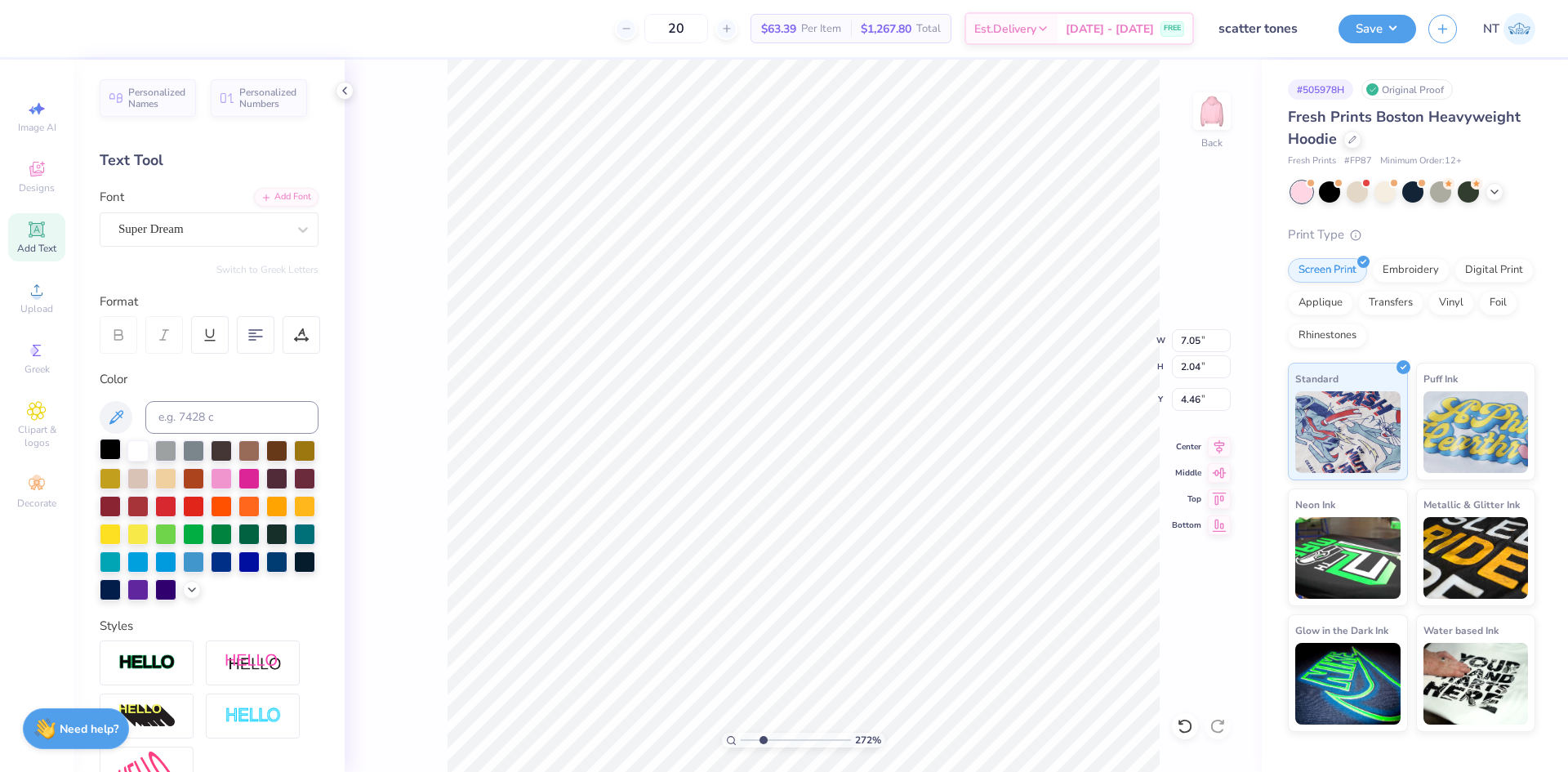
type input "2.71964205036602"
type input "4.50"
type input "2.05"
type input "2.71964205036602"
type input "1.87"
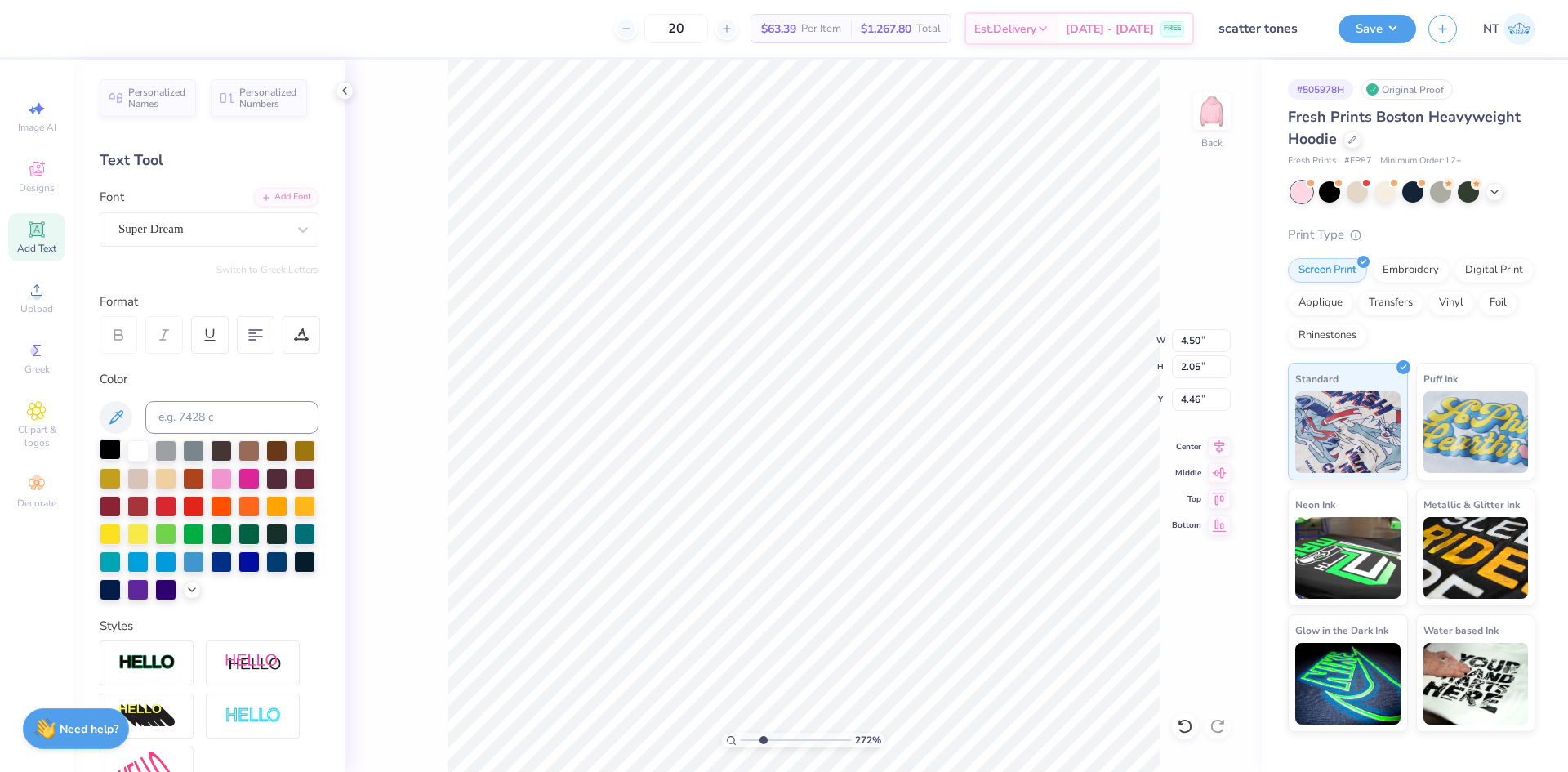
type input "0.85"
type input "5.65"
type input "2.71964205036602"
type input "5.46"
click at [270, 200] on div "Add Font" at bounding box center [286, 195] width 64 height 19
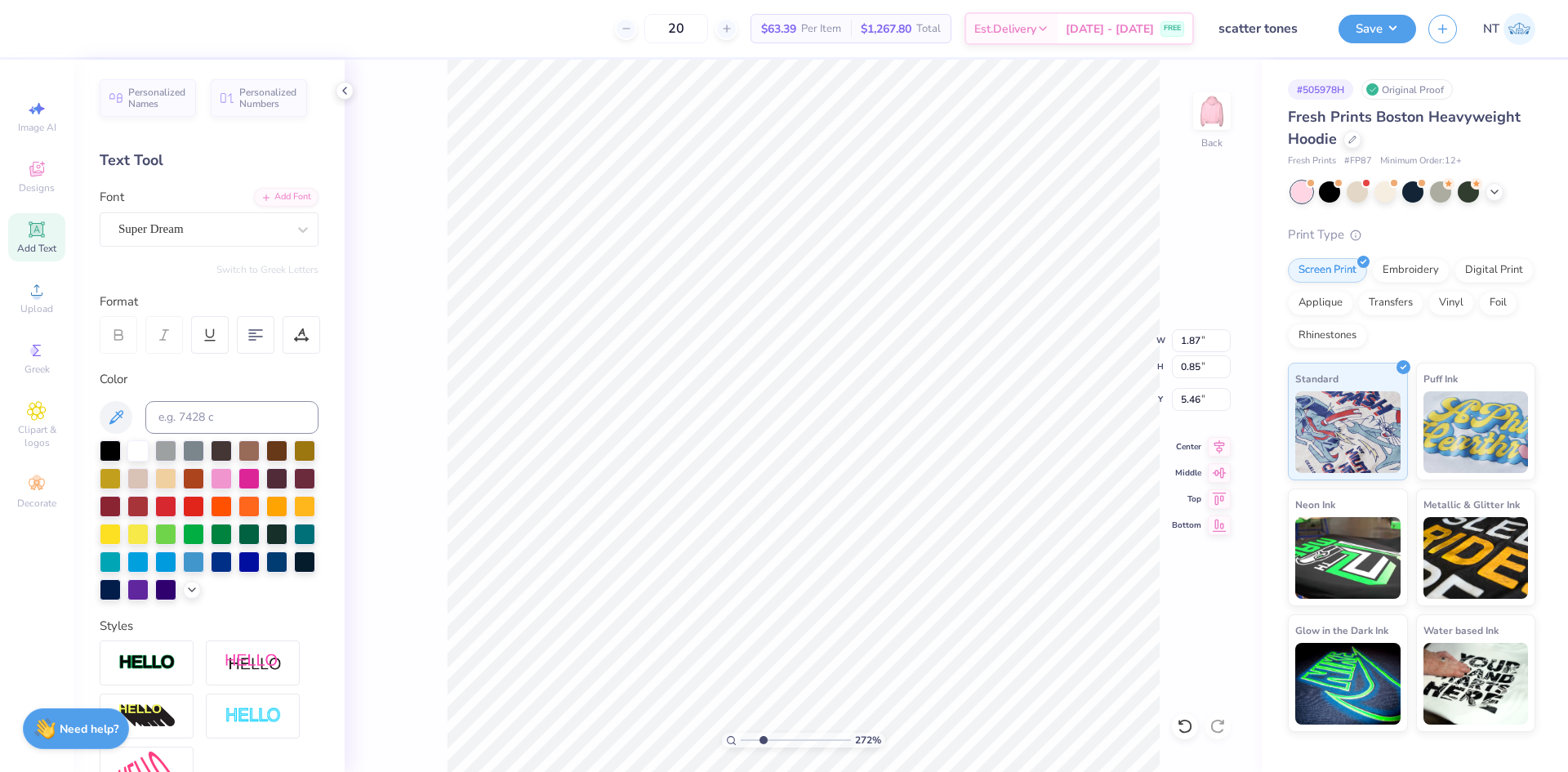
click at [251, 185] on div "Personalized Names Personalized Numbers Text Tool Add Font Font Super Dream Swi…" at bounding box center [209, 416] width 271 height 712
click at [260, 193] on div "Add Font" at bounding box center [286, 195] width 64 height 19
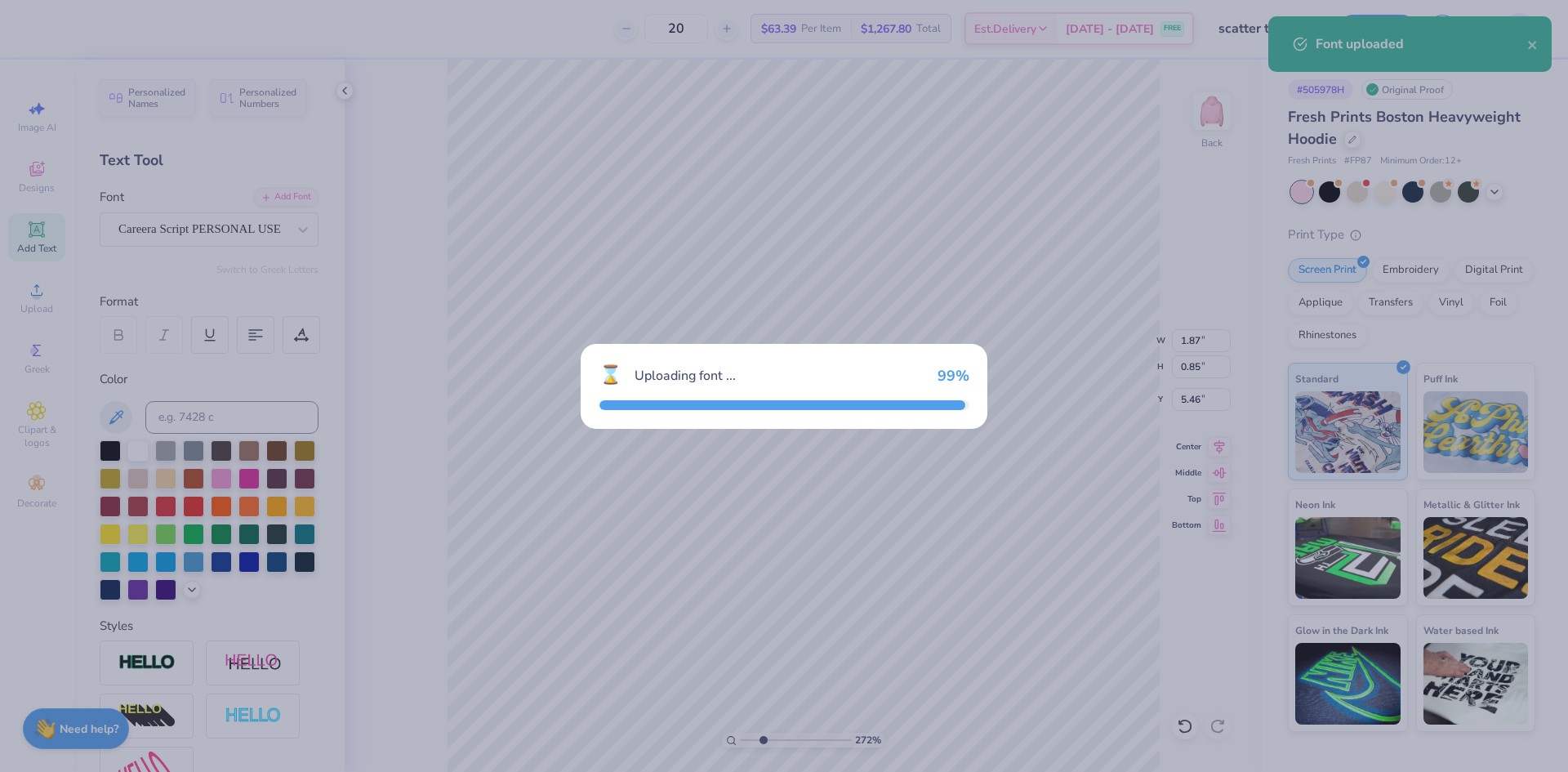
type input "2.71964205036602"
type input "1.59"
type input "0.93"
type input "5.42"
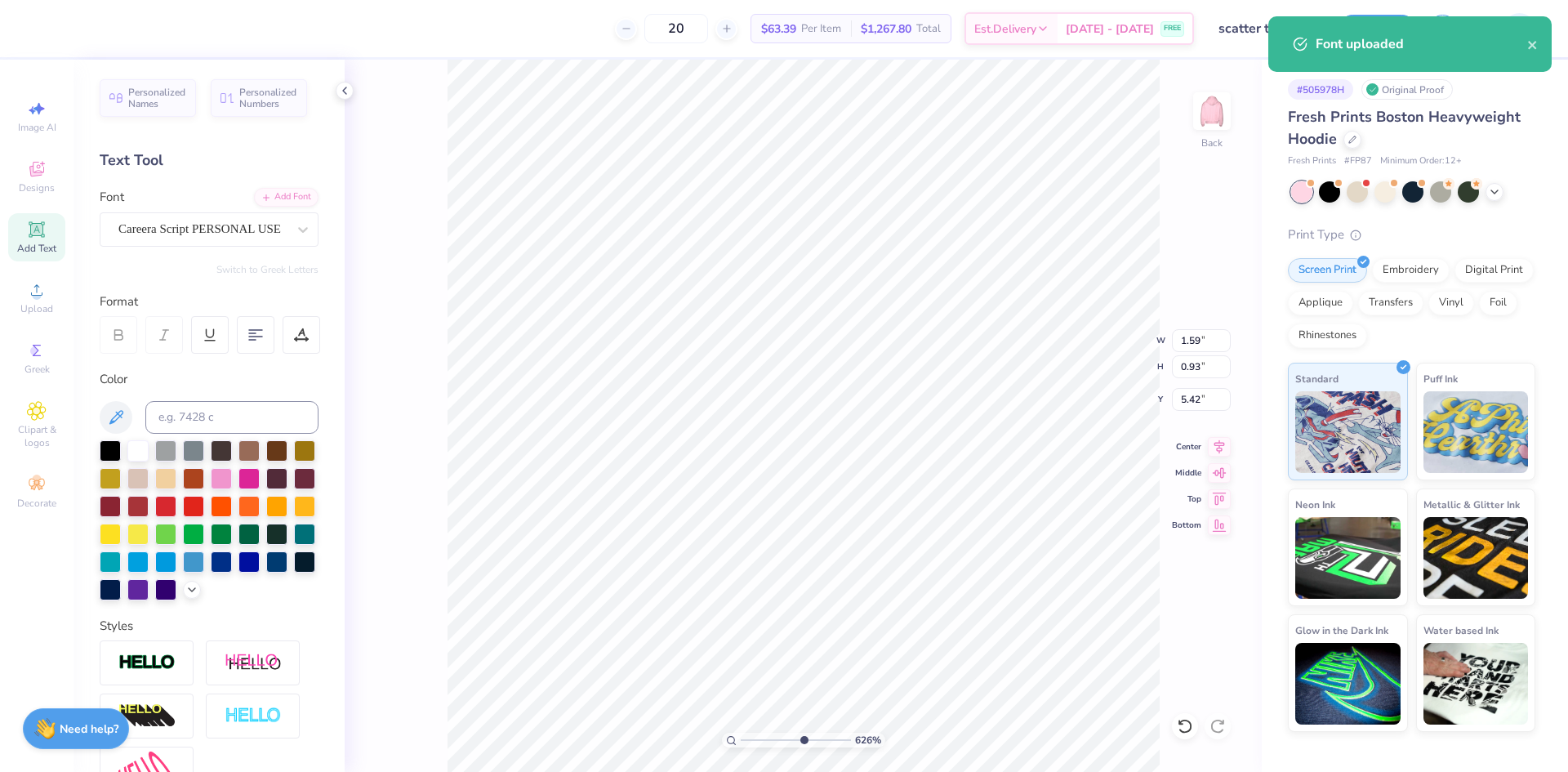
type input "6.26044018427074"
type input "1.03"
type input "0.60"
type input "5.75"
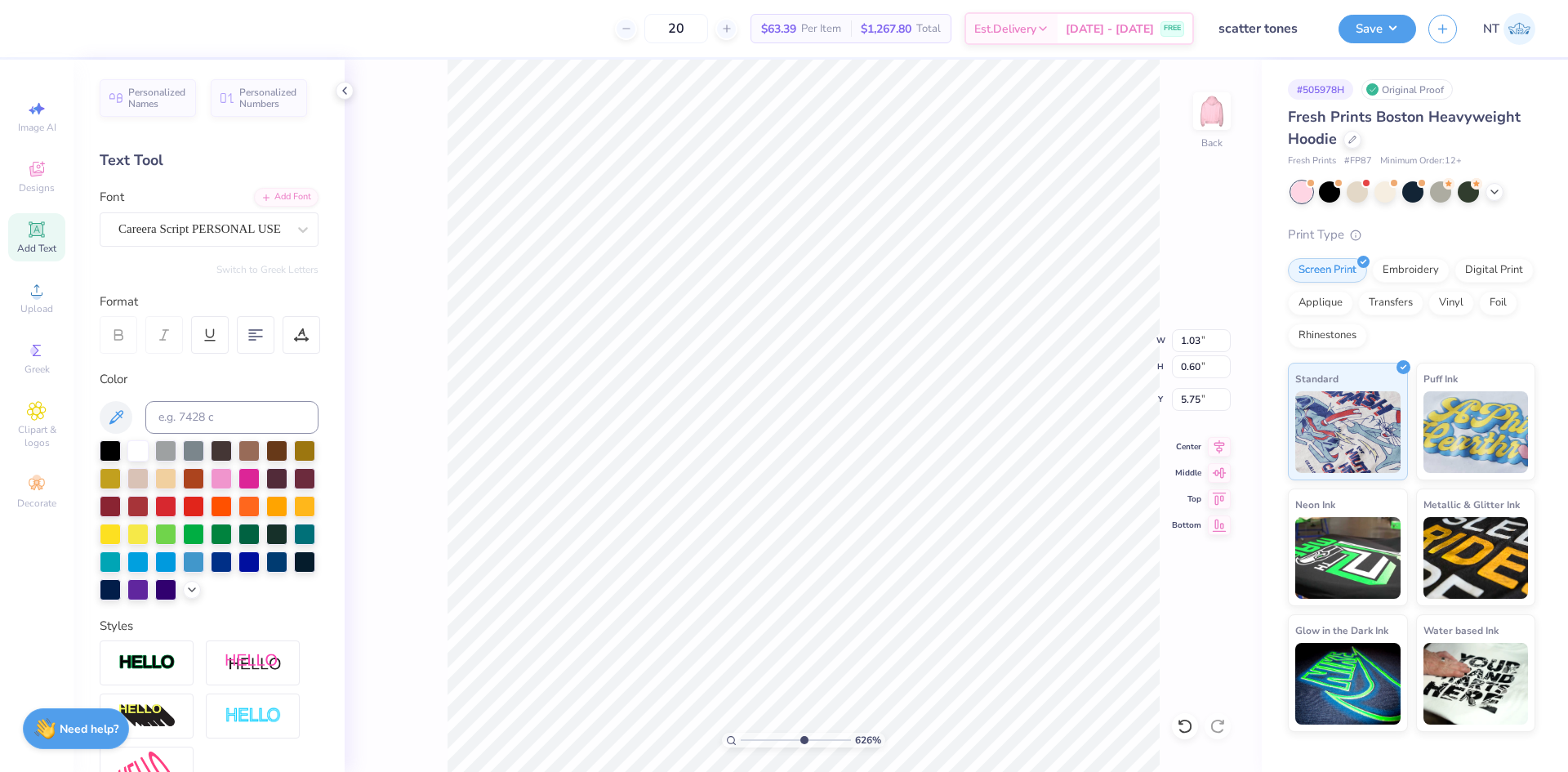
type input "6.26044018427074"
type input "6.03"
type input "6.26044018427074"
type input "1.06"
type input "0.71"
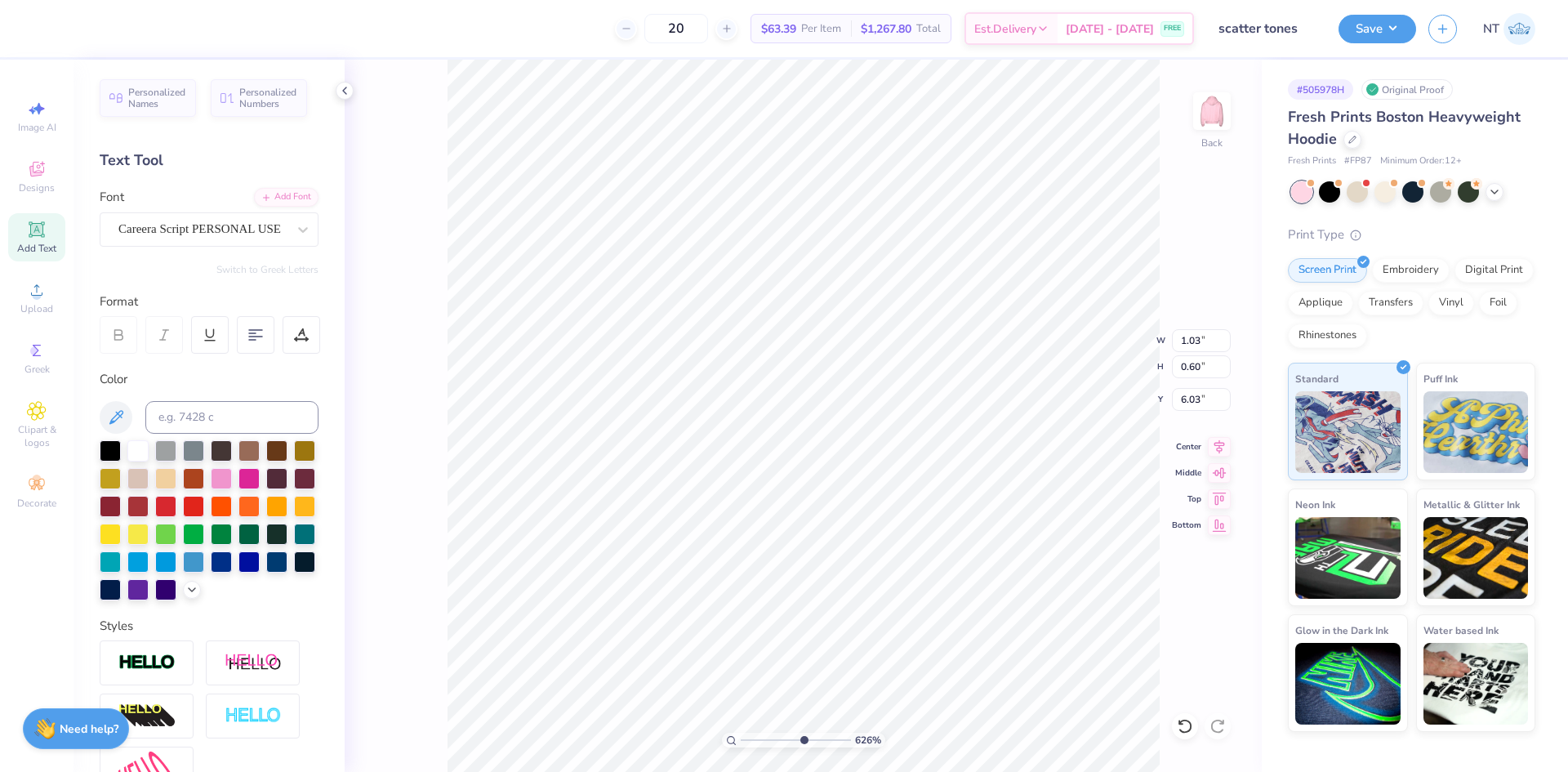
type input "6.01"
type input "6.26044018427074"
type input "6.28"
type input "6.26044018427074"
type input "1.05"
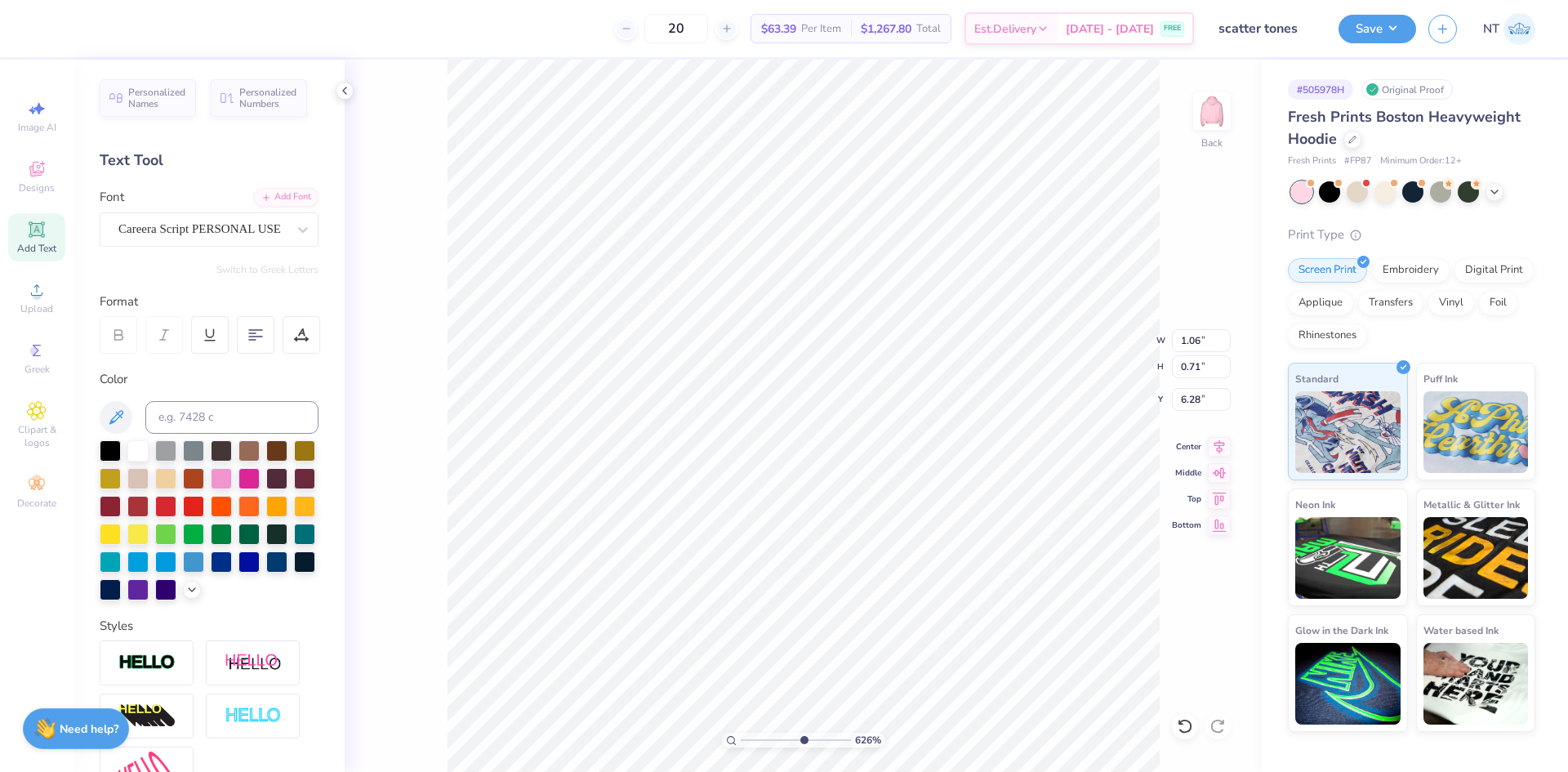
type input "0.74"
type input "6.26044018427074"
type input "6.21"
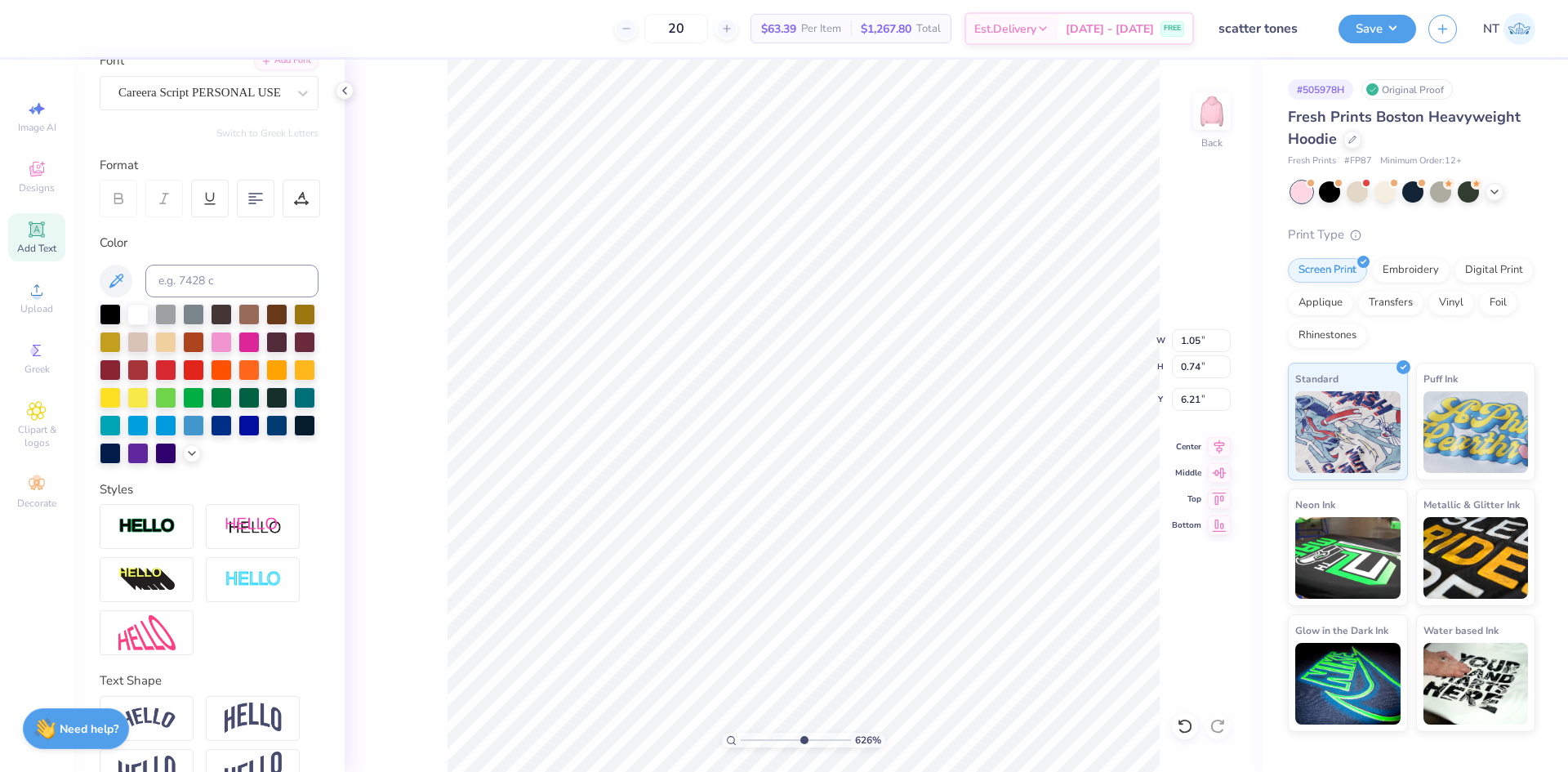
scroll to position [206, 0]
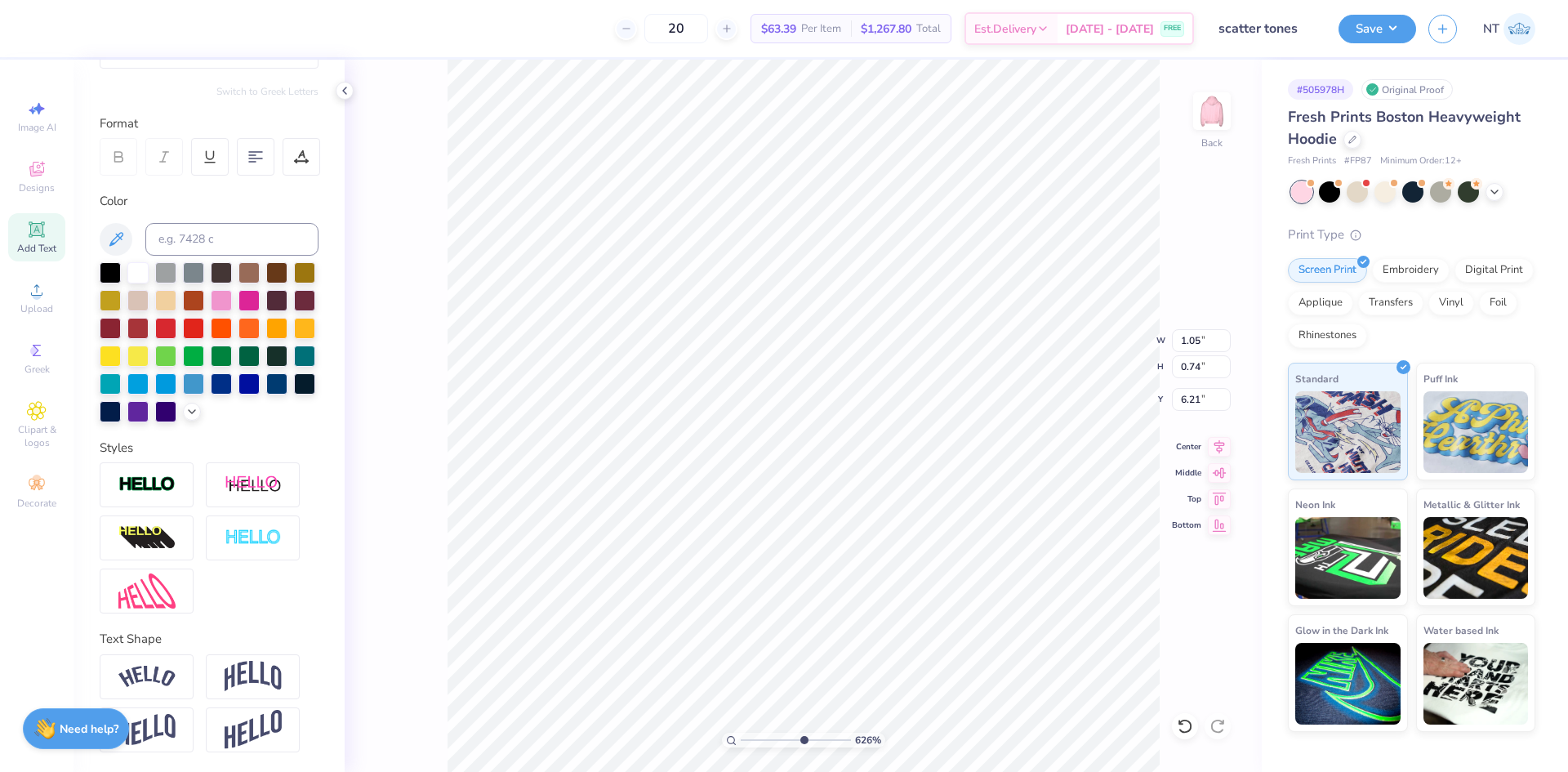
click at [144, 681] on img at bounding box center [147, 677] width 57 height 22
type input "6.26044018427074"
type input "1.47"
type input "0.88"
type input "6.10"
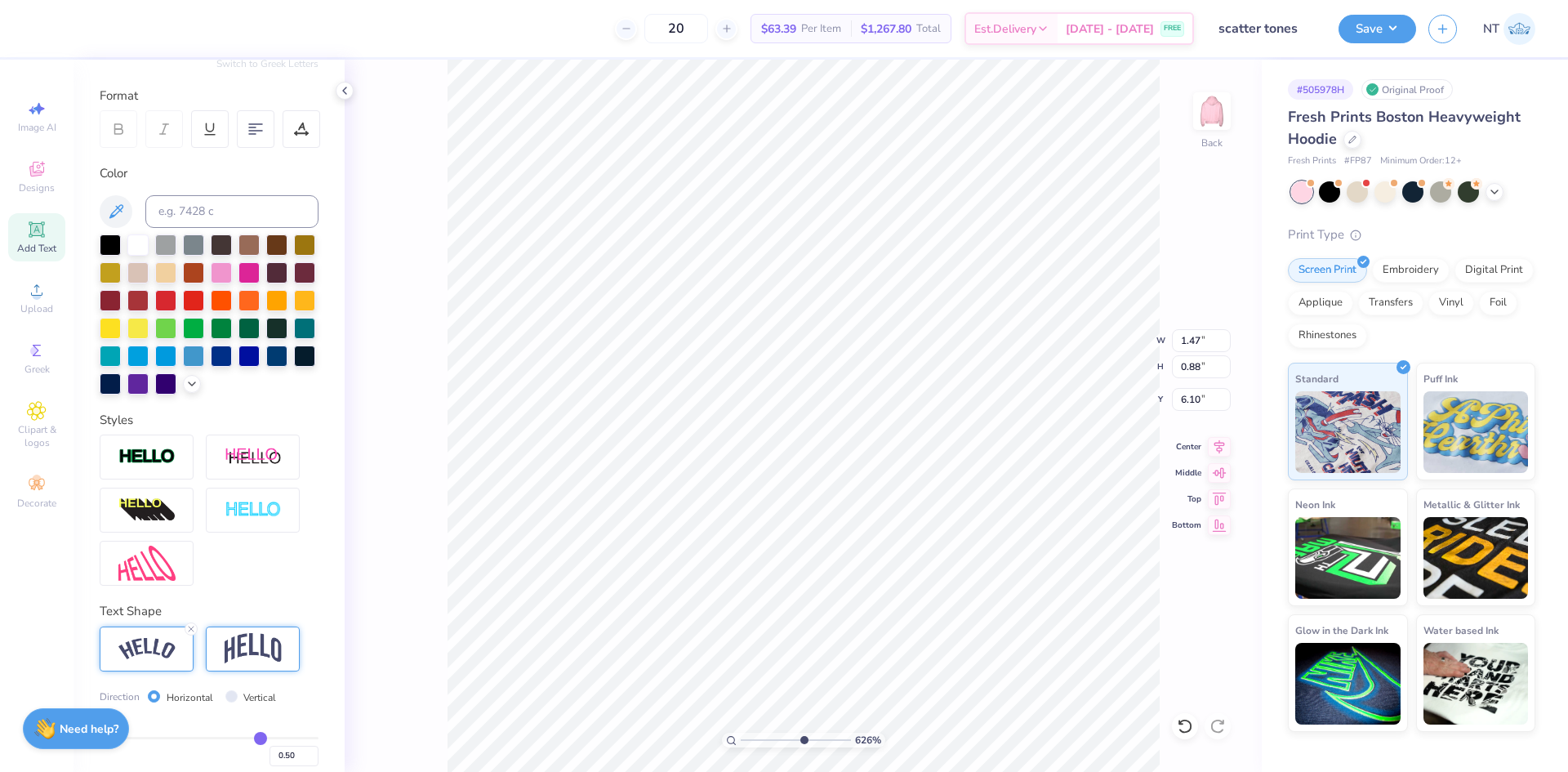
drag, startPoint x: 185, startPoint y: 654, endPoint x: 212, endPoint y: 666, distance: 29.5
click at [186, 636] on div at bounding box center [191, 629] width 13 height 13
type input "6.26044018427074"
type input "1.05"
type input "0.74"
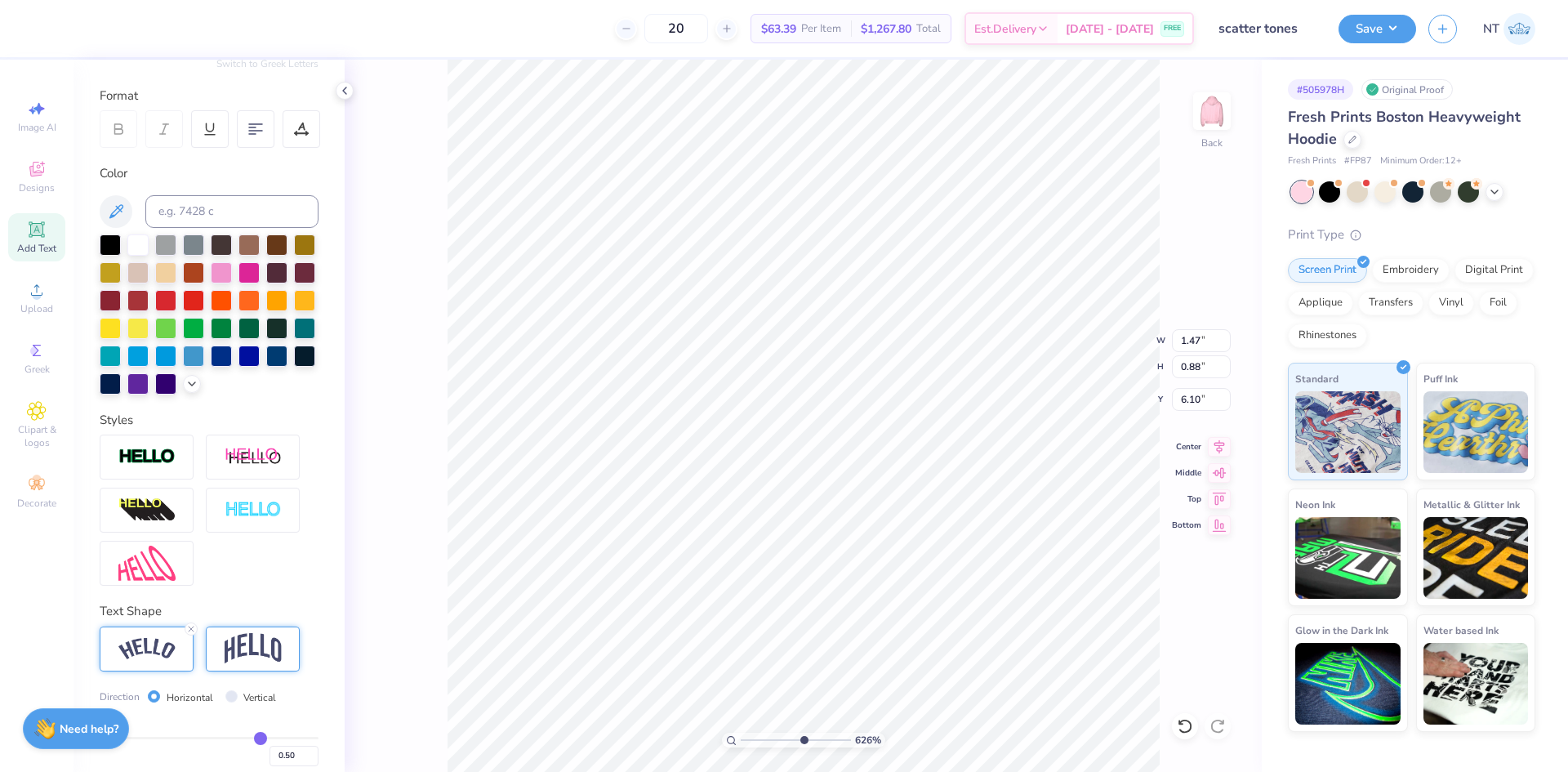
type input "6.21"
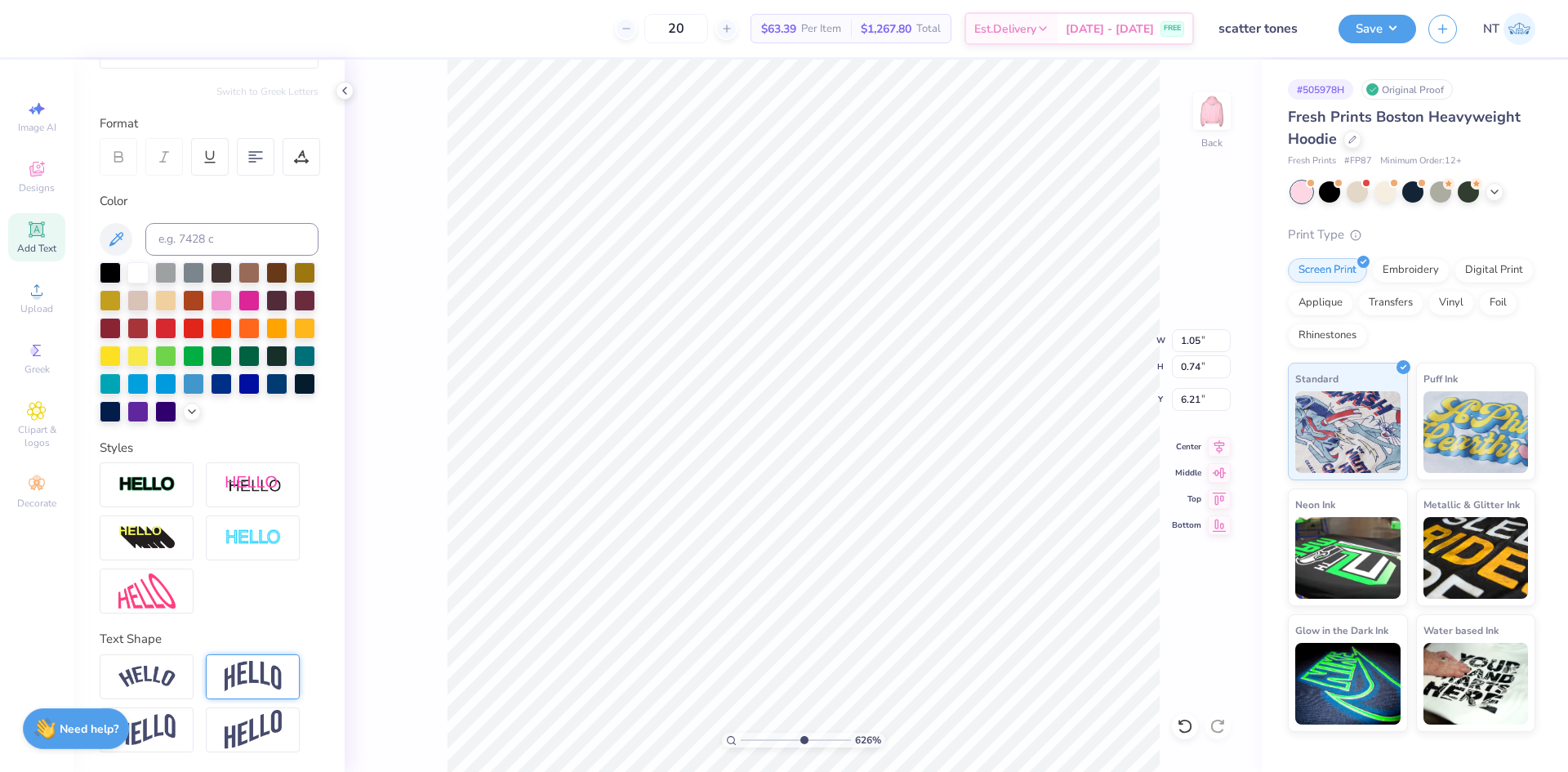
click at [232, 673] on img at bounding box center [253, 676] width 57 height 31
type input "6.26044018427074"
type input "0.88"
type input "6.14"
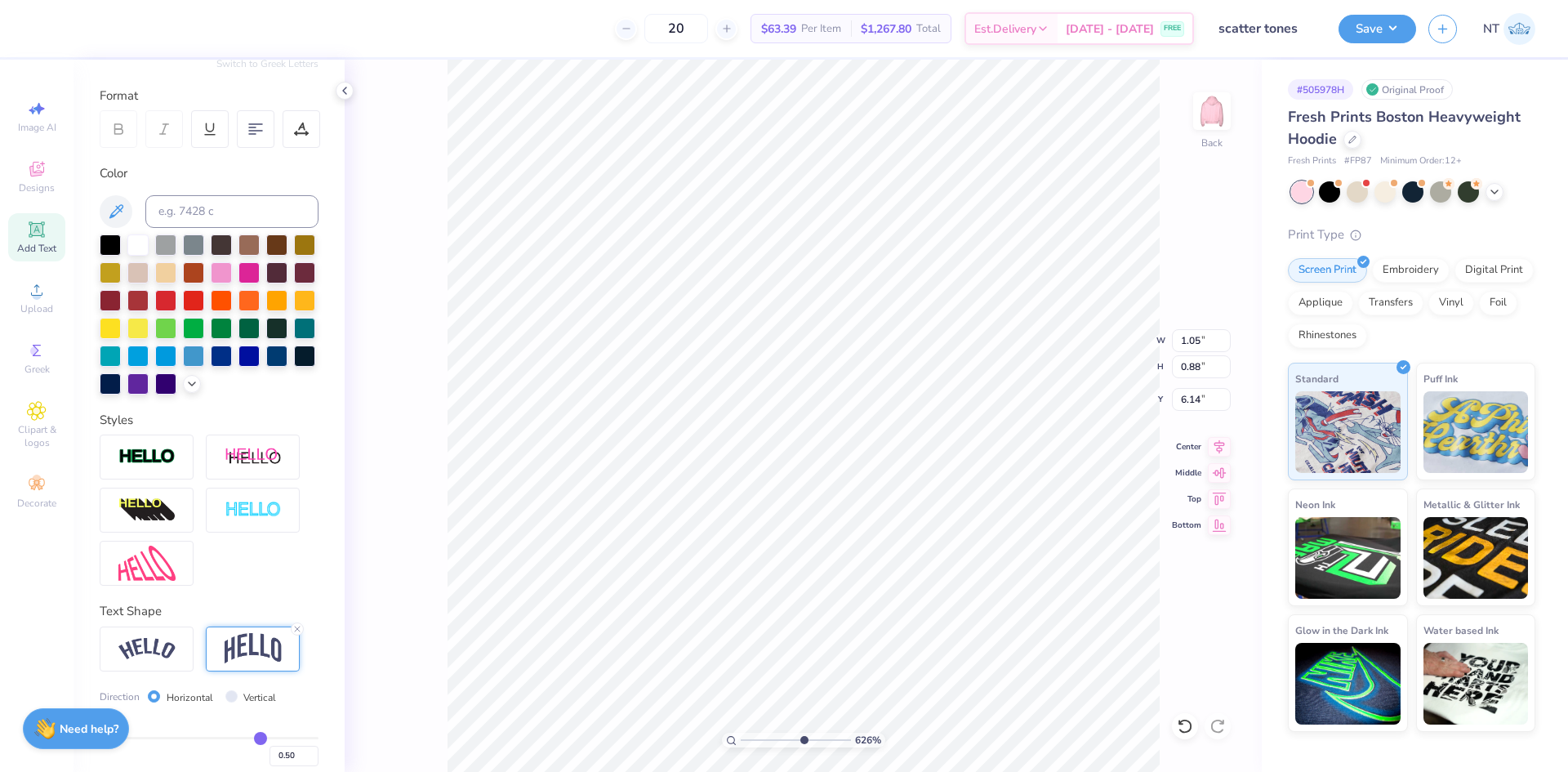
scroll to position [300, 0]
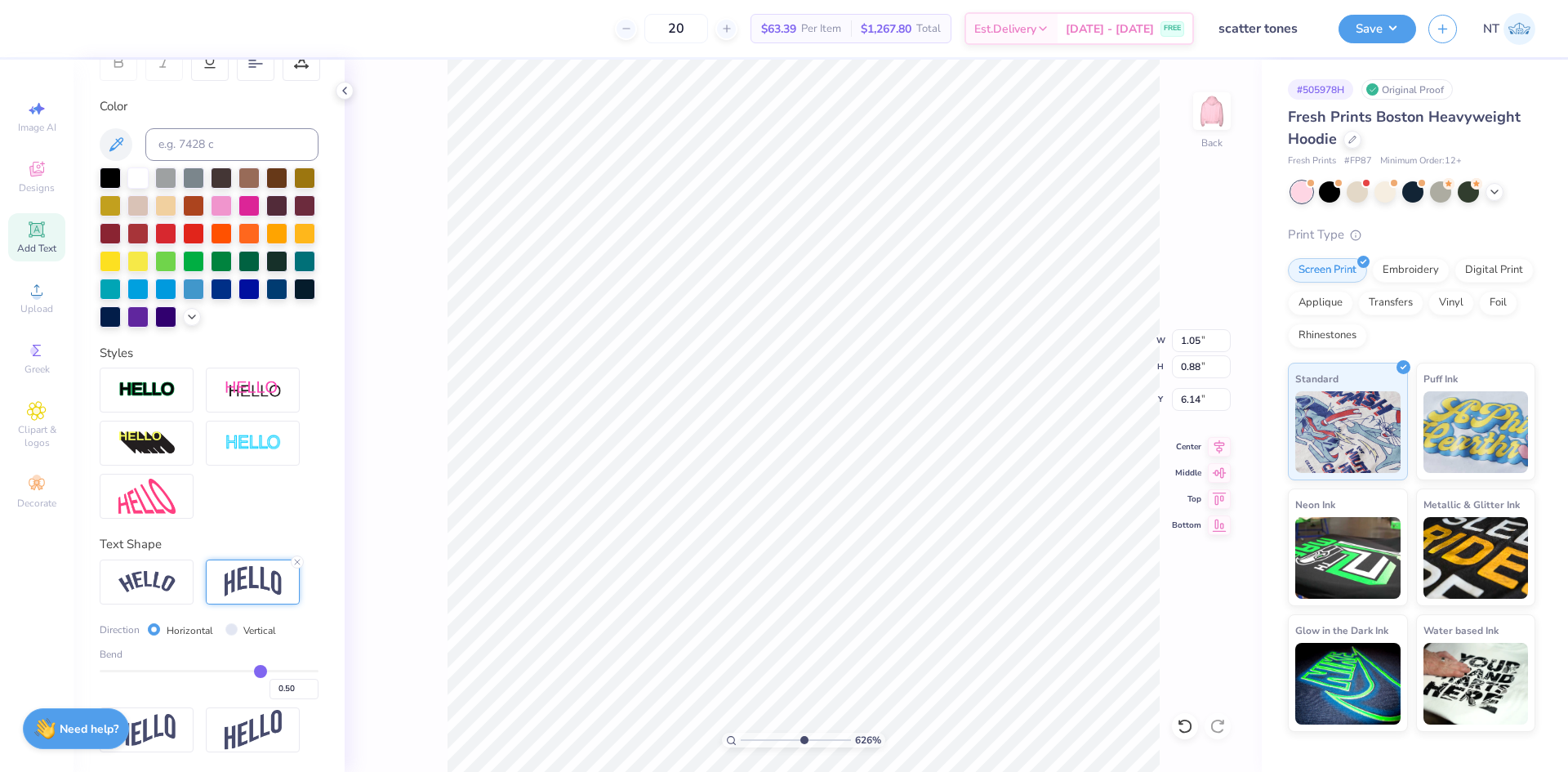
type input "0.39"
type input "0.38"
type input "0.36"
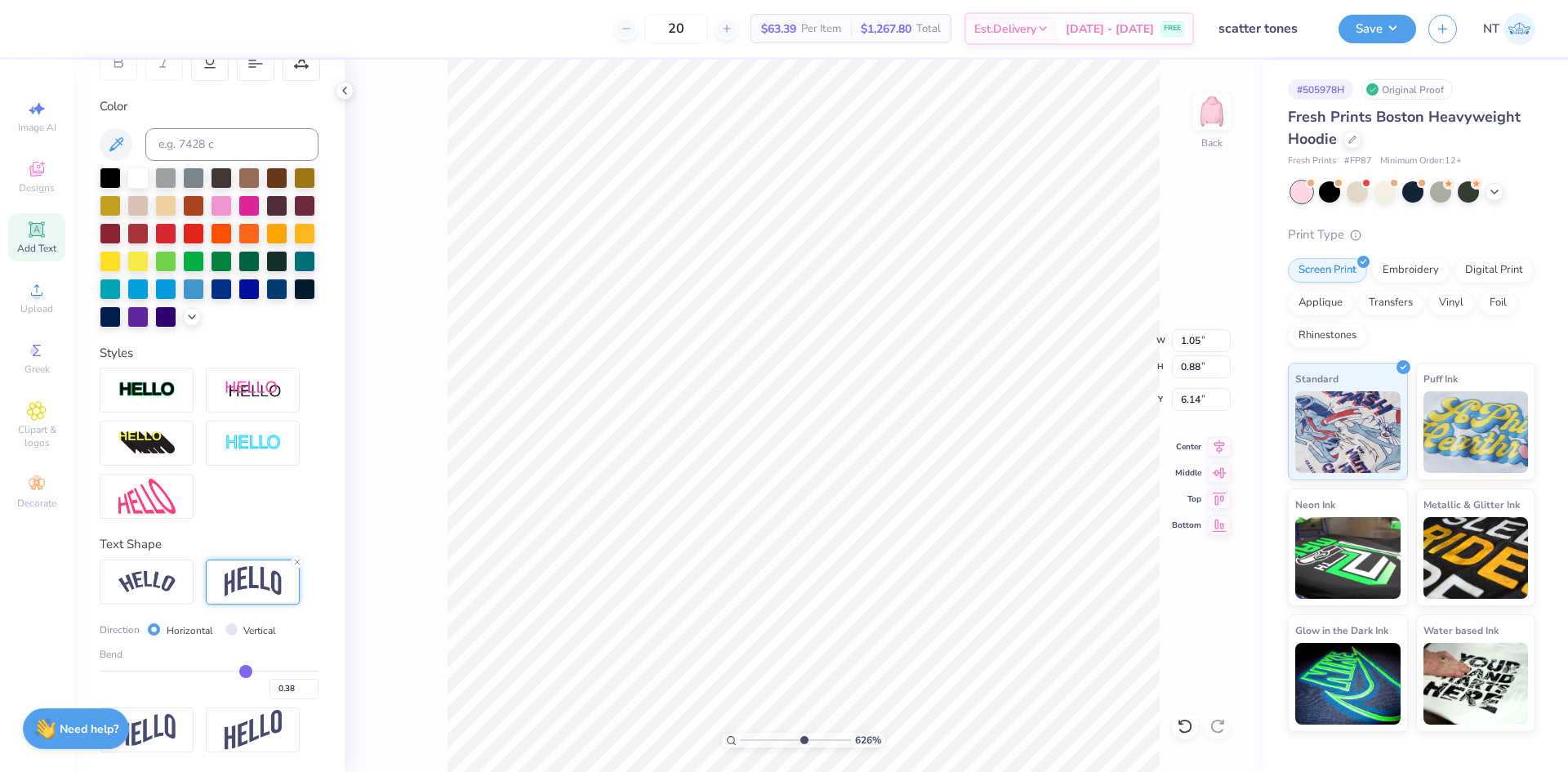
type input "0.36"
type input "0.33"
type input "0.32"
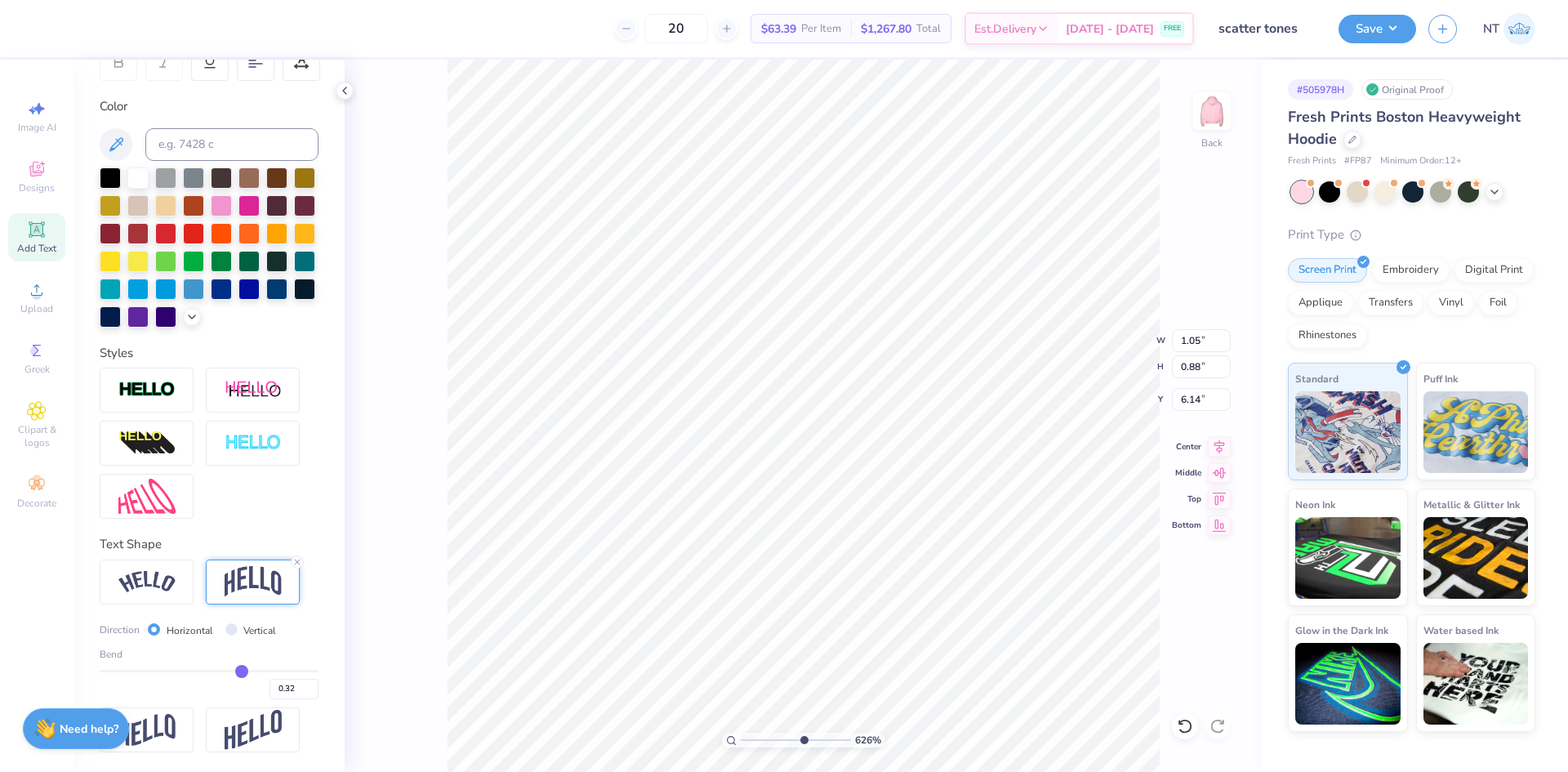
type input "0.3"
type input "0.30"
type input "0.29"
drag, startPoint x: 241, startPoint y: 669, endPoint x: 231, endPoint y: 669, distance: 10.0
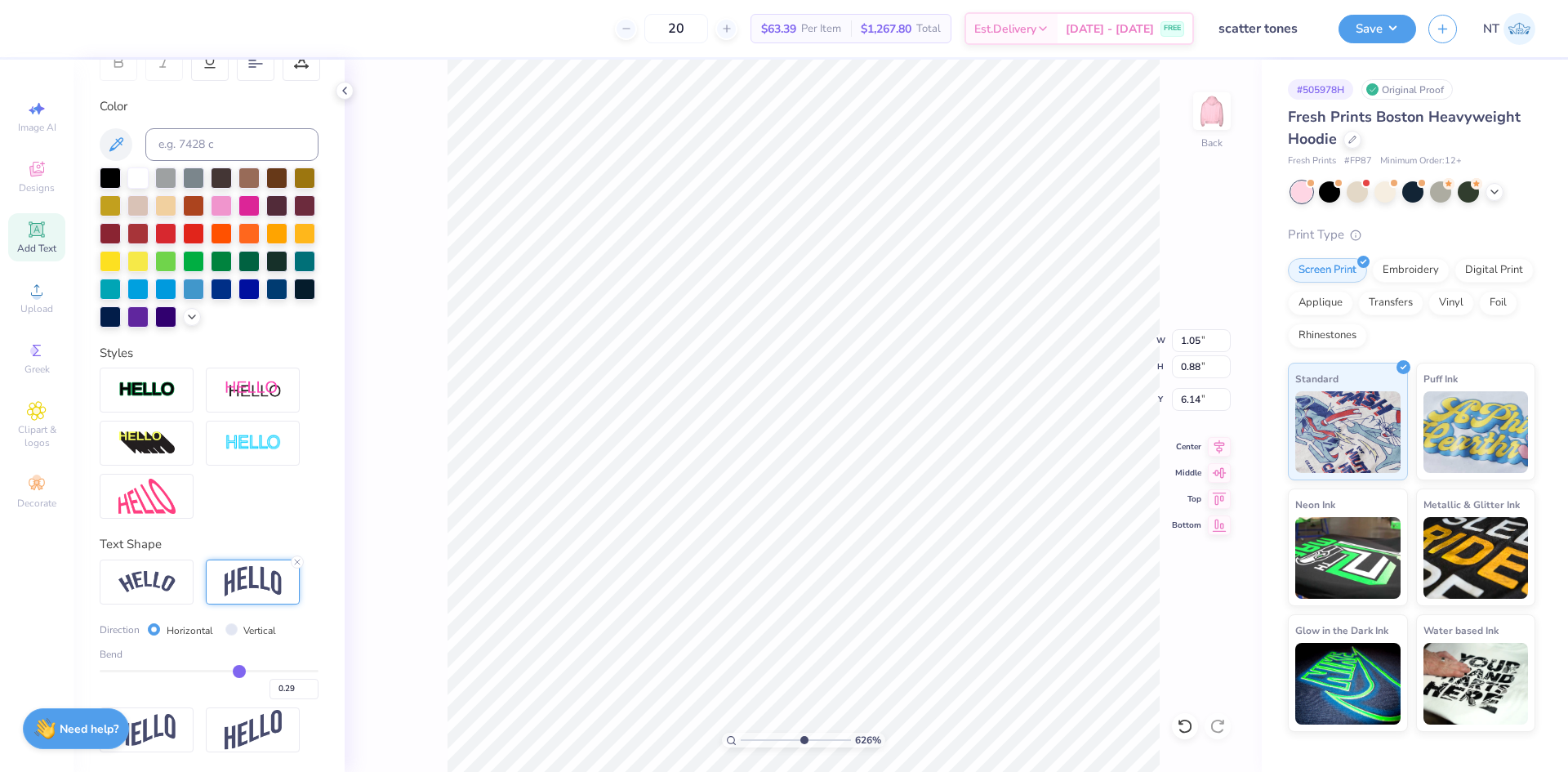
type input "0.29"
click at [231, 669] on input "range" at bounding box center [209, 670] width 219 height 3
type input "6.26044018427074"
type input "0.82"
type input "6.17"
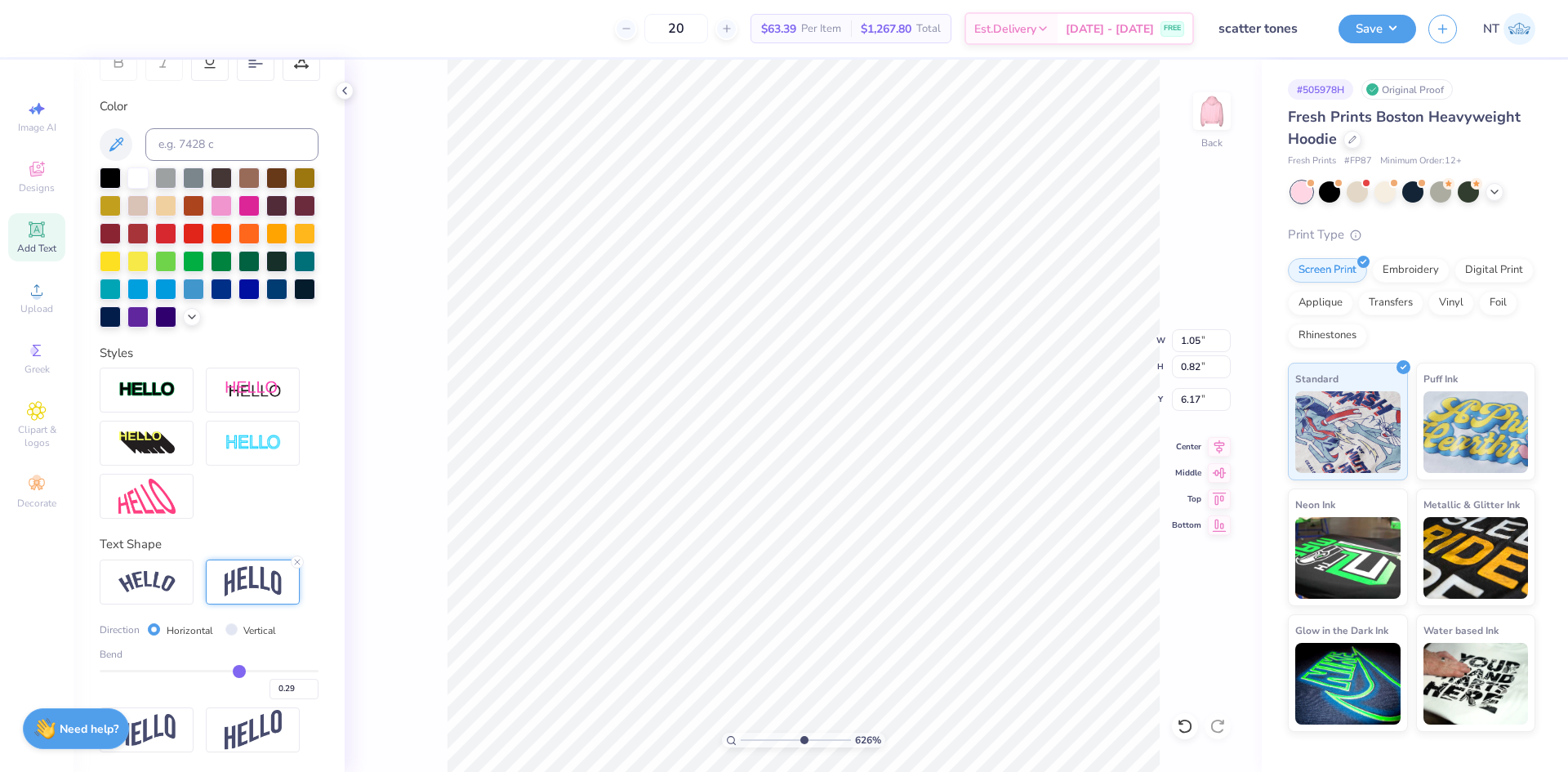
type input "0.27"
type input "0.25"
type input "0.24"
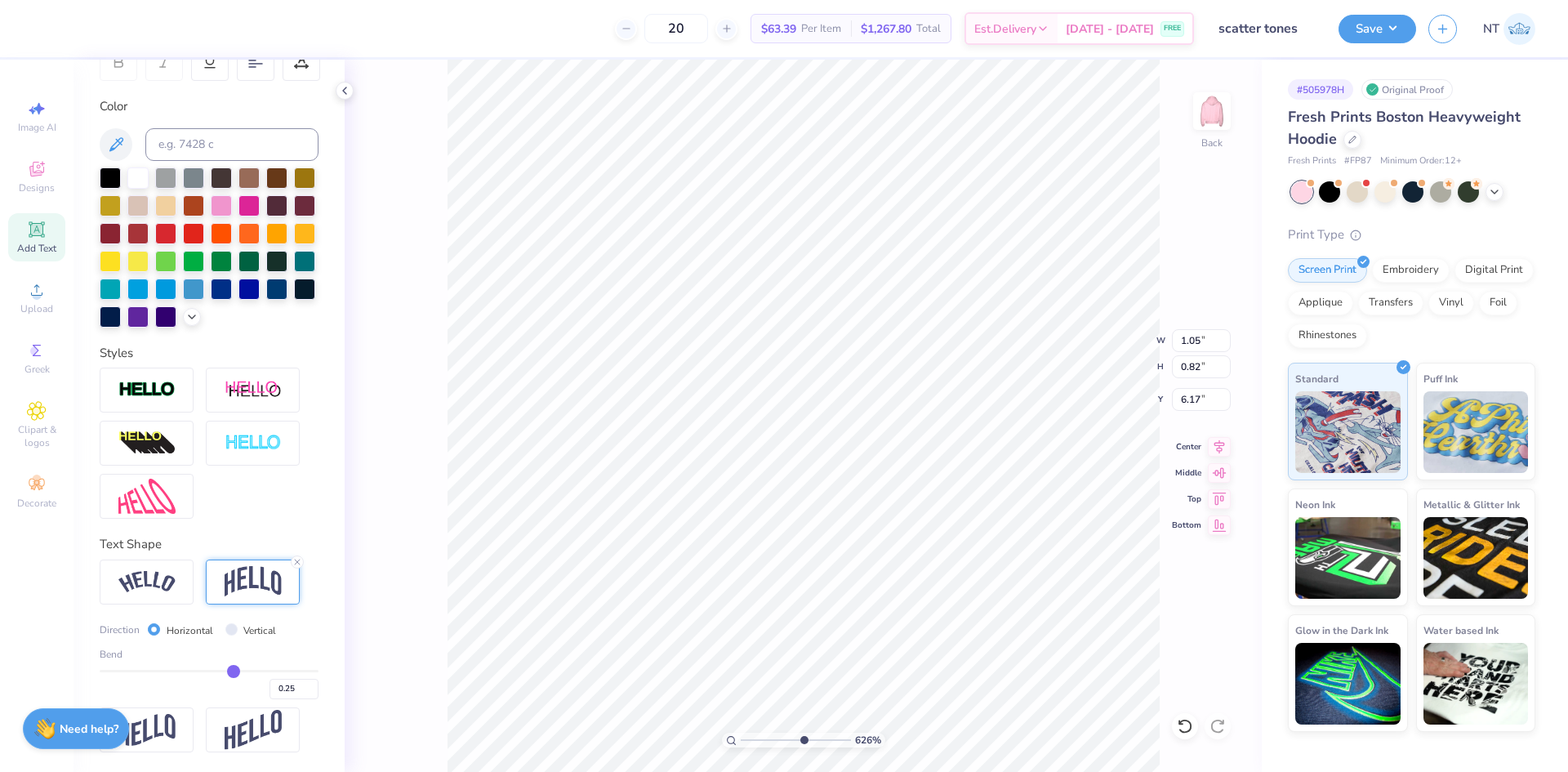
type input "0.24"
click at [226, 671] on input "range" at bounding box center [209, 670] width 219 height 3
click at [278, 690] on input "0.24" at bounding box center [294, 689] width 49 height 20
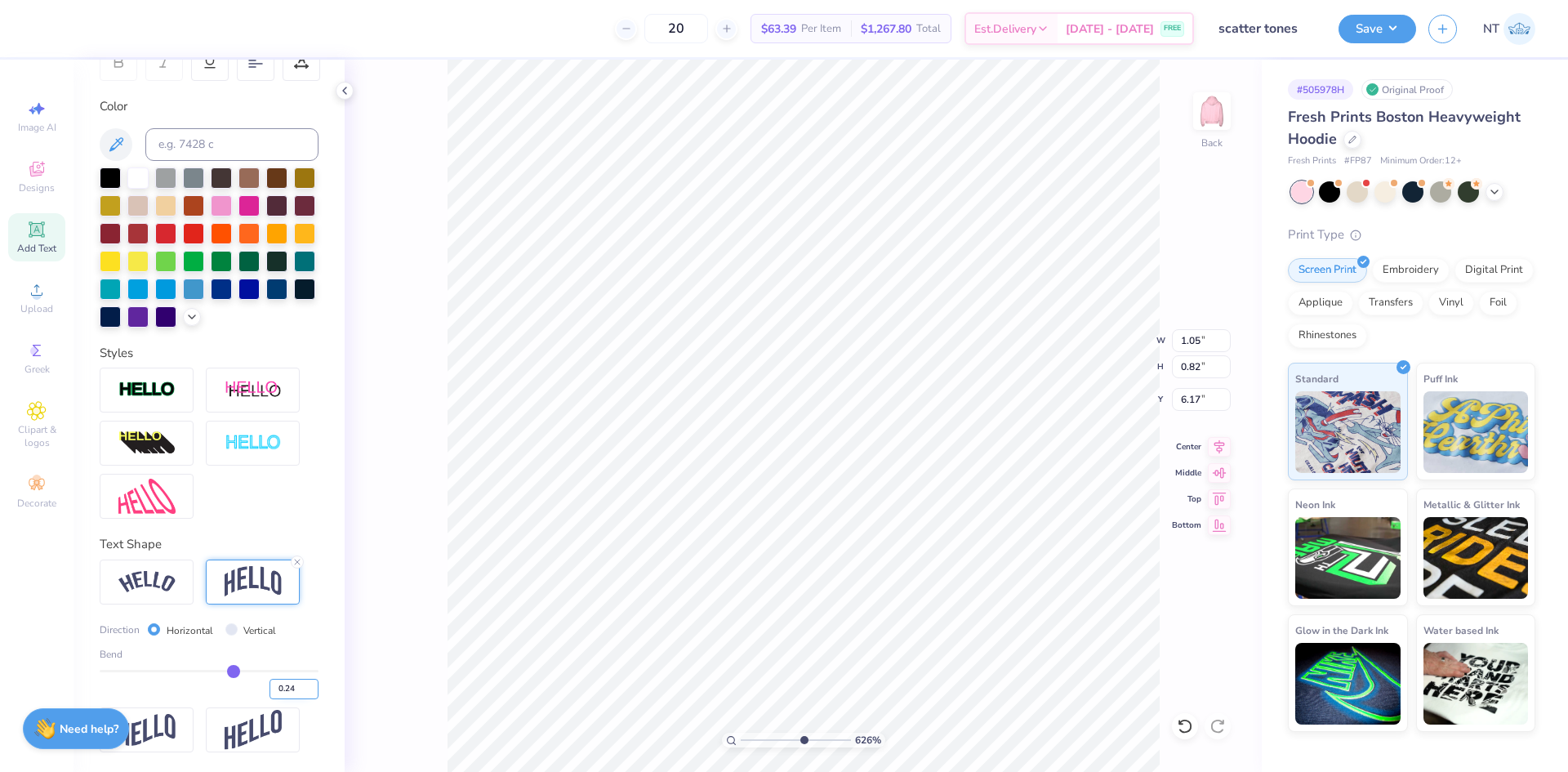
type input "6.26044018427074"
type input "0.81"
type input "6.18"
type input ".1"
type input "0.1"
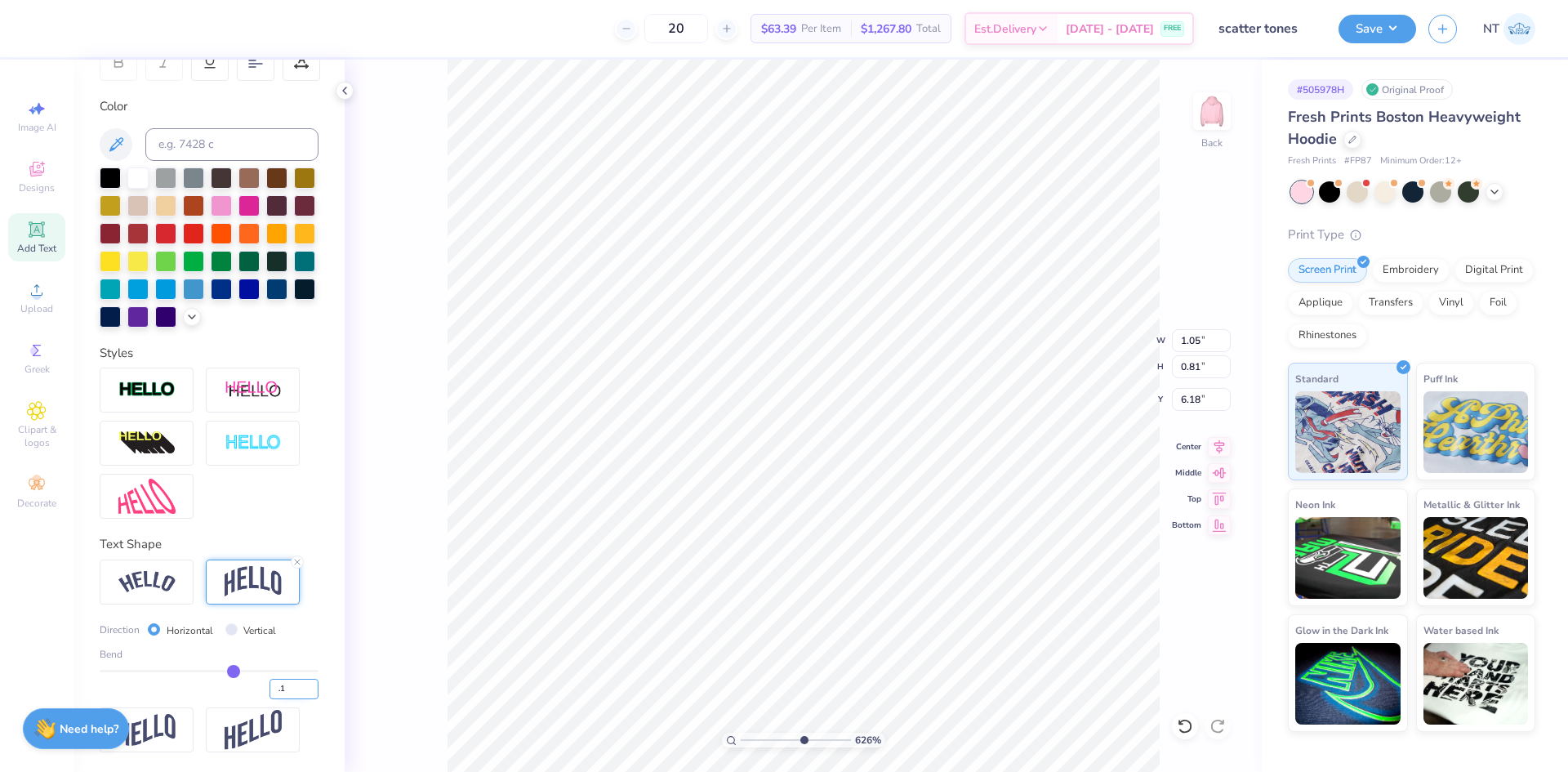
type input "0.10"
type input "6.26044018427074"
type input "0.77"
type input "6.20"
type input "6.26044018427074"
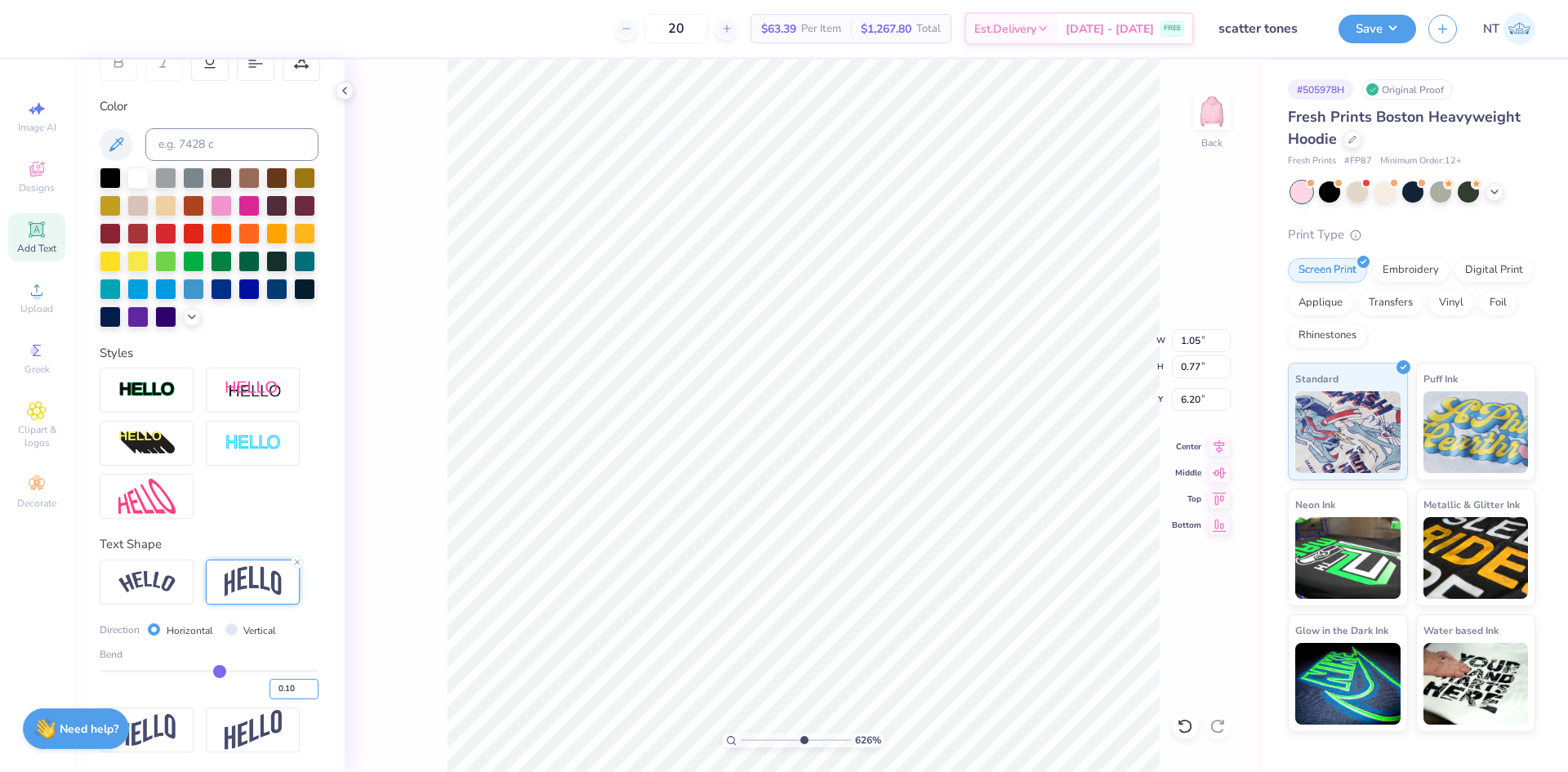
type input "12.00"
type input "7.00"
type input "3.00"
click at [36, 226] on icon at bounding box center [36, 229] width 19 height 19
type input "3.21314535235116"
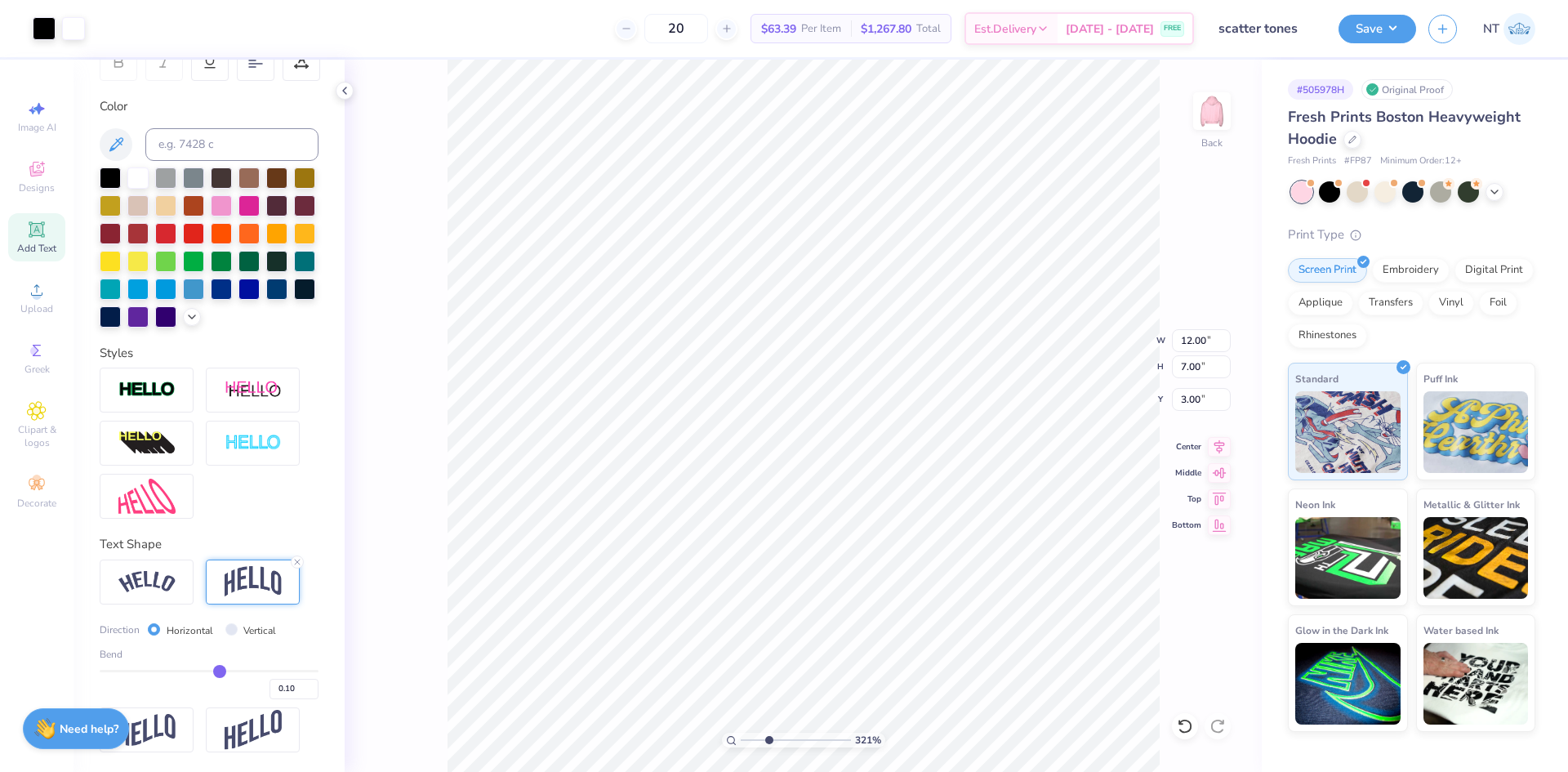
type input "7.05"
type input "2.04"
type input "5.73"
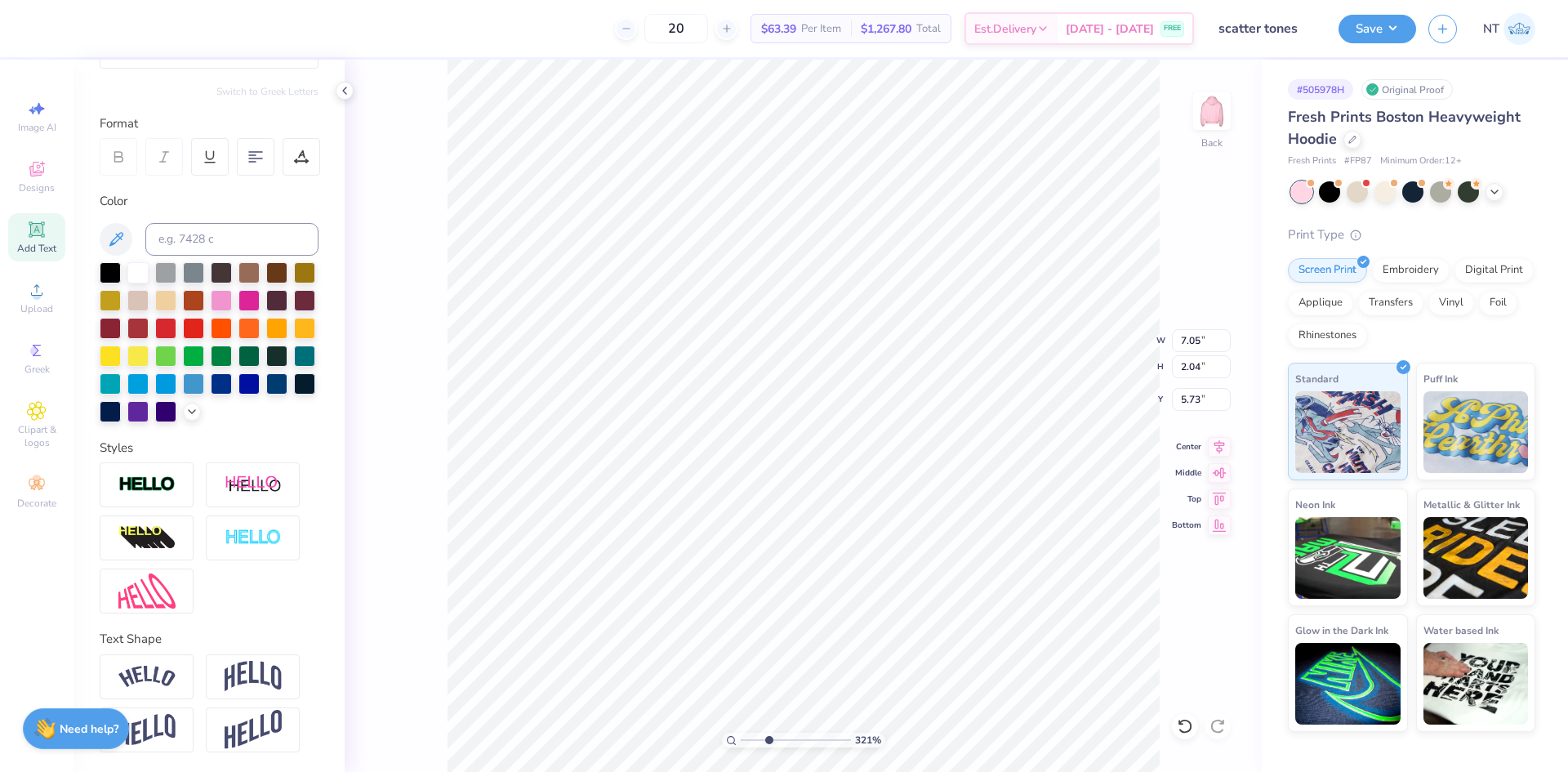
scroll to position [14, 2]
type input "3.21314535235116"
type textarea "s"
type input "3.21314535235116"
type textarea "sca"
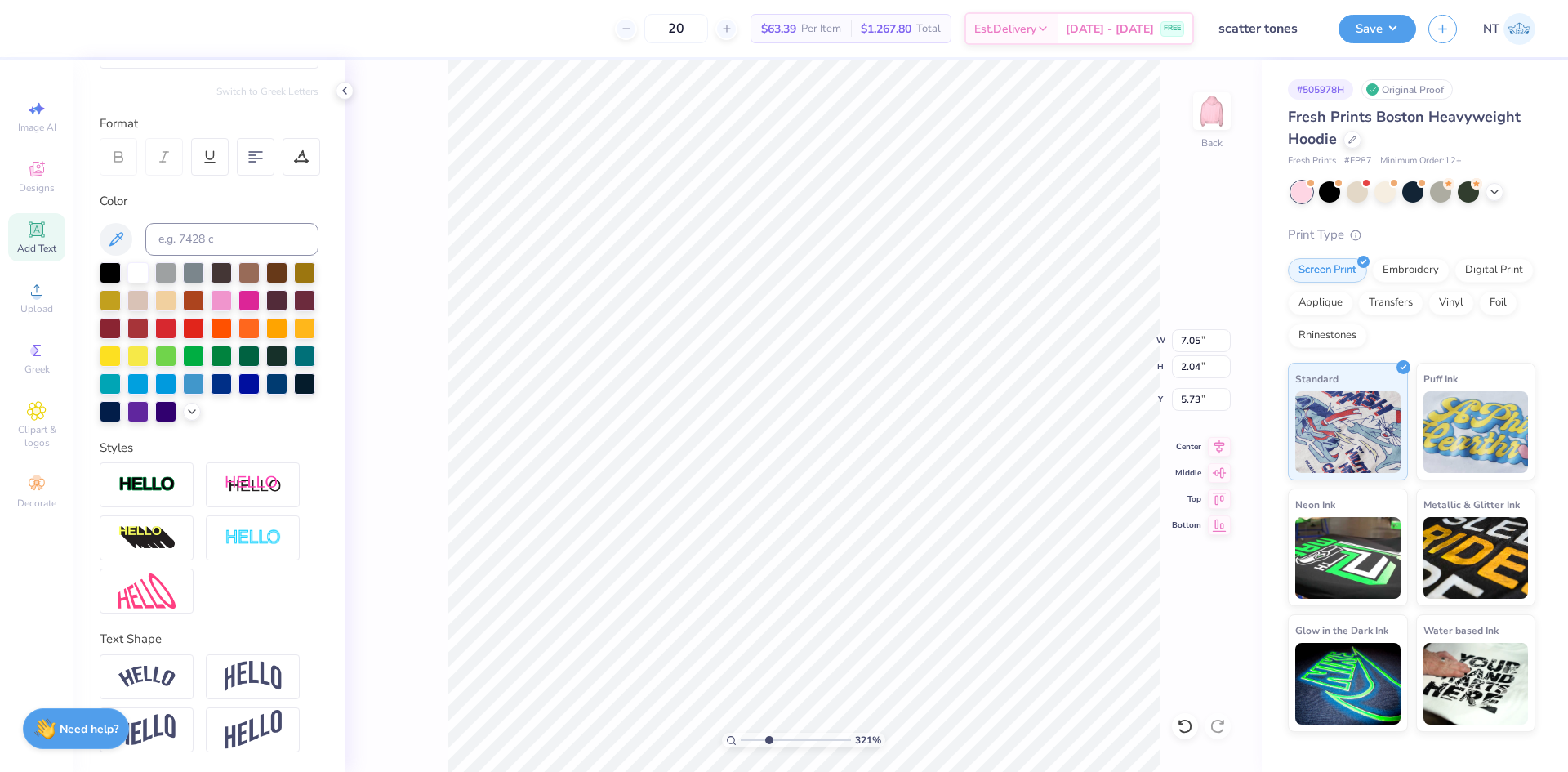
type input "3.21314535235116"
type textarea "scat"
type input "3.21314535235116"
type textarea "scatt"
type input "3.21314535235116"
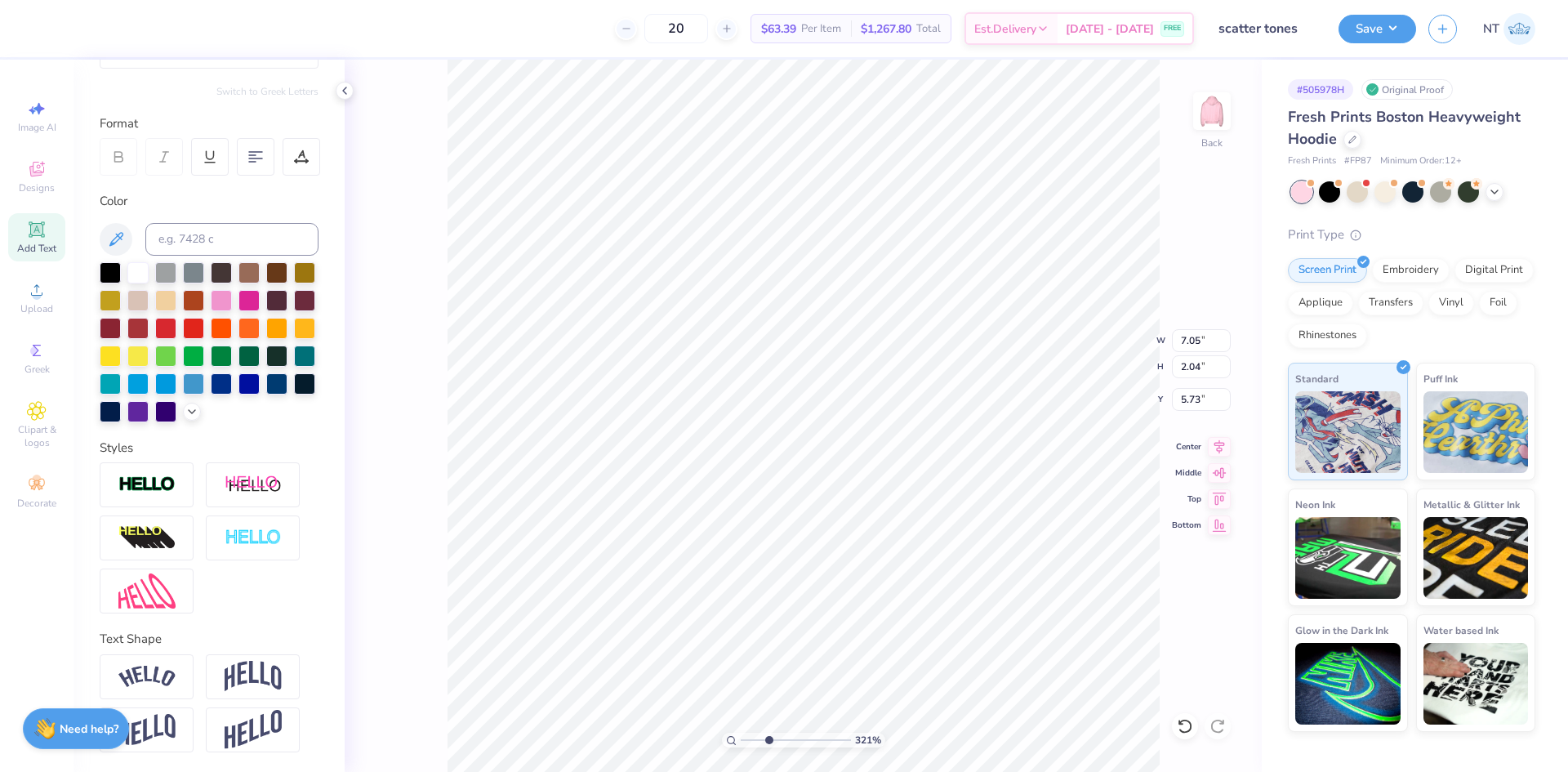
type textarea "scatte"
type input "3.21314535235116"
type textarea "scatter"
type input "3.21314535235116"
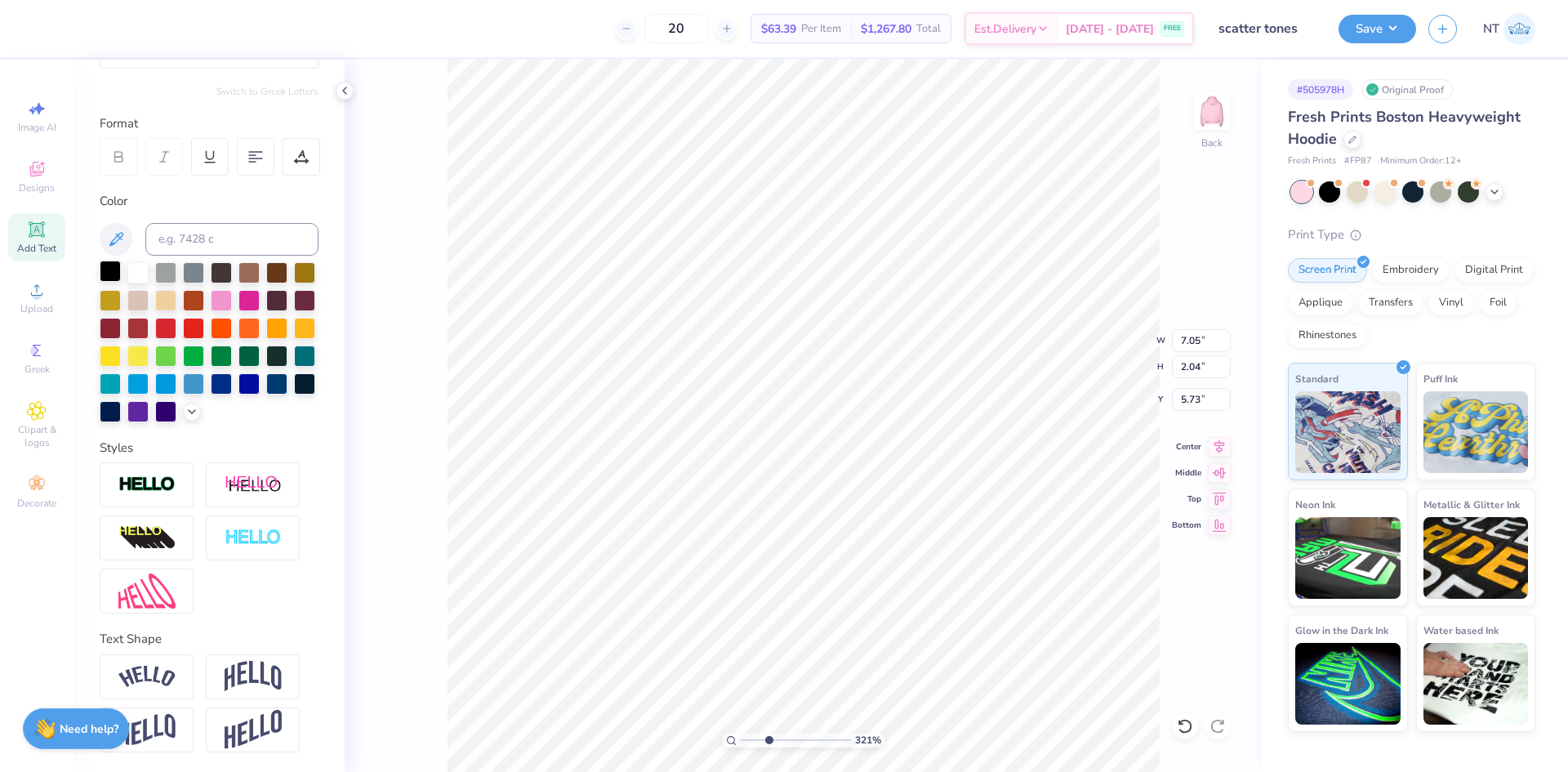
type textarea "scatter"
click at [109, 260] on div at bounding box center [110, 270] width 21 height 21
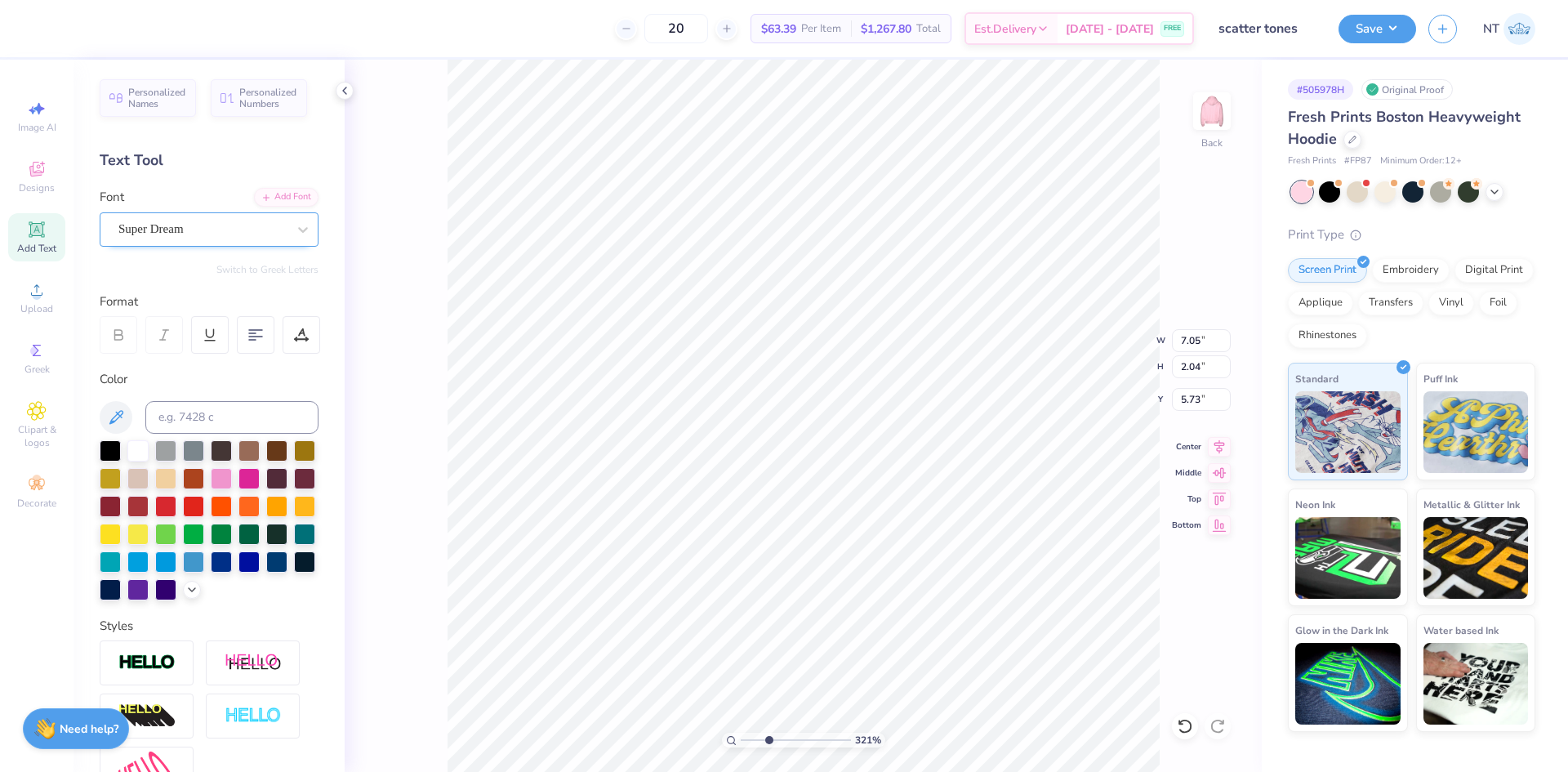
click at [217, 227] on div "Super Dream" at bounding box center [202, 229] width 171 height 26
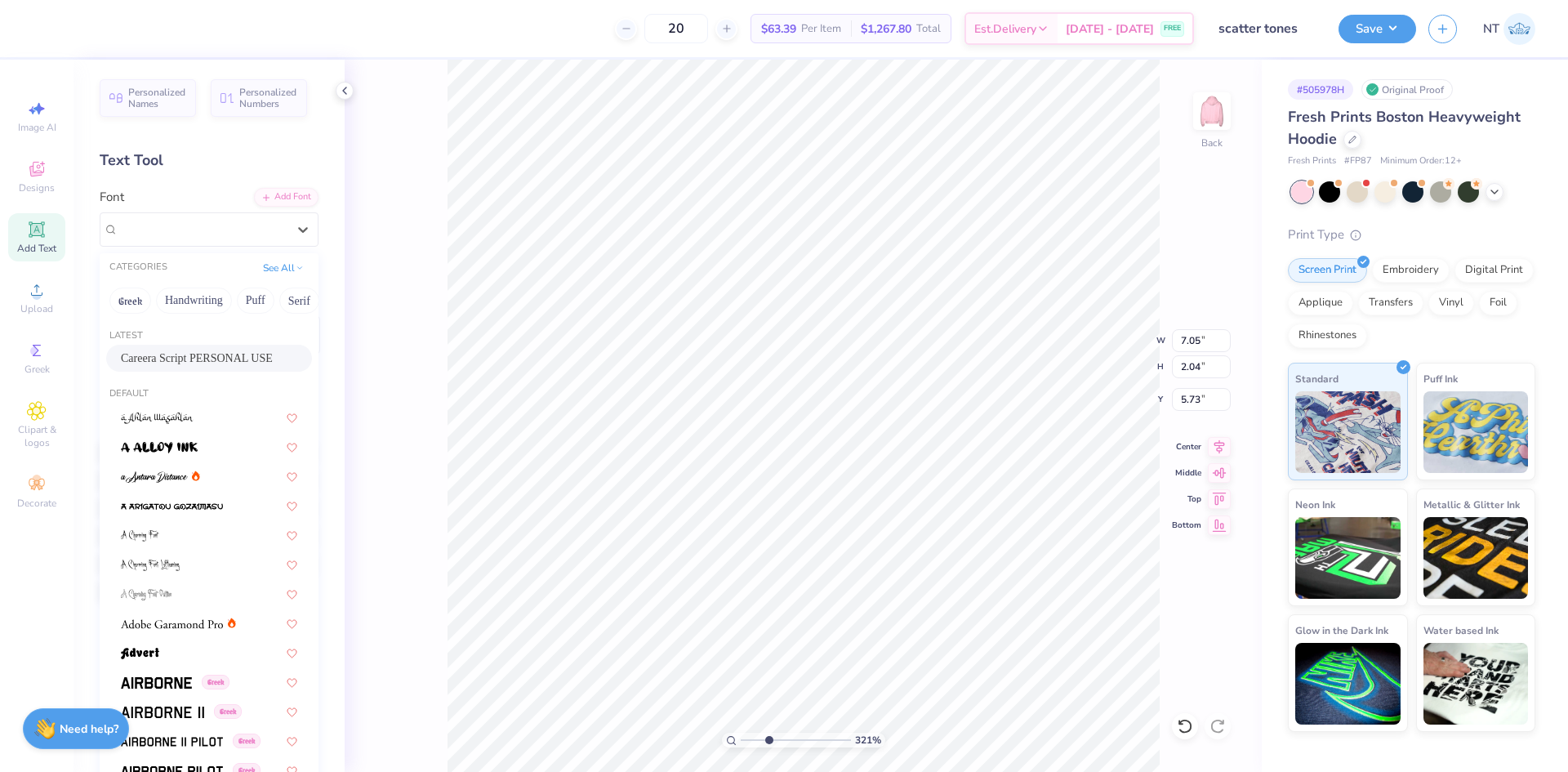
click at [148, 359] on span "Careera Script PERSONAL USE" at bounding box center [197, 358] width 152 height 17
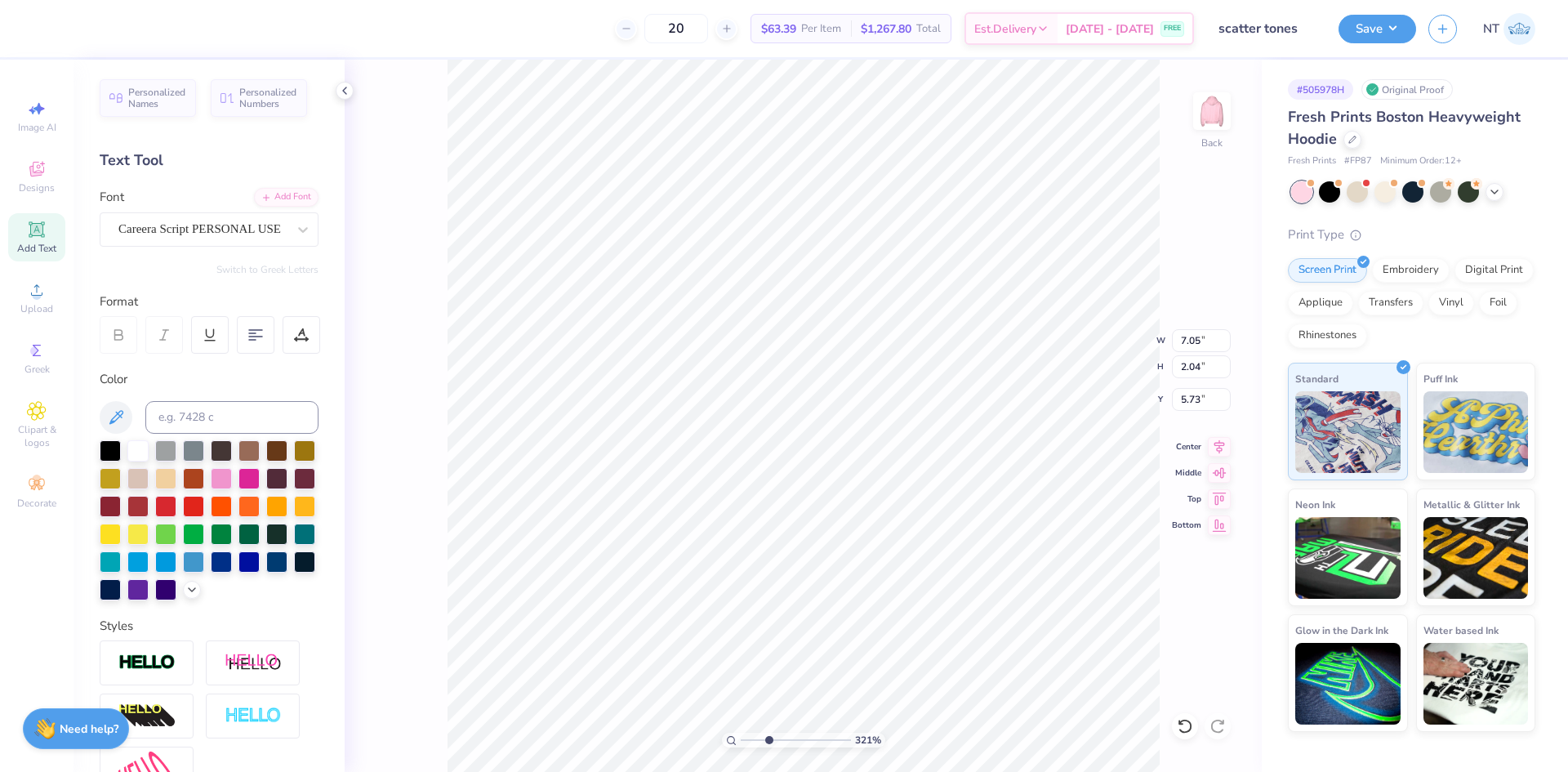
scroll to position [14, 2]
type input "3.21314535235116"
type input "7.47"
type input "1.98"
type input "5.76"
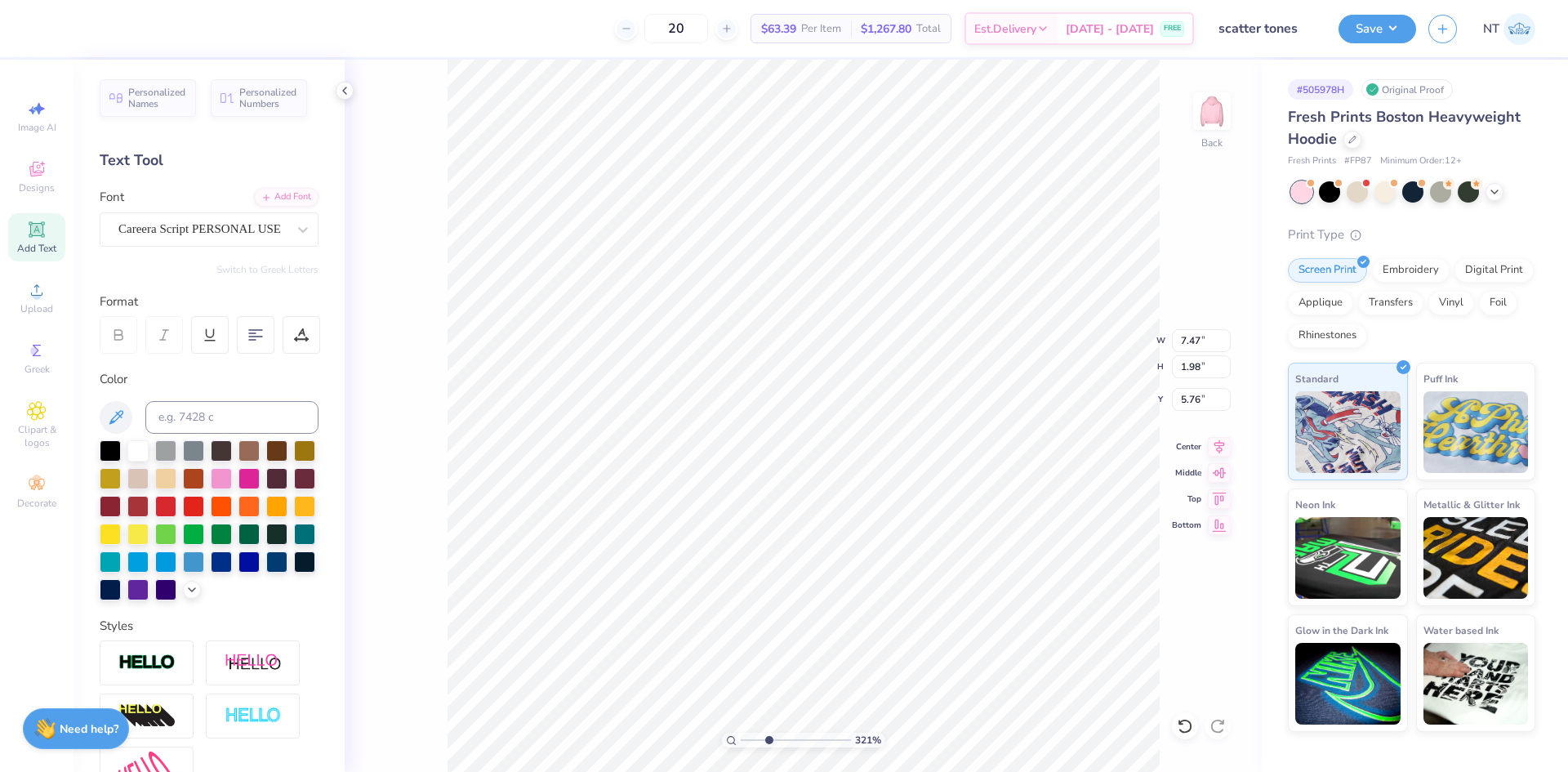
type input "3.21314535235116"
type input "3.62"
type input "3.21314535235116"
type input "1.90"
type input "0.50"
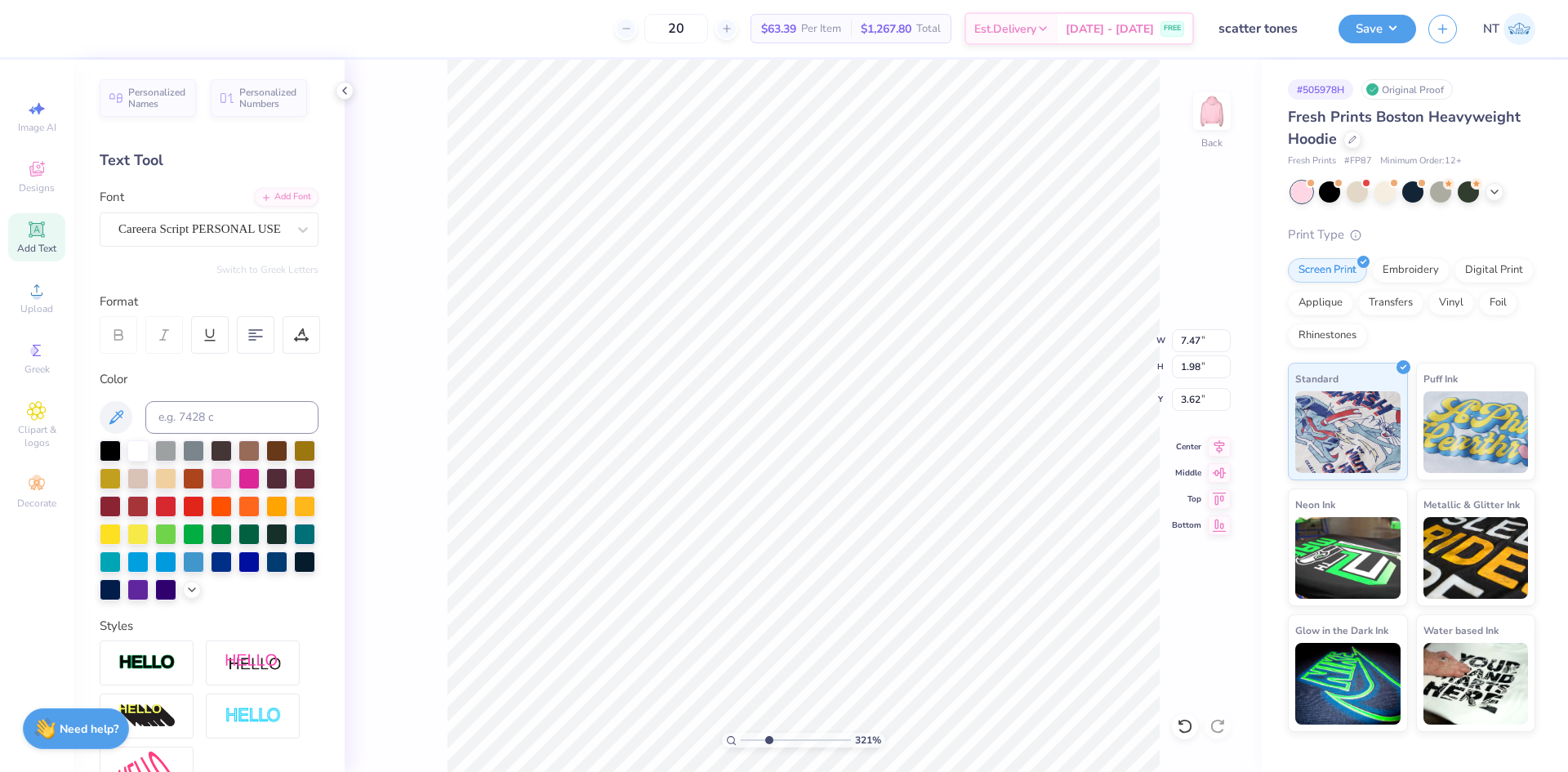
type input "5.10"
type input "3.79619922921342"
type input "7.15"
type input "4.48505343131628"
type input "12.00"
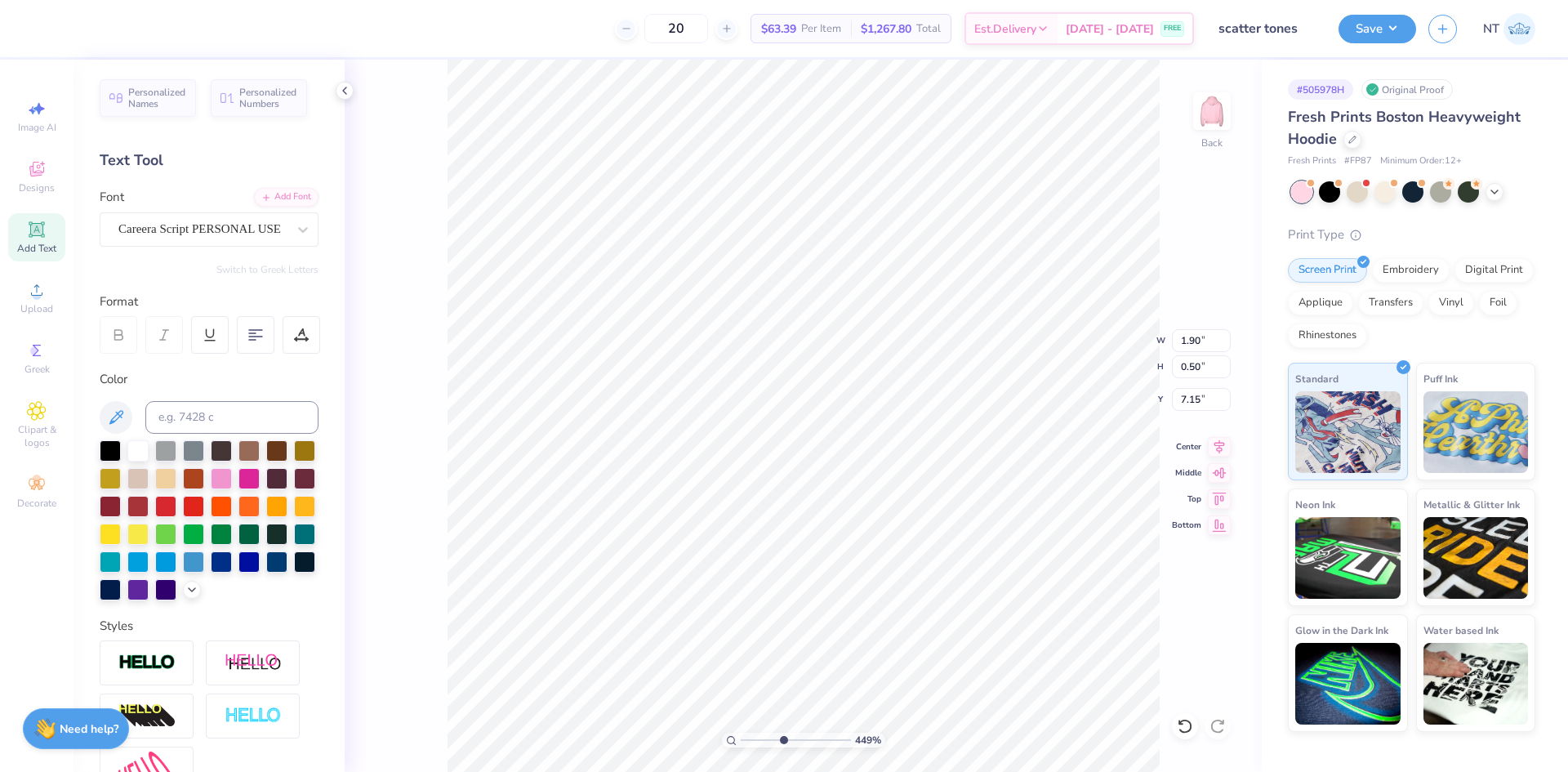
type input "7.00"
type input "3.00"
type input "4.48505343131628"
type input "7.30"
type input "4.48505343131628"
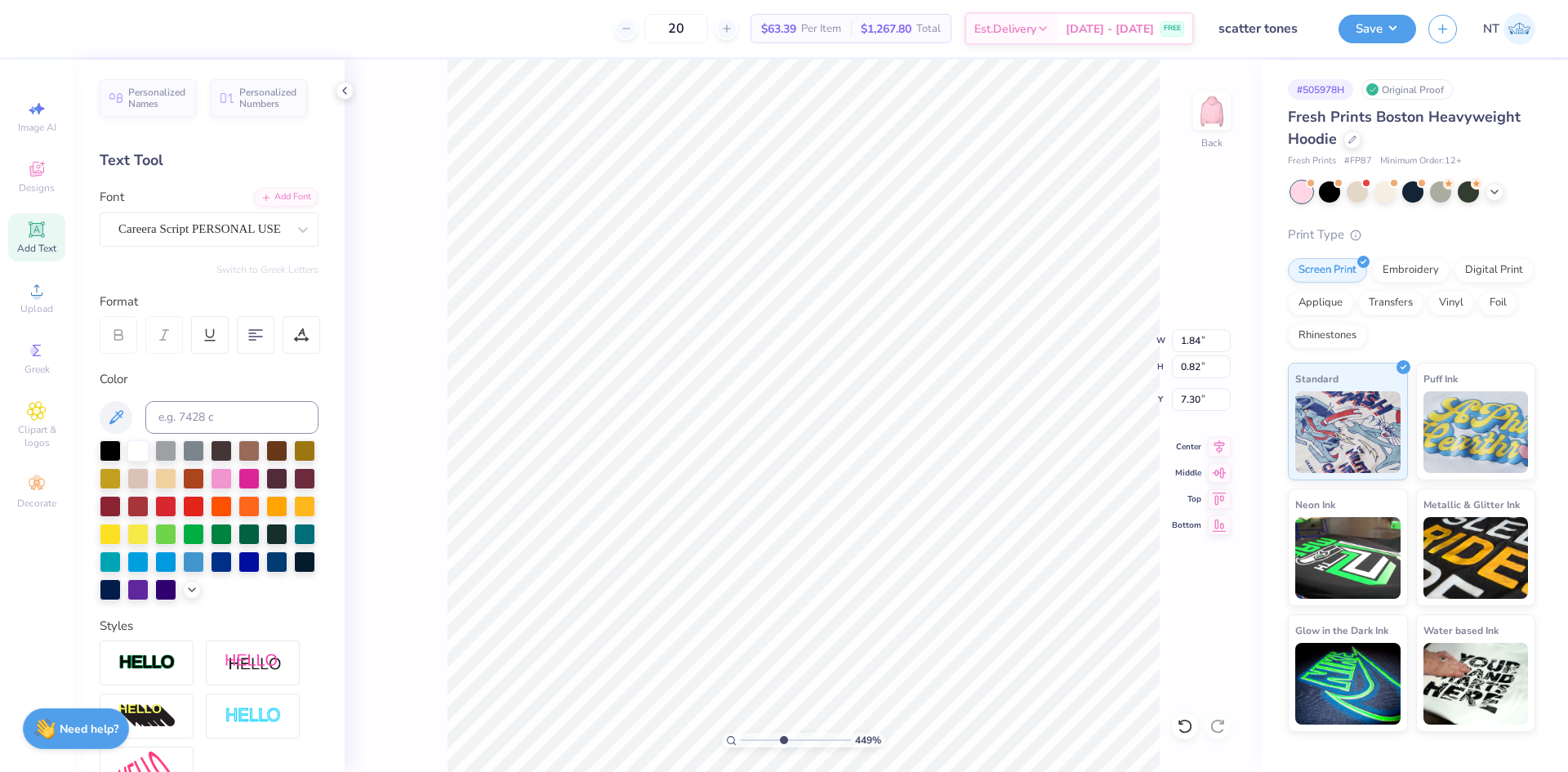
type input "6.96"
type input "4.48505343131628"
type input "12.00"
type input "7.00"
type input "3.00"
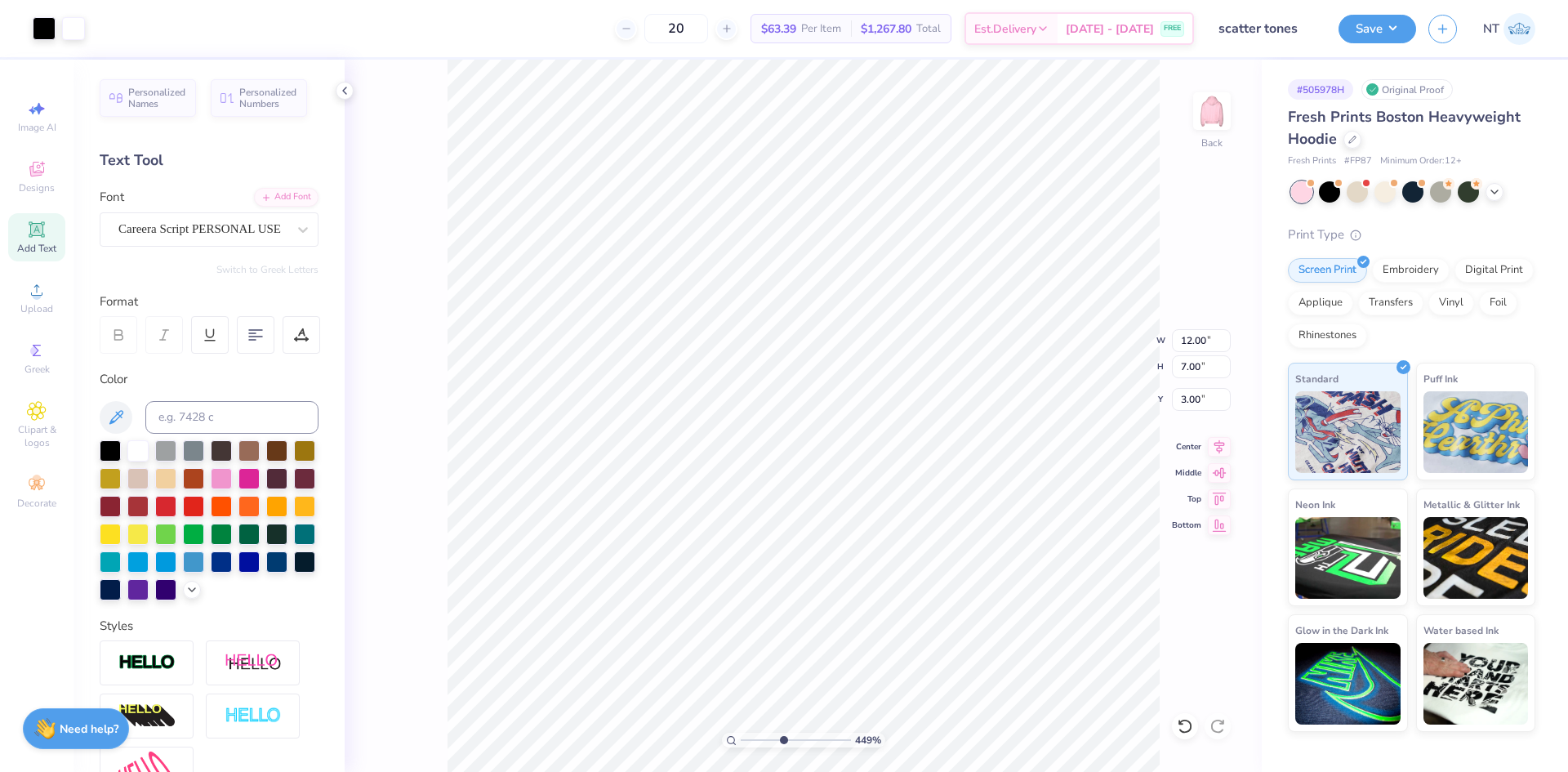
type input "4.48505343131628"
type input "1.84"
type input "0.82"
type input "6.96"
type input "4.48505343131628"
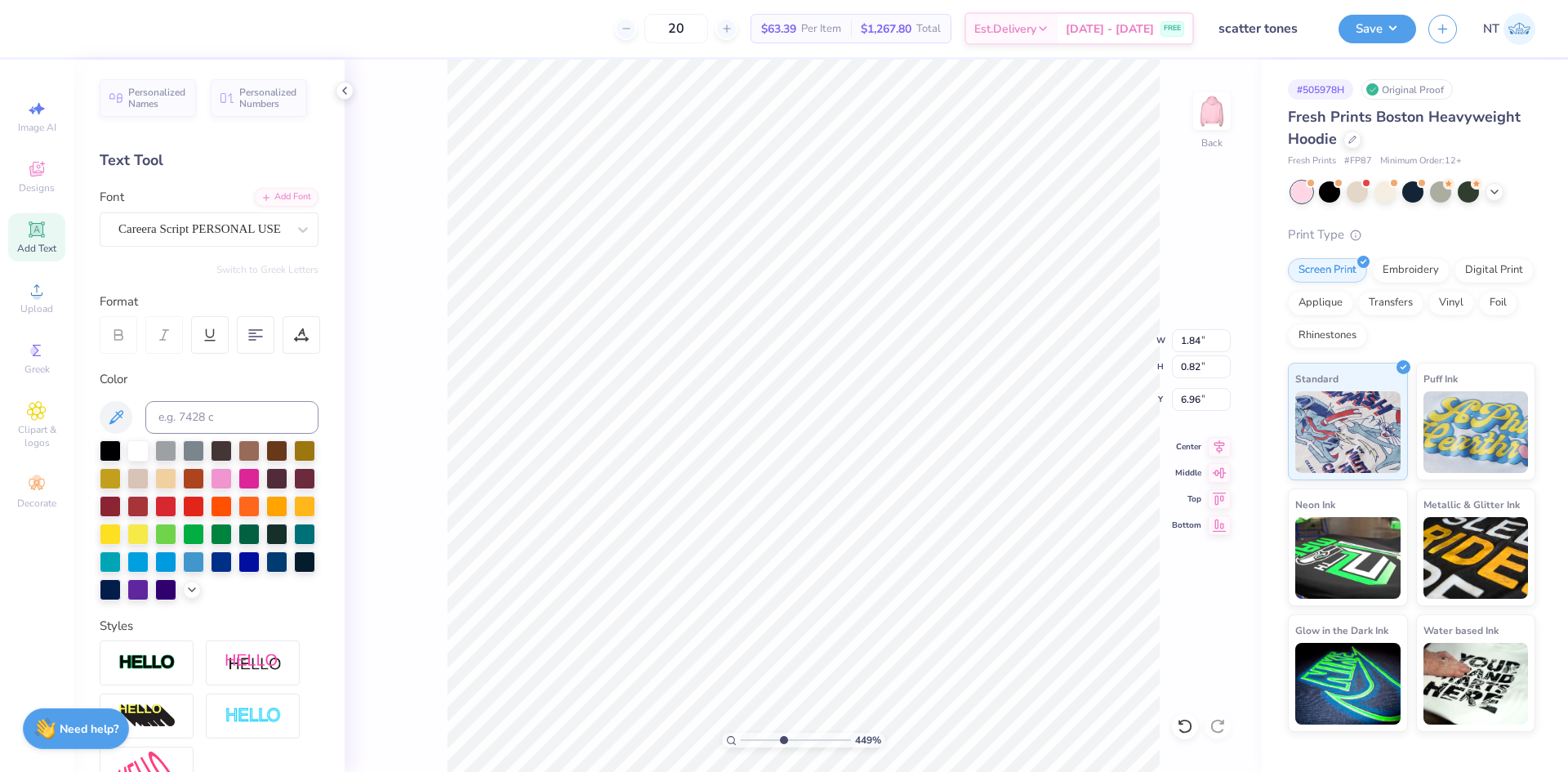
type input "1.73"
type input "1.05"
type input "6.85"
type input "4.48505343131628"
type input "7.25"
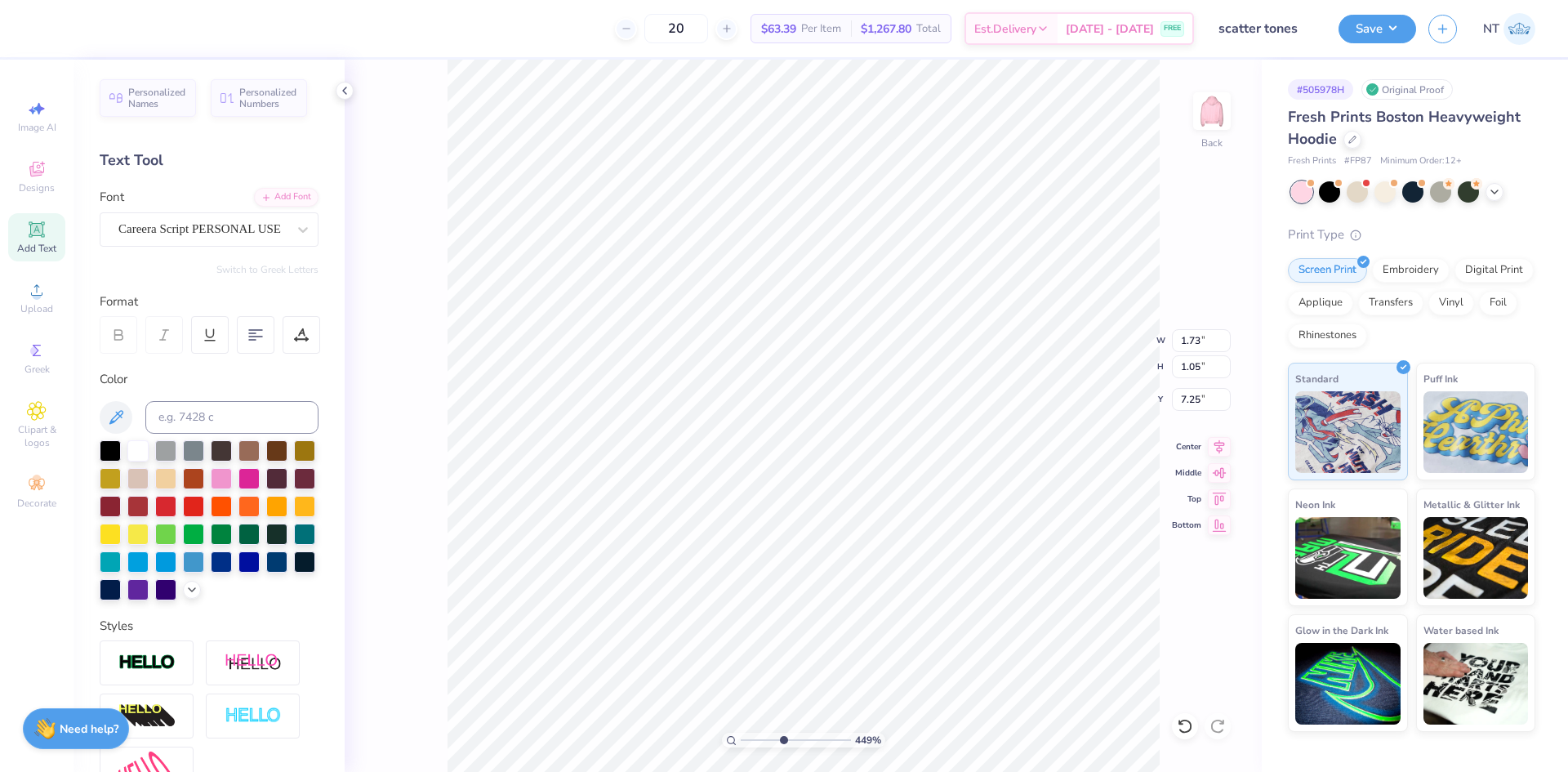
type input "4.48505343131628"
type input "1.41"
type input "0.86"
type input "7.28"
type input "4.48505343131628"
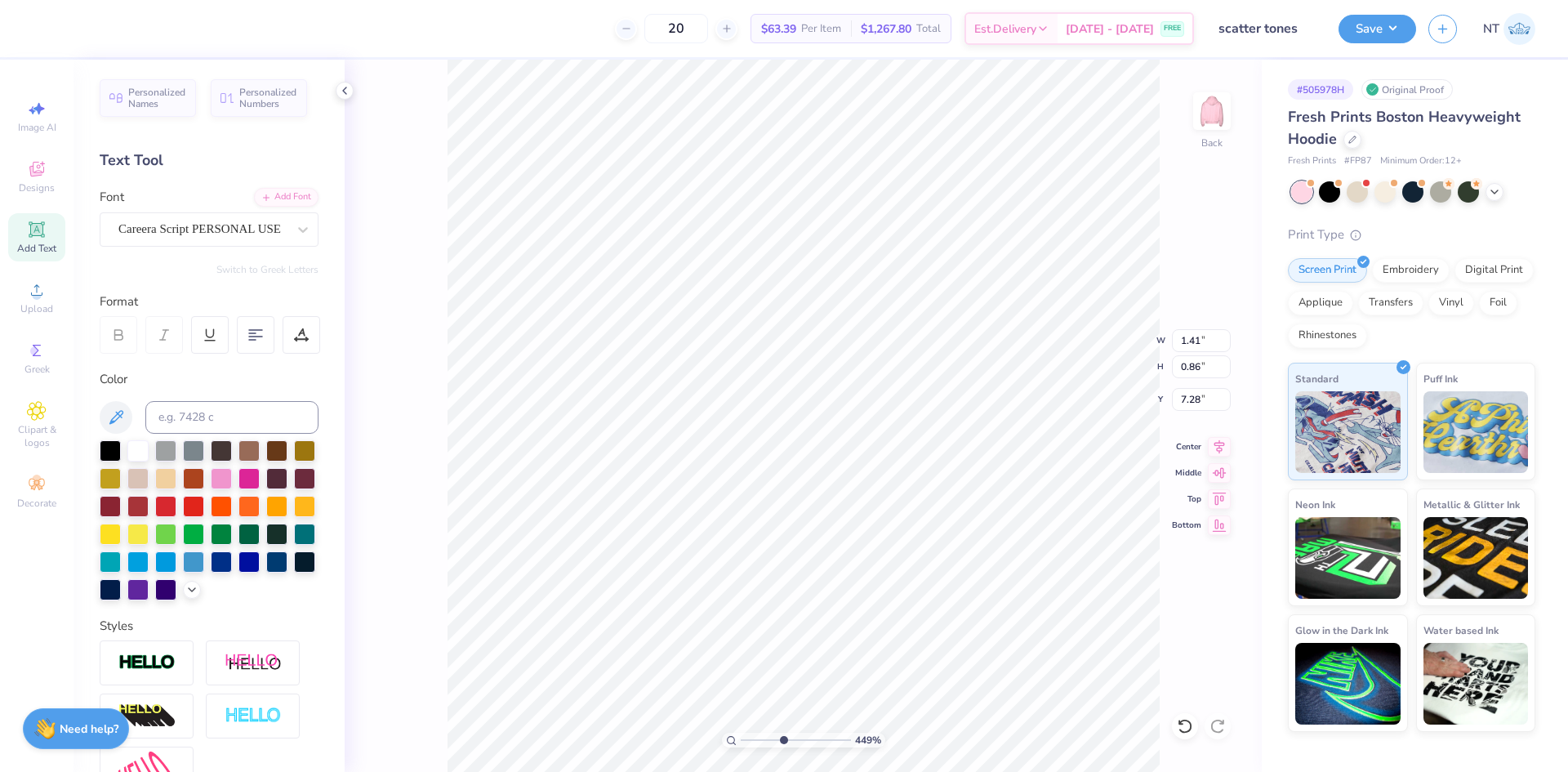
type input "7.27"
type input "4.48505343131628"
type input "1.49"
type input "0.71"
type input "7.35"
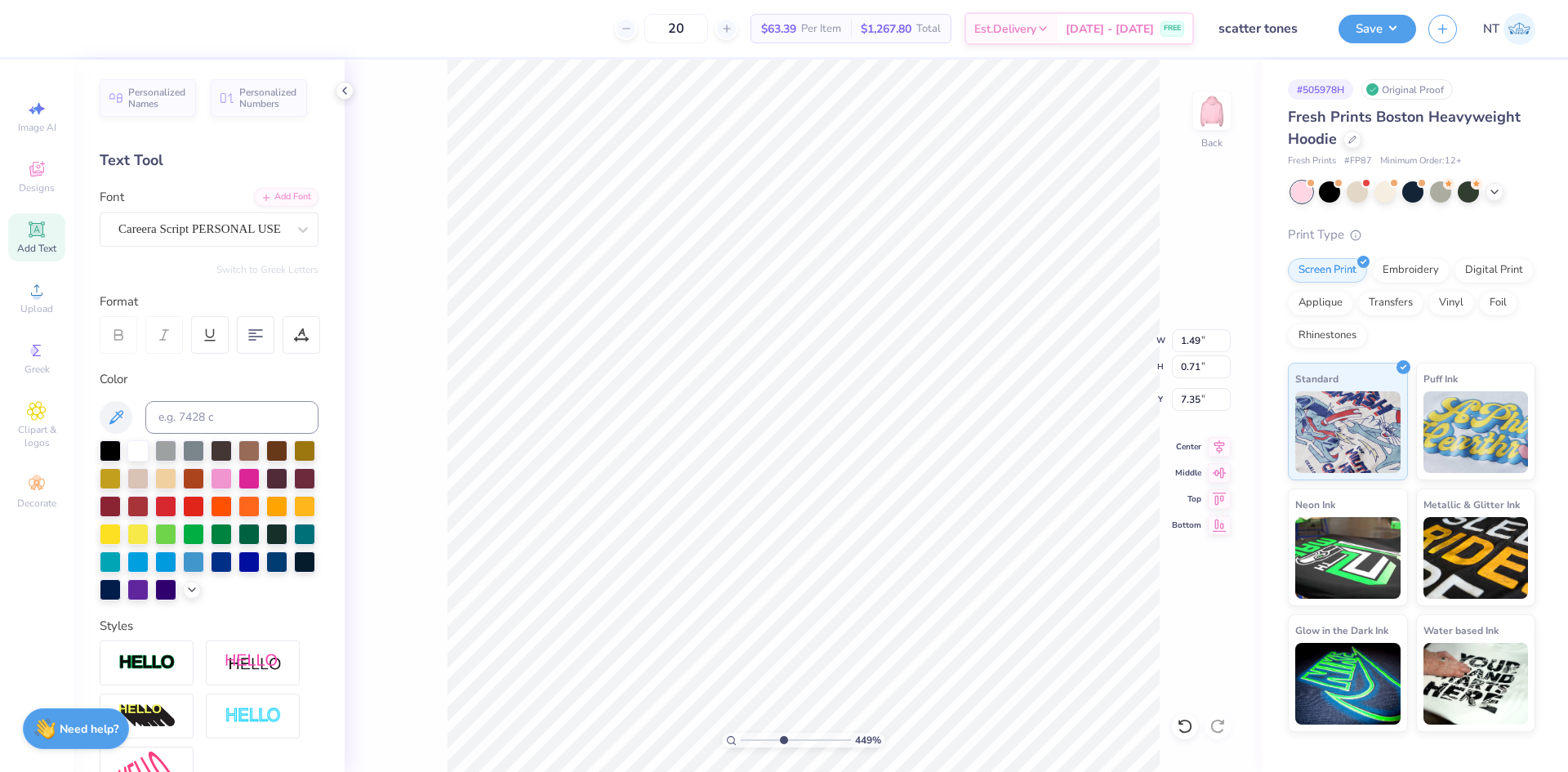
type input "4.48505343131628"
type input "1.57"
type input "0.74"
type input "7.33"
type input "4.48505343131628"
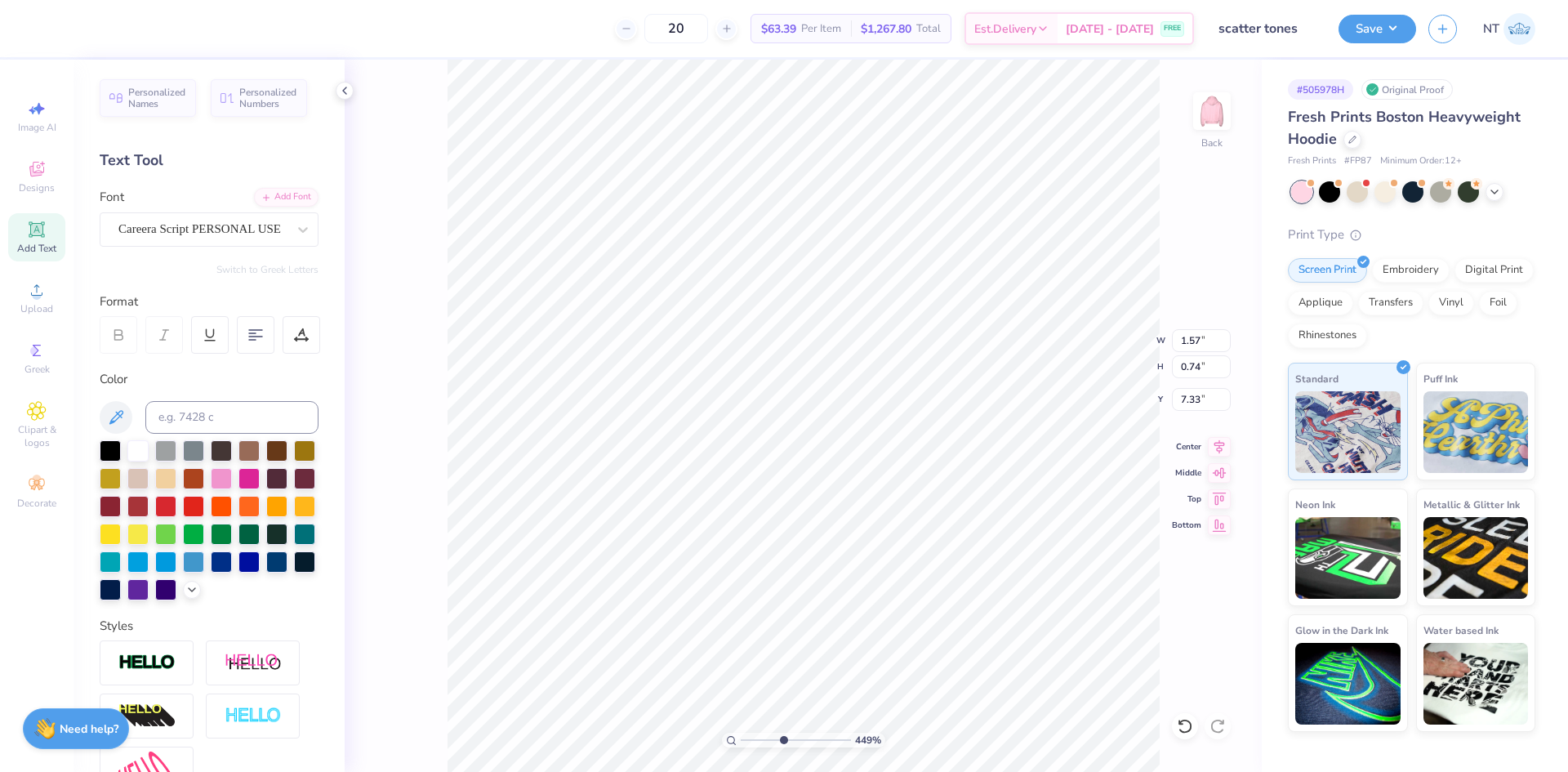
type input "7.37"
type input "4.48505343131628"
type input "12.00"
type input "7.00"
type input "3.00"
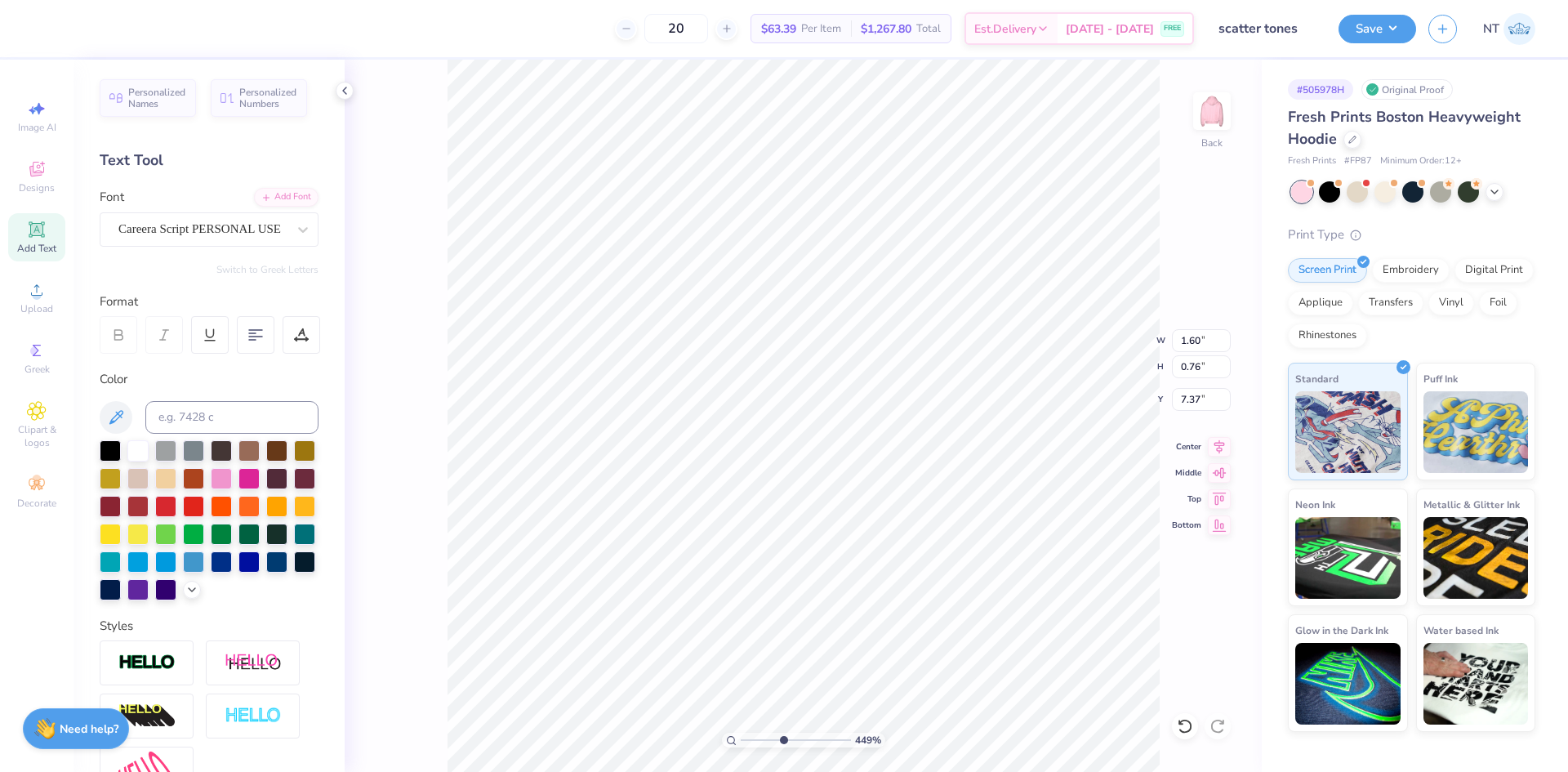
type input "4.48505343131628"
type input "1.05"
type input "0.77"
type input "6.20"
type input "4.48505343131628"
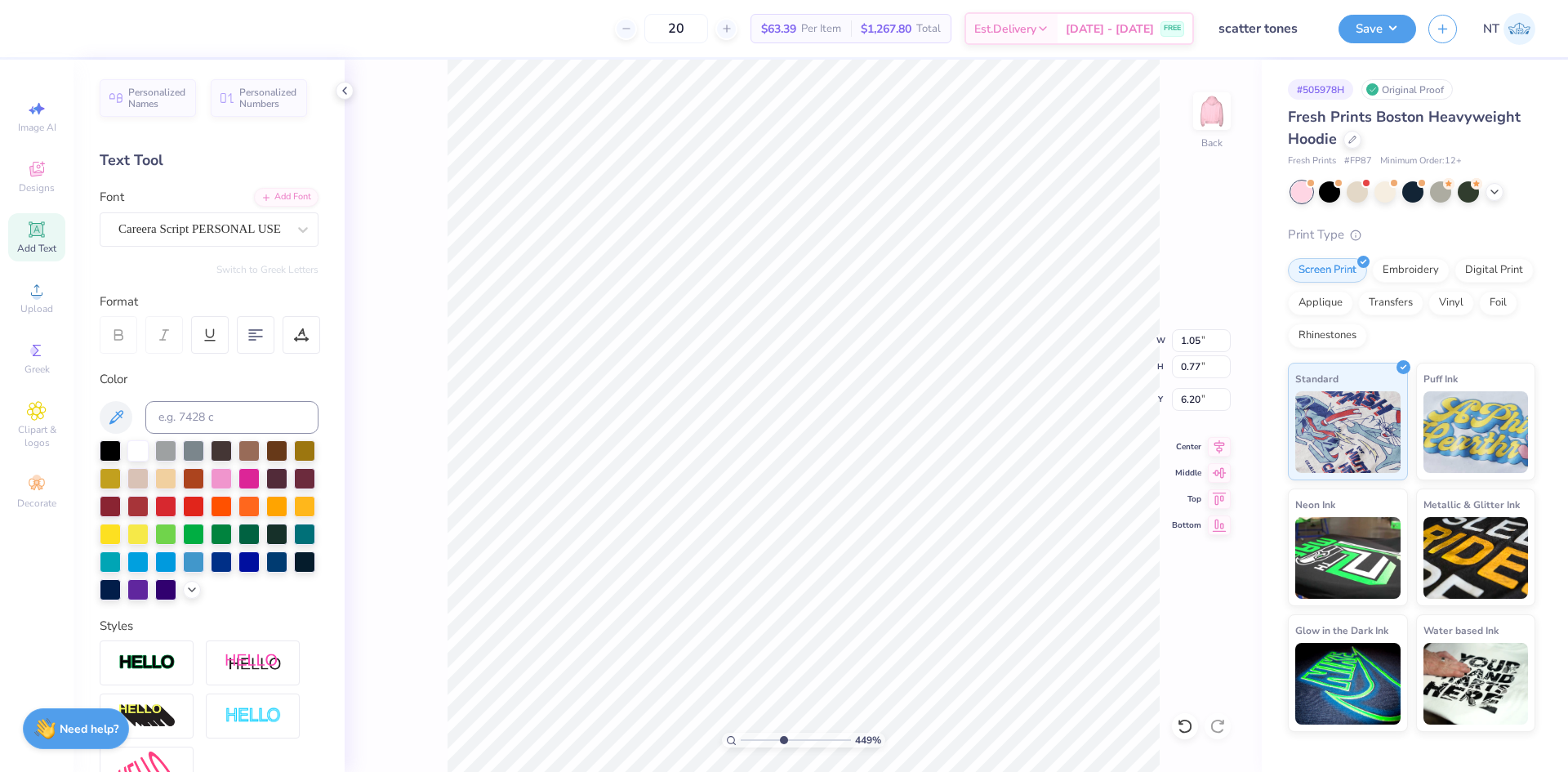
type input "12.00"
type input "7.00"
type input "3.00"
type input "3.79619922921342"
type input "1.60"
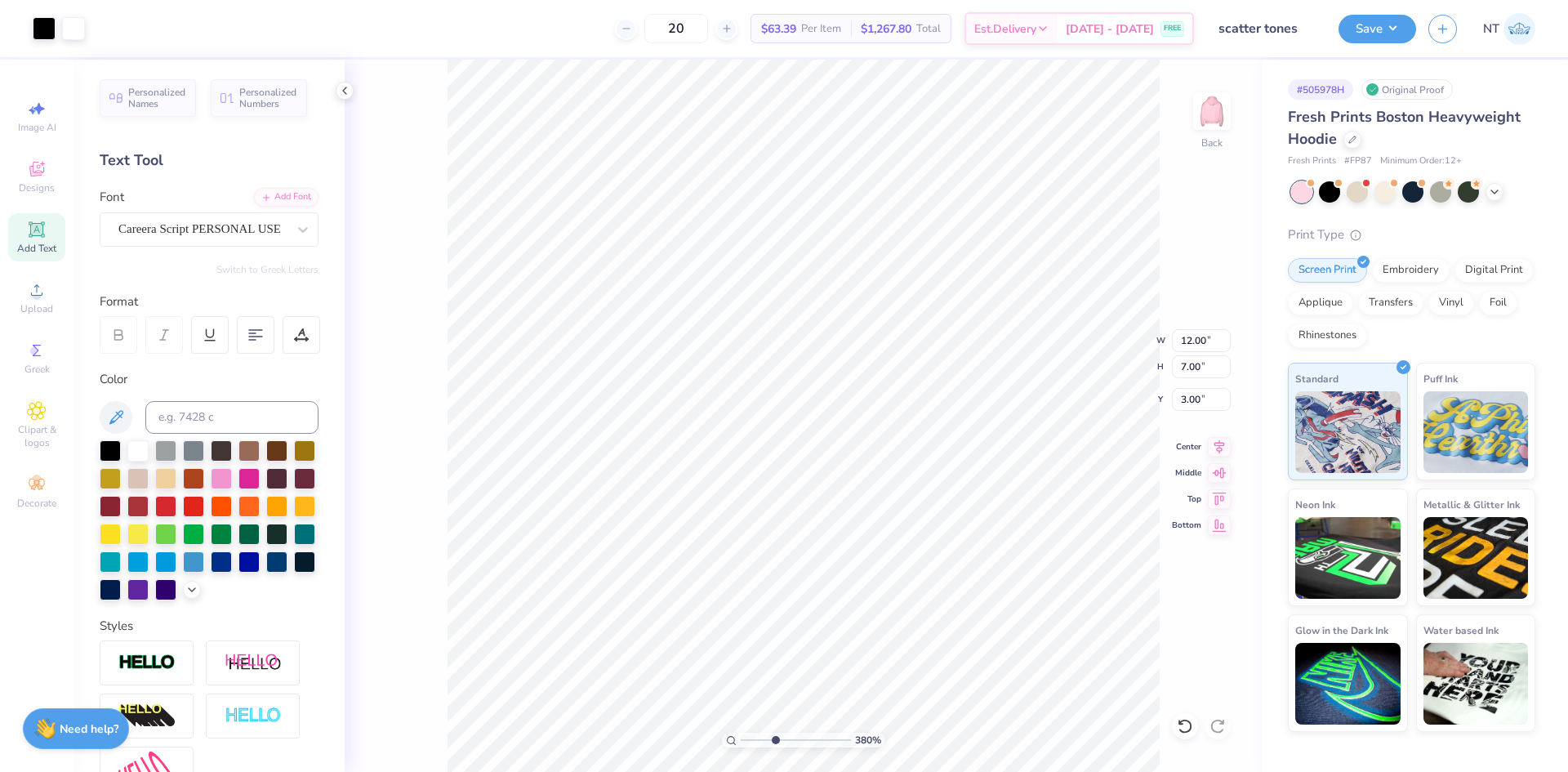
type input "0.76"
type input "7.37"
click at [857, 464] on li "Duplicate" at bounding box center [863, 464] width 128 height 32
type input "3.79619922921342"
type input "8.37"
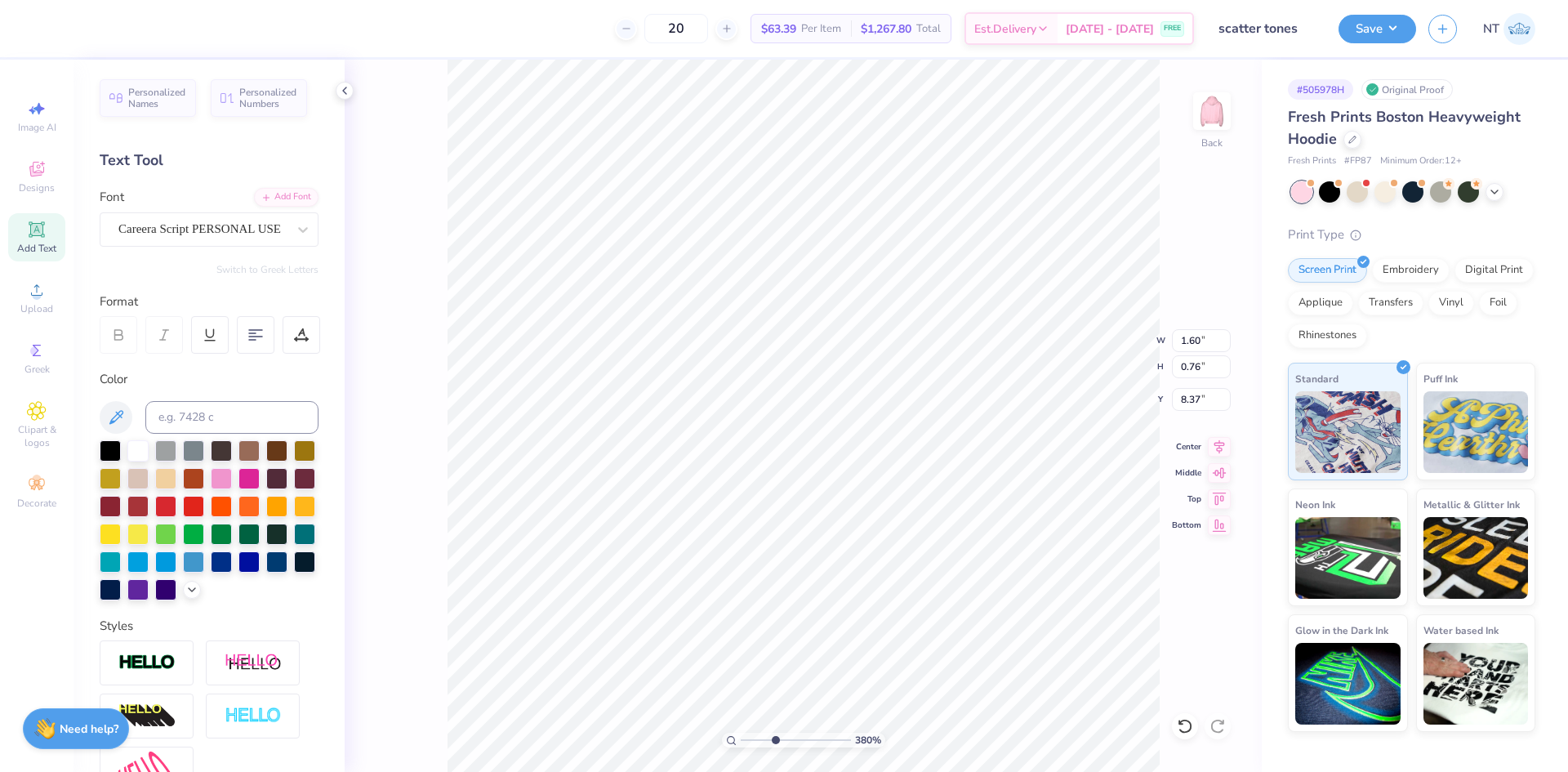
type input "3.79619922921342"
type input "9.62"
type input "3.79619922921342"
type textarea "to"
type input "3.79619922921342"
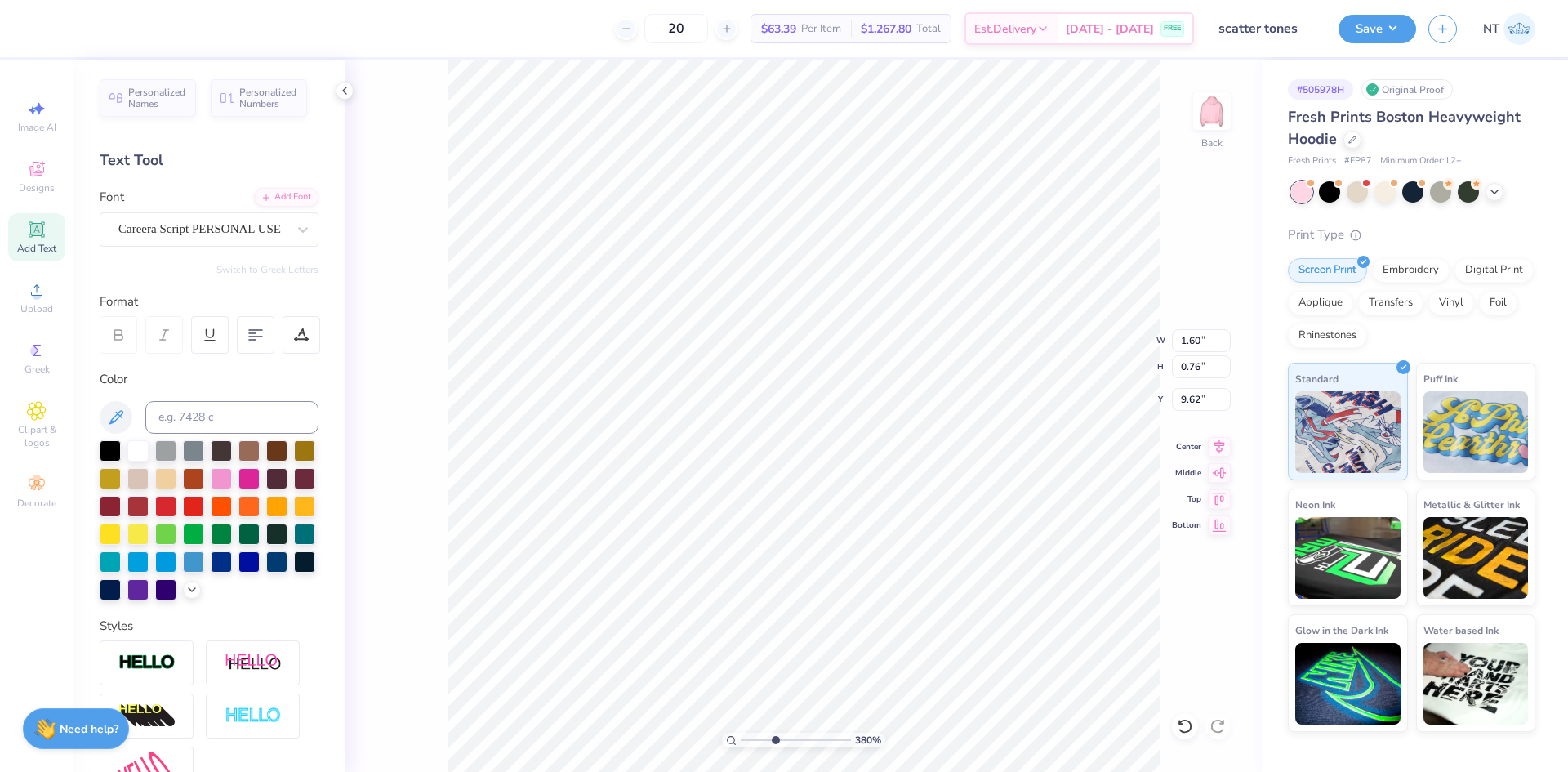
type textarea "ton"
type input "3.79619922921342"
type textarea "tones"
type input "3.79619922921342"
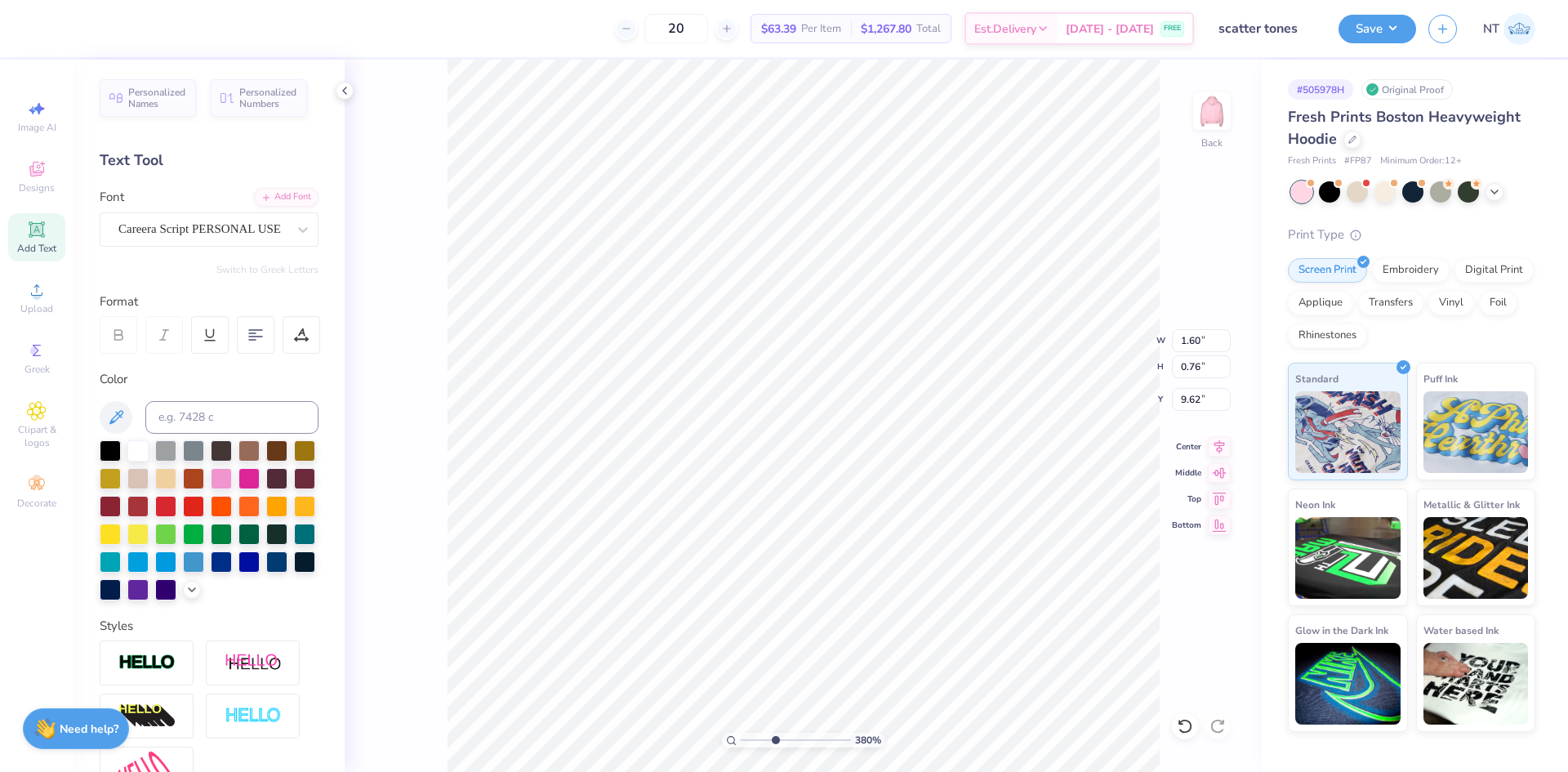
type input "1.29"
type input "9.57"
type input "4.48505343131628"
type input "1.47"
type input "0.86"
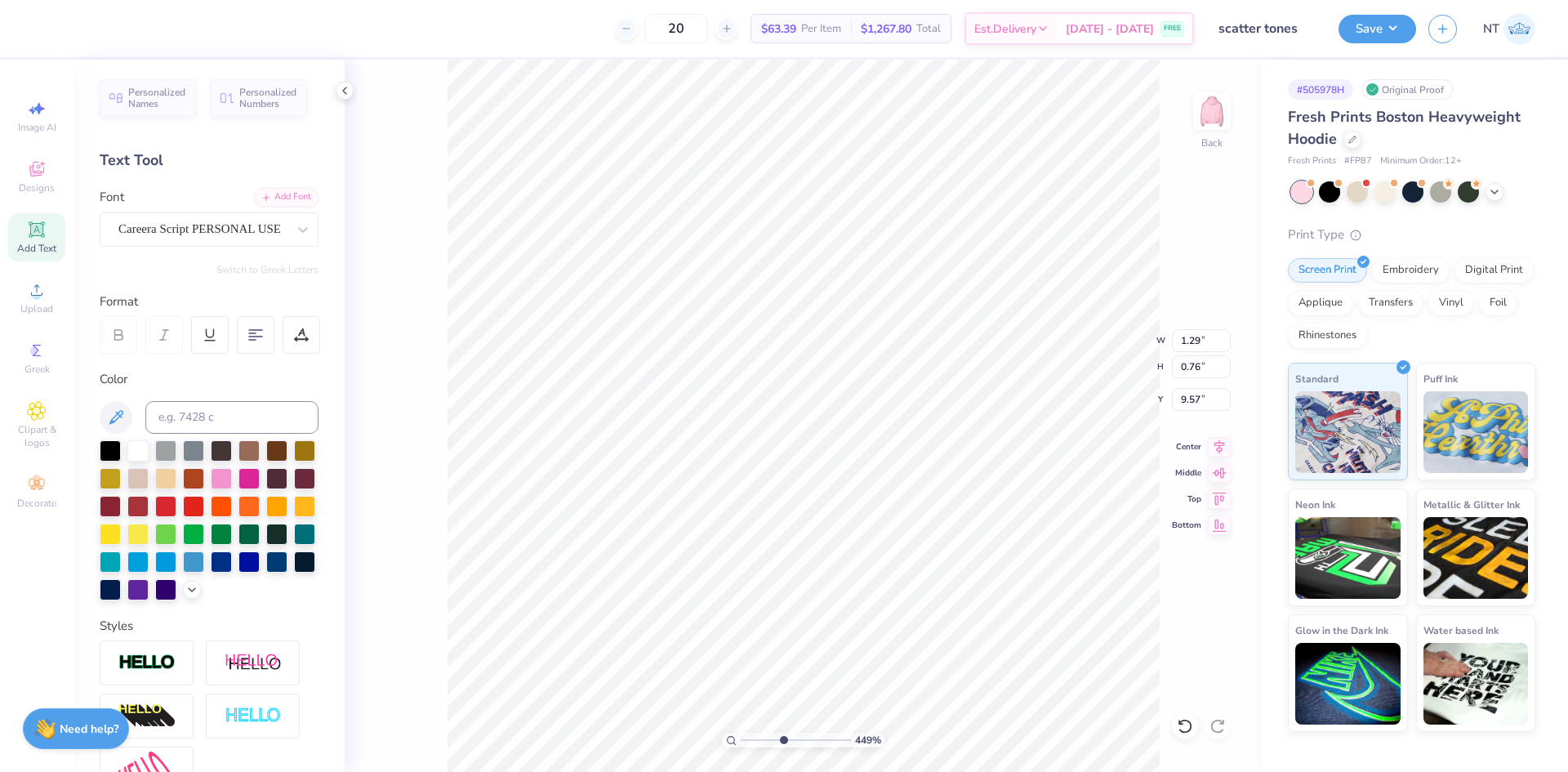
type input "9.52"
click at [1382, 33] on button "Save" at bounding box center [1377, 26] width 78 height 28
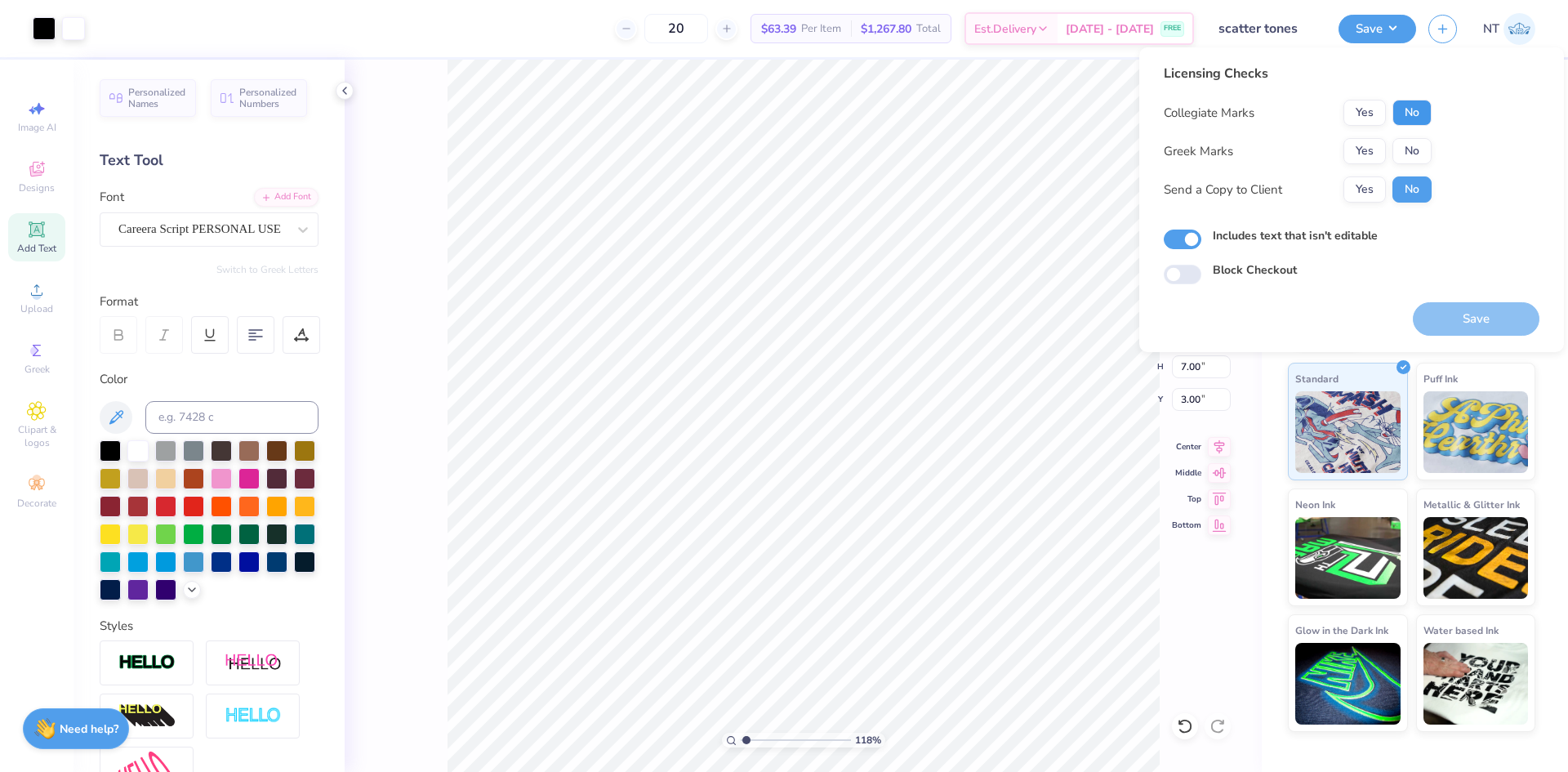
click at [1407, 114] on button "No" at bounding box center [1412, 113] width 39 height 27
click at [1405, 139] on button "No" at bounding box center [1412, 151] width 39 height 27
click at [1505, 324] on button "Save" at bounding box center [1476, 319] width 126 height 34
click at [1172, 247] on input "Includes text that isn't editable" at bounding box center [1182, 239] width 38 height 19
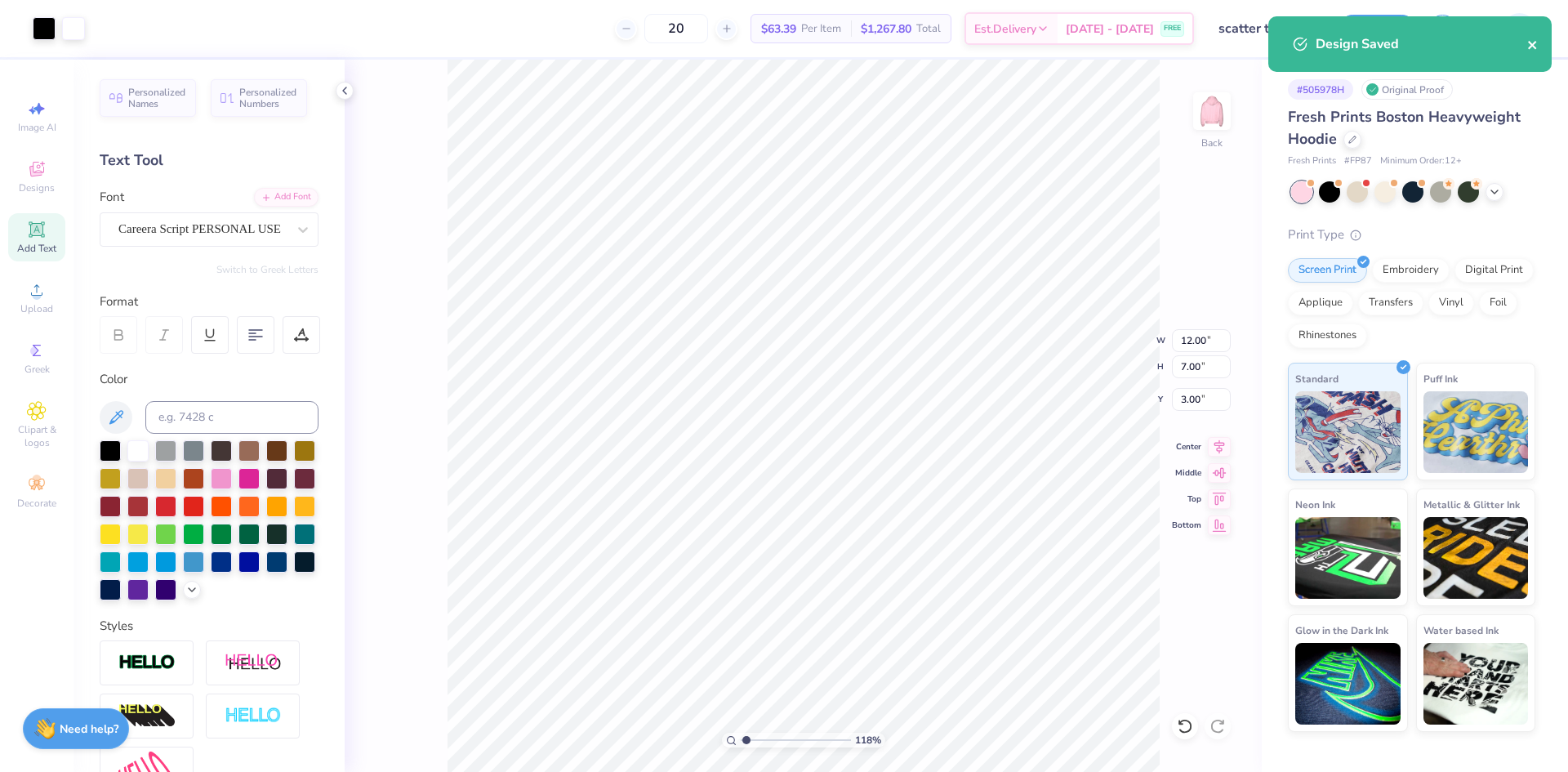
click at [1530, 44] on icon "close" at bounding box center [1532, 45] width 8 height 8
